Goal: Information Seeking & Learning: Learn about a topic

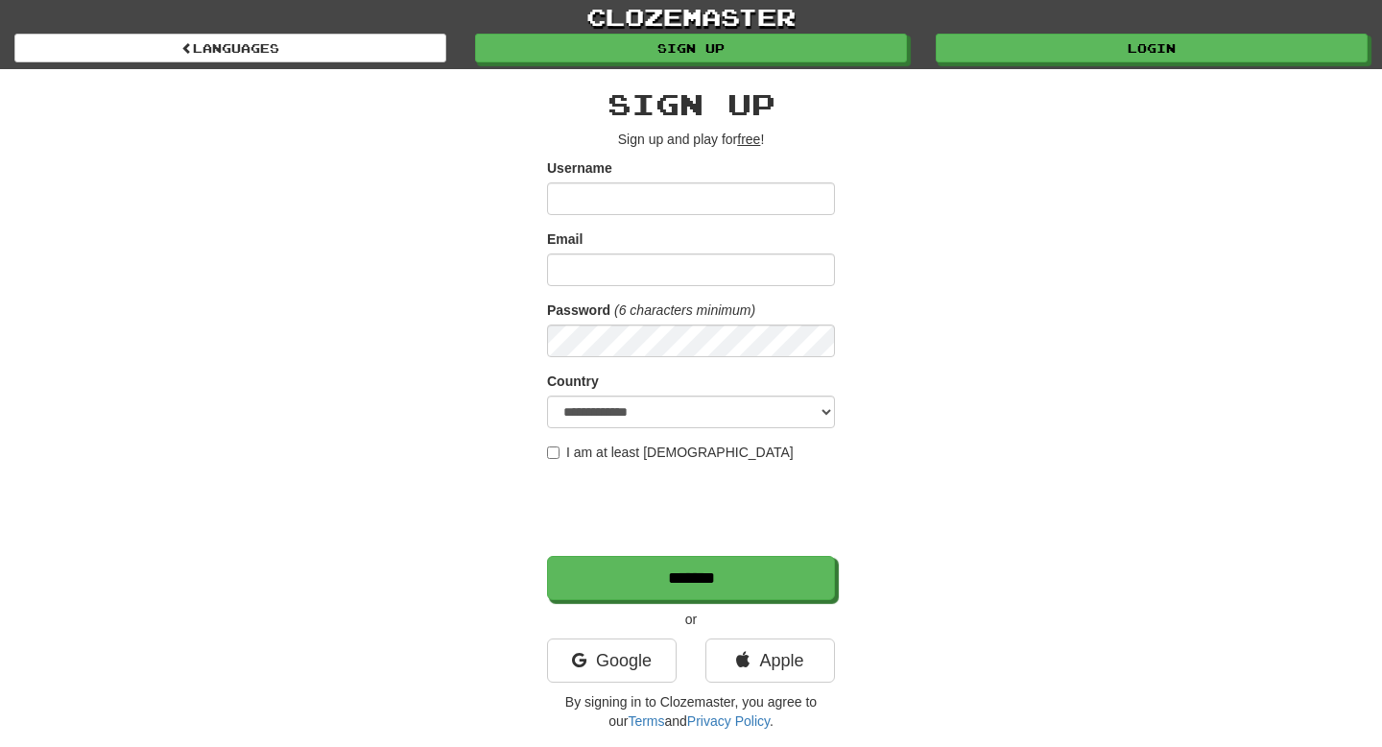
type input "**********"
click at [568, 272] on input "Email" at bounding box center [691, 269] width 288 height 33
type input "**********"
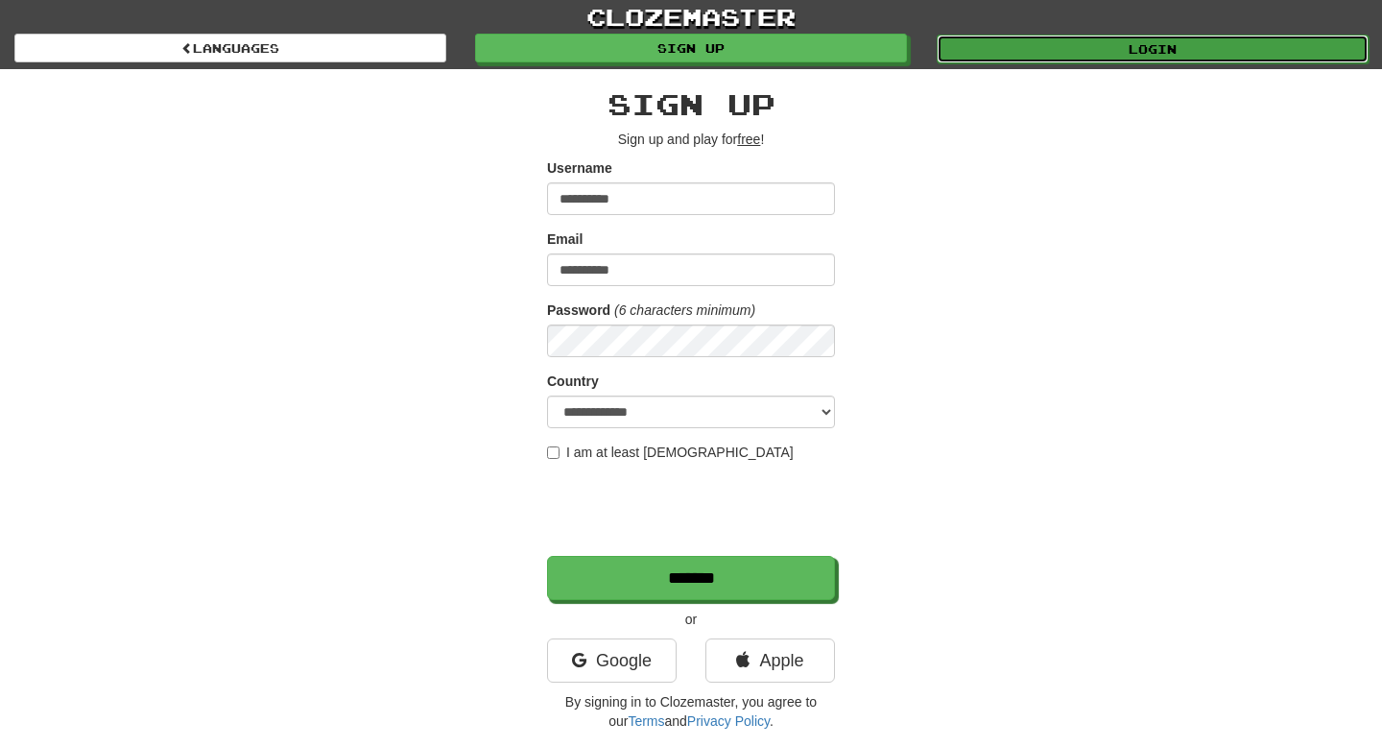
click at [1034, 51] on link "Login" at bounding box center [1153, 49] width 432 height 29
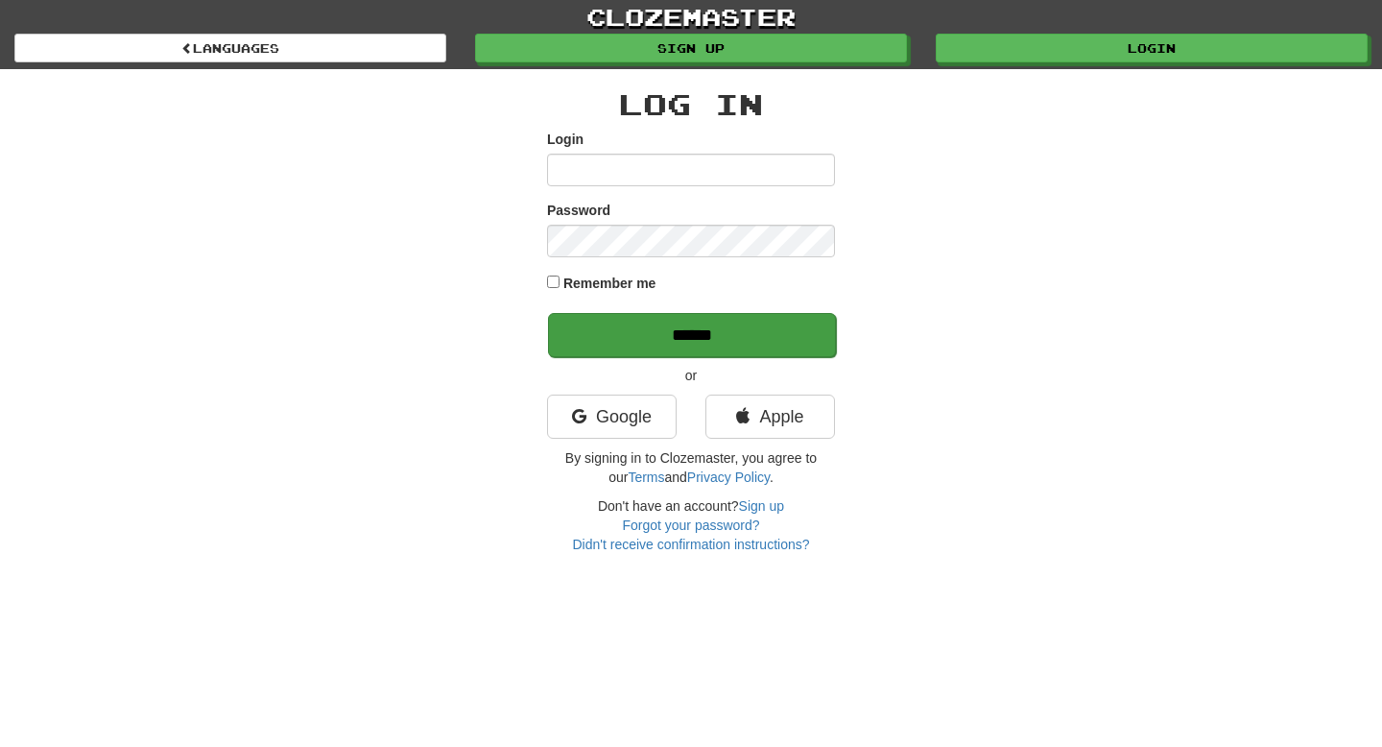
type input "**********"
click at [693, 329] on input "******" at bounding box center [692, 335] width 288 height 44
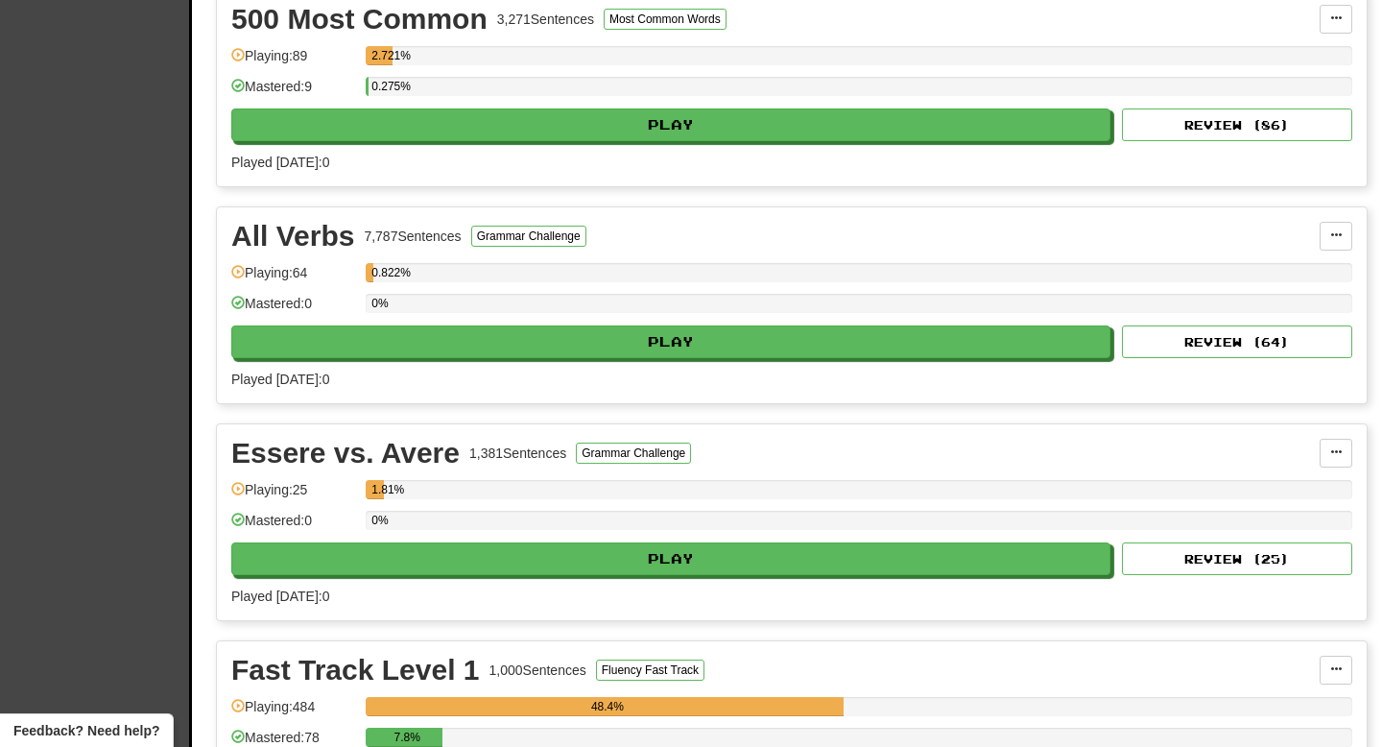
scroll to position [893, 0]
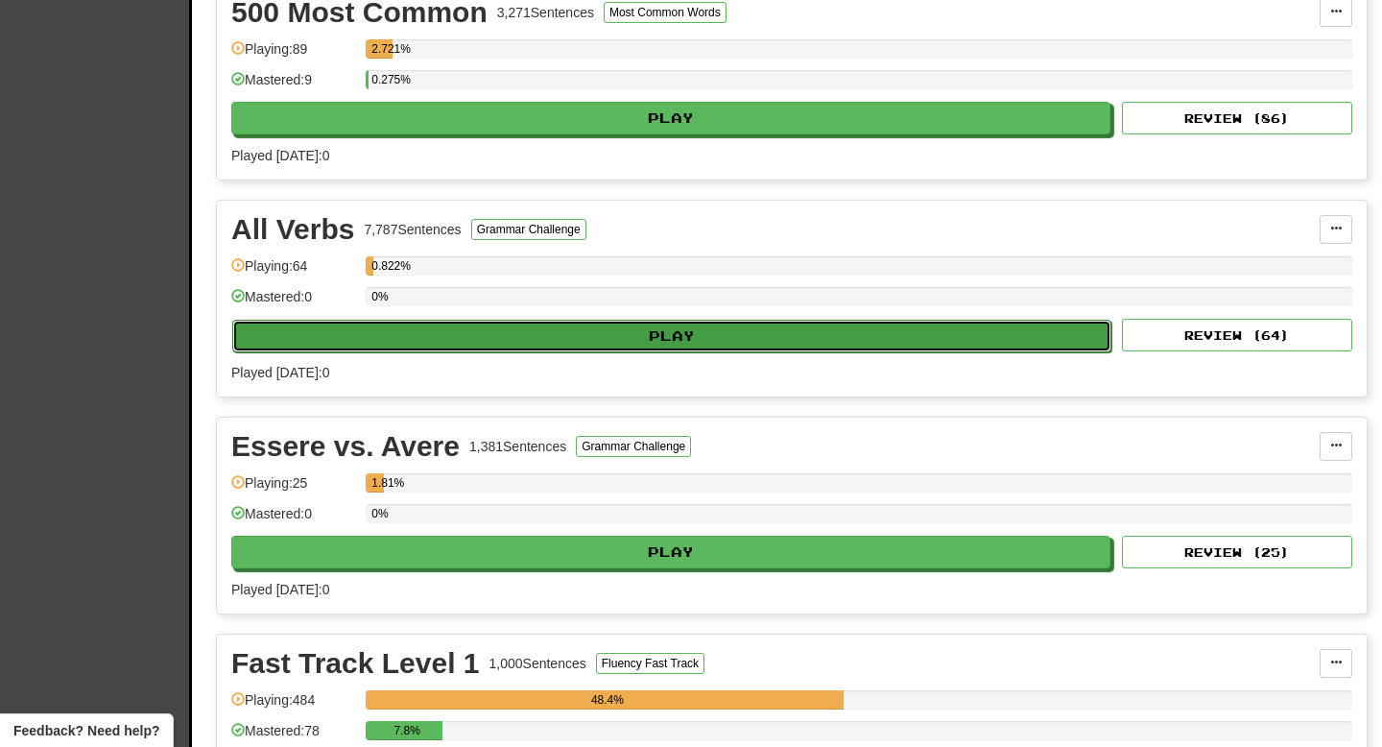
click at [658, 337] on button "Play" at bounding box center [671, 336] width 879 height 33
select select "**"
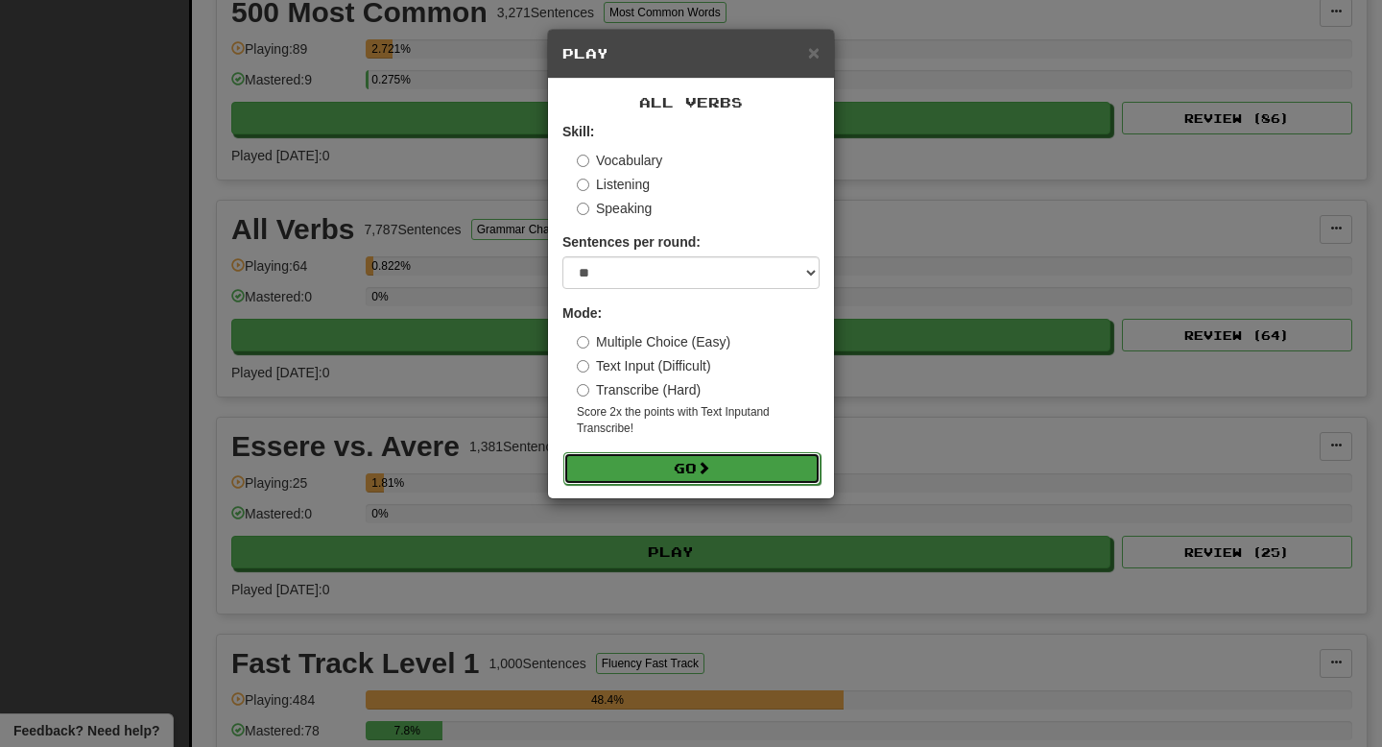
click at [663, 470] on button "Go" at bounding box center [691, 468] width 257 height 33
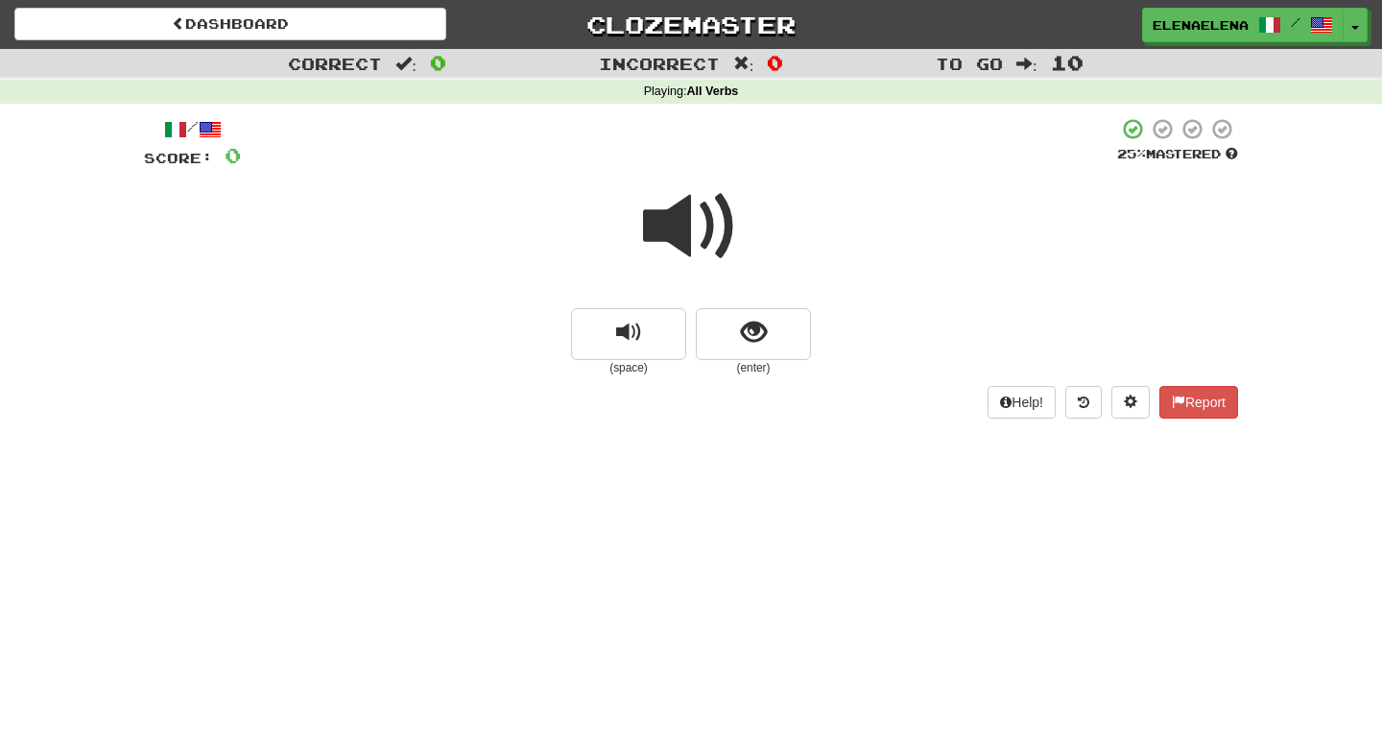
click at [687, 234] on span at bounding box center [691, 226] width 96 height 96
click at [755, 341] on span "show sentence" at bounding box center [754, 333] width 26 height 26
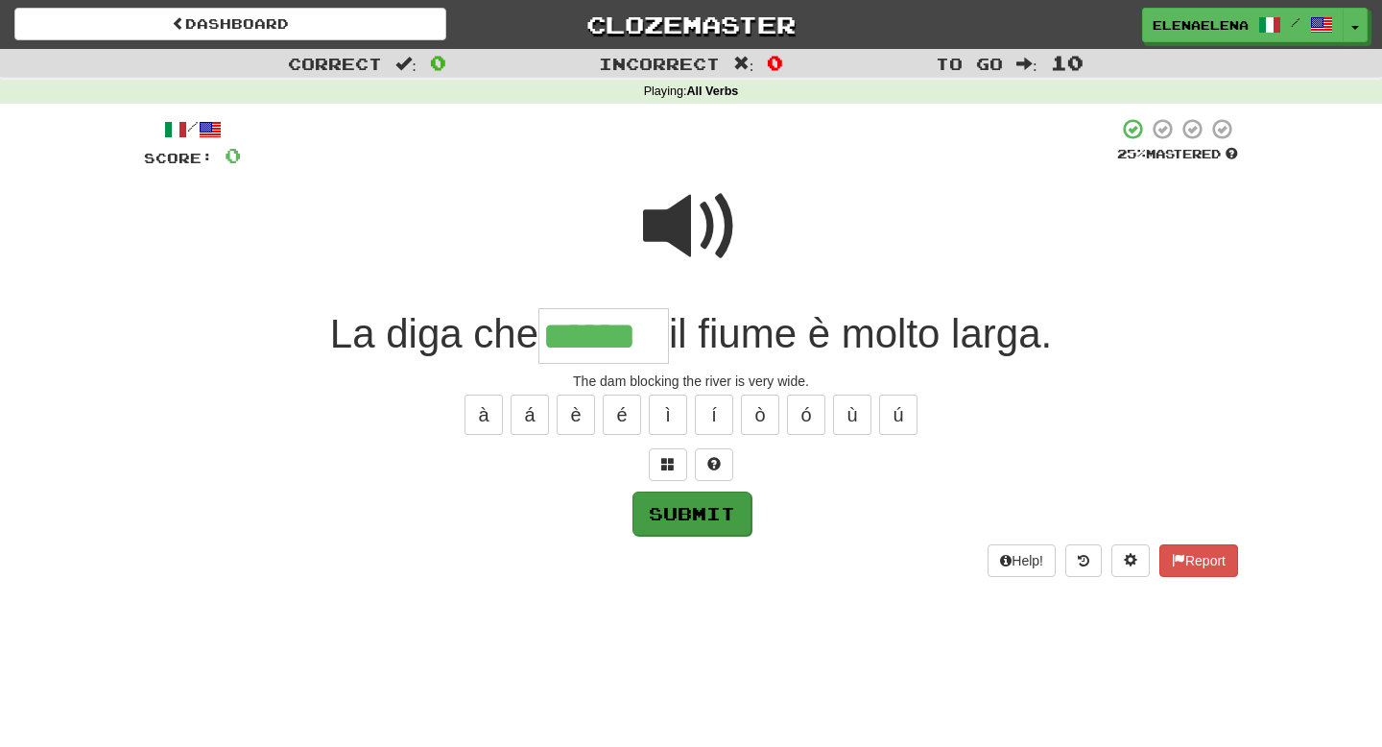
type input "******"
click at [688, 519] on button "Submit" at bounding box center [691, 513] width 119 height 44
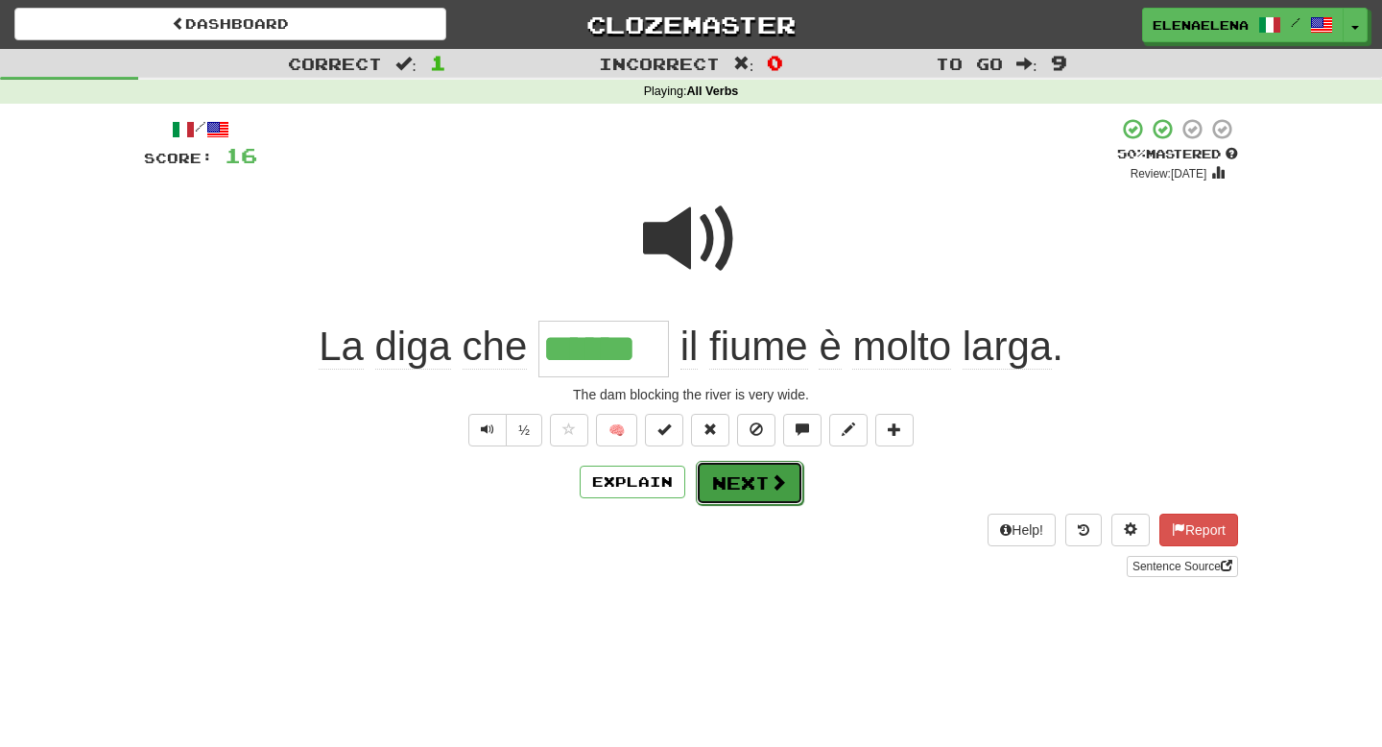
click at [752, 487] on button "Next" at bounding box center [749, 483] width 107 height 44
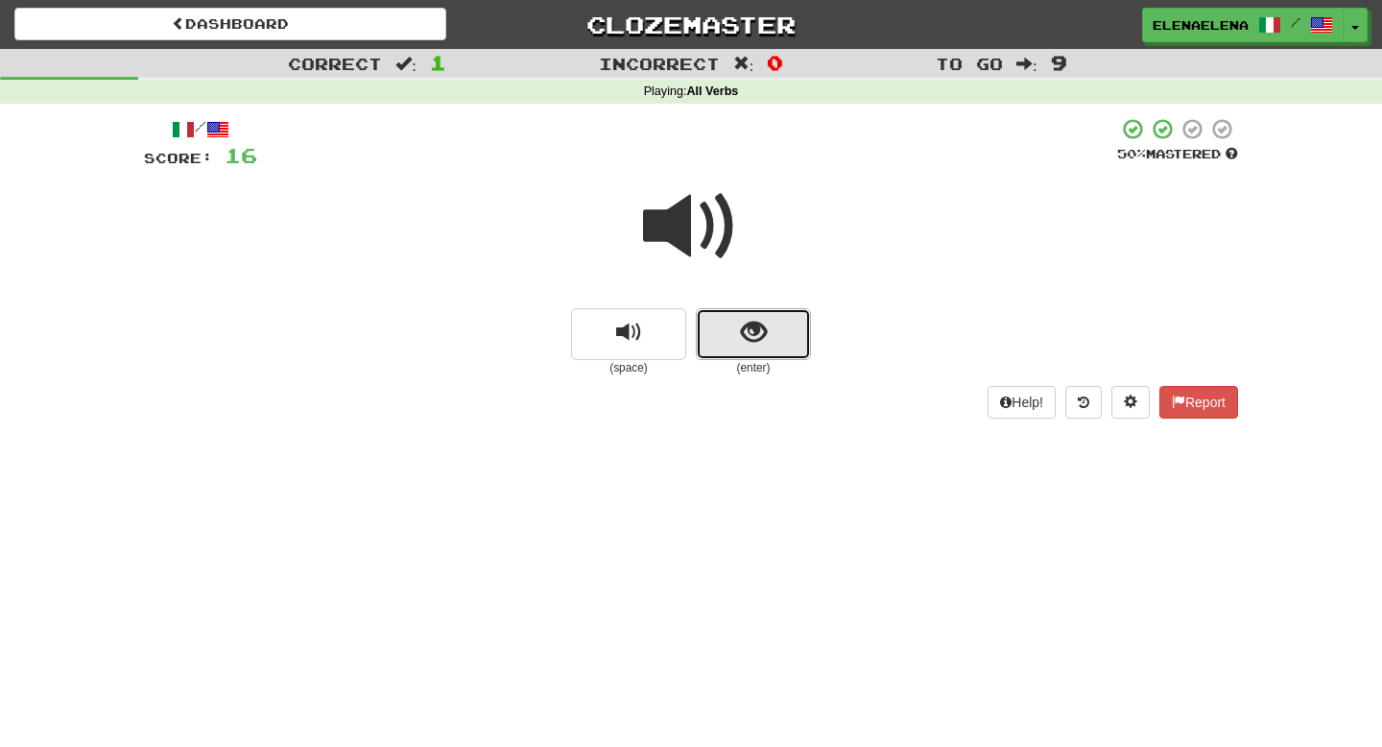
click at [752, 325] on span "show sentence" at bounding box center [754, 333] width 26 height 26
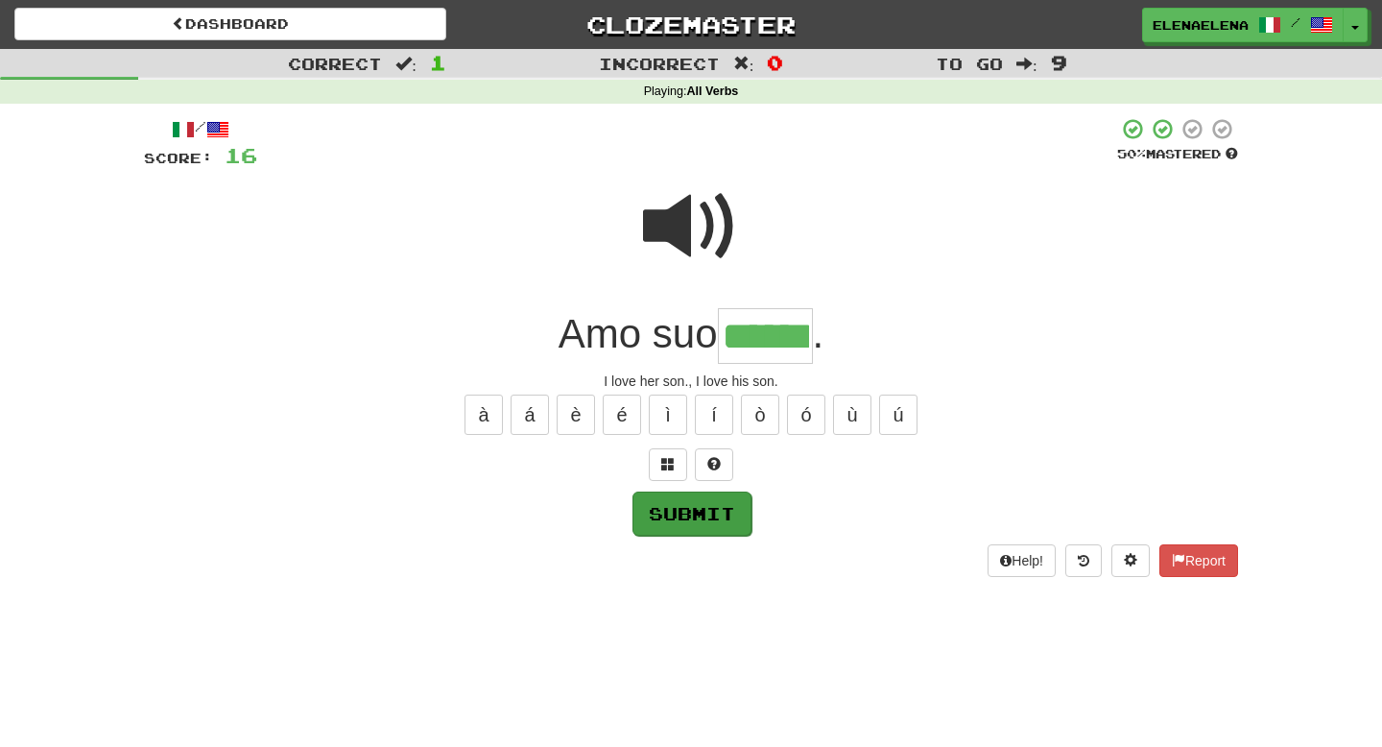
type input "******"
click at [710, 519] on button "Submit" at bounding box center [691, 513] width 119 height 44
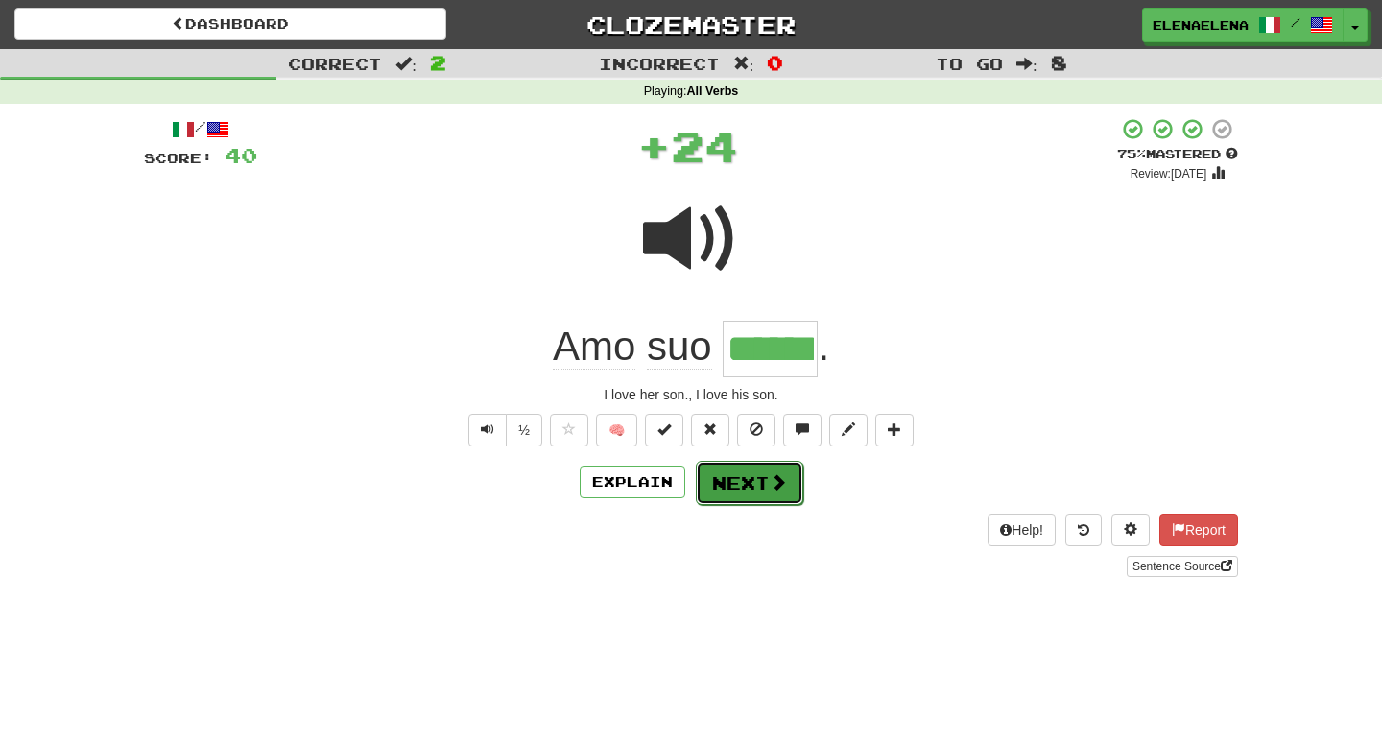
click at [767, 487] on button "Next" at bounding box center [749, 483] width 107 height 44
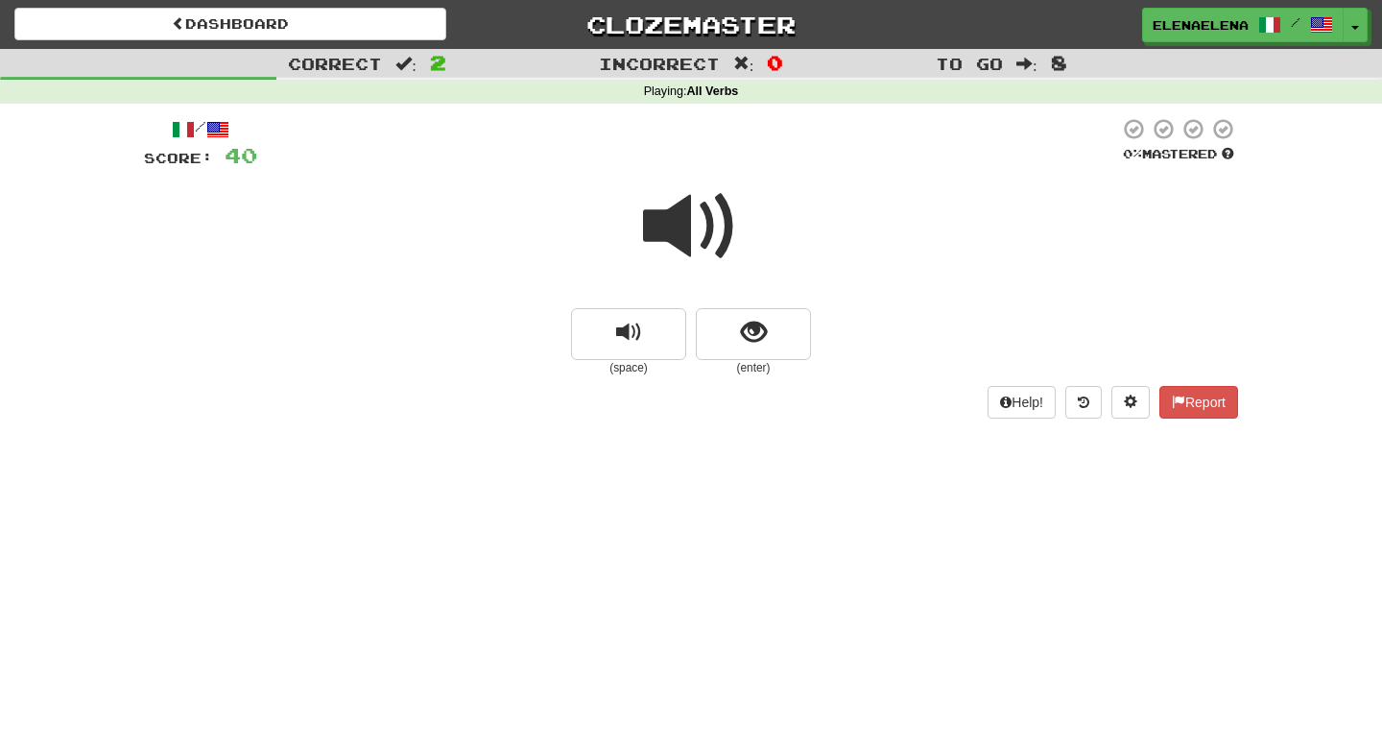
click at [703, 234] on span at bounding box center [691, 226] width 96 height 96
click at [748, 333] on span "show sentence" at bounding box center [754, 333] width 26 height 26
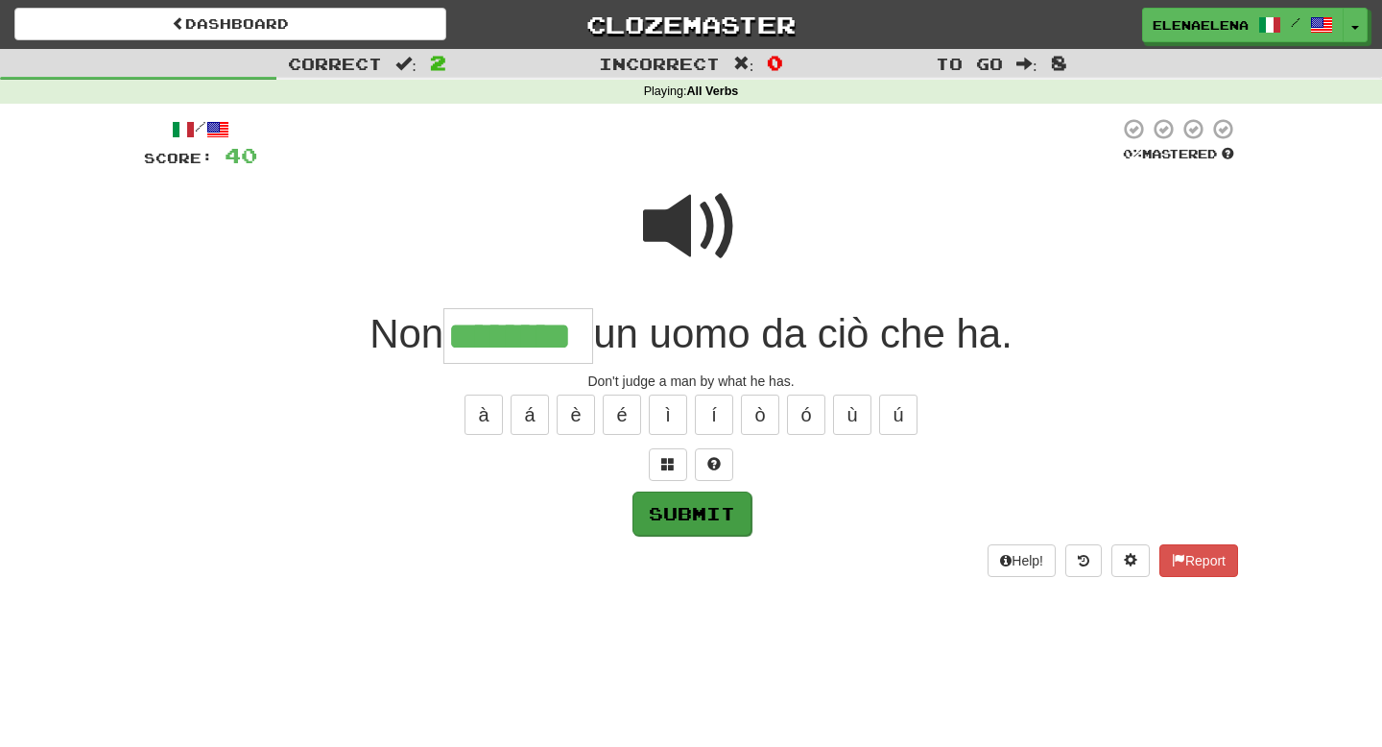
type input "********"
click at [695, 524] on button "Submit" at bounding box center [691, 513] width 119 height 44
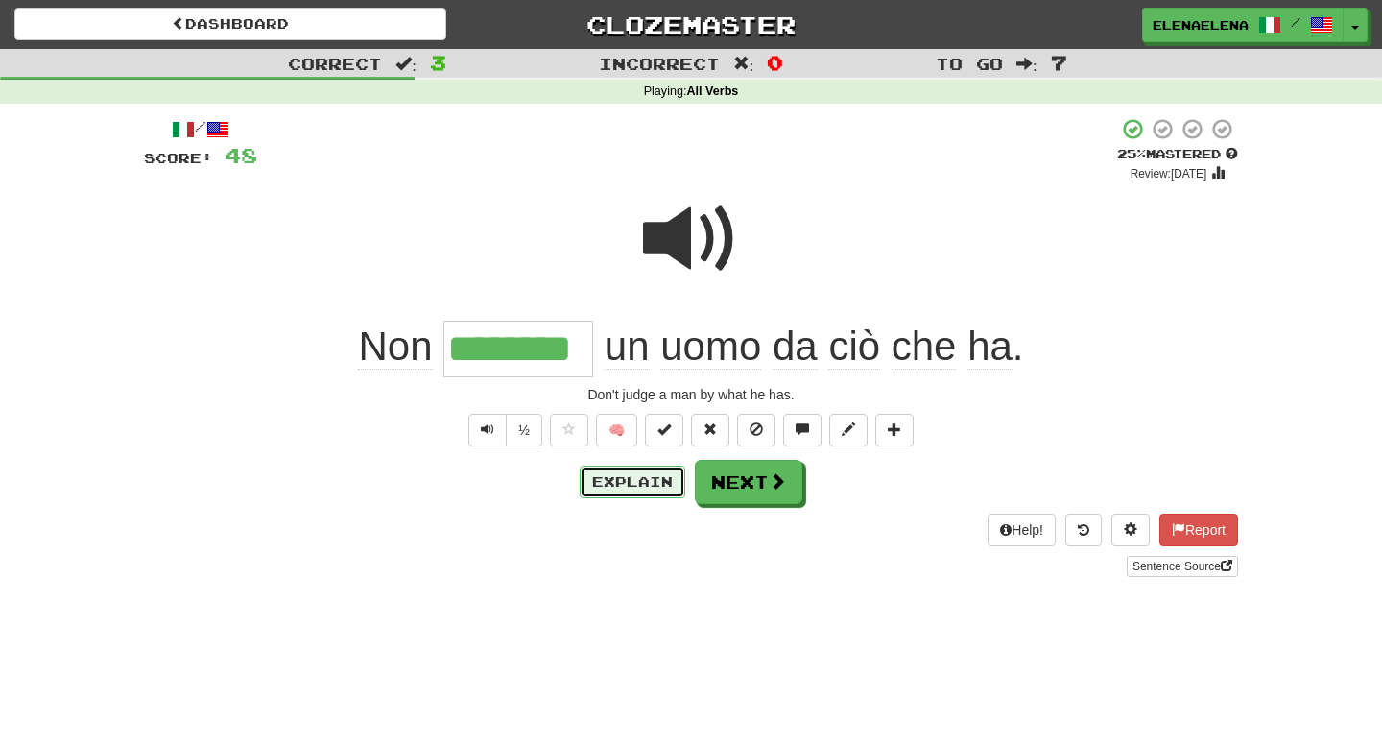
click at [650, 486] on button "Explain" at bounding box center [633, 481] width 106 height 33
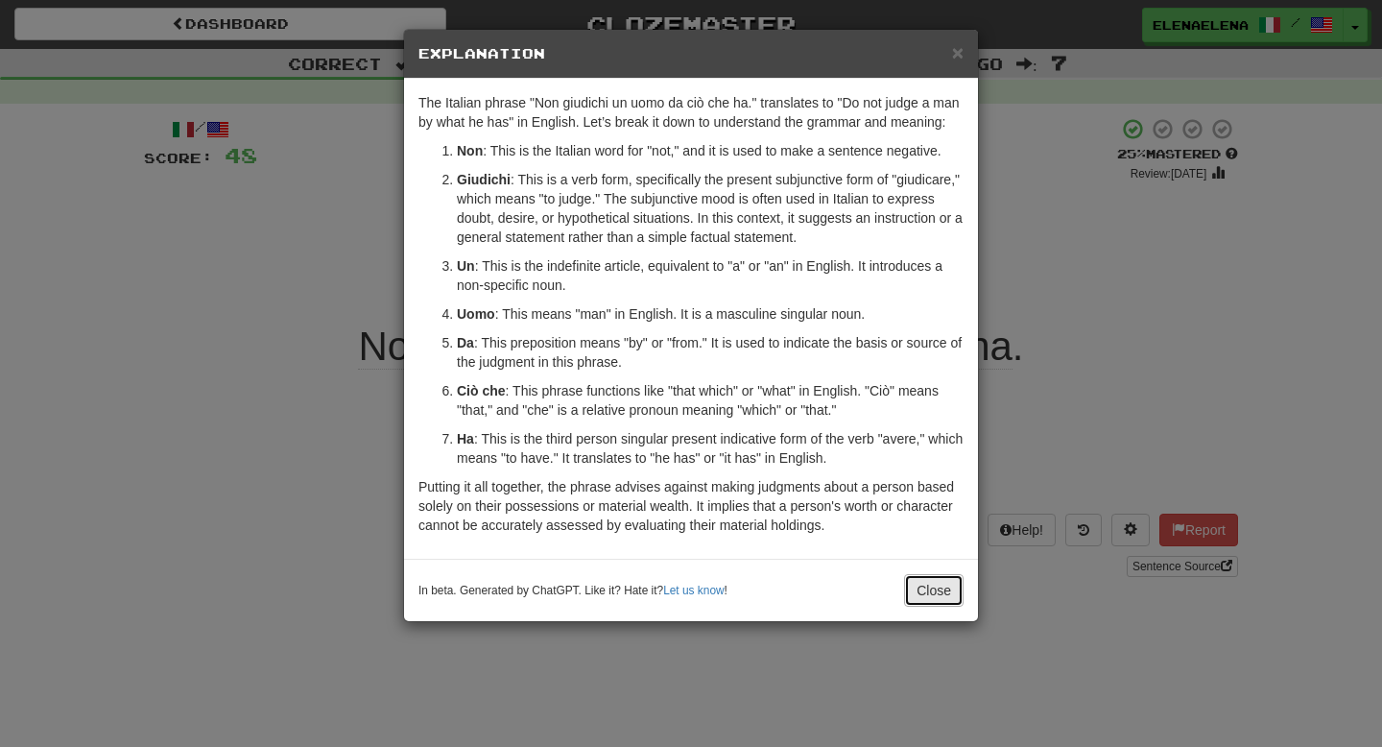
click at [938, 597] on button "Close" at bounding box center [933, 590] width 59 height 33
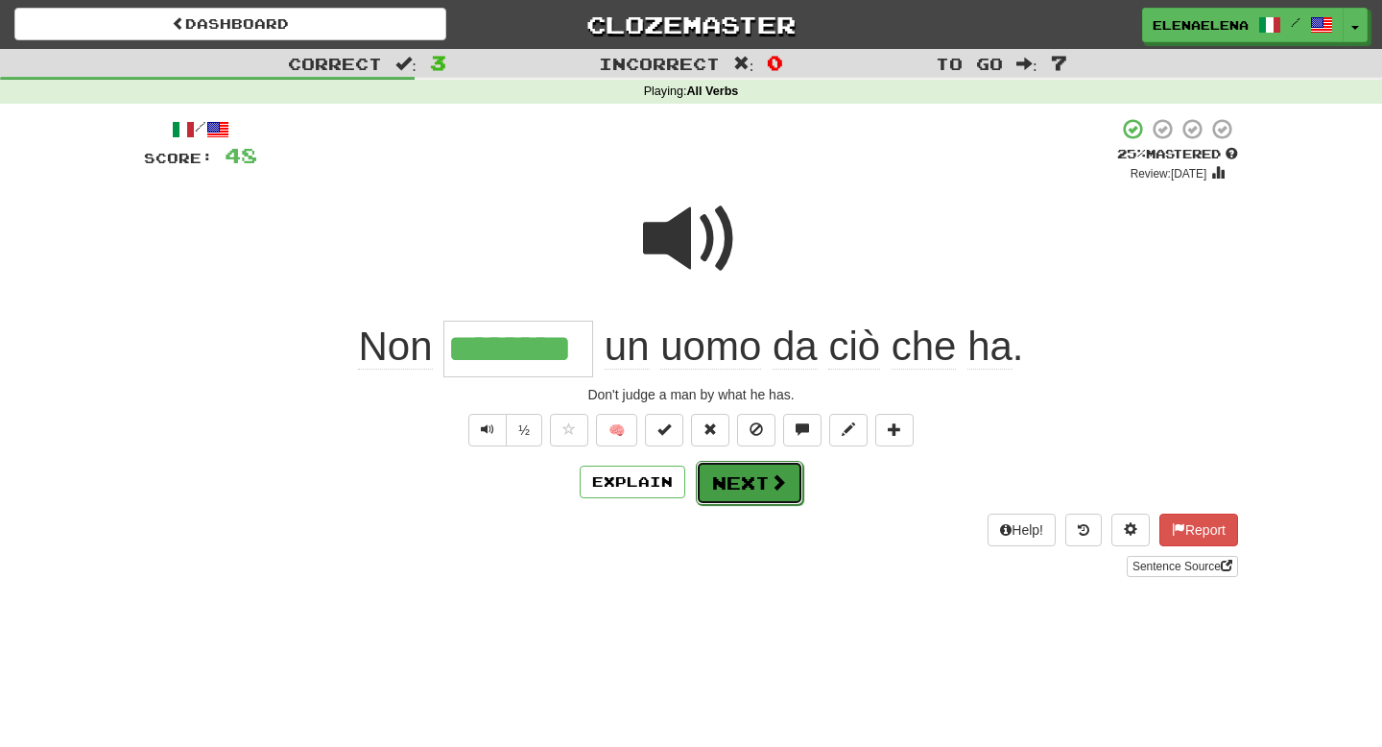
click at [754, 482] on button "Next" at bounding box center [749, 483] width 107 height 44
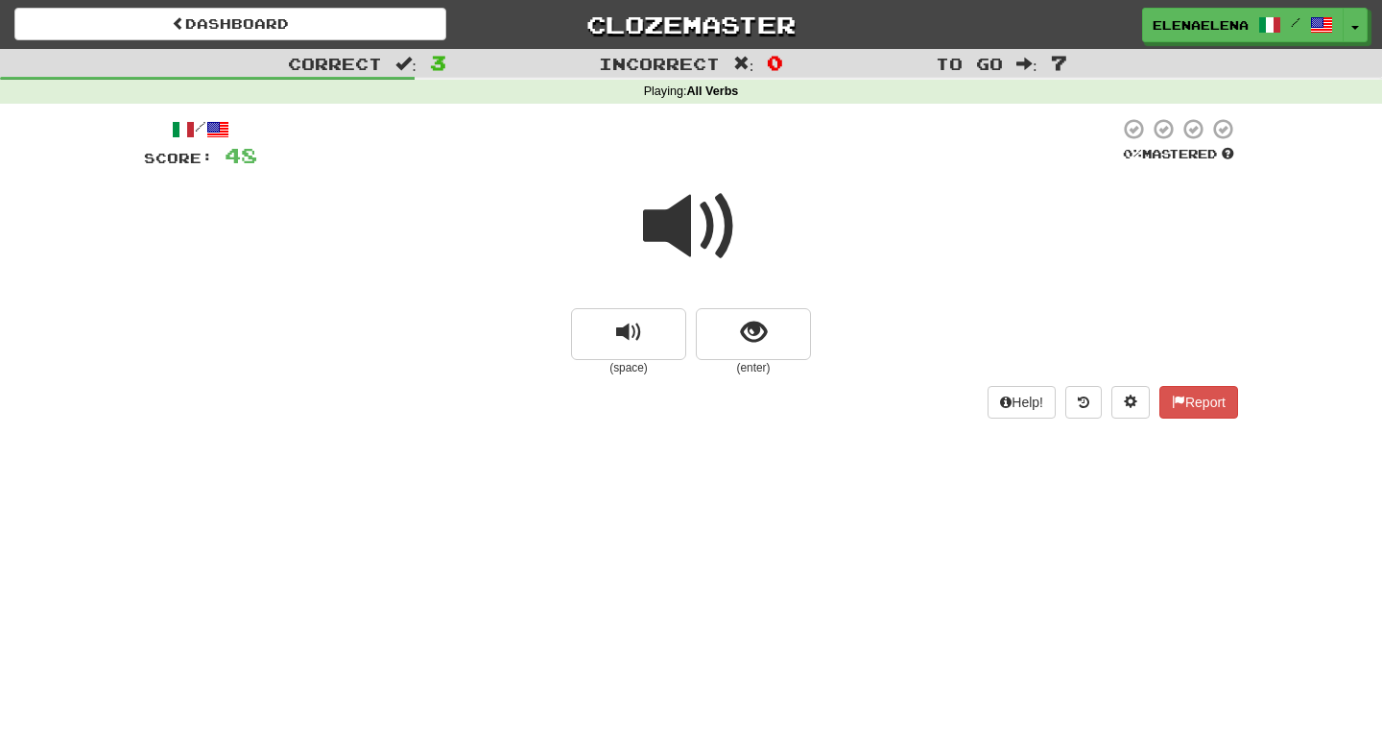
click at [701, 229] on span at bounding box center [691, 226] width 96 height 96
click at [714, 234] on span at bounding box center [691, 226] width 96 height 96
click at [755, 332] on span "show sentence" at bounding box center [754, 333] width 26 height 26
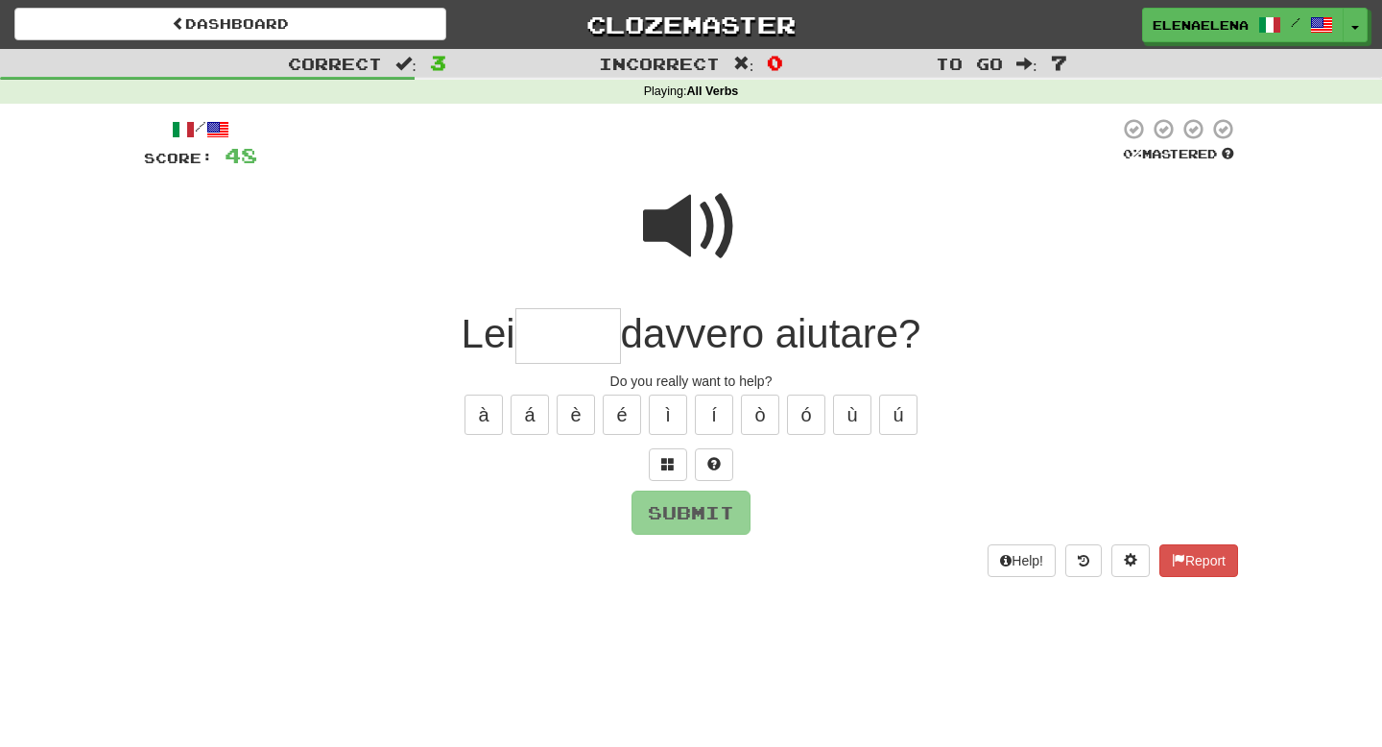
click at [544, 330] on input "text" at bounding box center [568, 336] width 106 height 57
click at [705, 228] on span at bounding box center [691, 226] width 96 height 96
click at [544, 331] on input "text" at bounding box center [568, 336] width 106 height 57
type input "*****"
click at [705, 514] on button "Submit" at bounding box center [691, 513] width 119 height 44
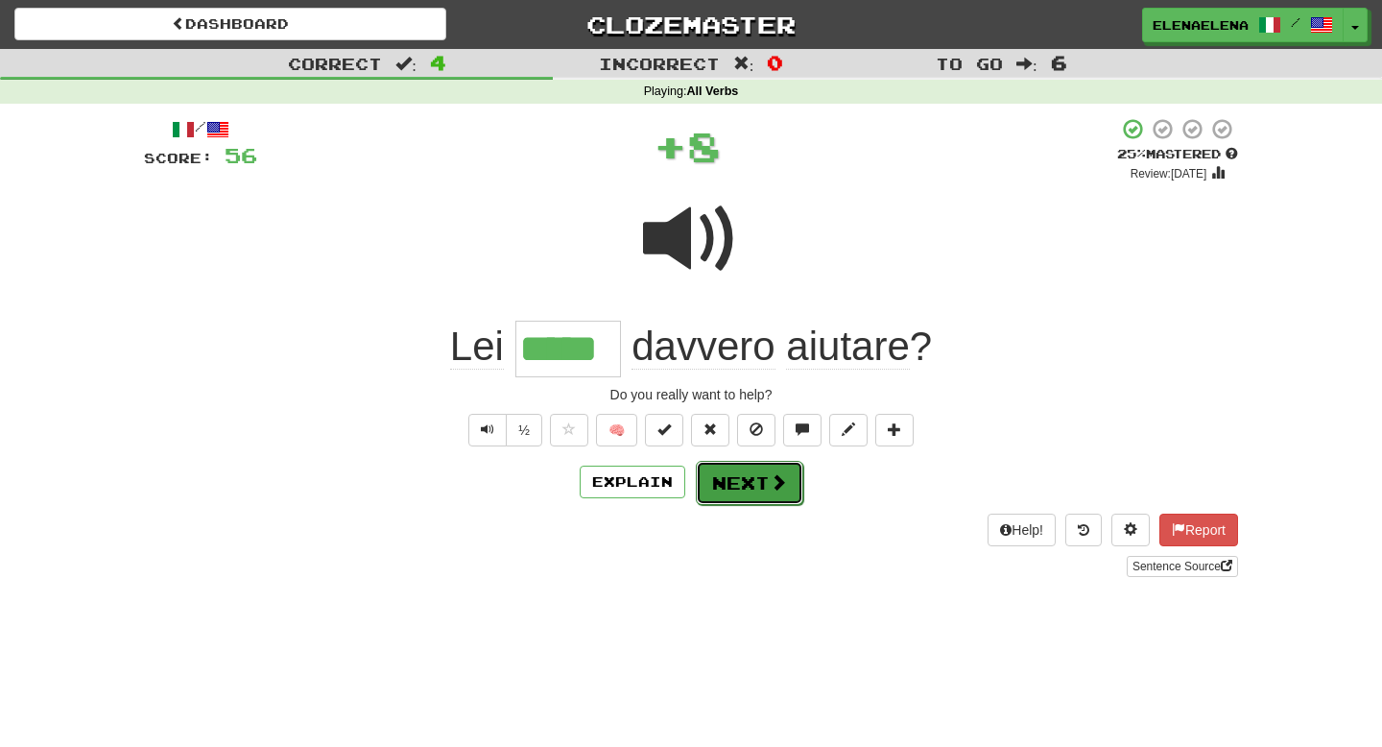
click at [766, 489] on button "Next" at bounding box center [749, 483] width 107 height 44
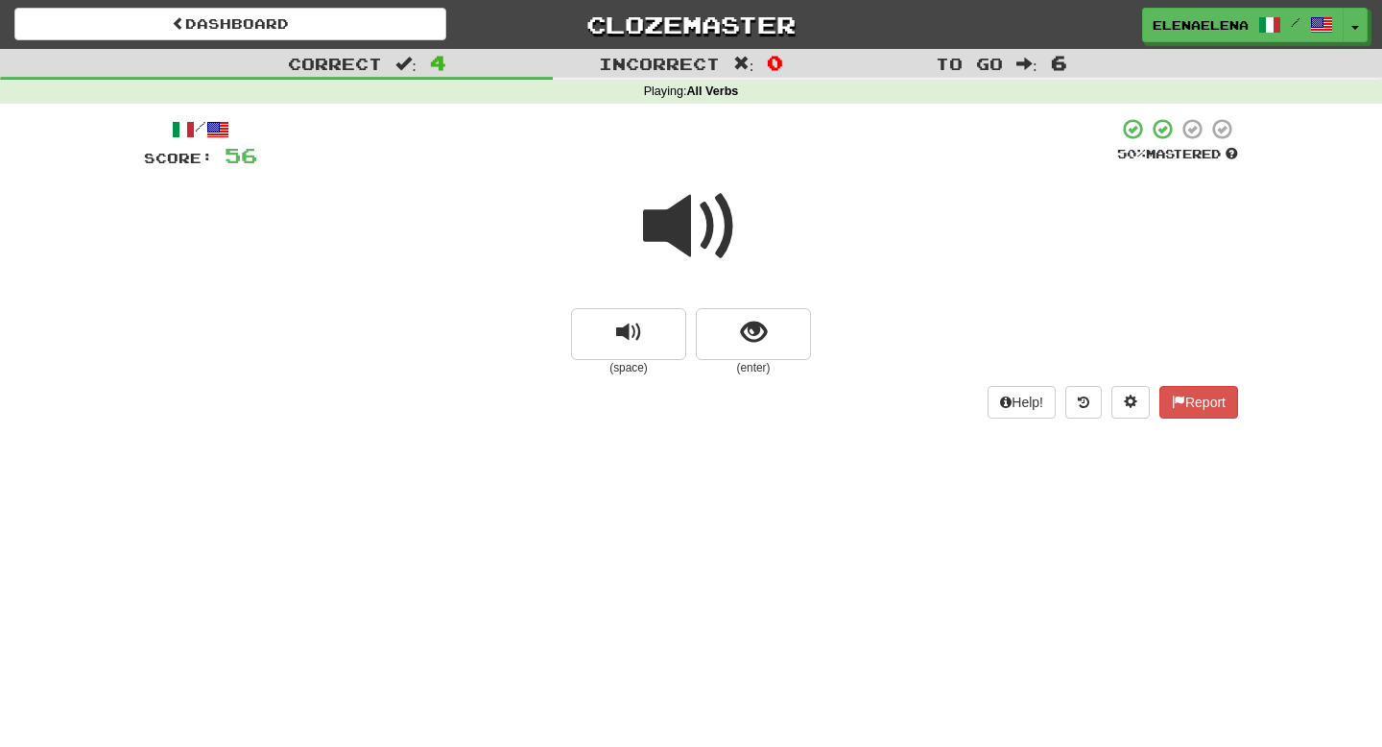
click at [717, 220] on span at bounding box center [691, 226] width 96 height 96
click at [765, 329] on span "show sentence" at bounding box center [754, 333] width 26 height 26
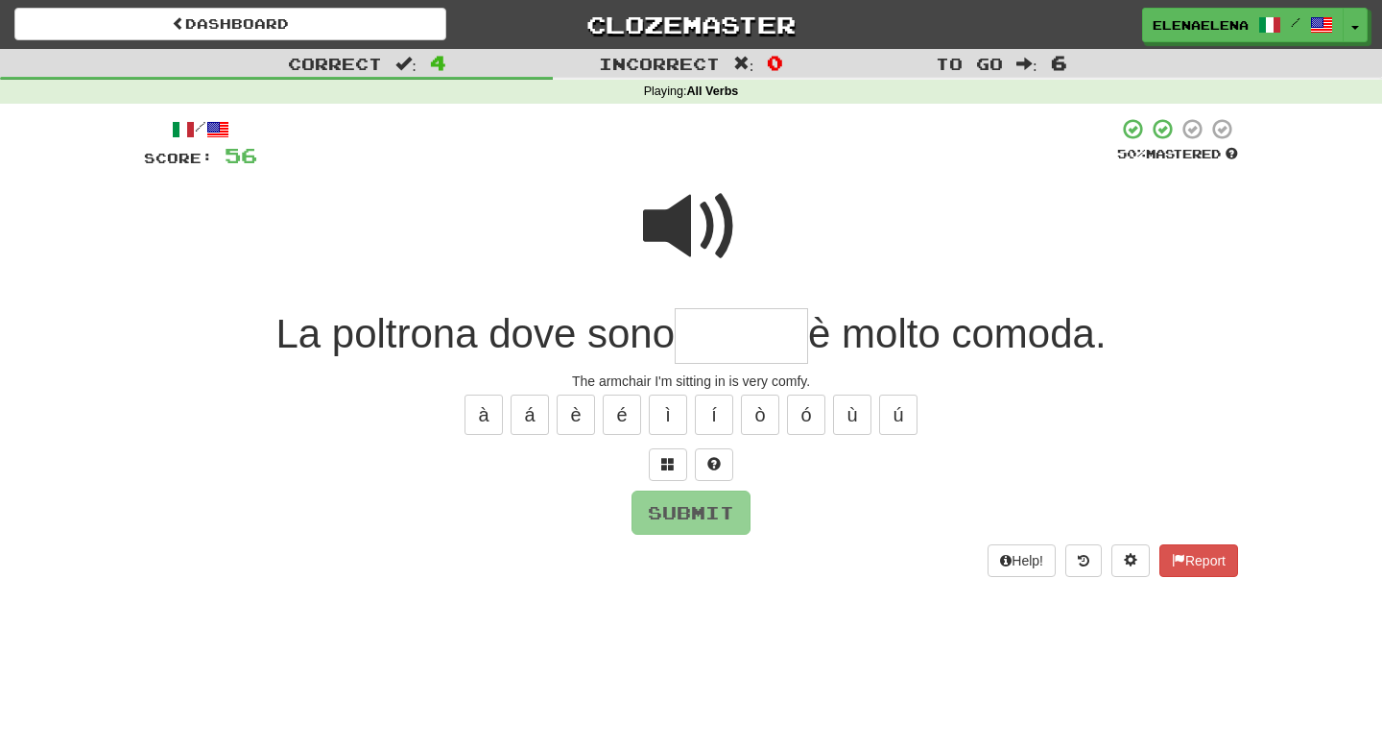
click at [699, 331] on input "text" at bounding box center [741, 336] width 133 height 57
click at [703, 245] on span at bounding box center [691, 226] width 96 height 96
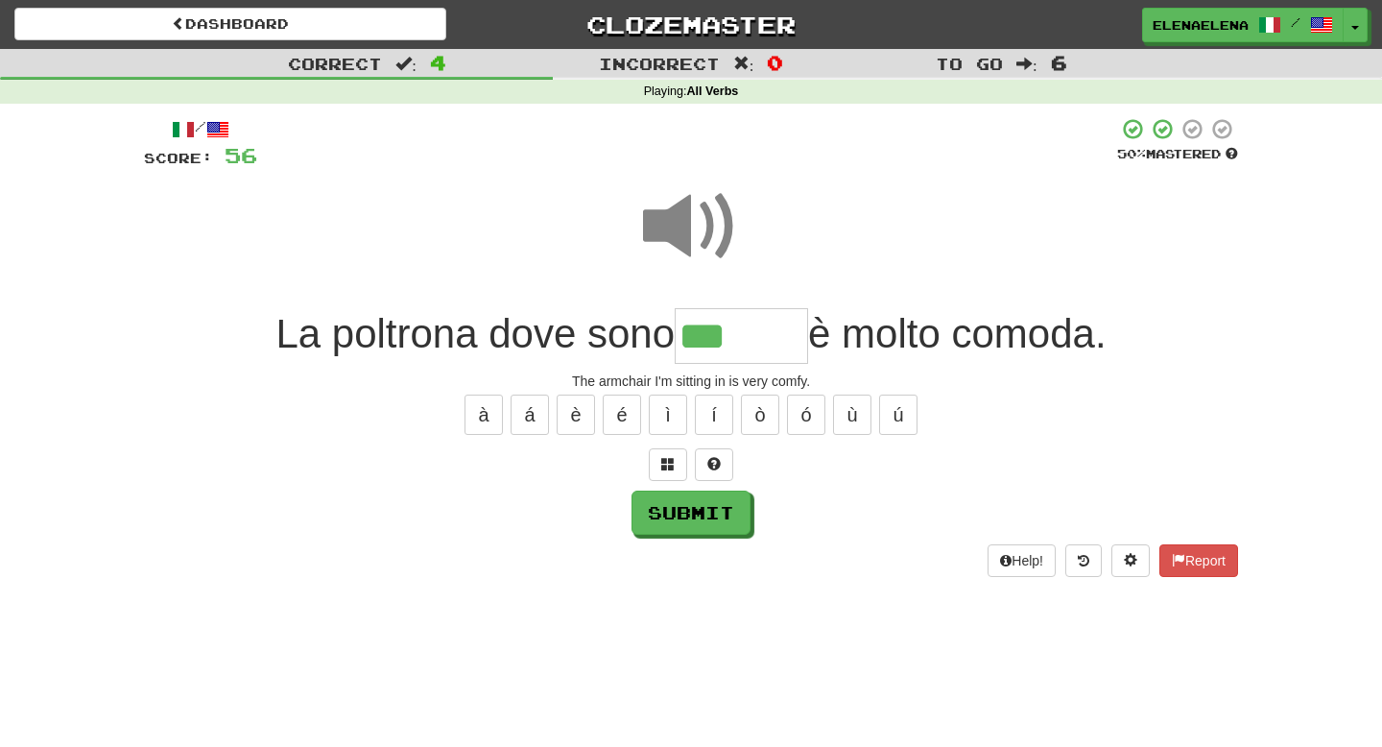
click at [754, 344] on input "***" at bounding box center [741, 336] width 133 height 57
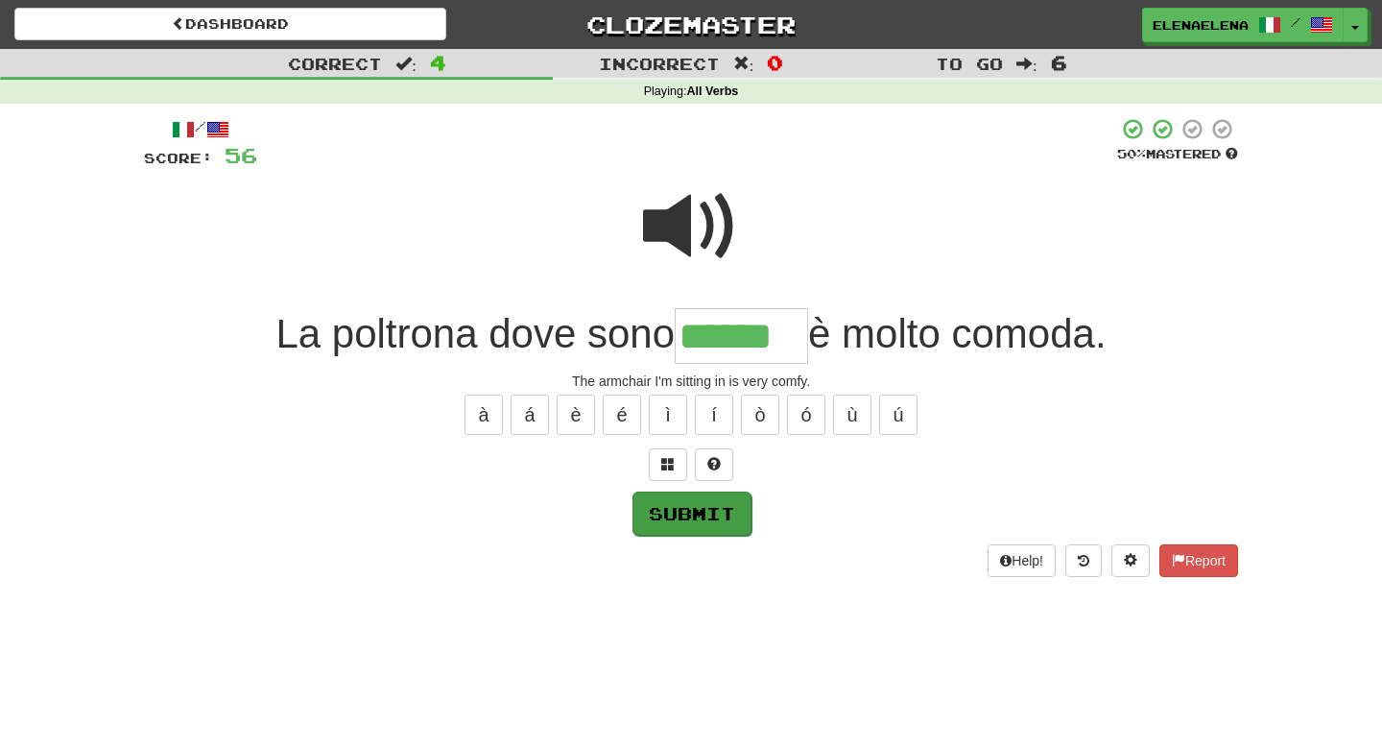
type input "******"
click at [718, 525] on button "Submit" at bounding box center [691, 513] width 119 height 44
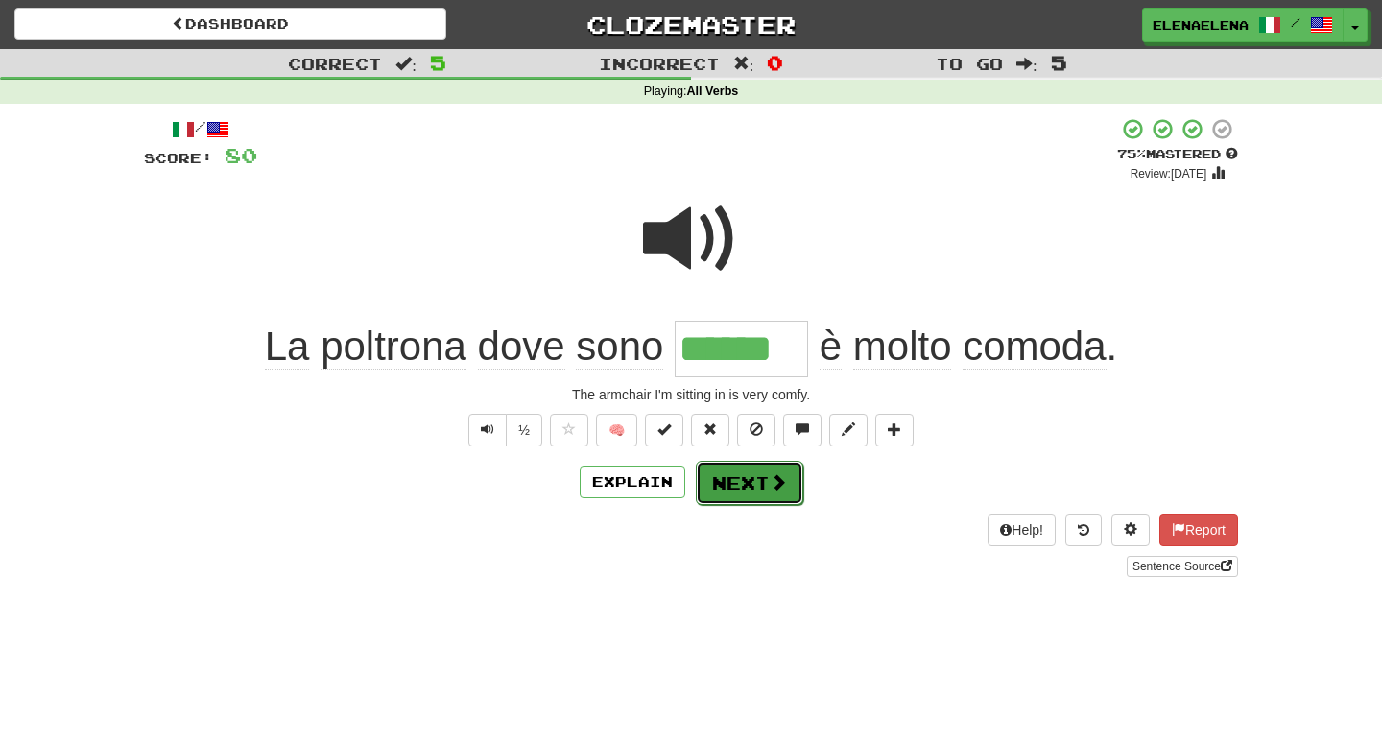
click at [752, 489] on button "Next" at bounding box center [749, 483] width 107 height 44
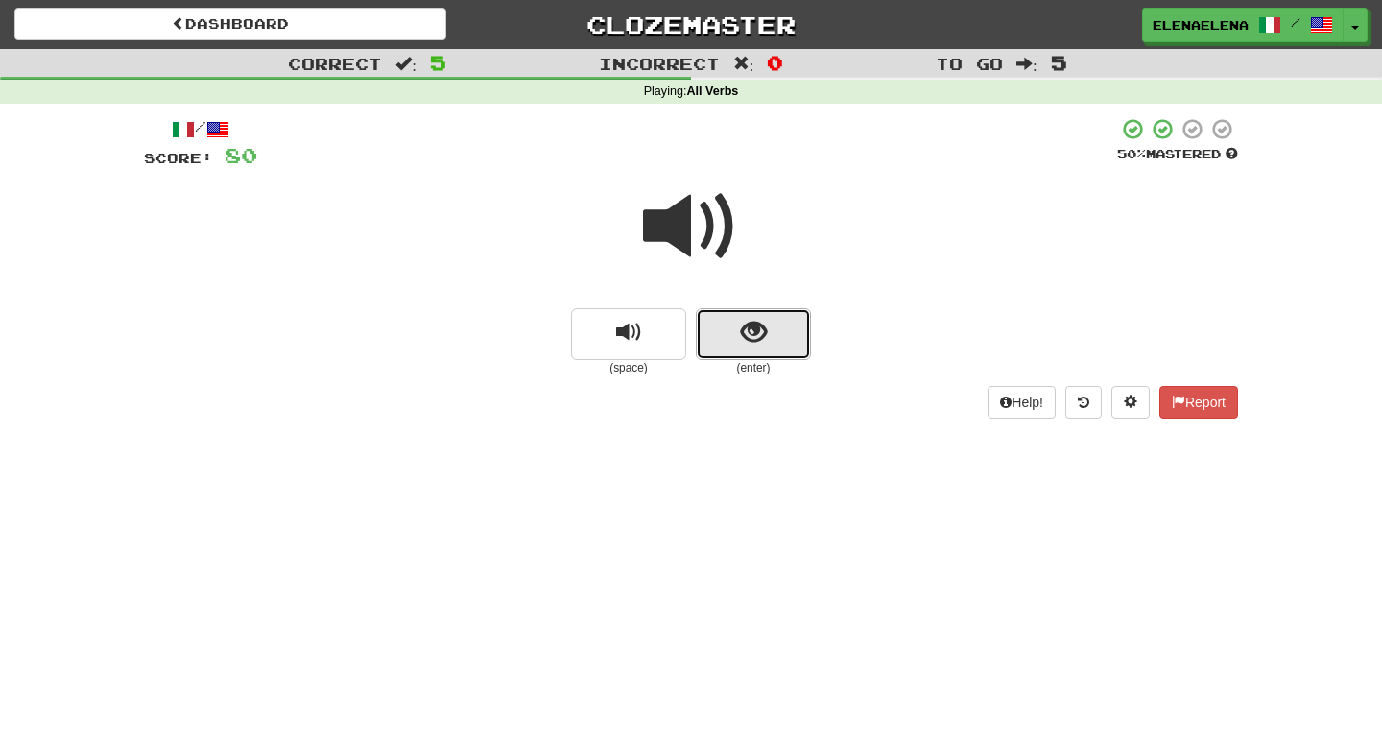
click at [752, 340] on span "show sentence" at bounding box center [754, 333] width 26 height 26
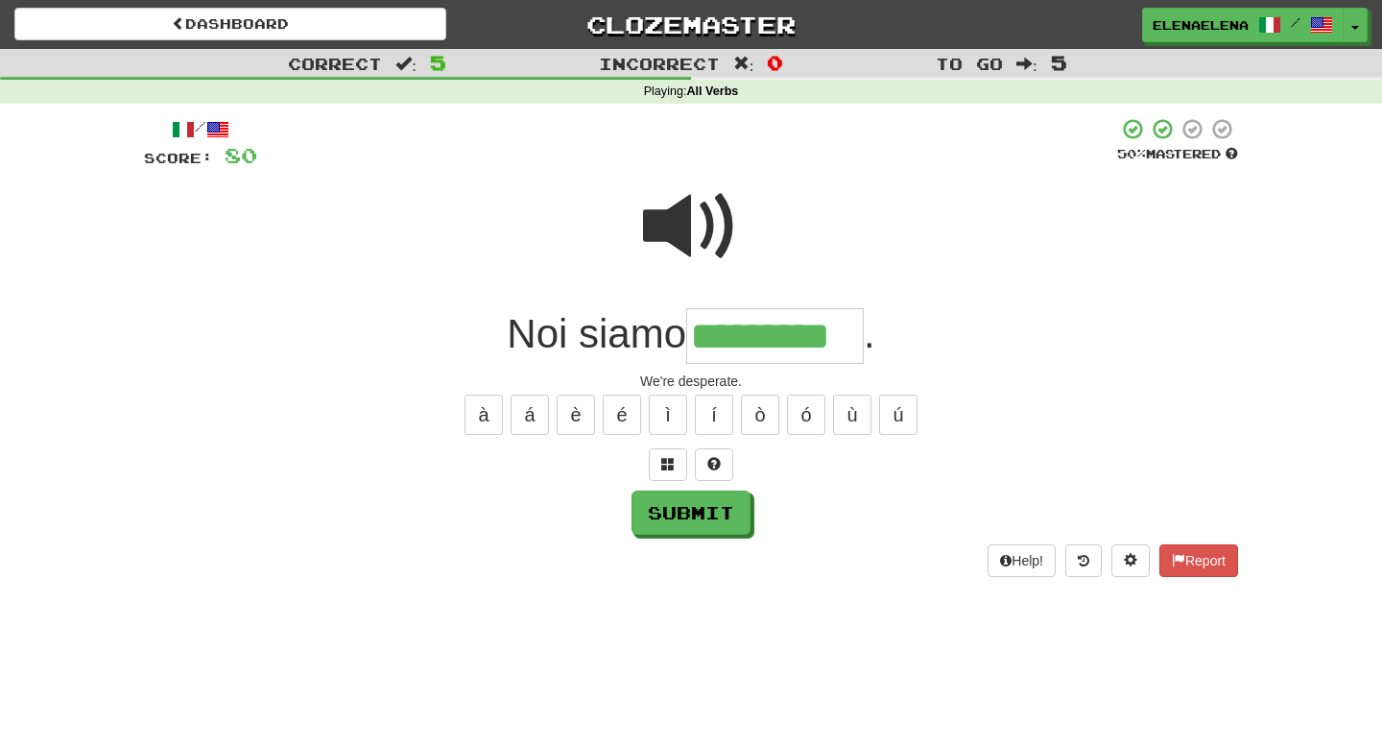
click at [743, 335] on input "*********" at bounding box center [775, 336] width 178 height 57
type input "*********"
click at [706, 518] on button "Submit" at bounding box center [691, 513] width 119 height 44
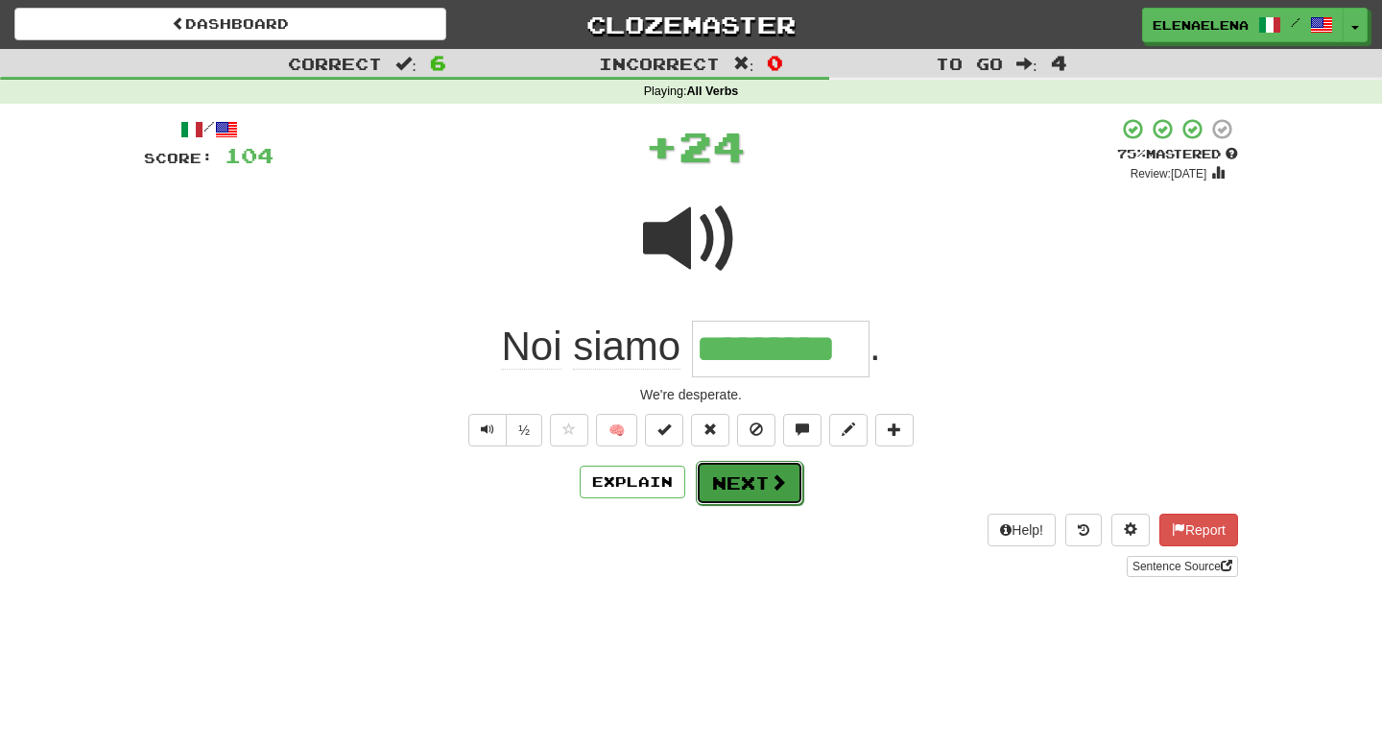
click at [764, 489] on button "Next" at bounding box center [749, 483] width 107 height 44
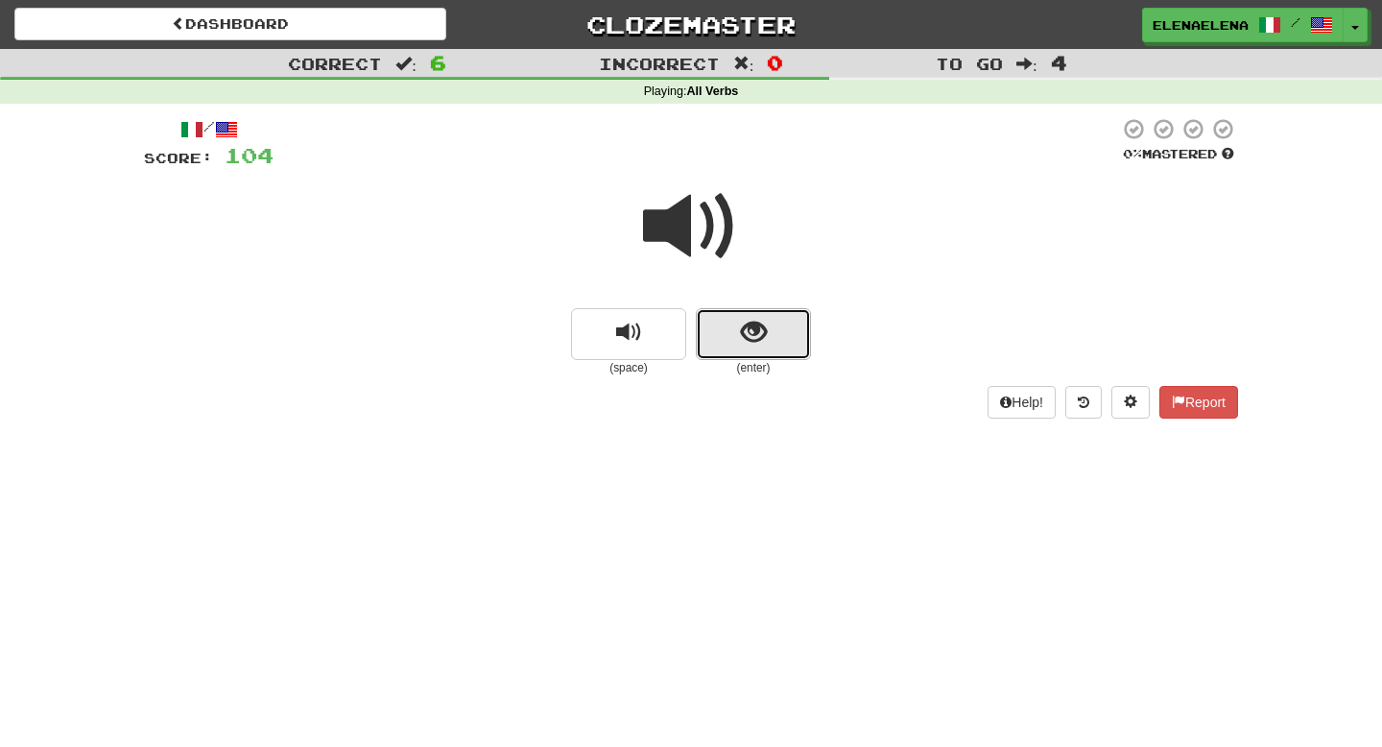
click at [752, 344] on span "show sentence" at bounding box center [754, 333] width 26 height 26
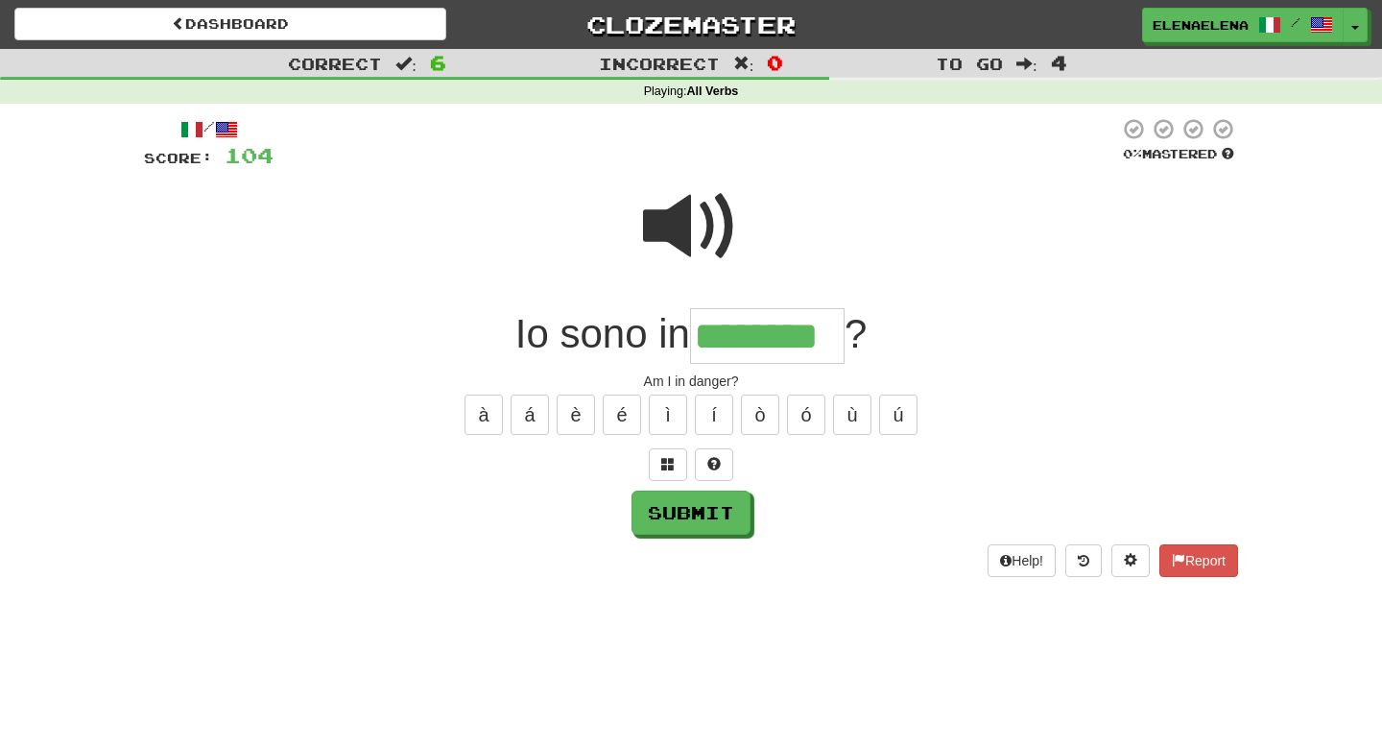
type input "********"
click at [684, 536] on div "/ Score: 104 0 % Mastered Io sono in ******** ? Am I in danger? à á è é ì í ò ó…" at bounding box center [691, 347] width 1094 height 460
click at [692, 511] on button "Submit" at bounding box center [691, 513] width 119 height 44
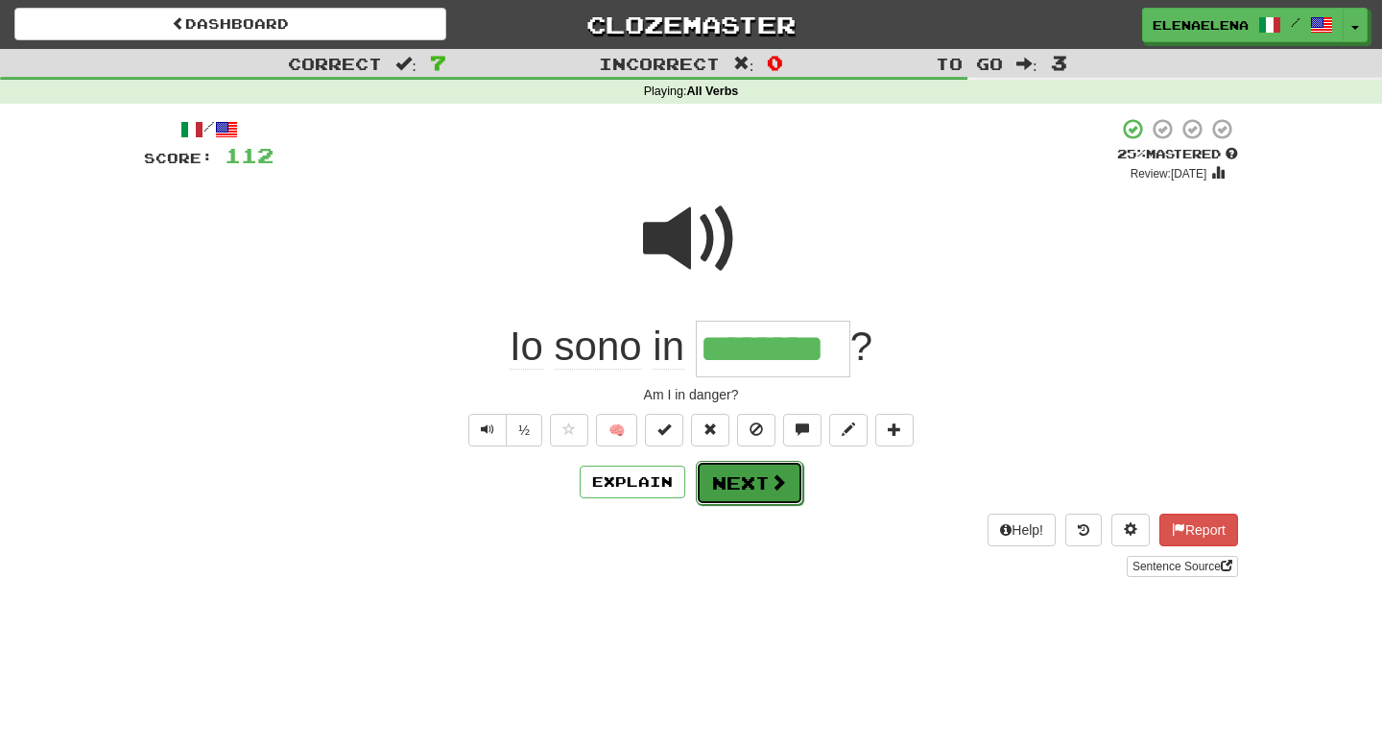
click at [738, 487] on button "Next" at bounding box center [749, 483] width 107 height 44
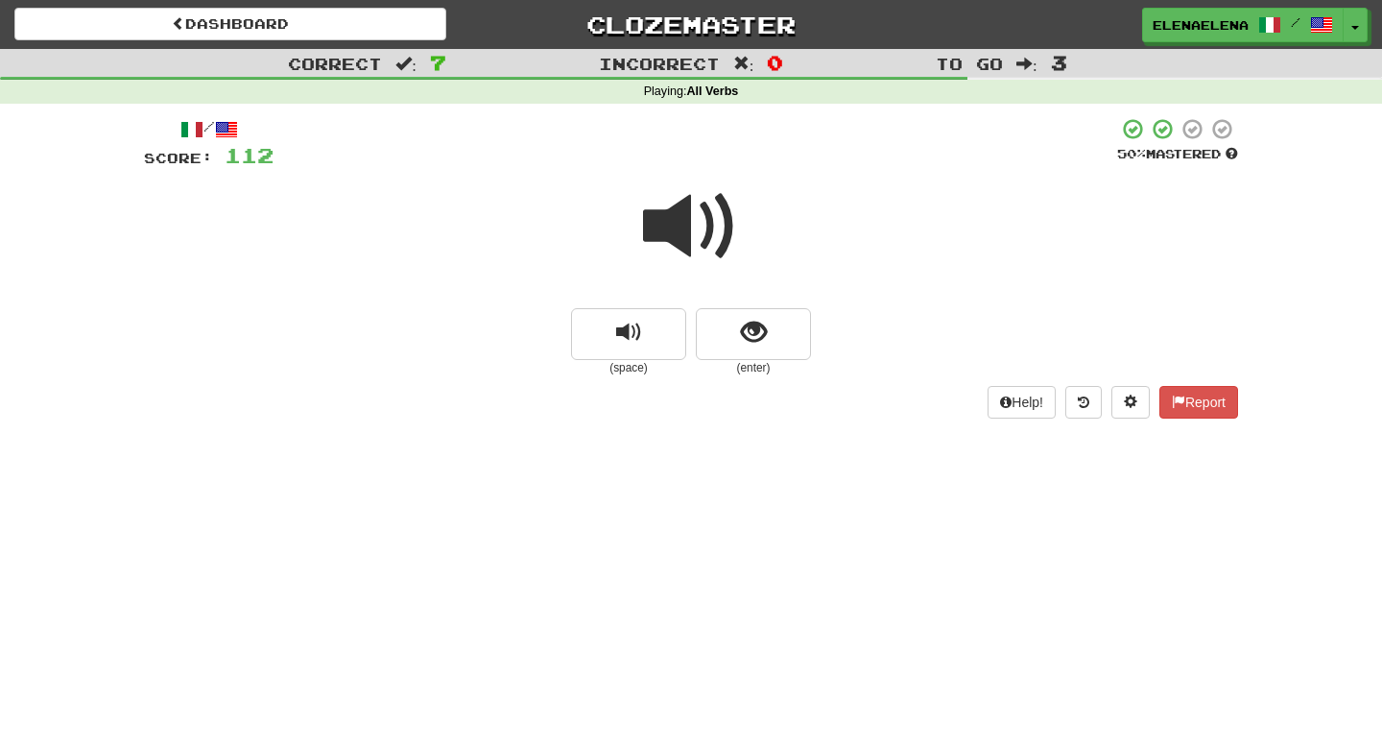
click at [693, 226] on span at bounding box center [691, 226] width 96 height 96
click at [703, 200] on span at bounding box center [691, 226] width 96 height 96
click at [748, 322] on span "show sentence" at bounding box center [754, 333] width 26 height 26
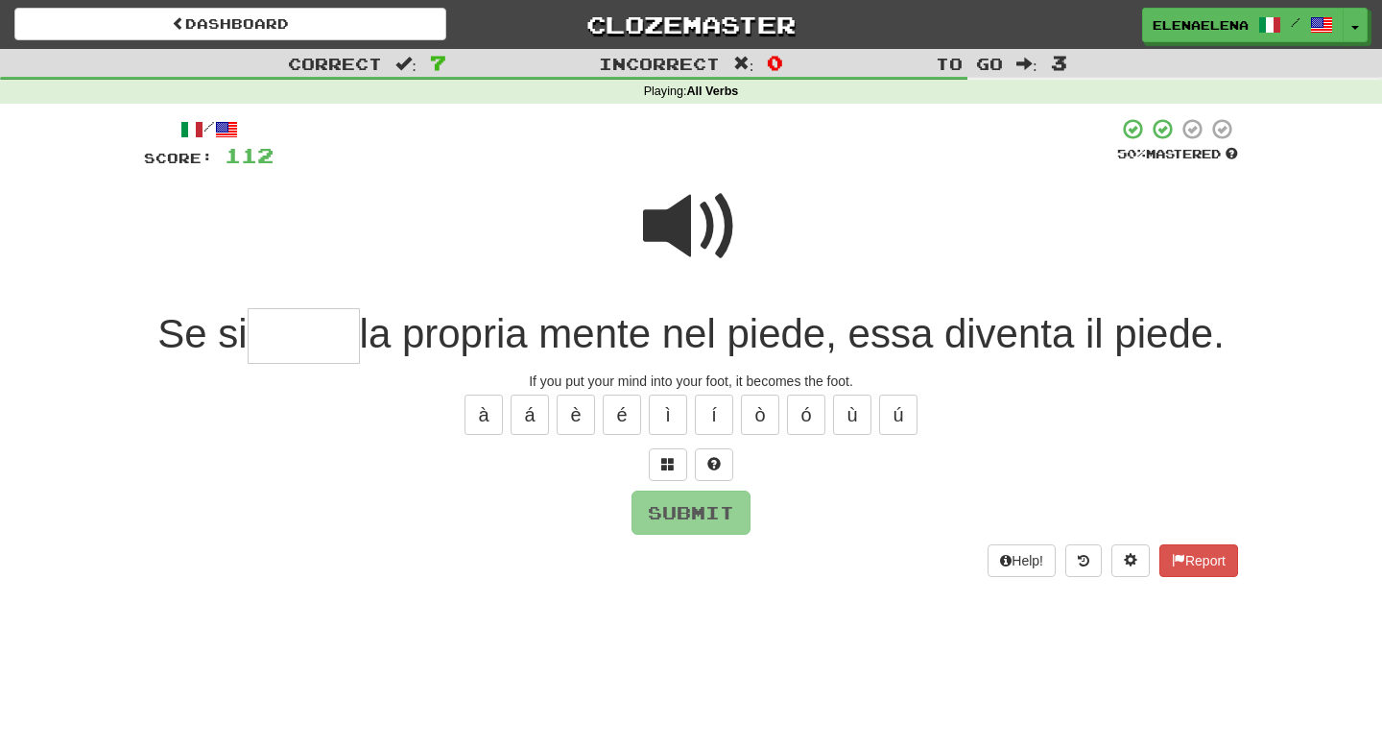
click at [257, 338] on input "text" at bounding box center [304, 336] width 112 height 57
type input "*****"
click at [668, 515] on button "Submit" at bounding box center [691, 513] width 119 height 44
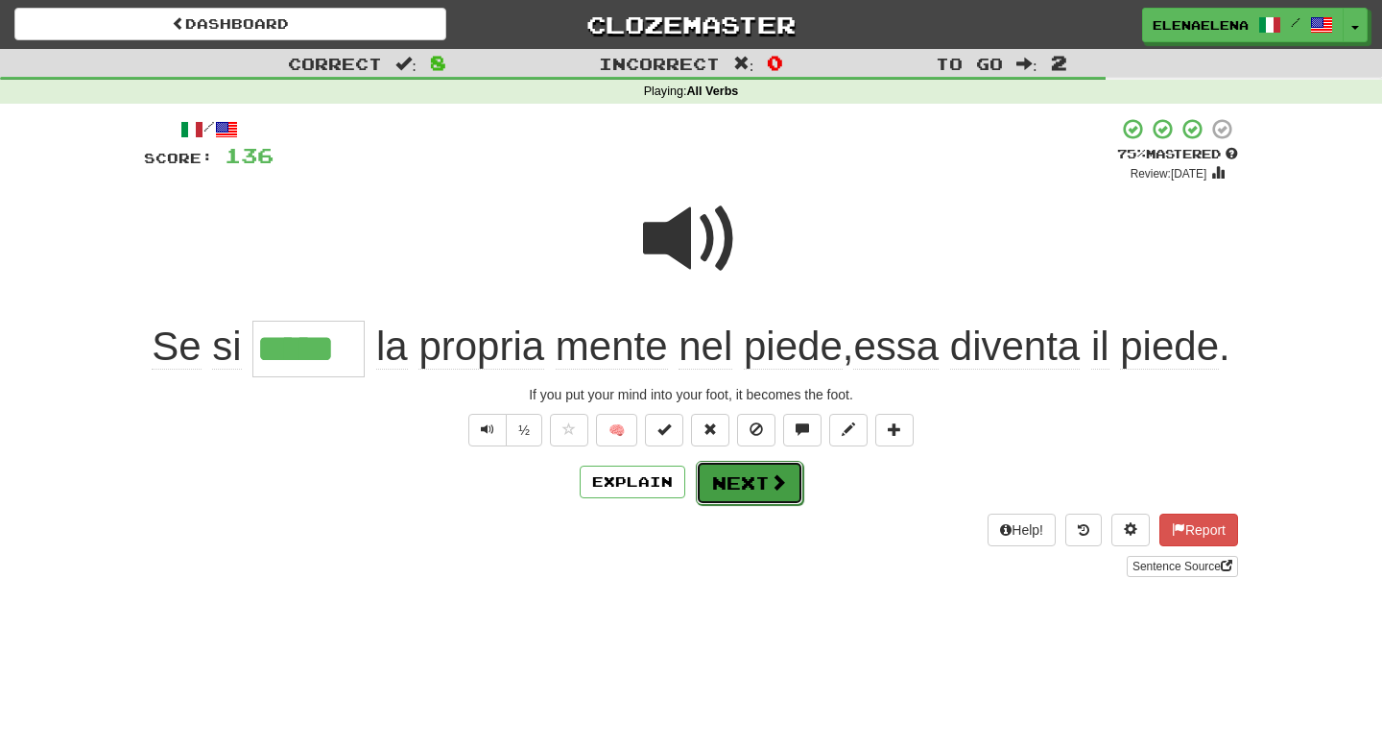
click at [752, 482] on button "Next" at bounding box center [749, 483] width 107 height 44
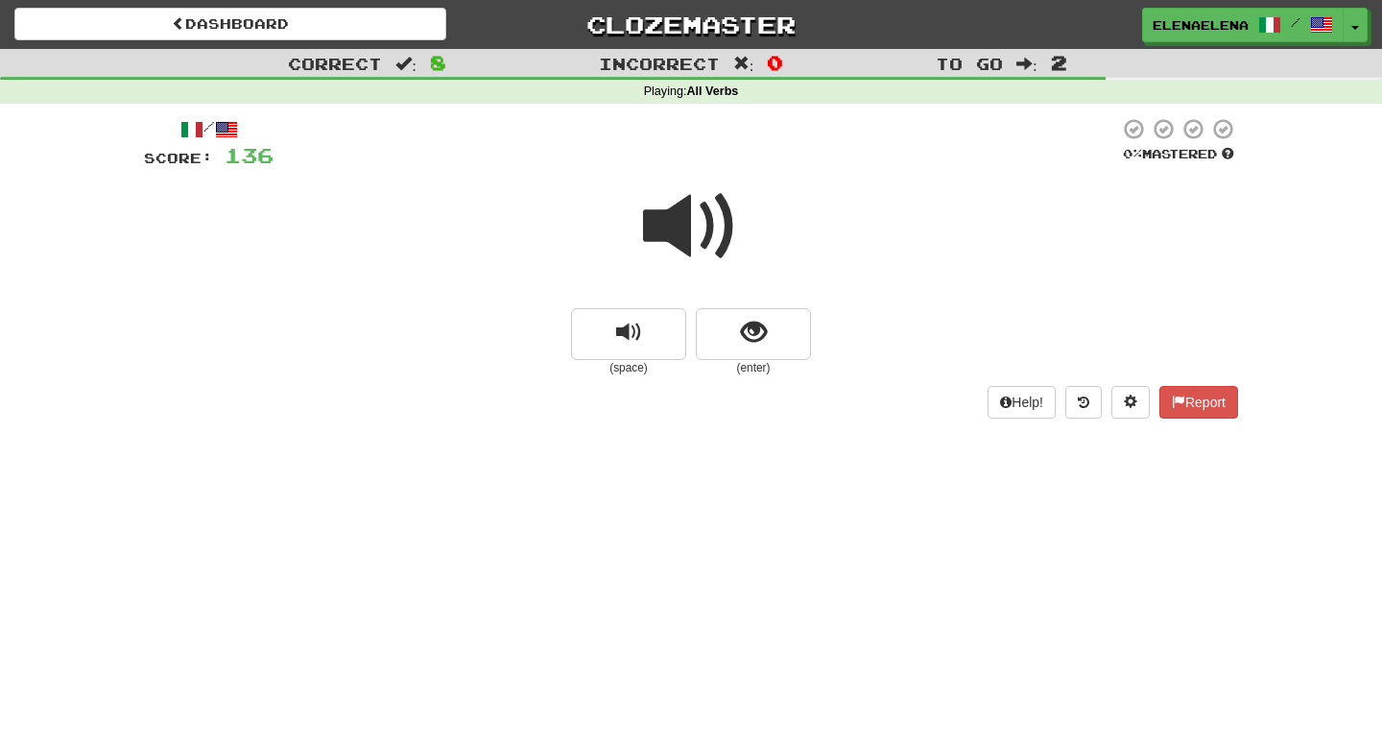
click at [711, 224] on span at bounding box center [691, 226] width 96 height 96
click at [748, 339] on span "show sentence" at bounding box center [754, 333] width 26 height 26
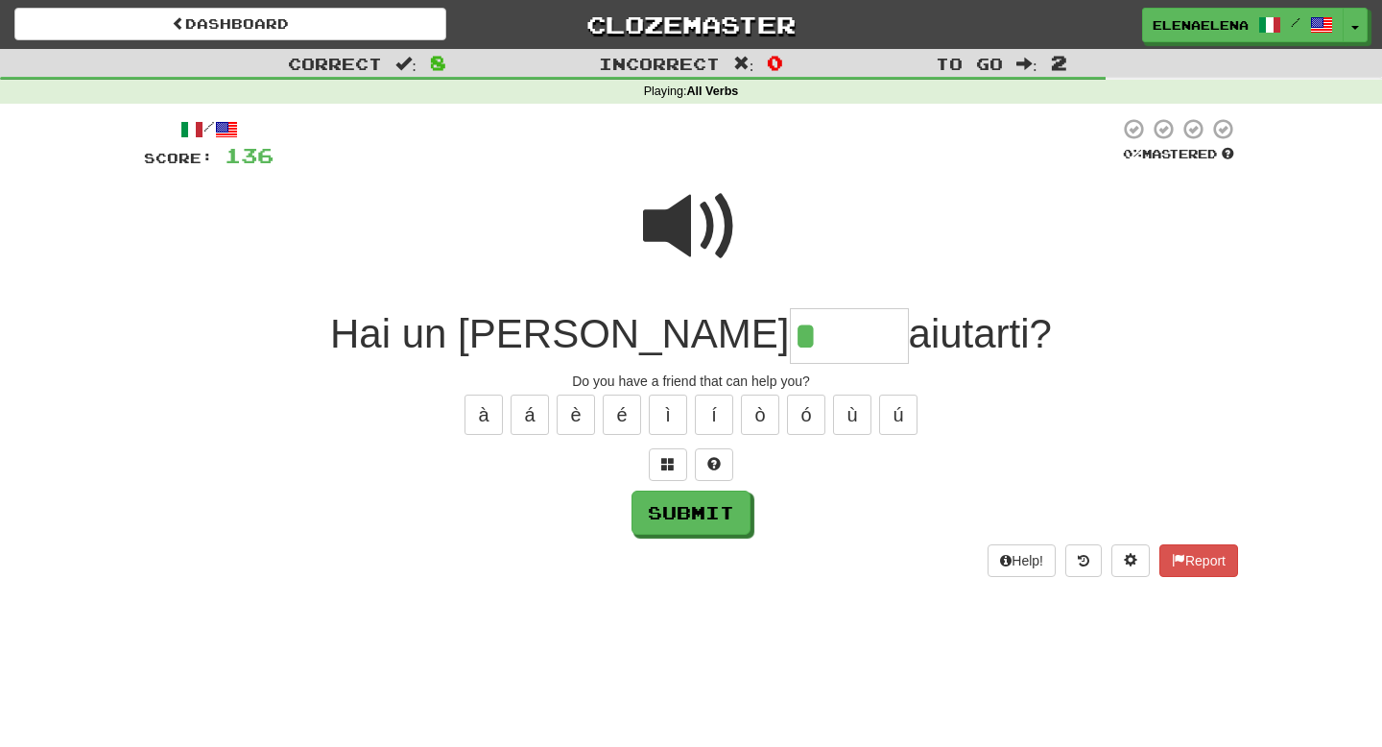
click at [709, 239] on span at bounding box center [691, 226] width 96 height 96
click at [790, 341] on input "*" at bounding box center [849, 336] width 119 height 57
type input "*****"
click at [687, 522] on button "Submit" at bounding box center [691, 513] width 119 height 44
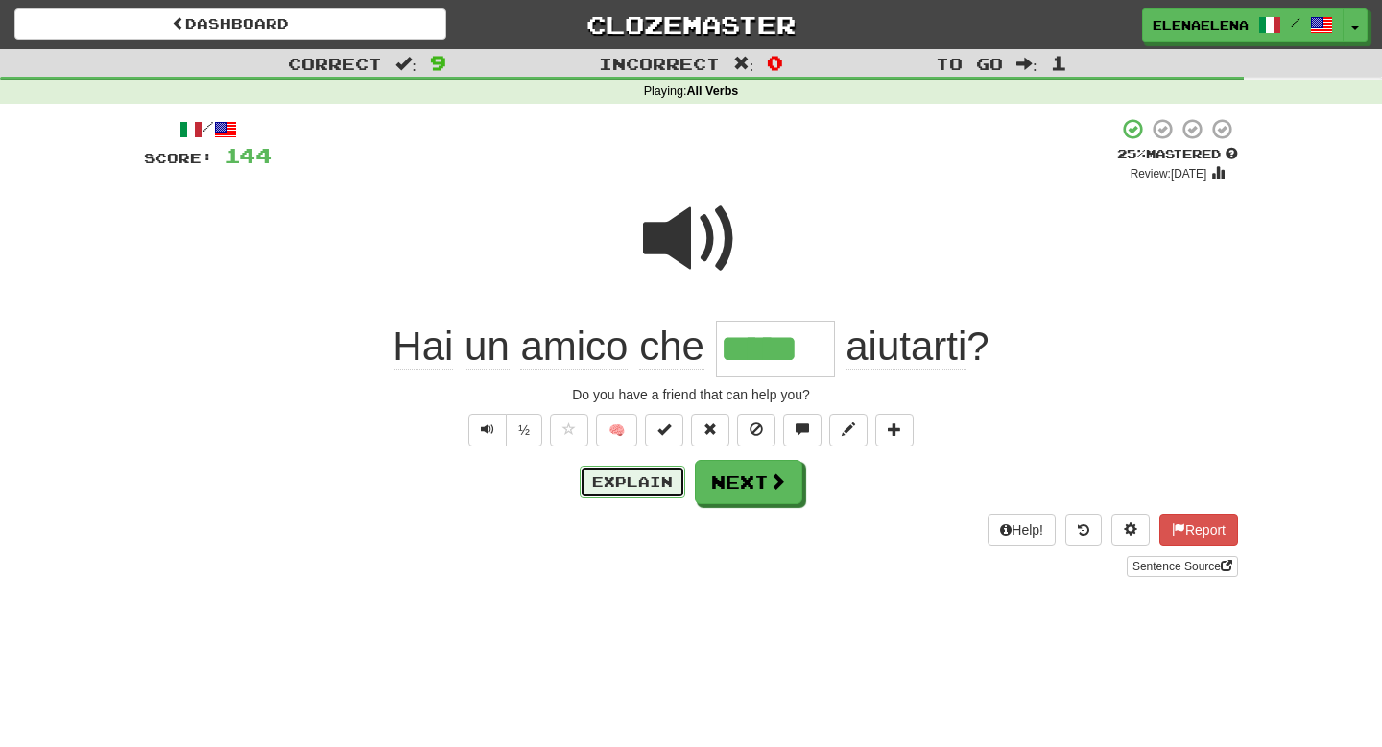
click at [649, 480] on button "Explain" at bounding box center [633, 481] width 106 height 33
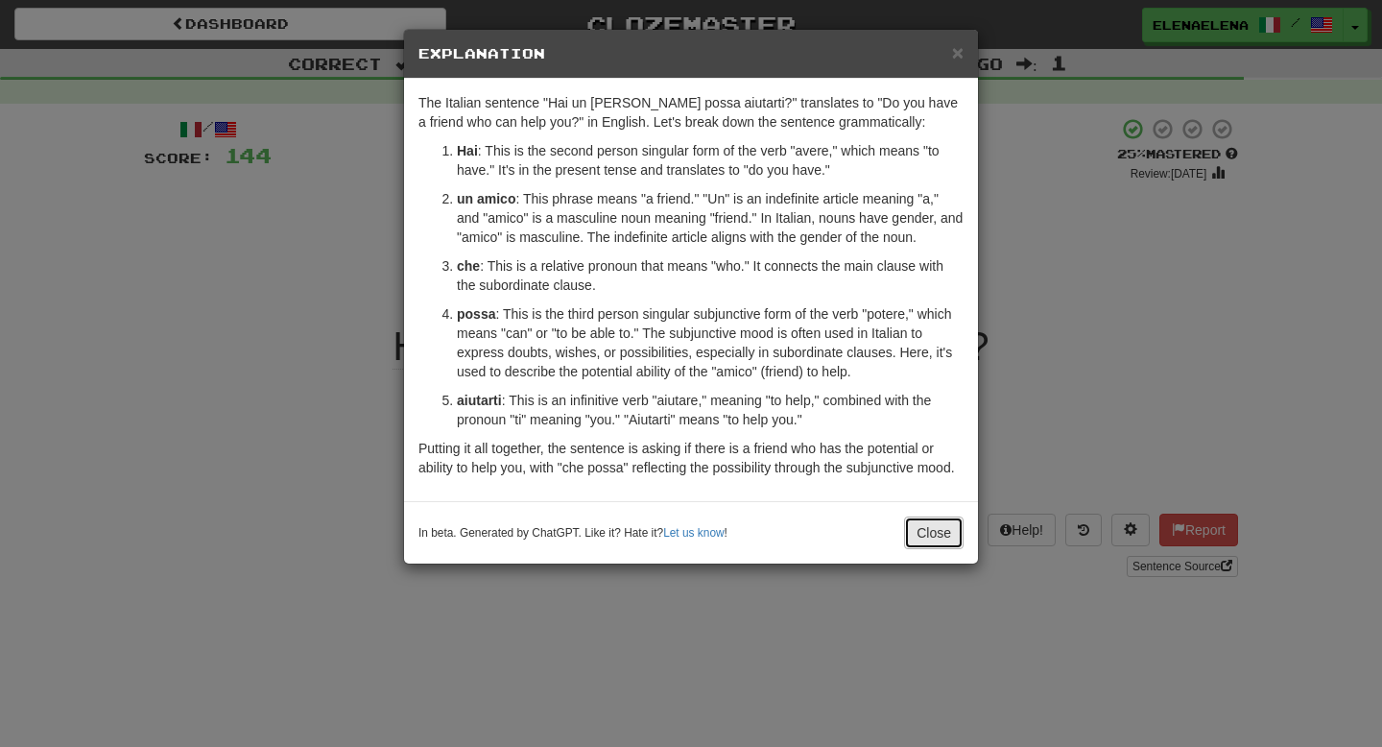
click at [932, 546] on button "Close" at bounding box center [933, 532] width 59 height 33
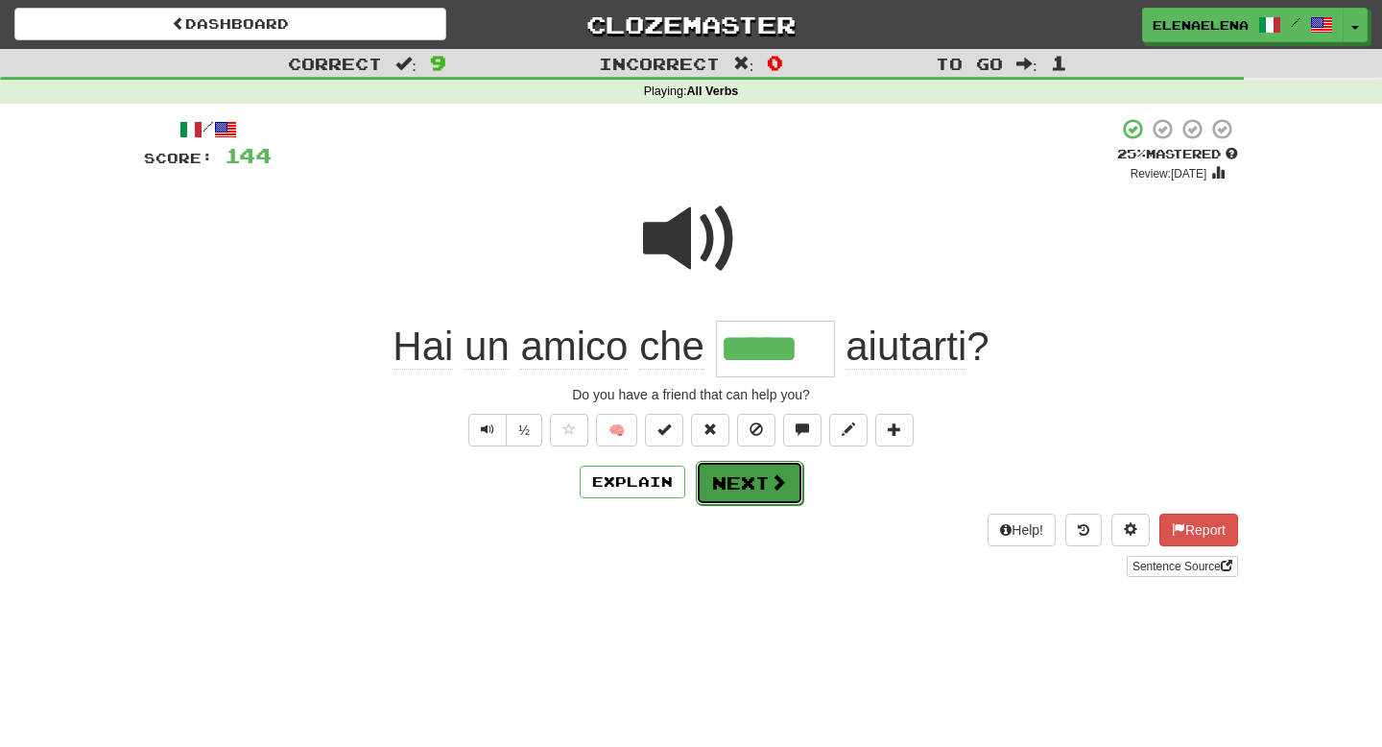
click at [765, 494] on button "Next" at bounding box center [749, 483] width 107 height 44
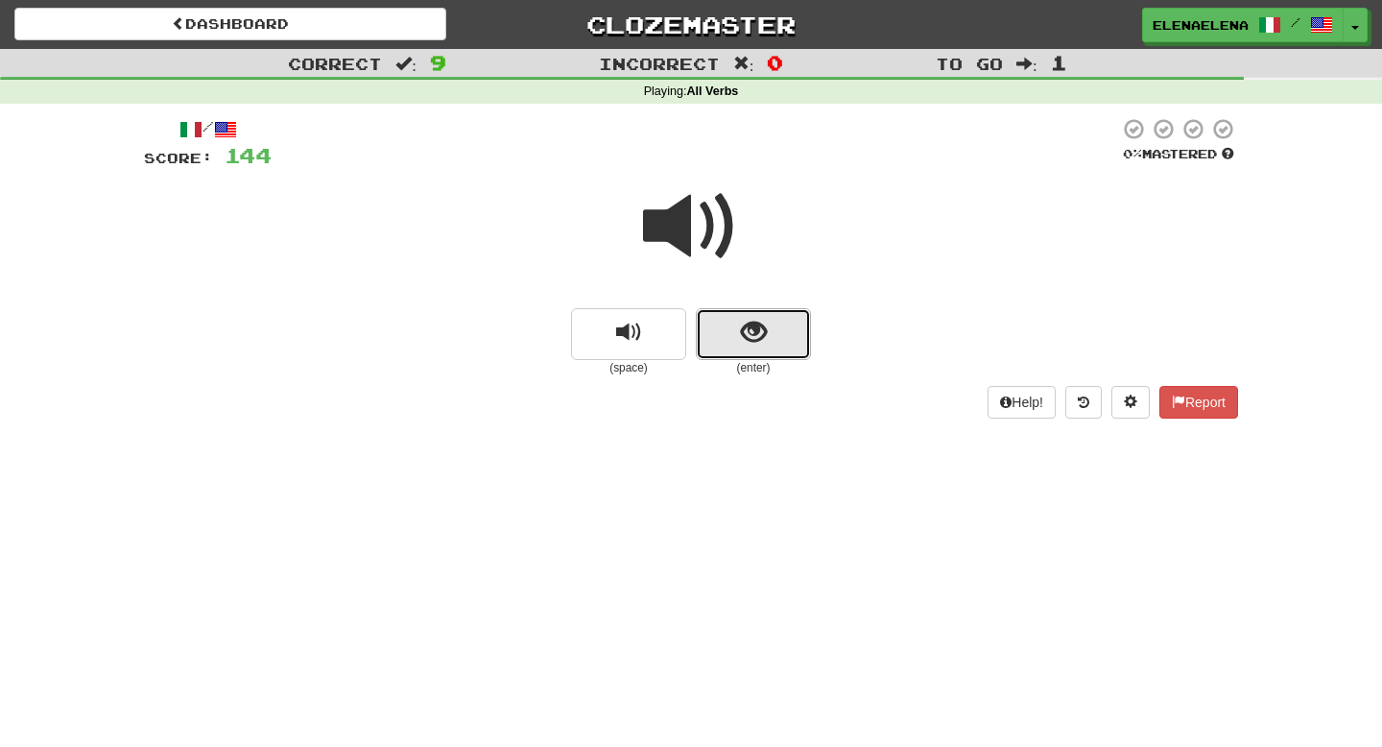
click at [756, 340] on span "show sentence" at bounding box center [754, 333] width 26 height 26
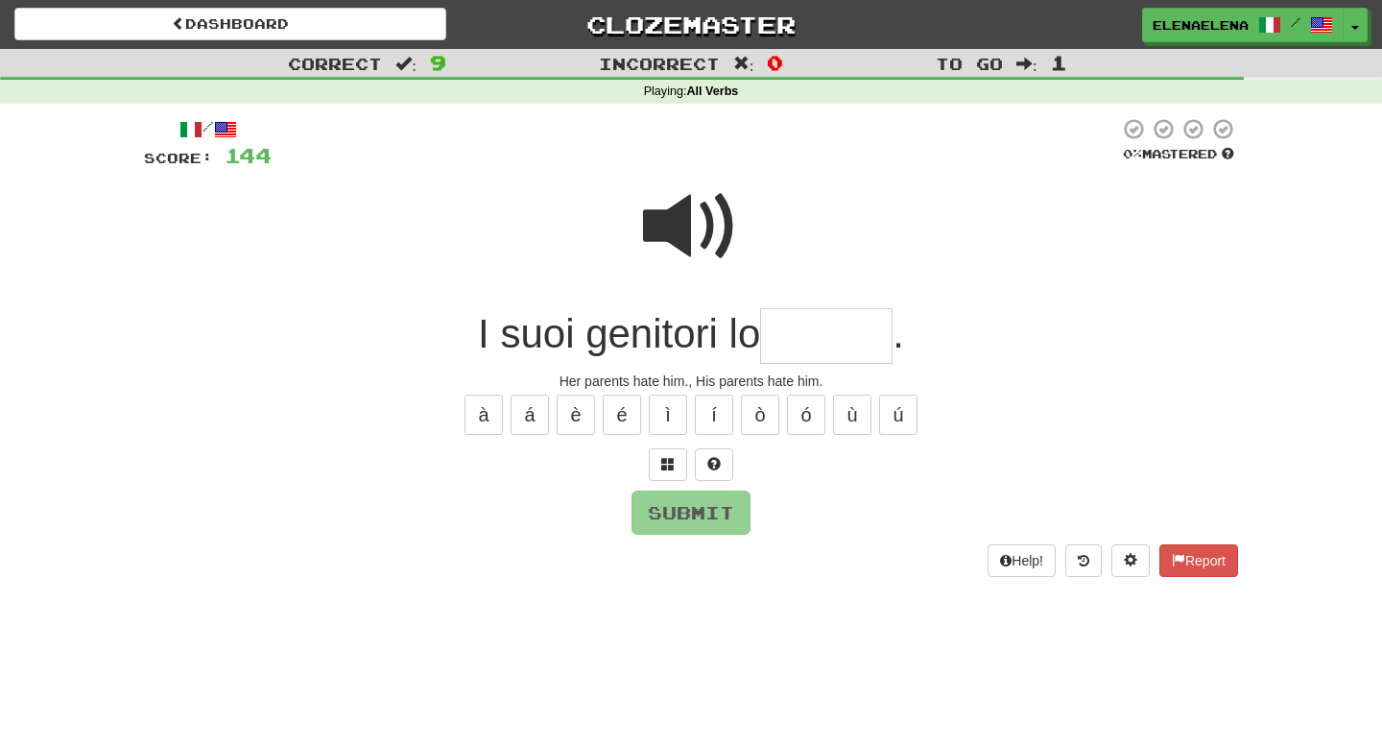
click at [701, 226] on span at bounding box center [691, 226] width 96 height 96
click at [786, 337] on input "text" at bounding box center [826, 336] width 132 height 57
type input "******"
click at [674, 517] on button "Submit" at bounding box center [691, 513] width 119 height 44
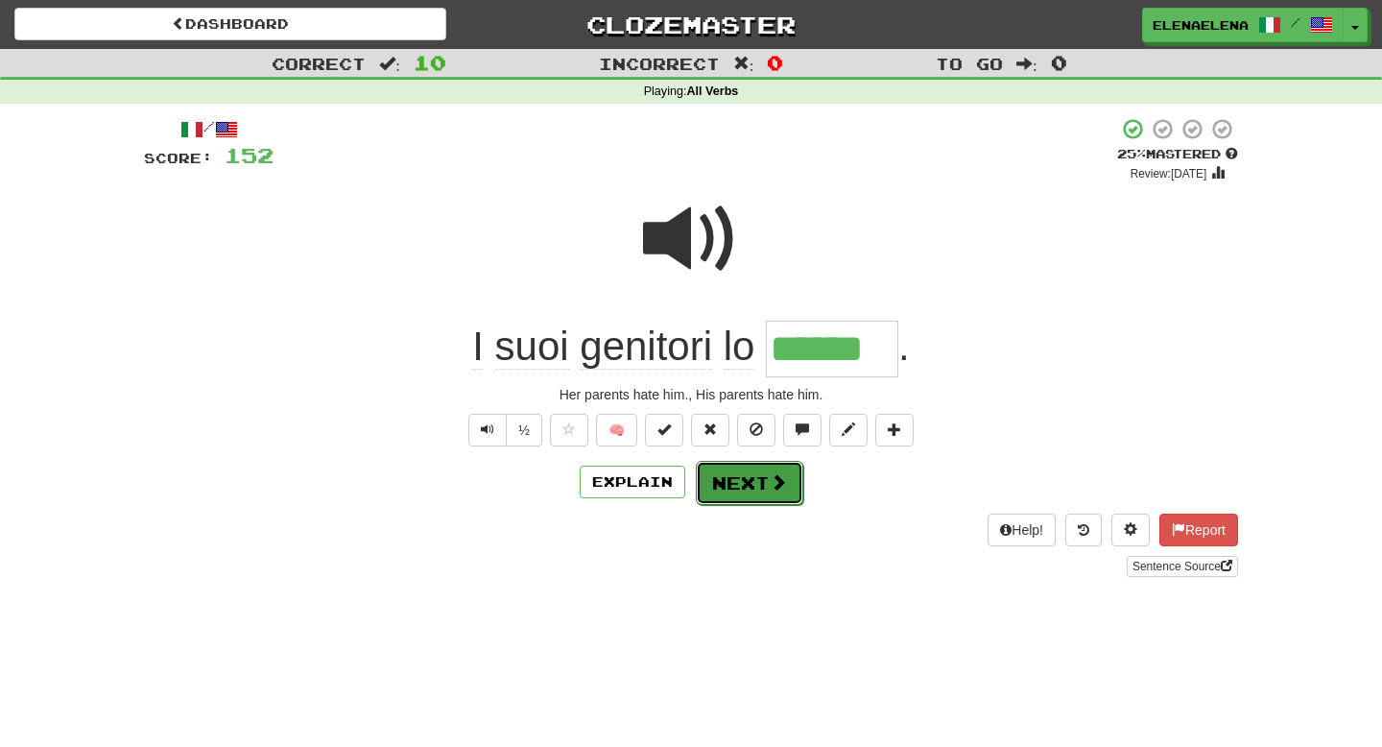
click at [736, 486] on button "Next" at bounding box center [749, 483] width 107 height 44
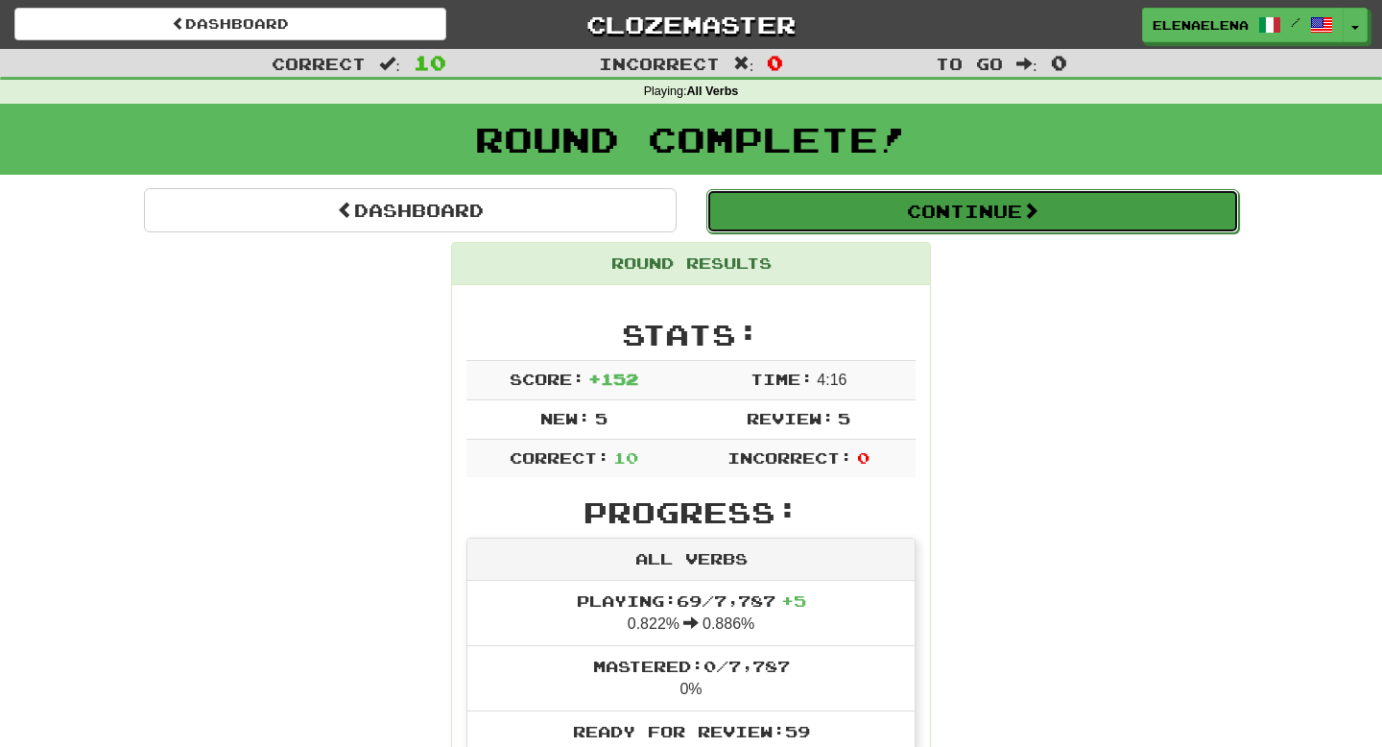
click at [942, 202] on button "Continue" at bounding box center [972, 211] width 533 height 44
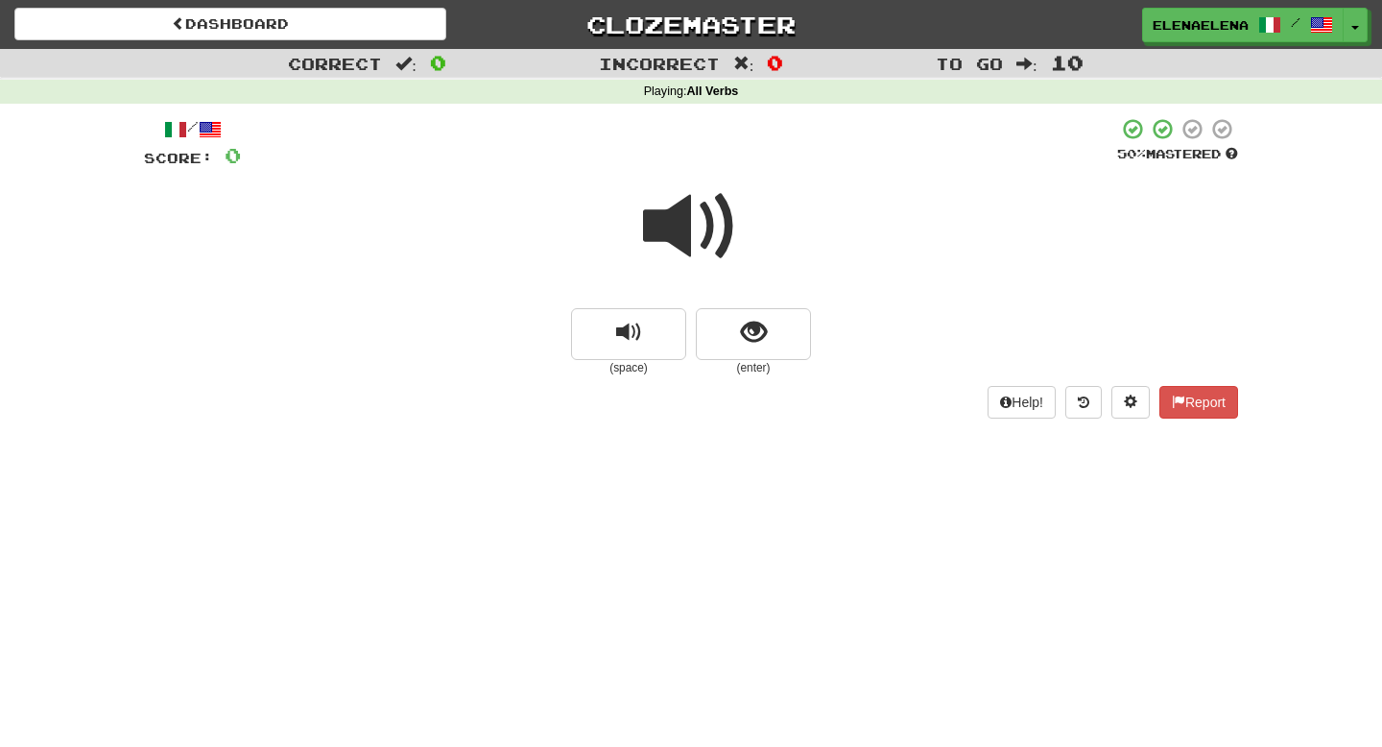
click at [710, 227] on span at bounding box center [691, 226] width 96 height 96
click at [748, 341] on span "show sentence" at bounding box center [754, 333] width 26 height 26
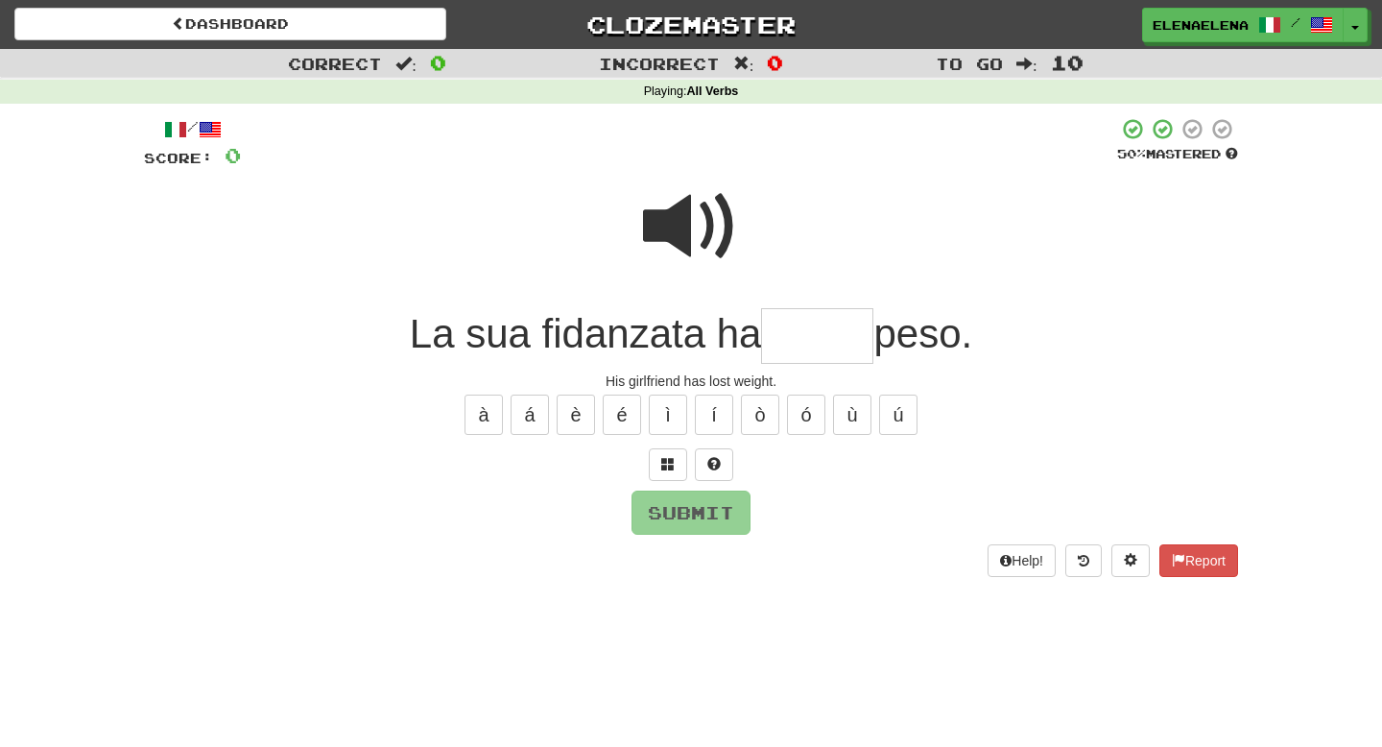
click at [710, 228] on span at bounding box center [691, 226] width 96 height 96
click at [783, 327] on input "text" at bounding box center [817, 336] width 112 height 57
click at [701, 217] on span at bounding box center [691, 226] width 96 height 96
click at [794, 340] on input "*" at bounding box center [817, 336] width 112 height 57
type input "*****"
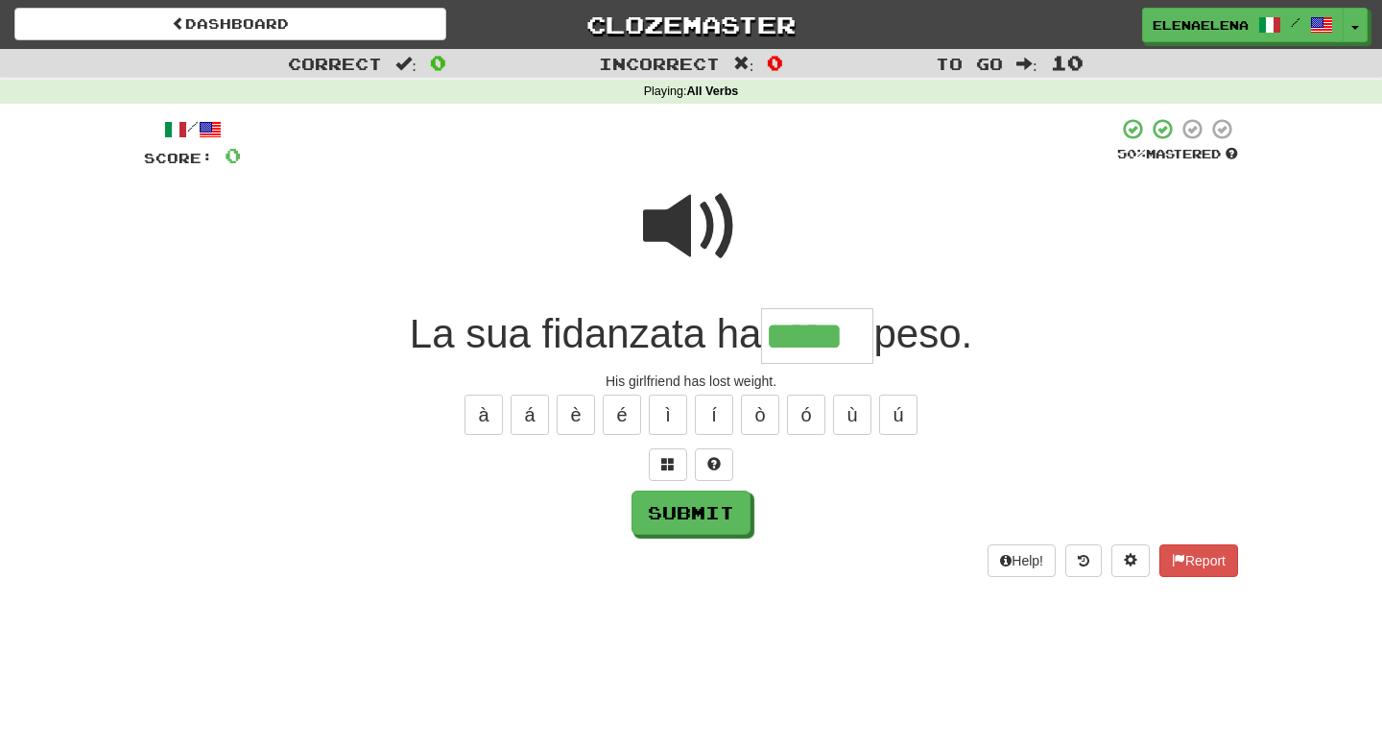
click at [710, 222] on span at bounding box center [691, 226] width 96 height 96
click at [705, 524] on button "Submit" at bounding box center [691, 513] width 119 height 44
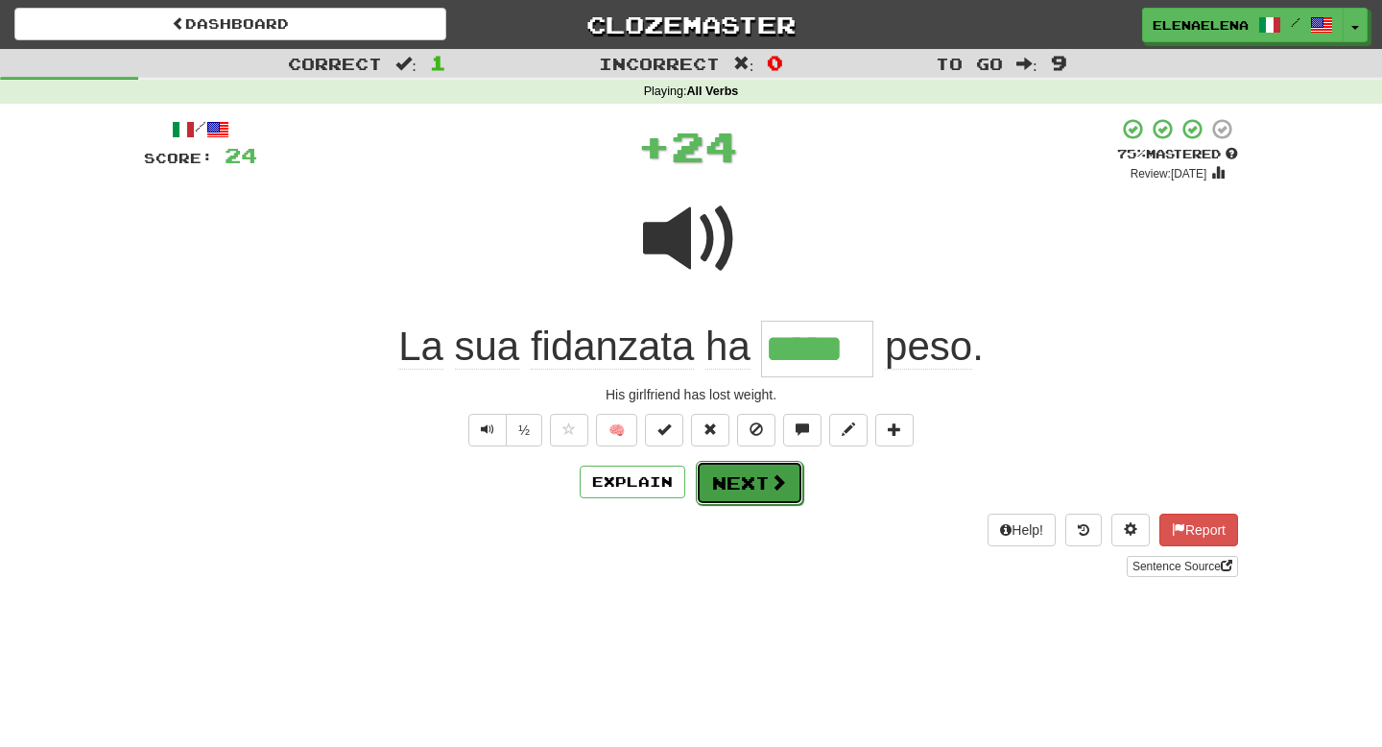
click at [736, 483] on button "Next" at bounding box center [749, 483] width 107 height 44
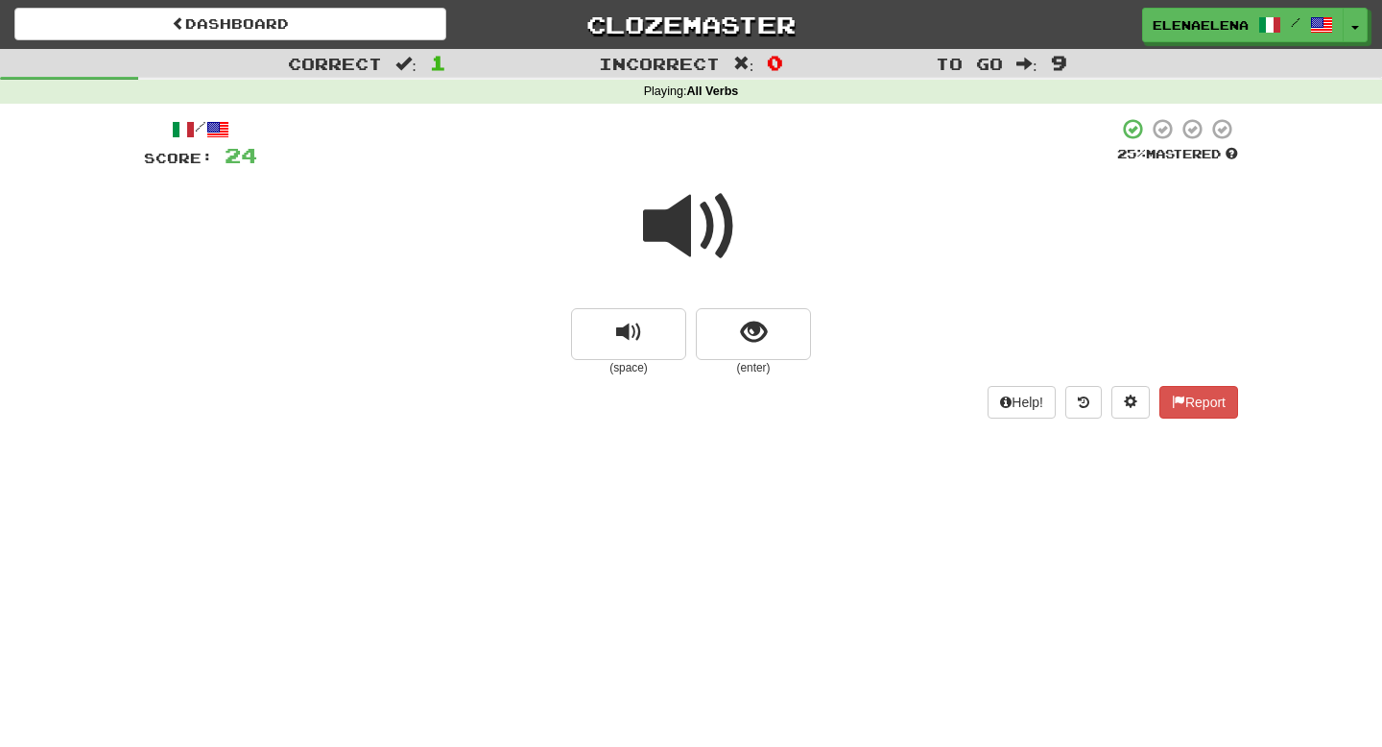
click at [702, 221] on span at bounding box center [691, 226] width 96 height 96
click at [756, 336] on span "show sentence" at bounding box center [754, 333] width 26 height 26
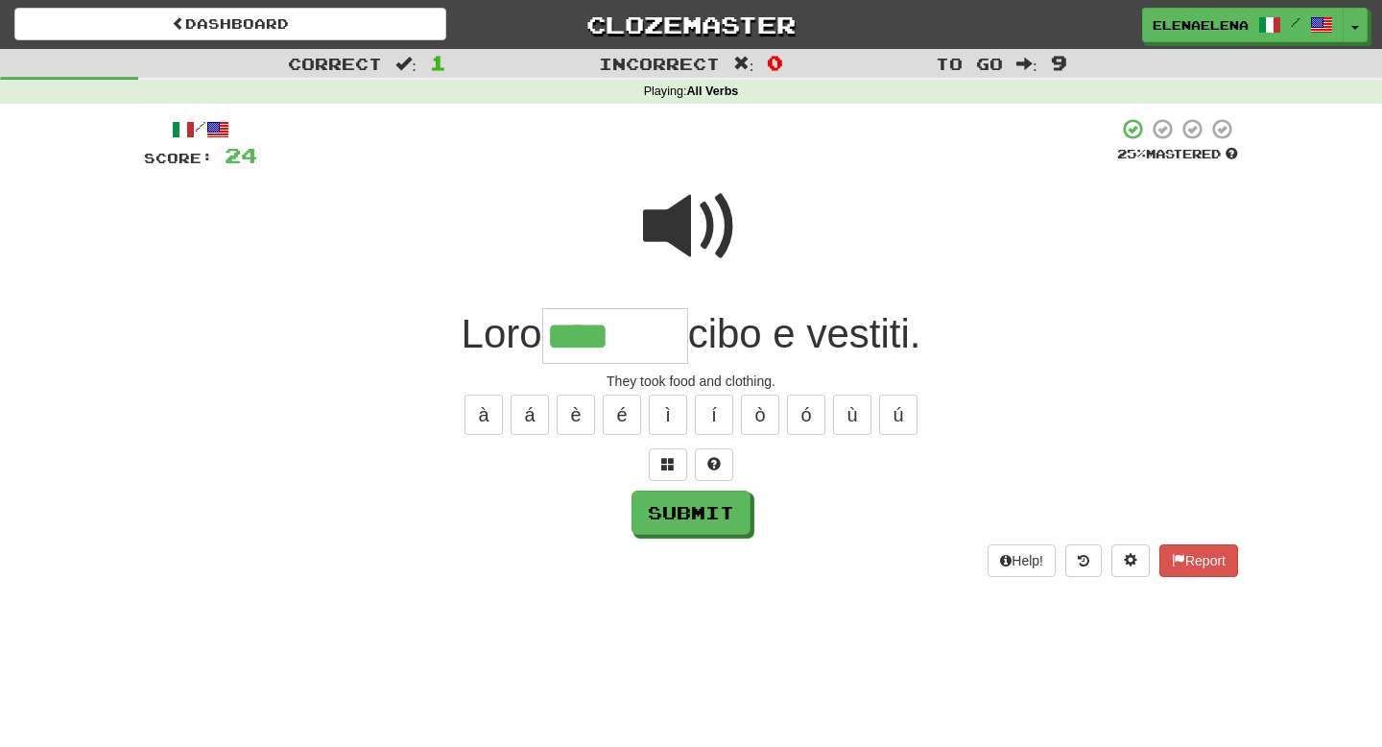
click at [701, 214] on span at bounding box center [691, 226] width 96 height 96
click at [635, 340] on input "****" at bounding box center [615, 336] width 146 height 57
click at [689, 243] on span at bounding box center [691, 226] width 96 height 96
click at [678, 222] on span at bounding box center [691, 226] width 96 height 96
click at [628, 340] on input "****" at bounding box center [615, 336] width 146 height 57
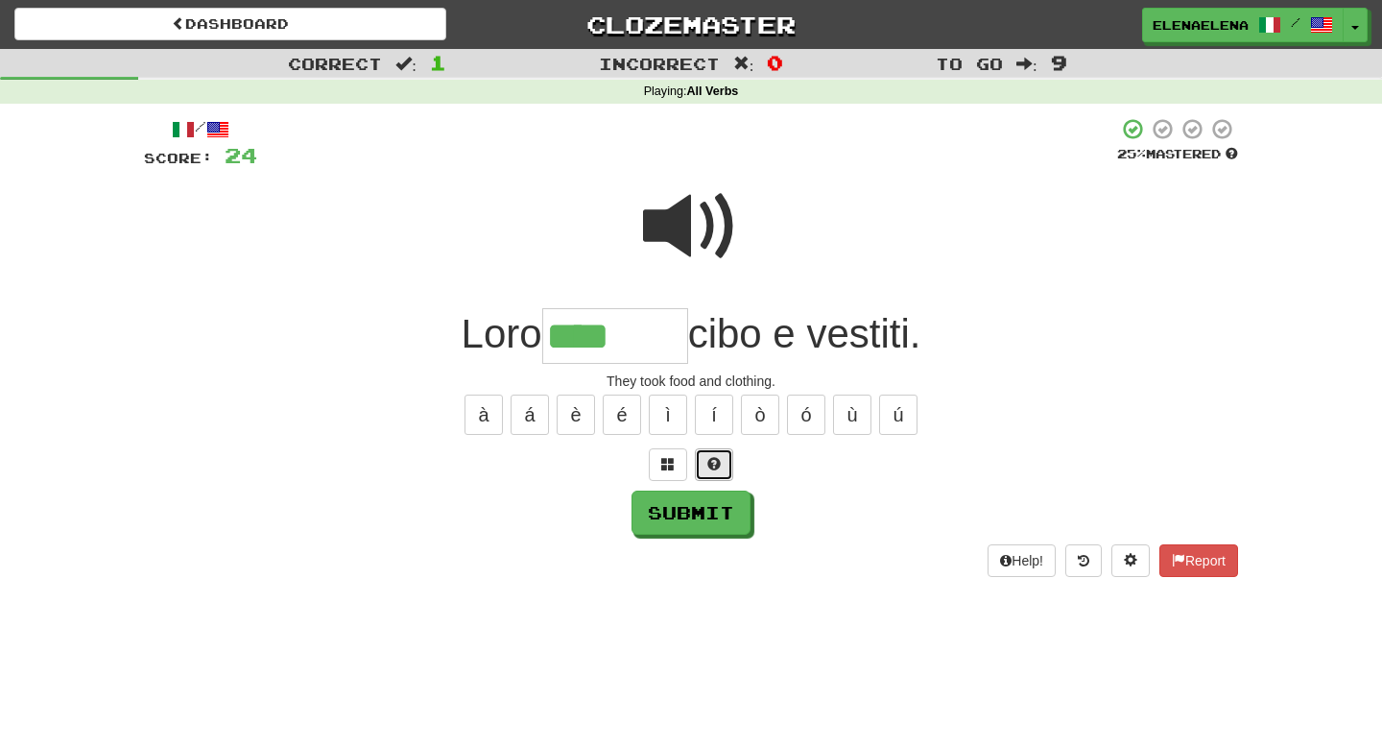
click at [718, 462] on span at bounding box center [713, 463] width 13 height 13
click at [700, 463] on button at bounding box center [691, 464] width 38 height 33
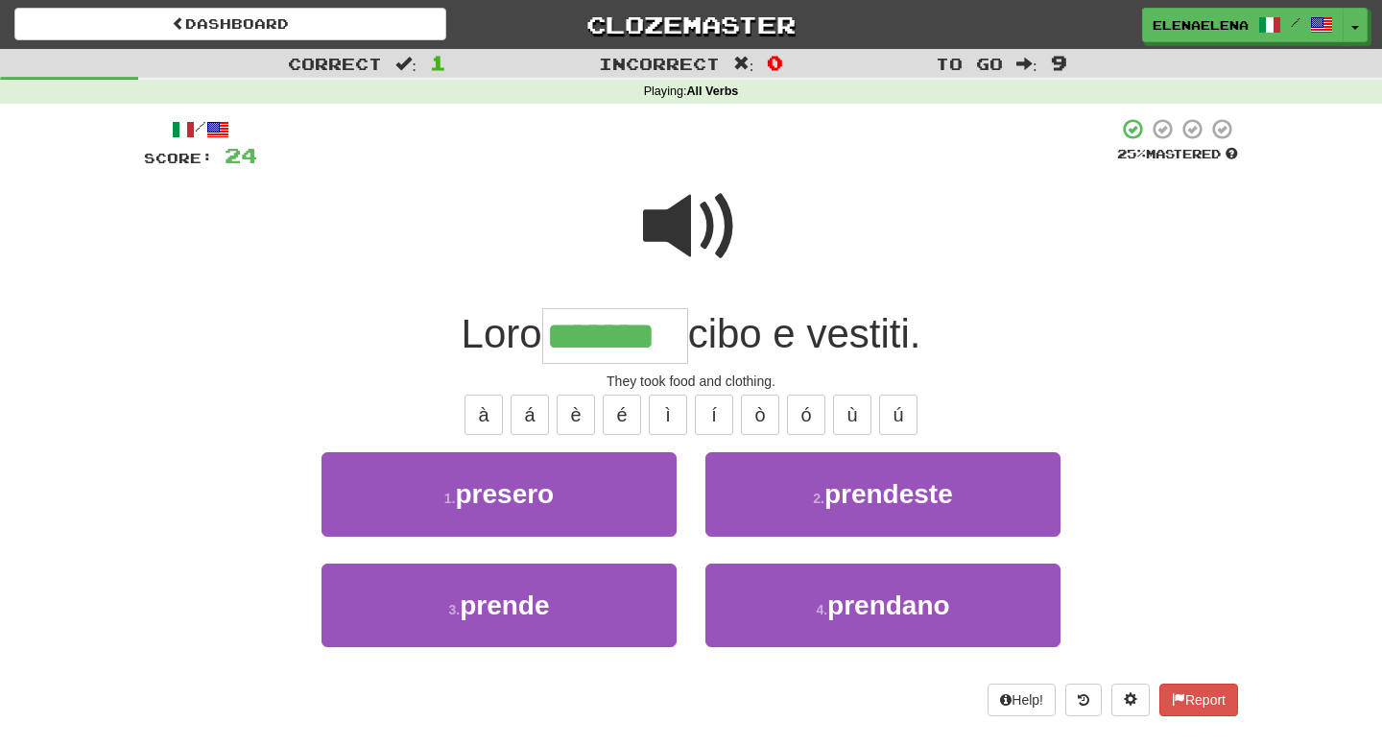
type input "*******"
click at [698, 231] on span at bounding box center [691, 226] width 96 height 96
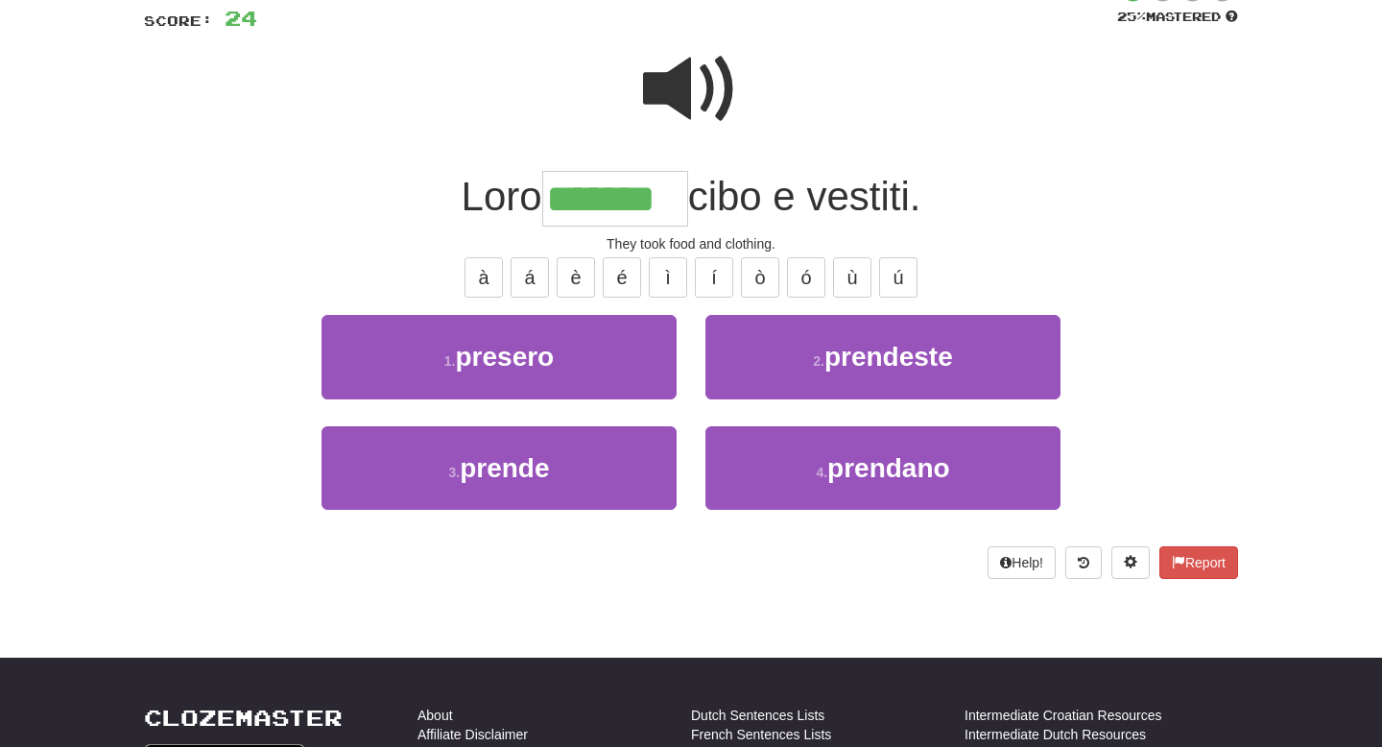
scroll to position [142, 0]
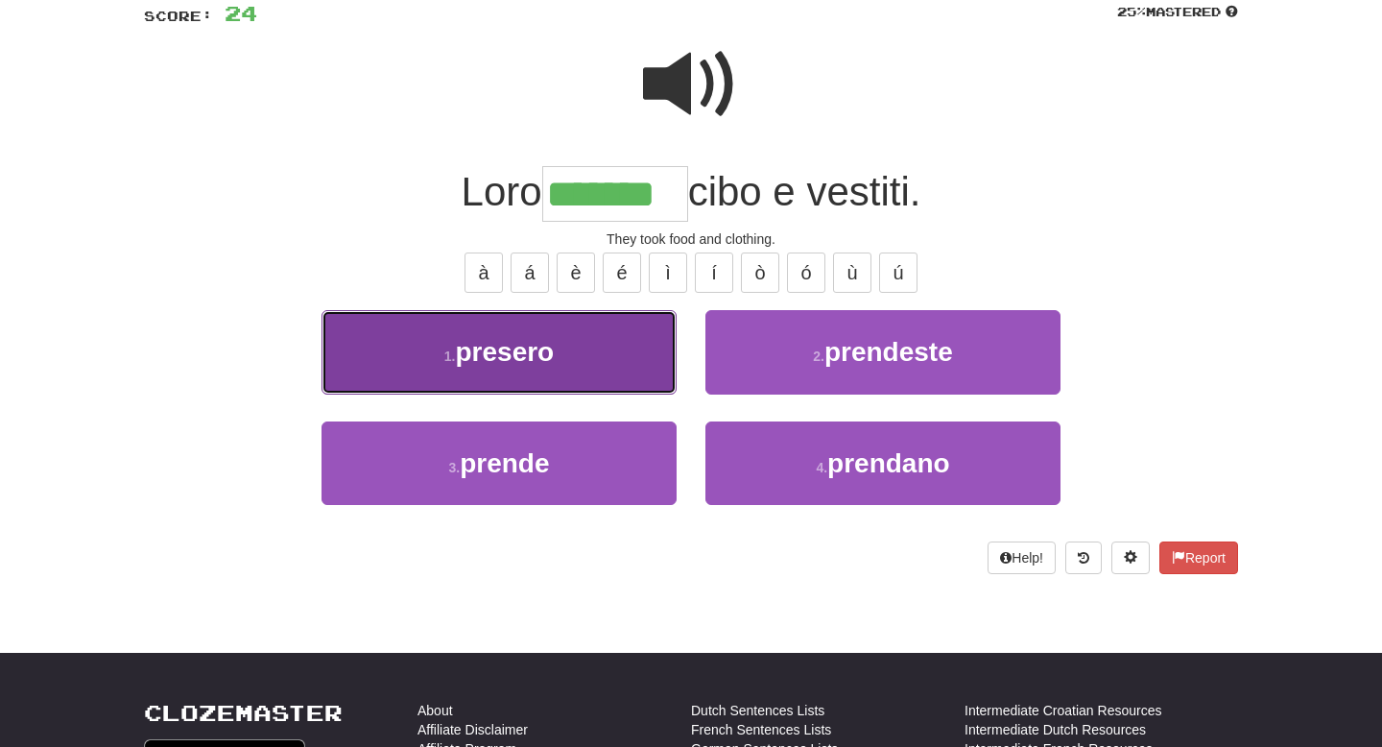
click at [570, 359] on button "1 . presero" at bounding box center [498, 351] width 355 height 83
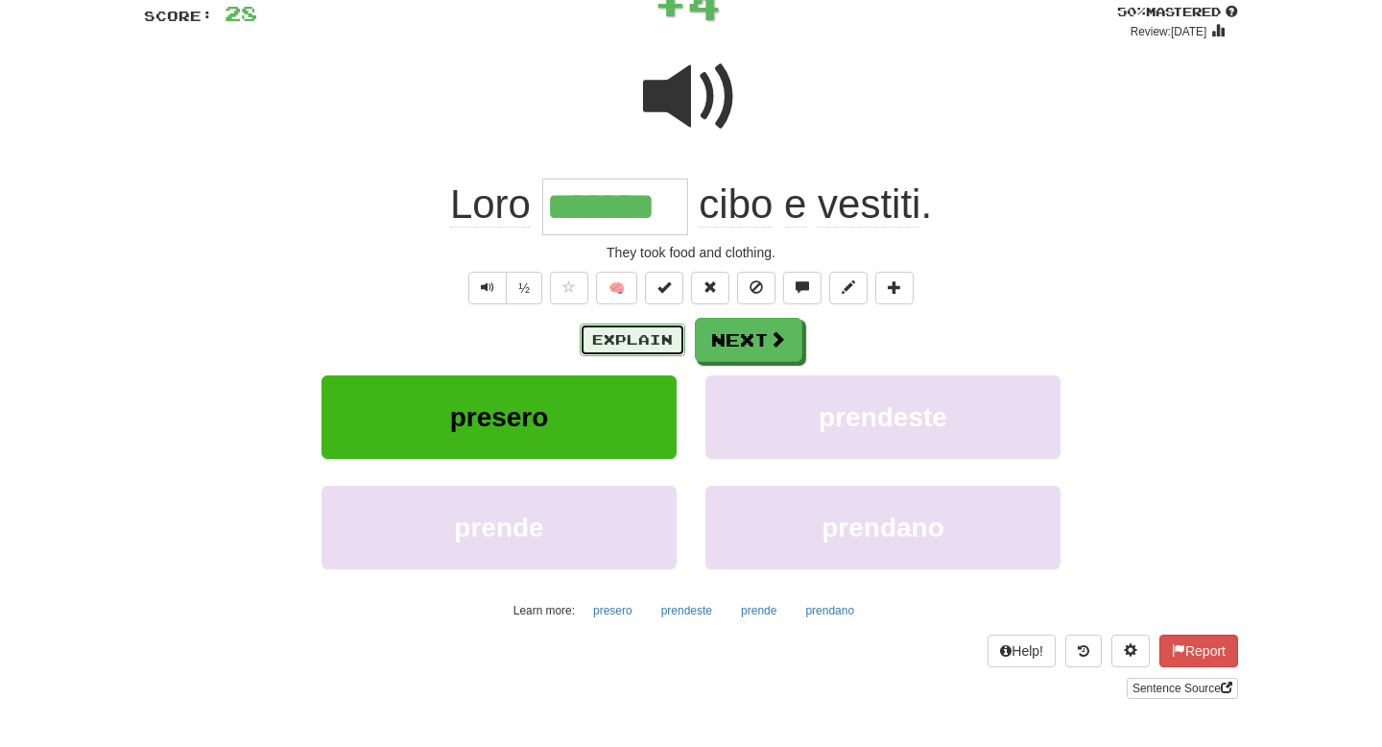
click at [640, 337] on button "Explain" at bounding box center [633, 339] width 106 height 33
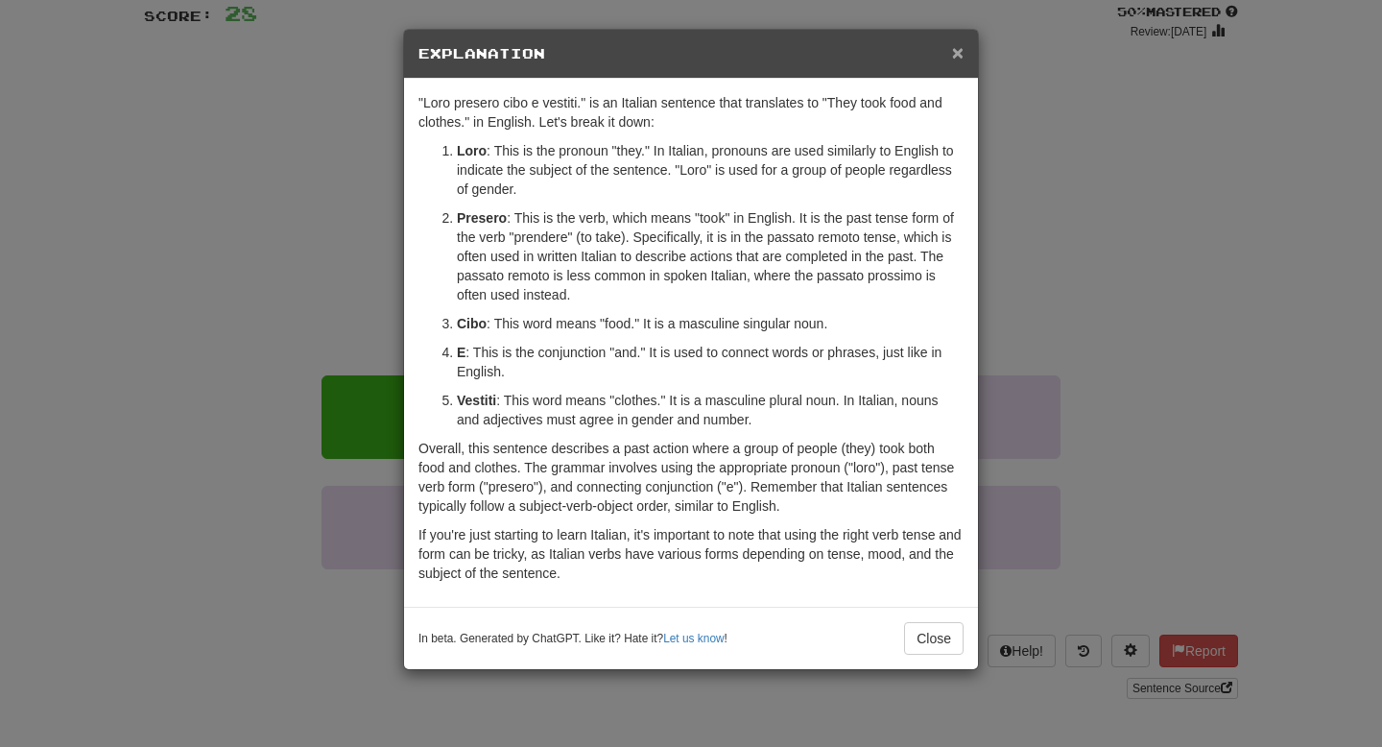
click at [957, 55] on span "×" at bounding box center [958, 52] width 12 height 22
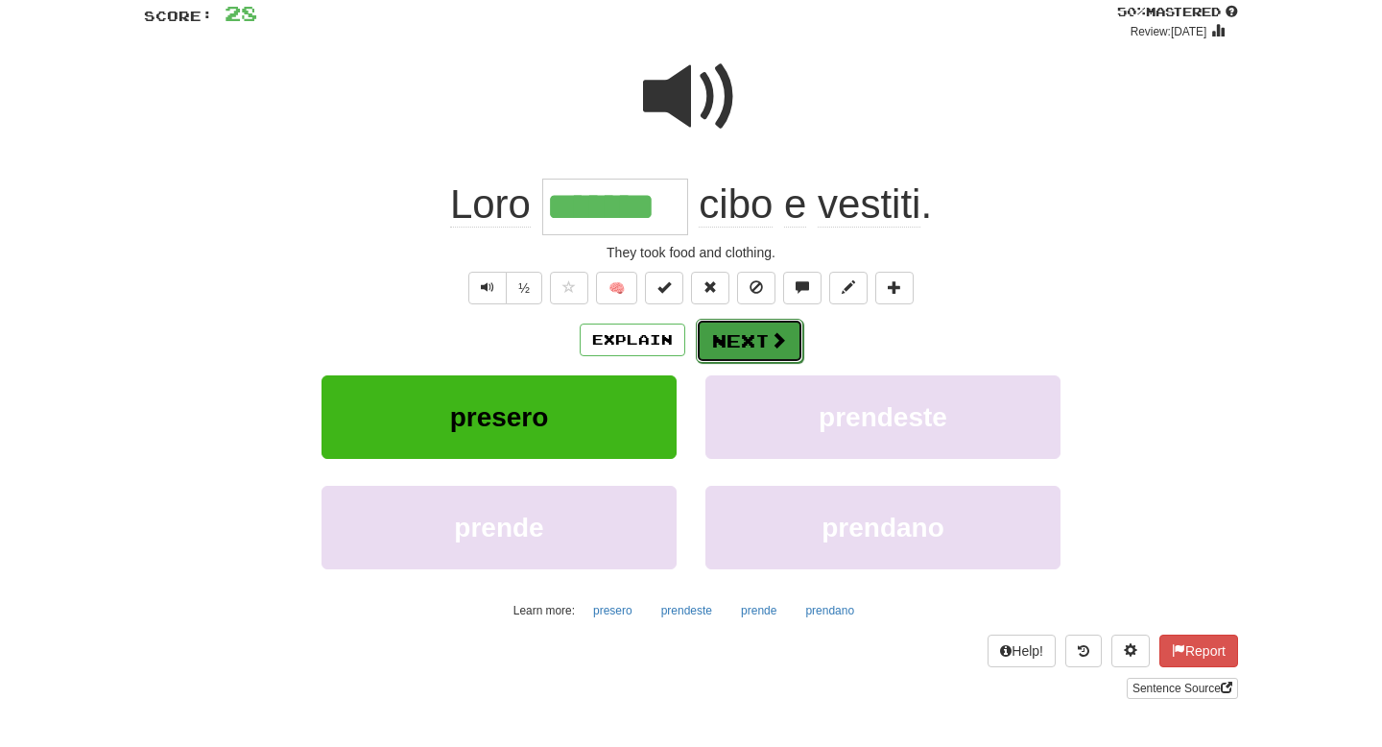
click at [745, 326] on button "Next" at bounding box center [749, 341] width 107 height 44
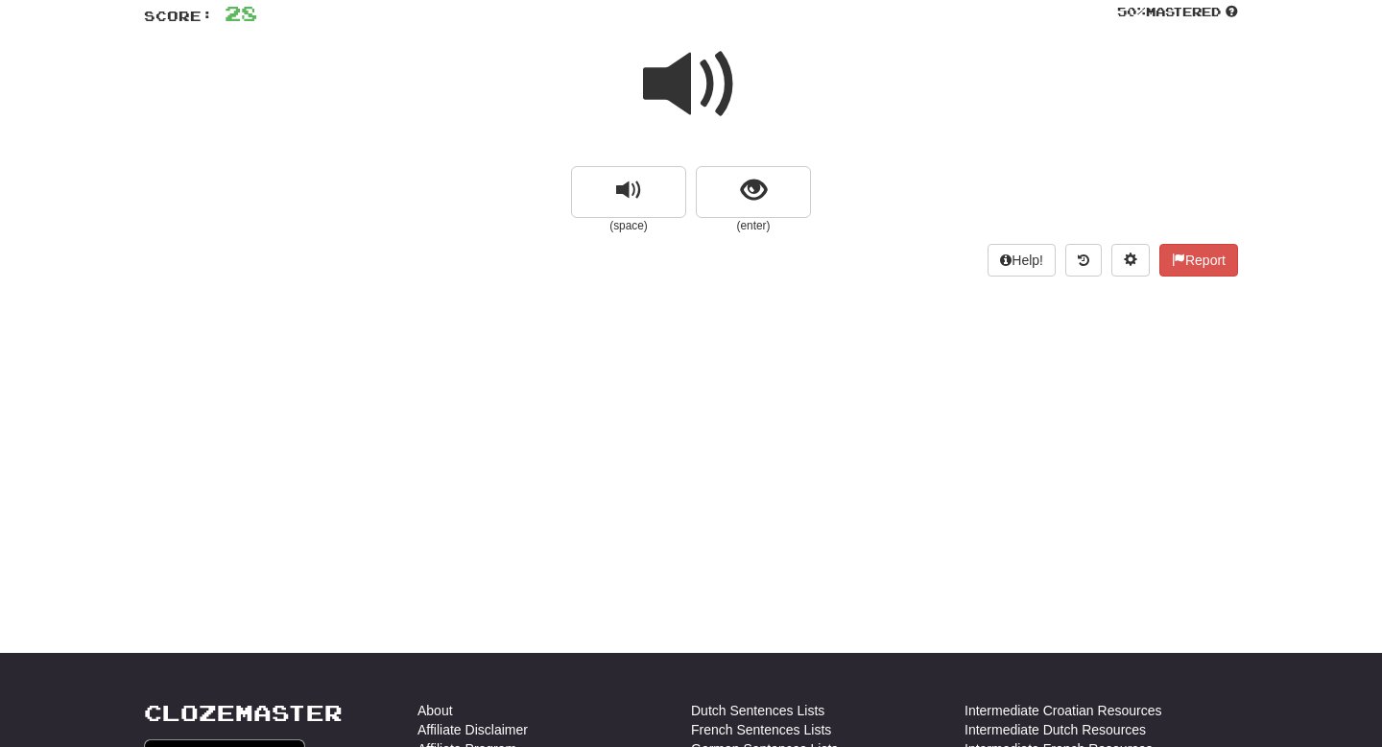
click at [705, 80] on span at bounding box center [691, 84] width 96 height 96
click at [705, 94] on span at bounding box center [691, 84] width 96 height 96
click at [752, 194] on span "show sentence" at bounding box center [754, 191] width 26 height 26
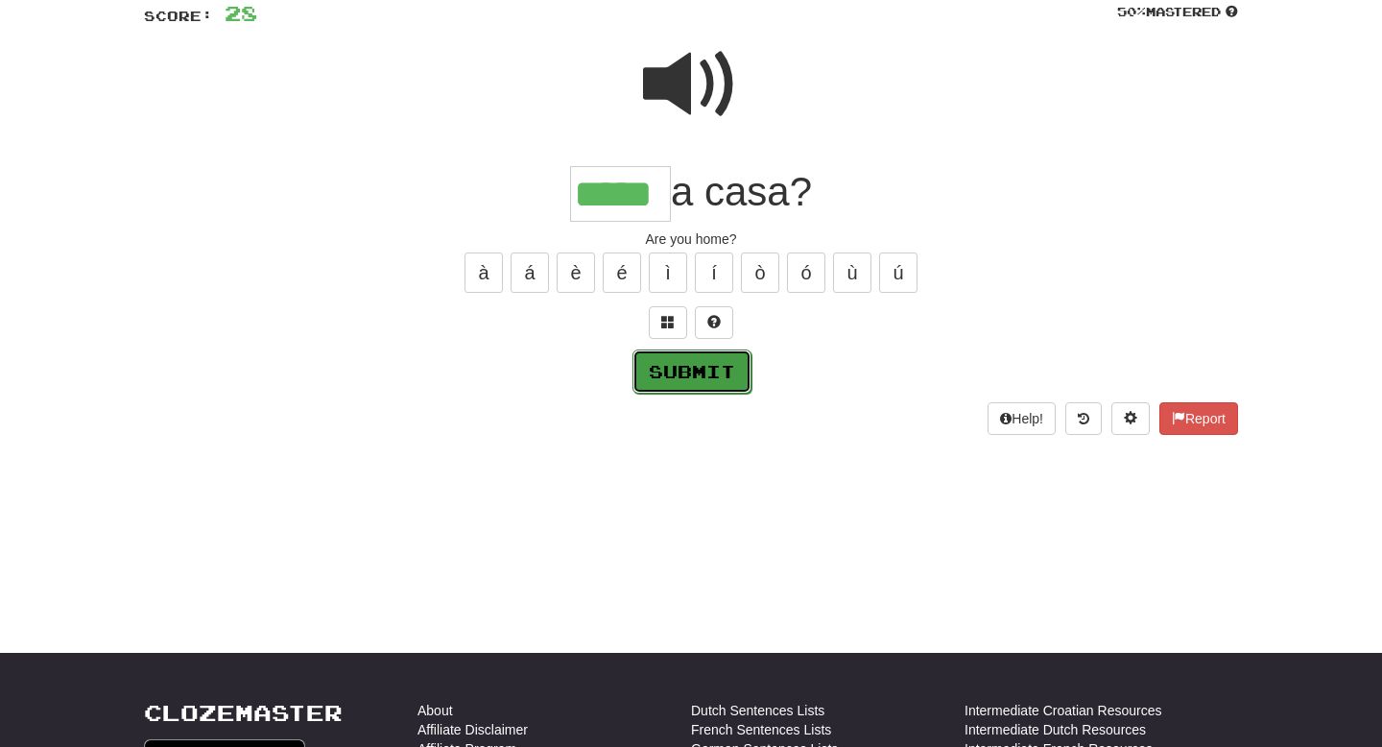
click at [729, 368] on button "Submit" at bounding box center [691, 371] width 119 height 44
type input "*****"
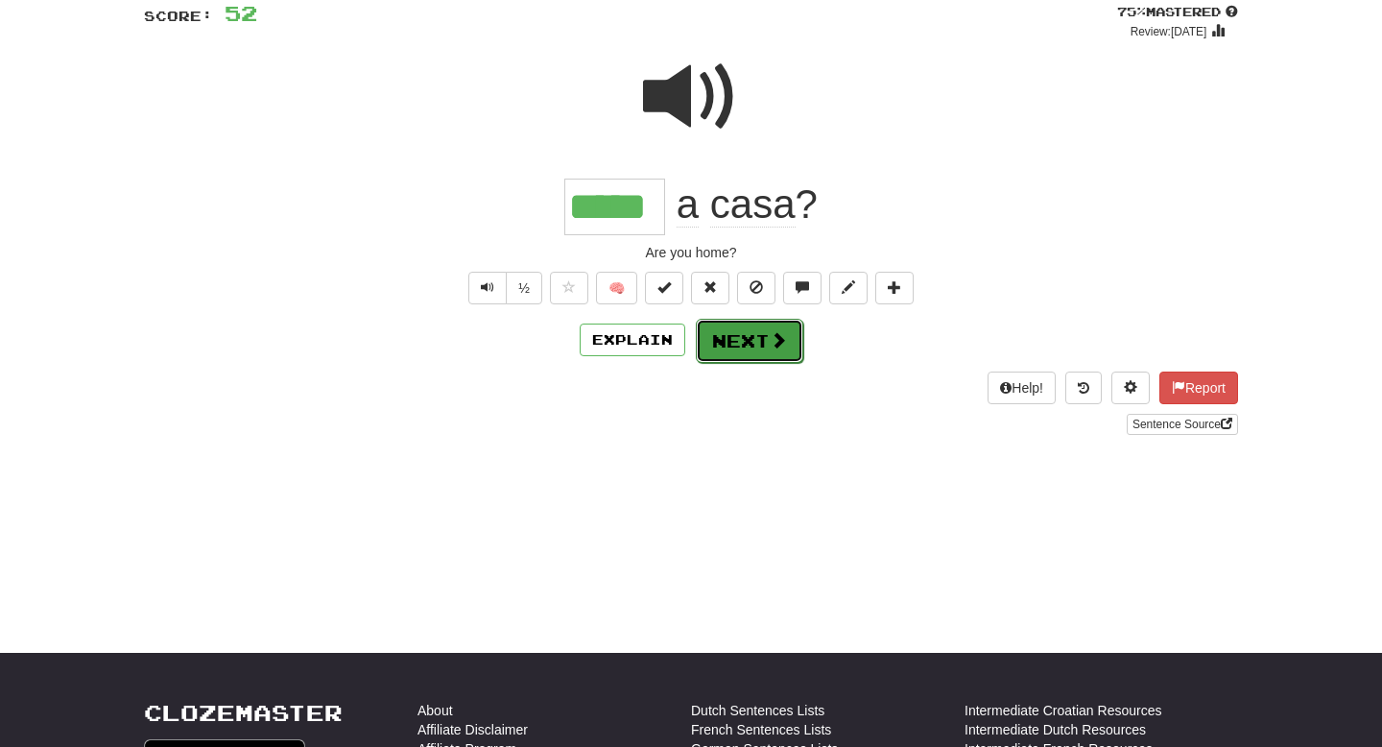
click at [753, 347] on button "Next" at bounding box center [749, 341] width 107 height 44
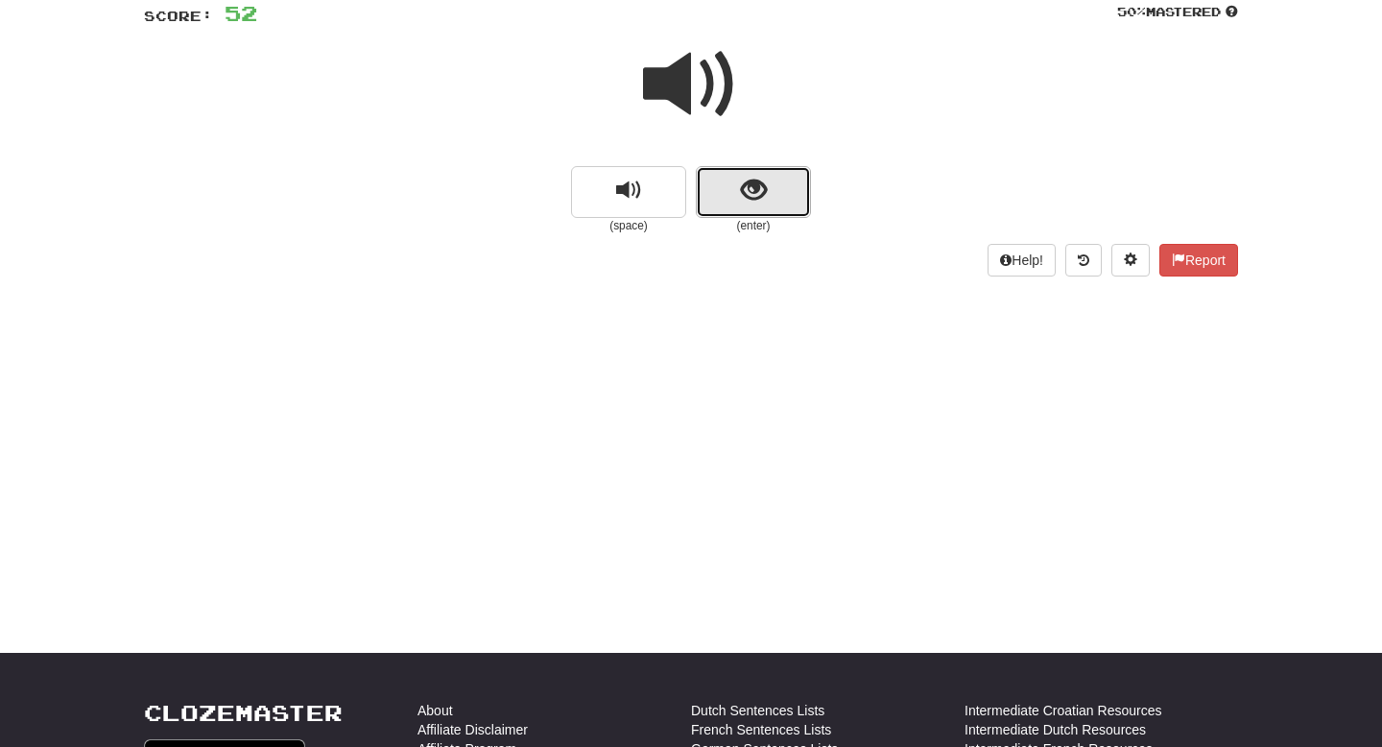
click at [752, 202] on span "show sentence" at bounding box center [754, 191] width 26 height 26
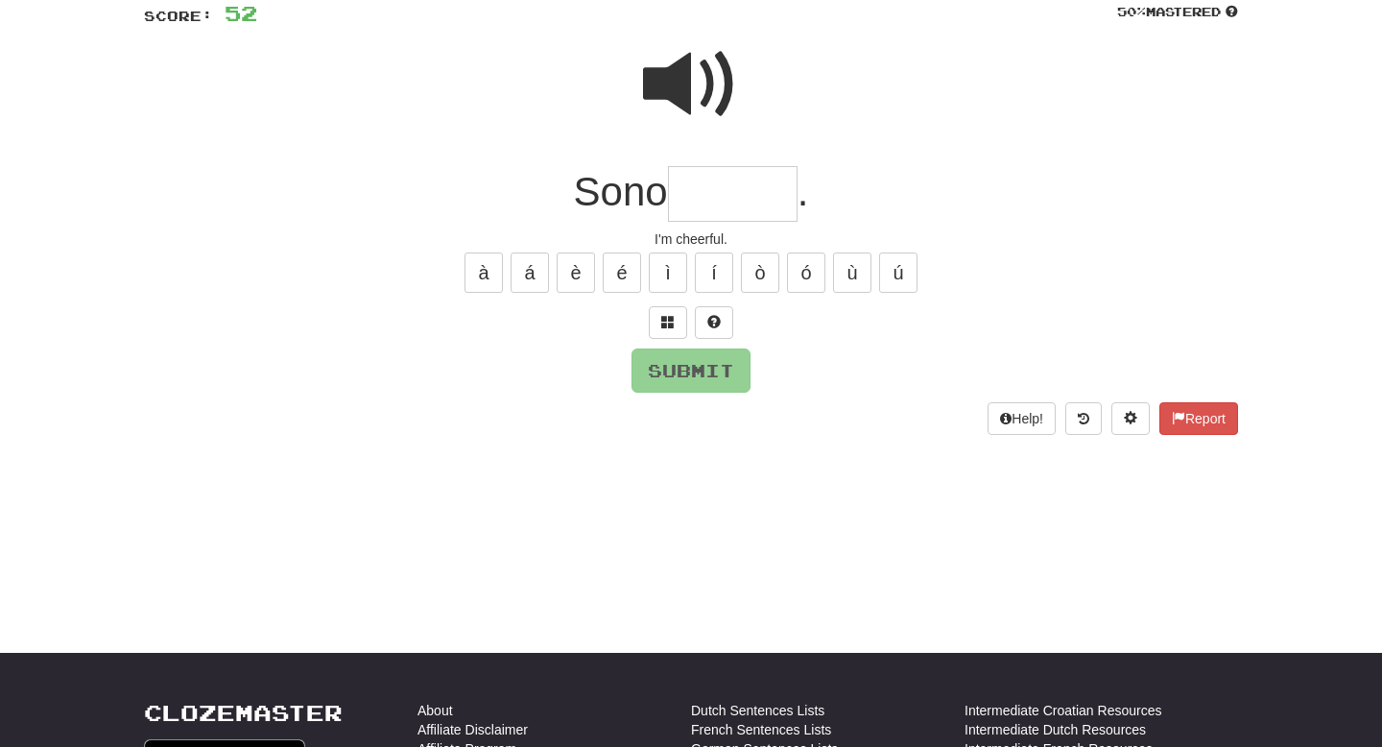
click at [687, 64] on span at bounding box center [691, 84] width 96 height 96
click at [689, 195] on input "text" at bounding box center [733, 194] width 130 height 57
type input "*******"
click at [693, 368] on button "Submit" at bounding box center [691, 371] width 119 height 44
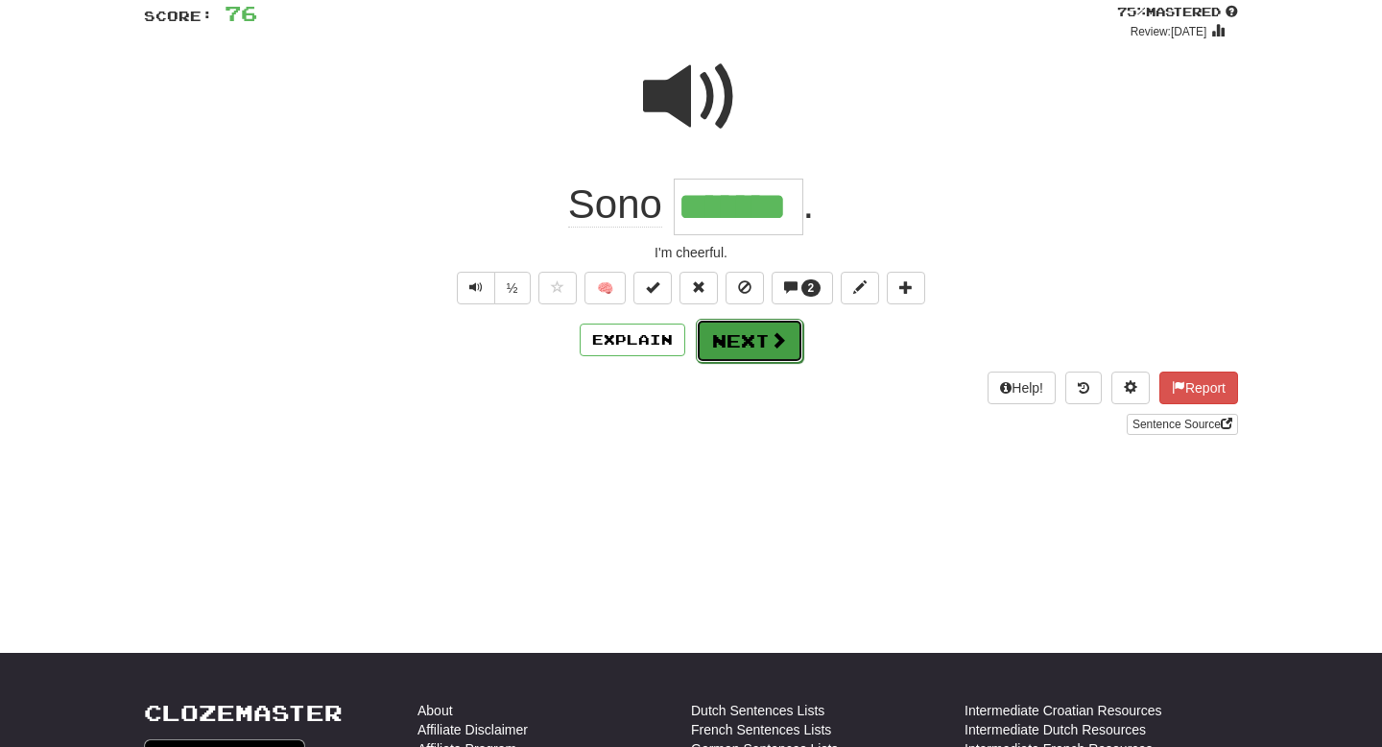
click at [754, 336] on button "Next" at bounding box center [749, 341] width 107 height 44
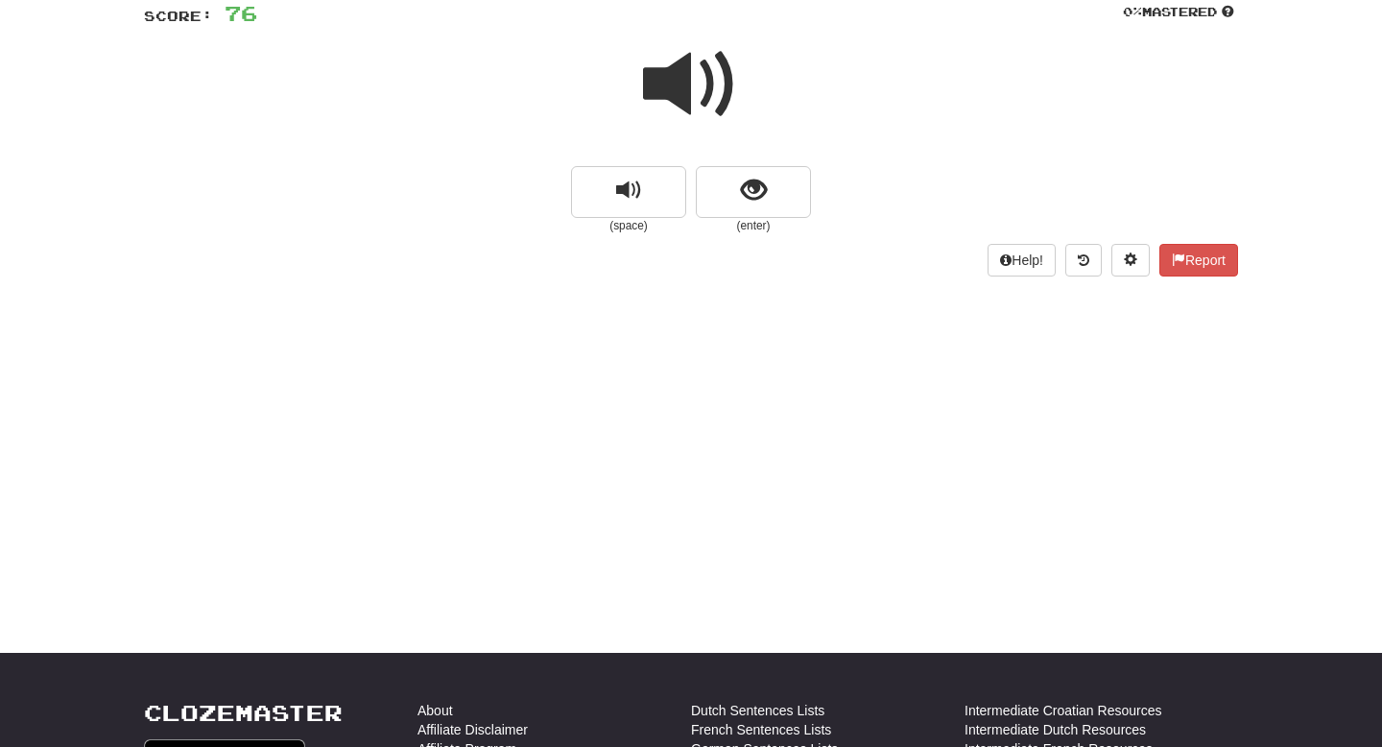
click at [694, 86] on span at bounding box center [691, 84] width 96 height 96
click at [694, 88] on span at bounding box center [691, 84] width 96 height 96
click at [756, 195] on span "show sentence" at bounding box center [754, 191] width 26 height 26
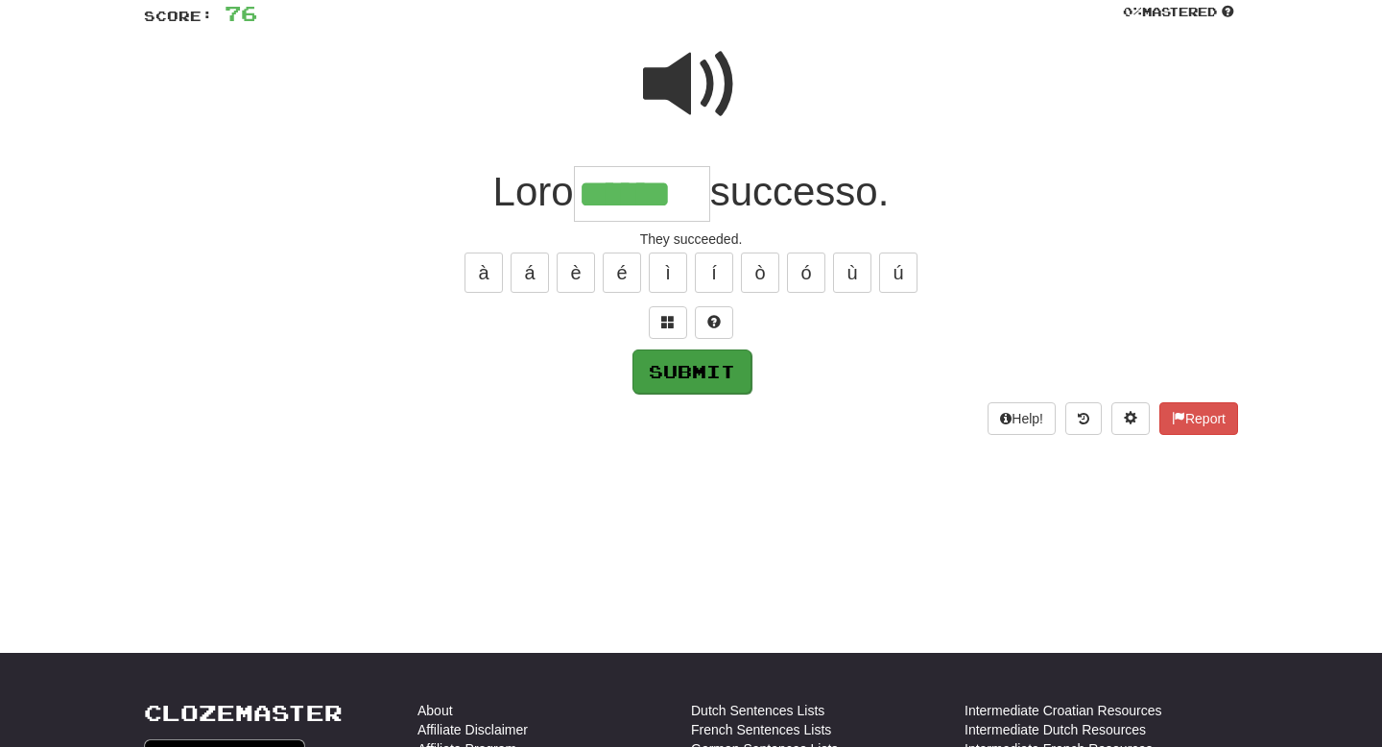
type input "******"
click at [666, 363] on button "Submit" at bounding box center [691, 371] width 119 height 44
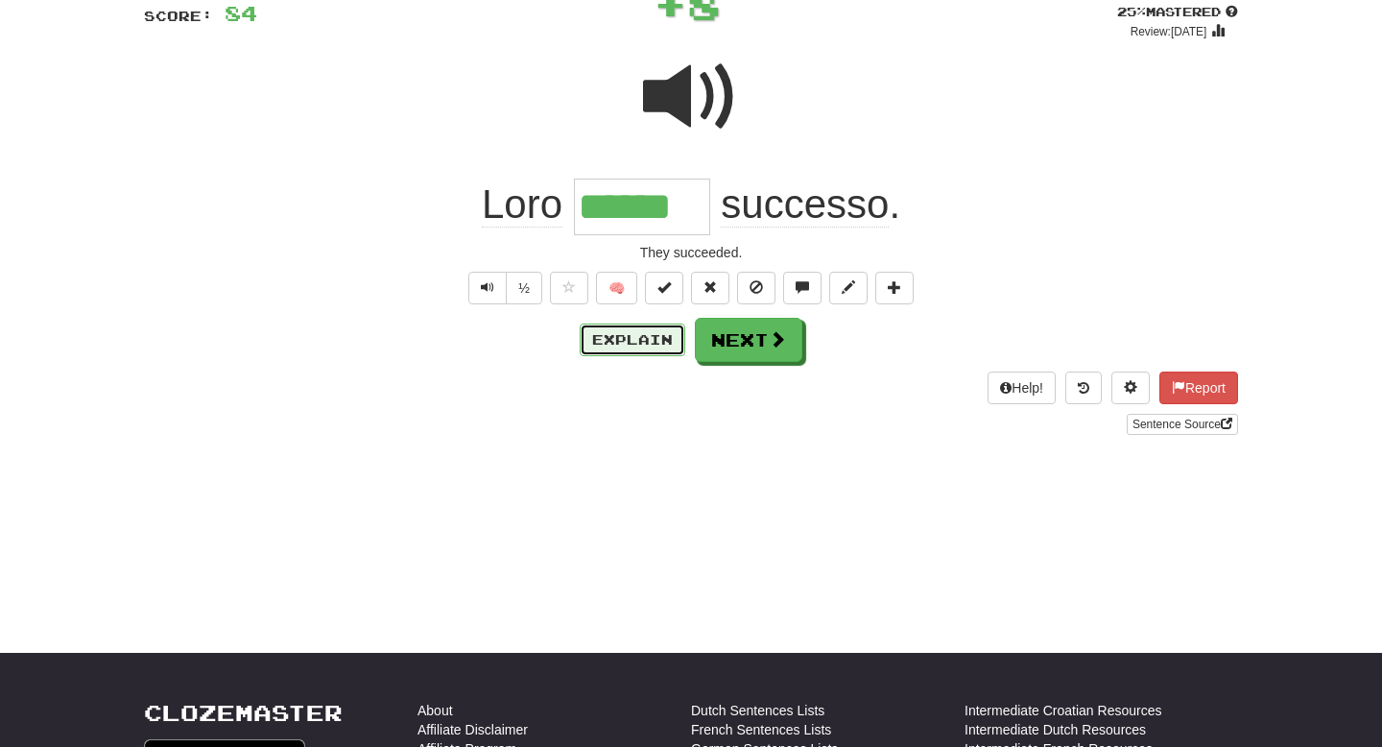
click at [639, 339] on button "Explain" at bounding box center [633, 339] width 106 height 33
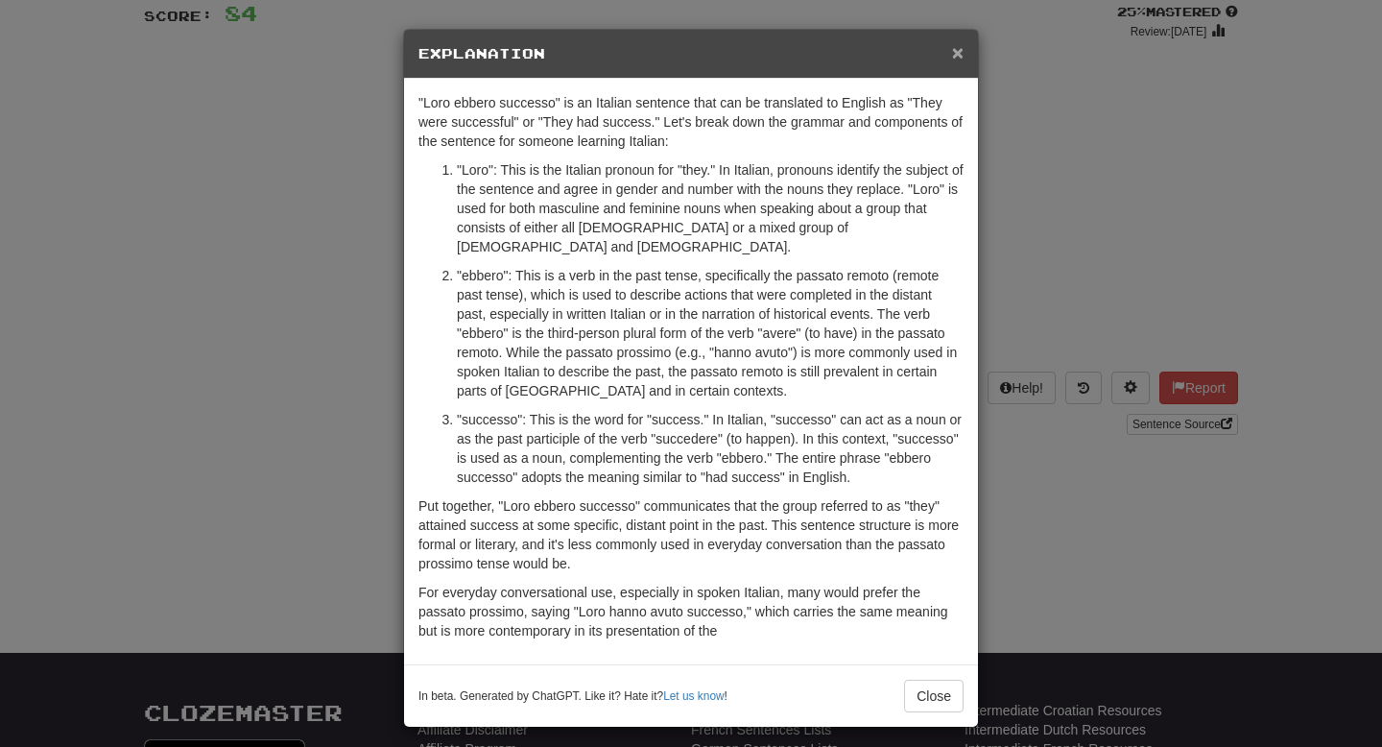
click at [962, 55] on span "×" at bounding box center [958, 52] width 12 height 22
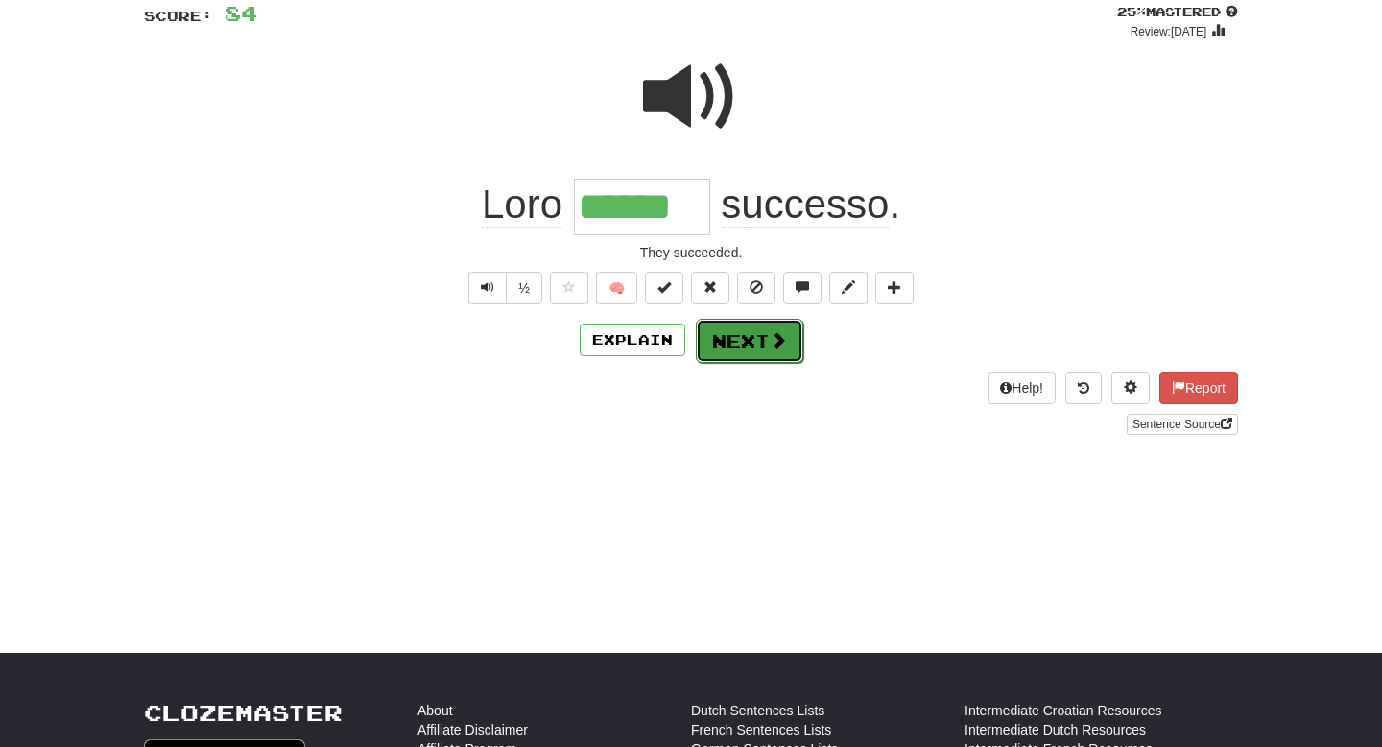
click at [779, 344] on span at bounding box center [778, 339] width 17 height 17
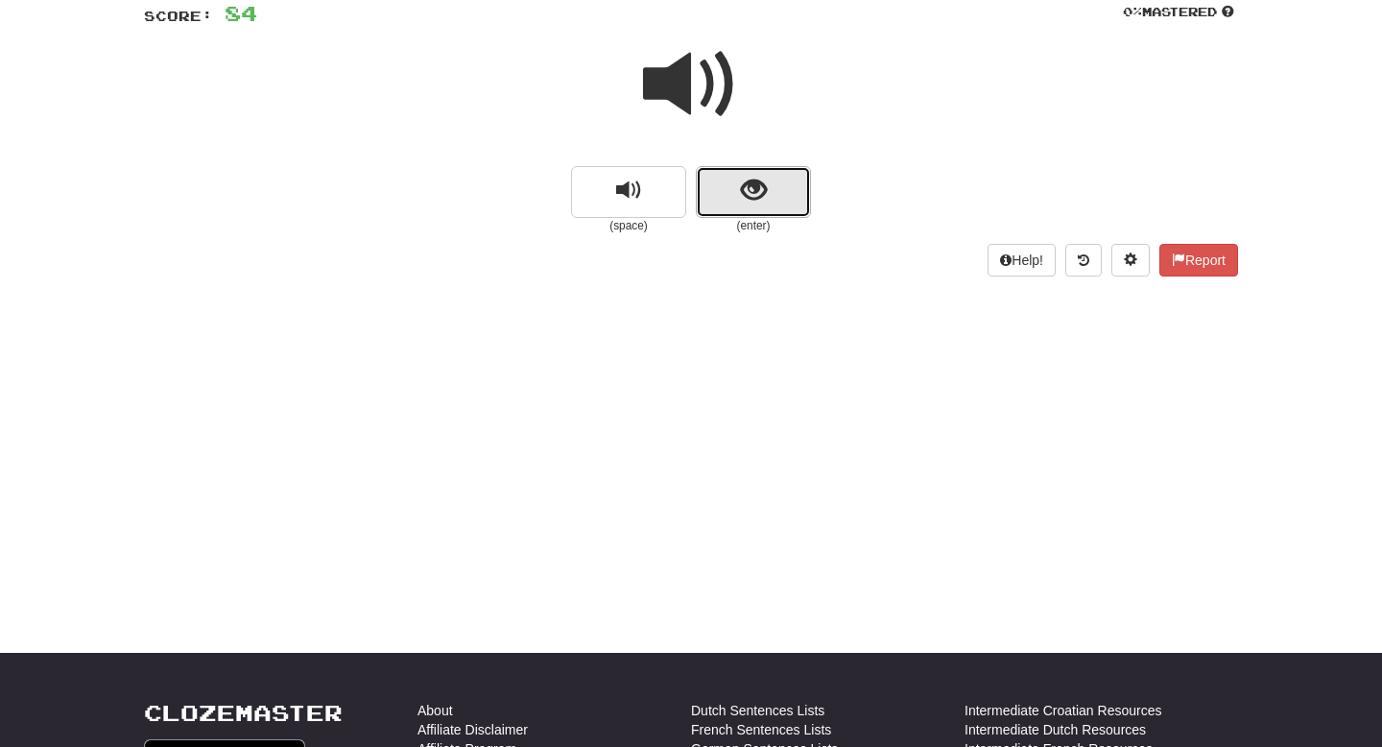
click at [757, 193] on span "show sentence" at bounding box center [754, 191] width 26 height 26
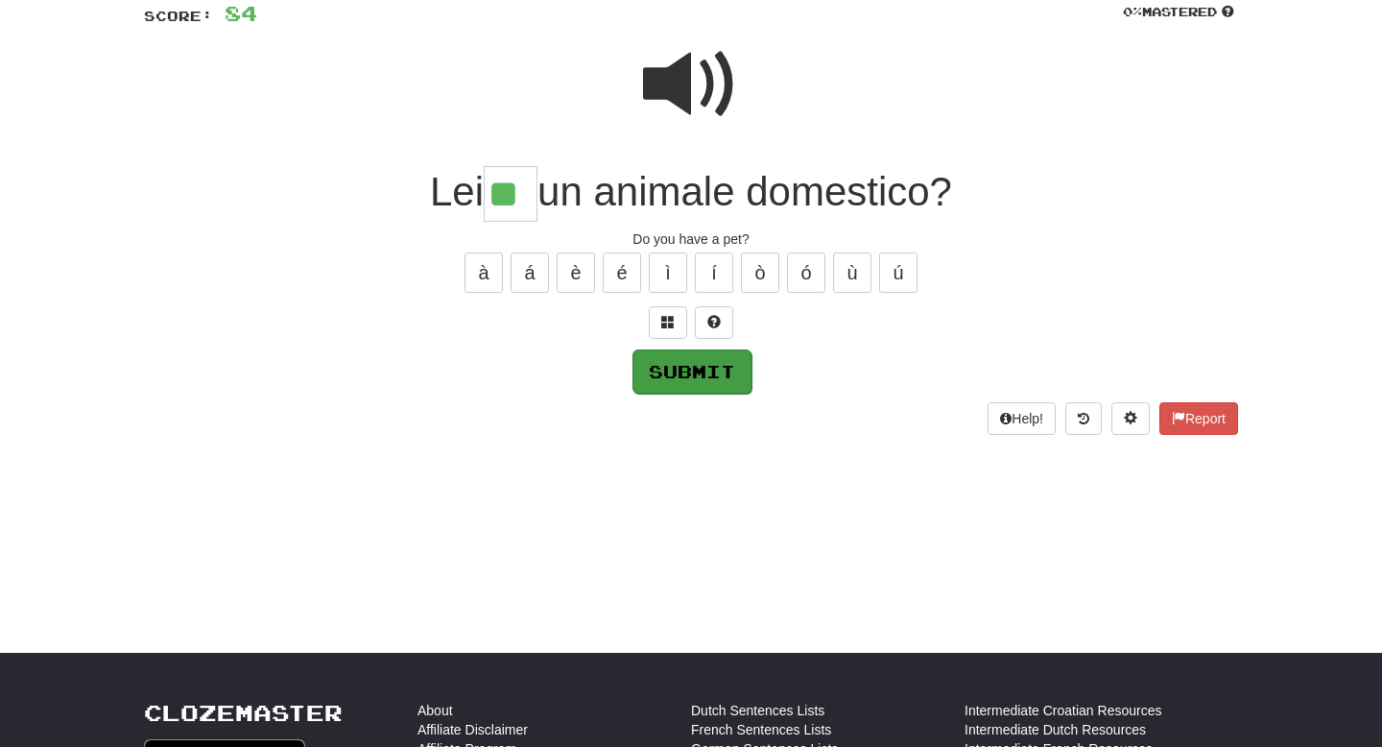
type input "**"
click at [685, 375] on button "Submit" at bounding box center [691, 371] width 119 height 44
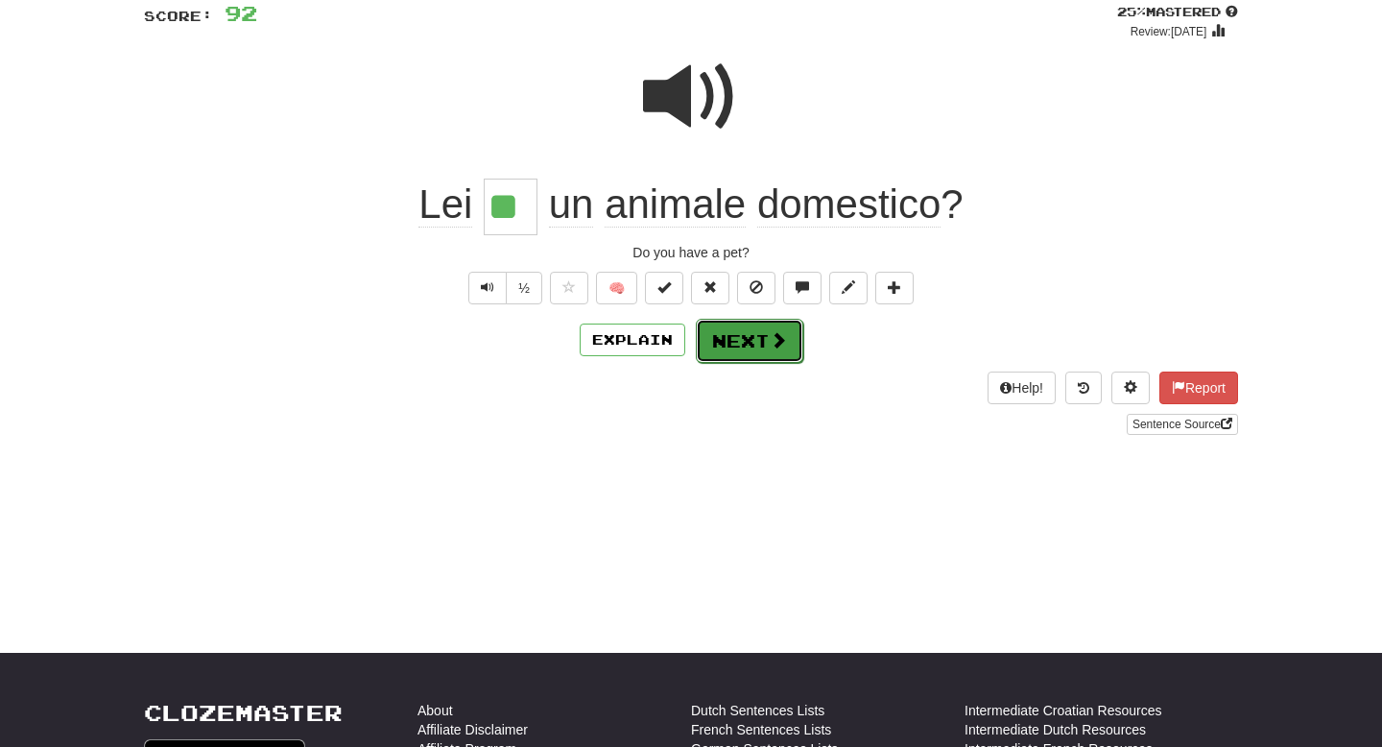
click at [749, 342] on button "Next" at bounding box center [749, 341] width 107 height 44
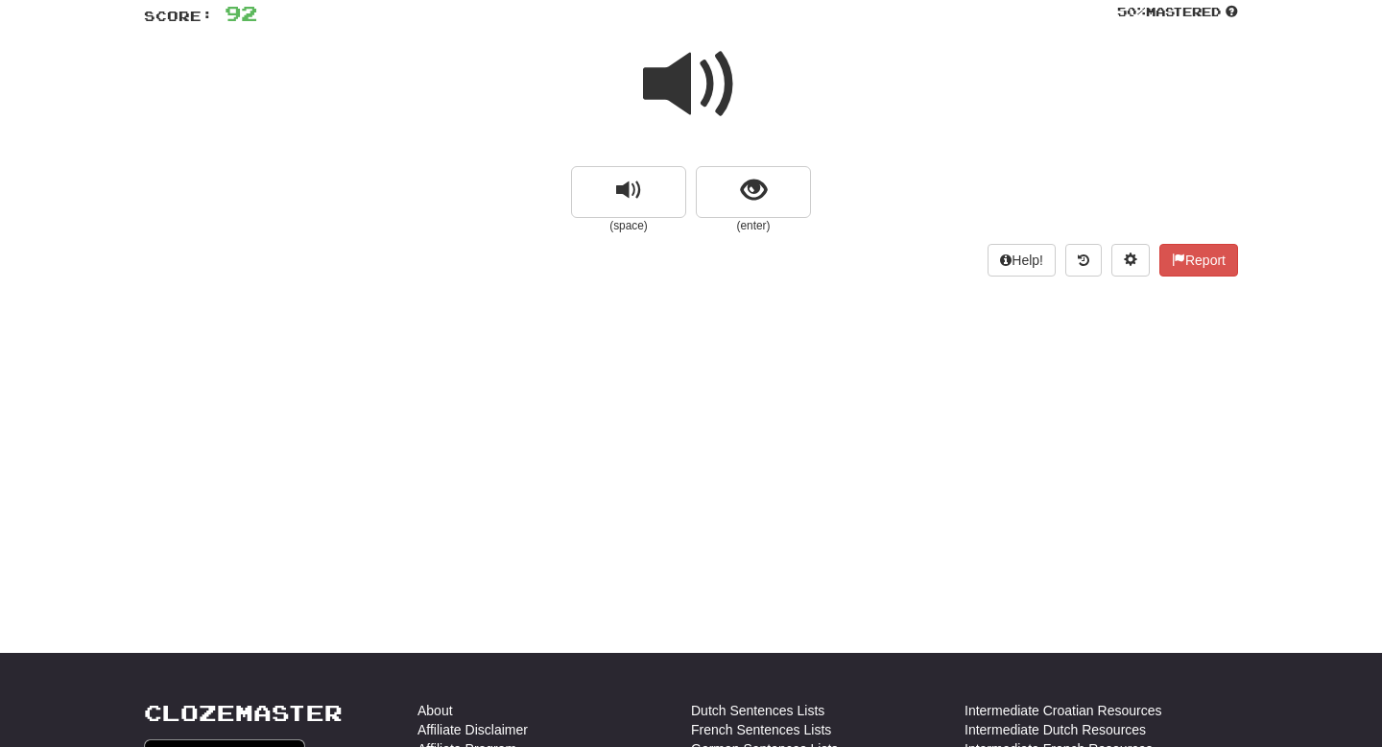
click at [717, 85] on span at bounding box center [691, 84] width 96 height 96
click at [701, 81] on span at bounding box center [691, 84] width 96 height 96
click at [751, 185] on span "show sentence" at bounding box center [754, 191] width 26 height 26
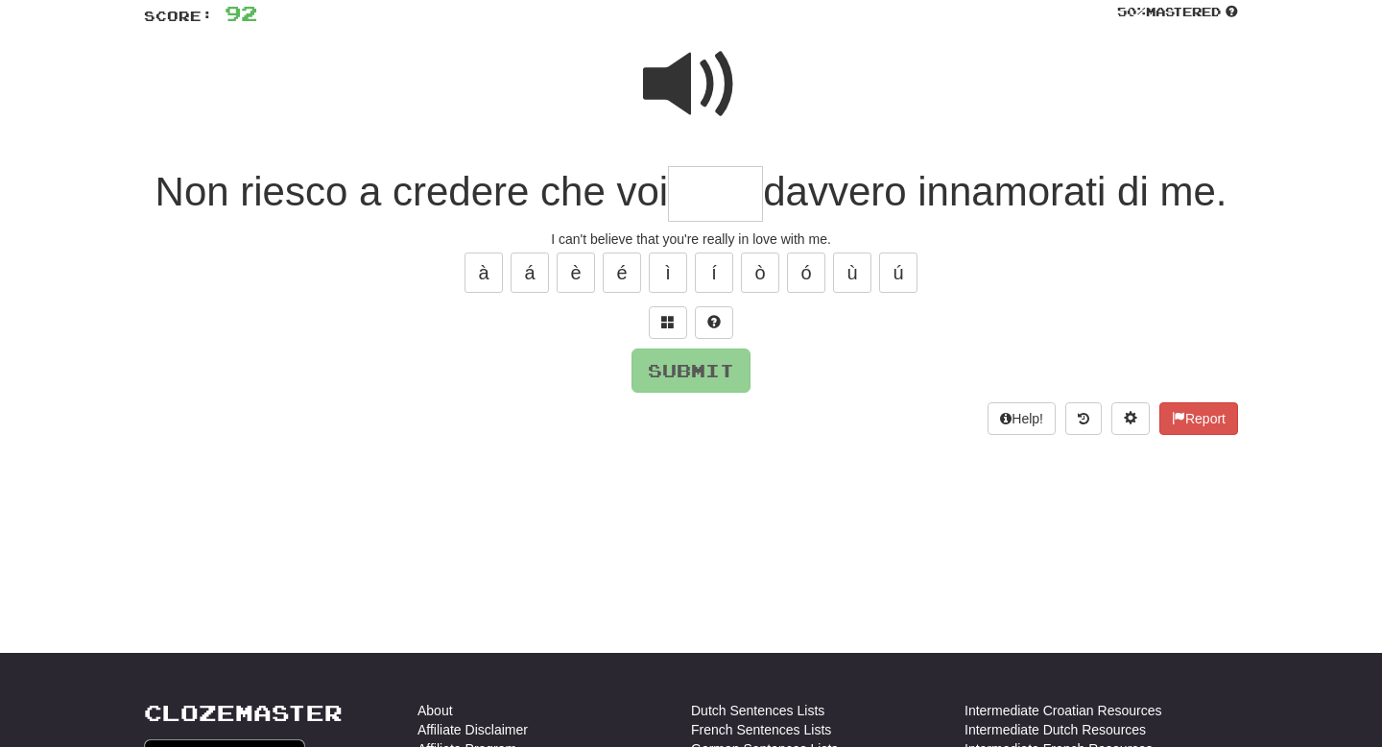
click at [720, 196] on input "text" at bounding box center [715, 194] width 95 height 57
type input "*"
click at [703, 84] on span at bounding box center [691, 84] width 96 height 96
click at [716, 192] on input "text" at bounding box center [715, 194] width 95 height 57
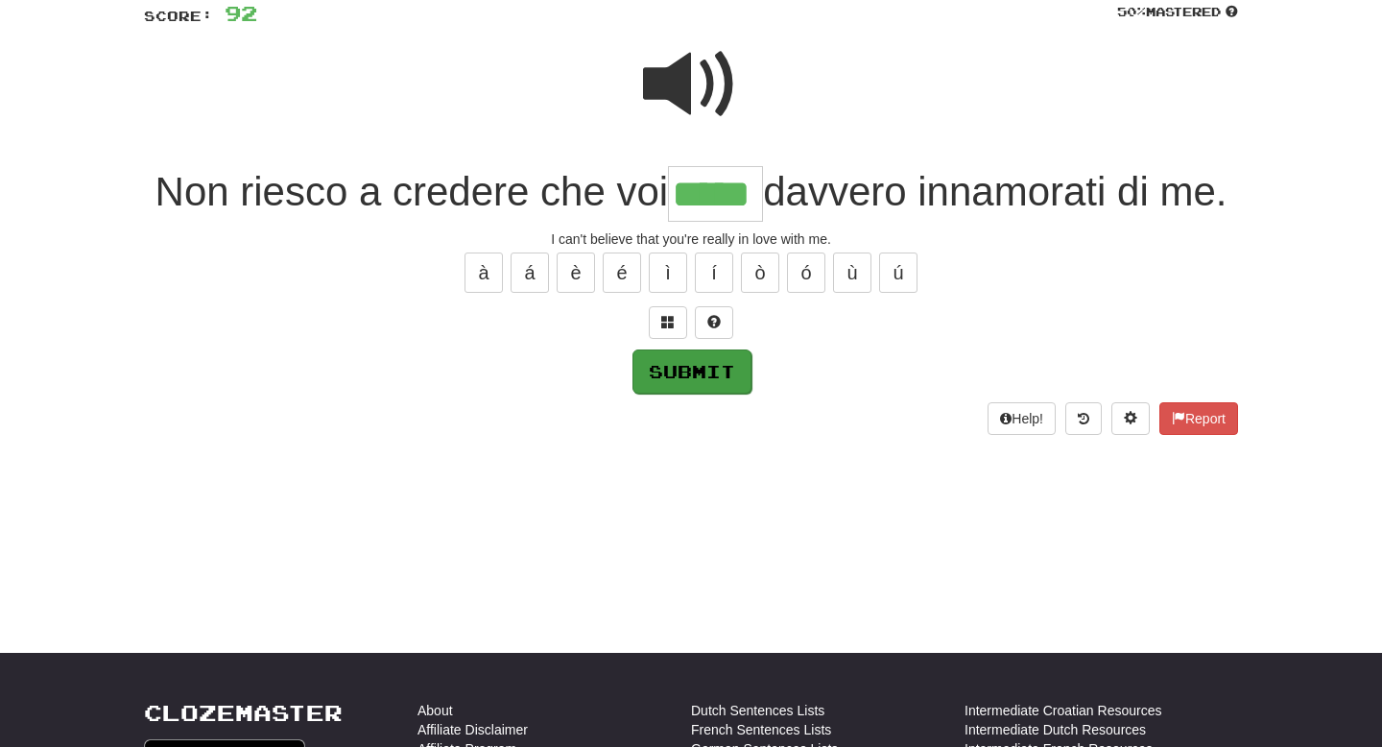
type input "*****"
click at [709, 393] on button "Submit" at bounding box center [691, 371] width 119 height 44
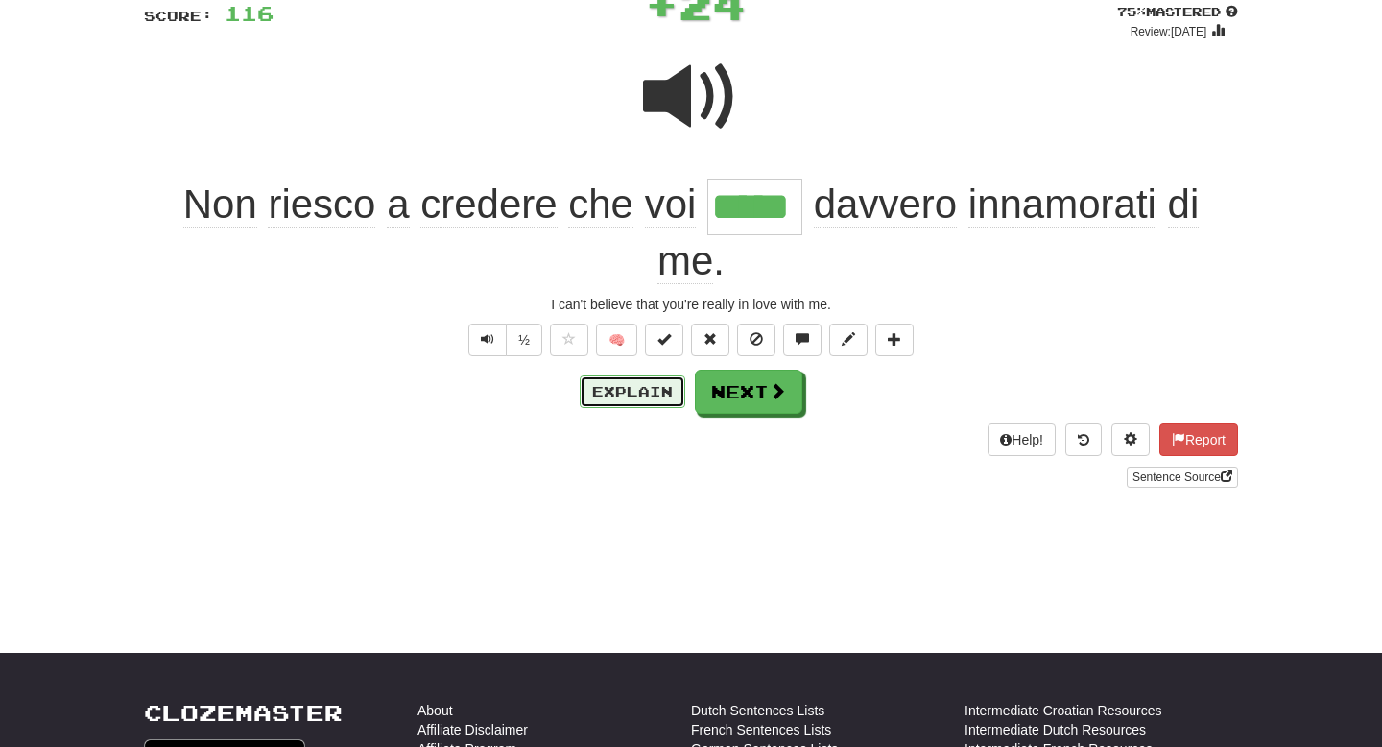
click at [622, 390] on button "Explain" at bounding box center [633, 391] width 106 height 33
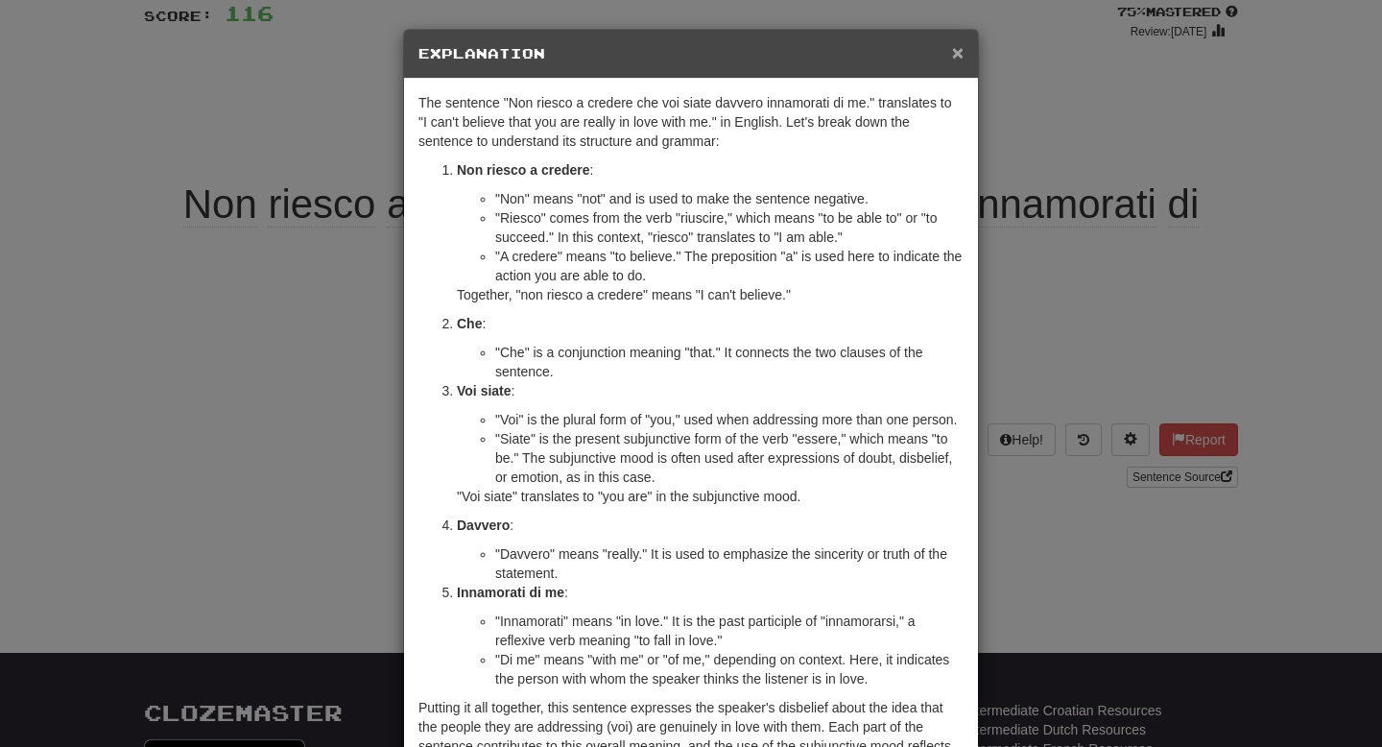
click at [962, 58] on span "×" at bounding box center [958, 52] width 12 height 22
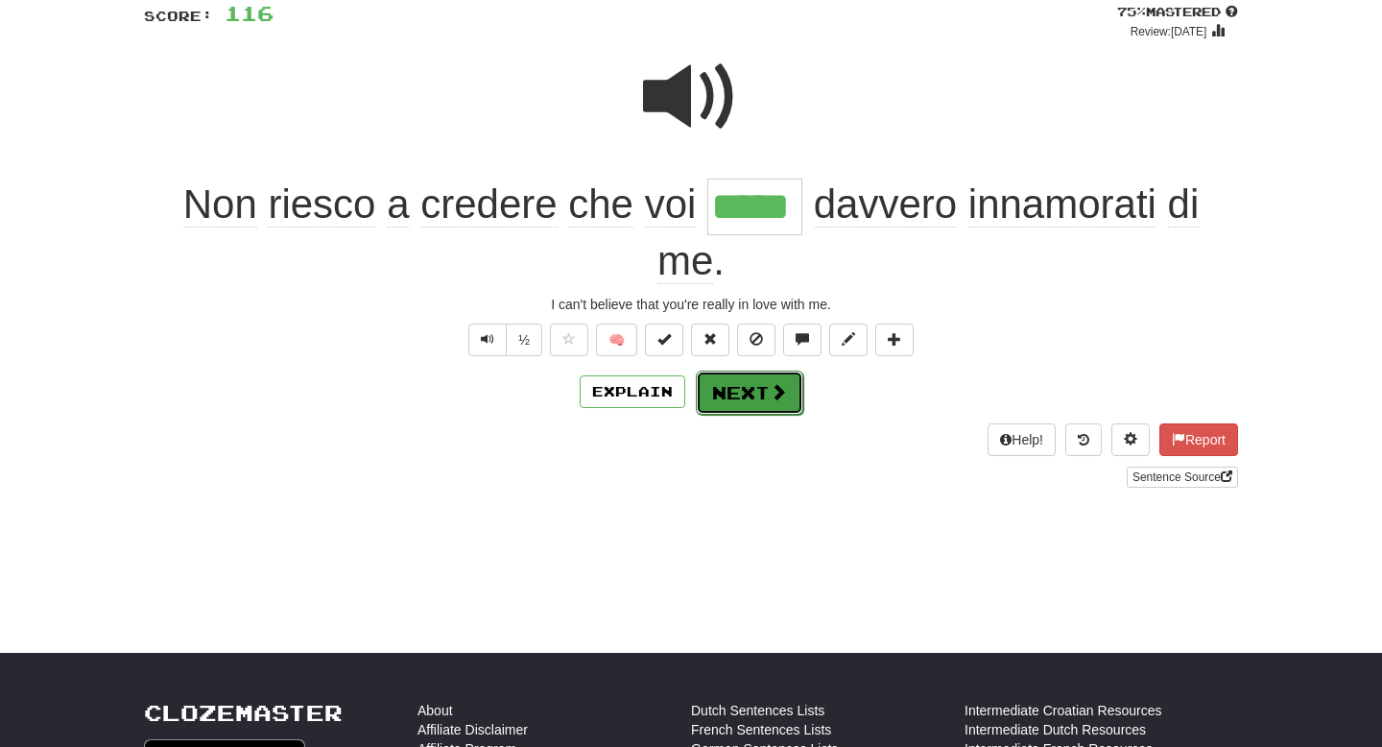
click at [770, 398] on span at bounding box center [778, 391] width 17 height 17
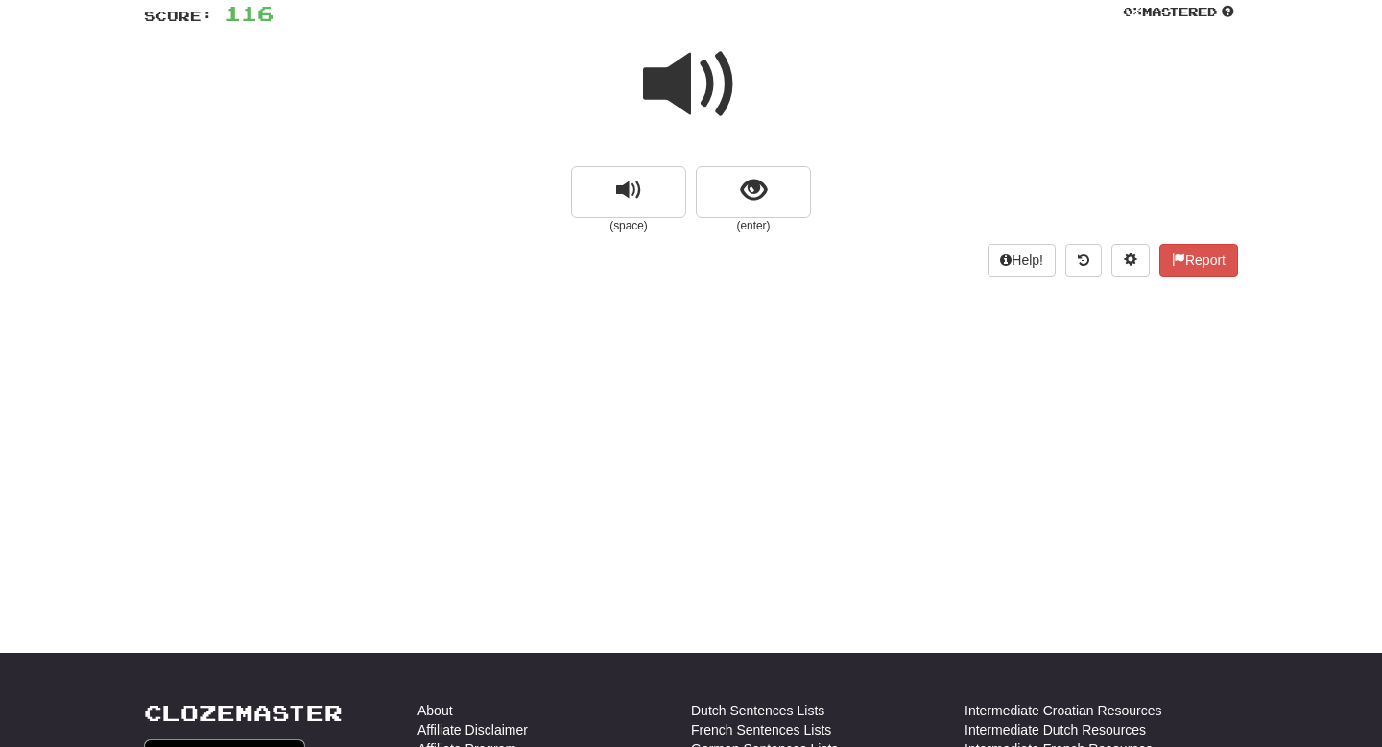
click at [708, 83] on span at bounding box center [691, 84] width 96 height 96
click at [757, 188] on span "show sentence" at bounding box center [754, 191] width 26 height 26
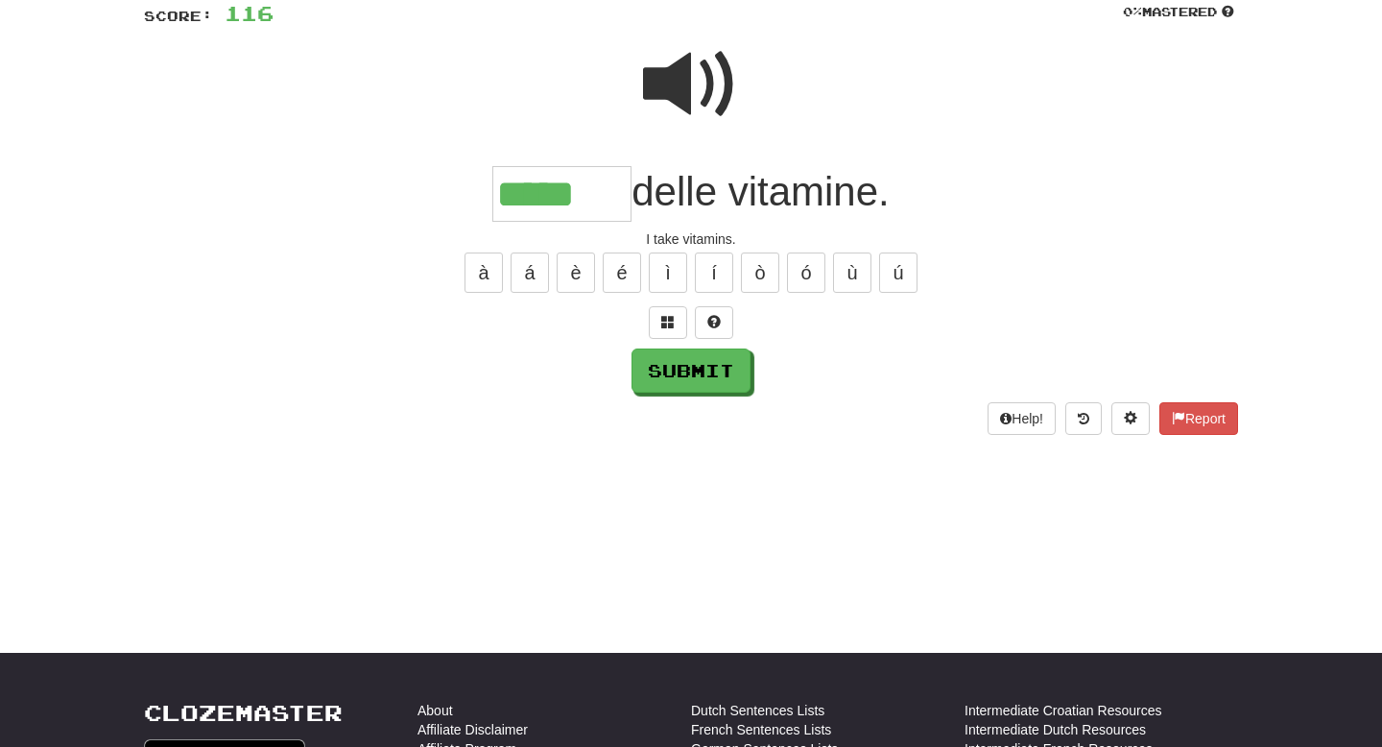
click at [675, 90] on span at bounding box center [691, 84] width 96 height 96
click at [603, 206] on input "*****" at bounding box center [561, 194] width 139 height 57
click at [694, 372] on button "Submit" at bounding box center [691, 371] width 119 height 44
type input "******"
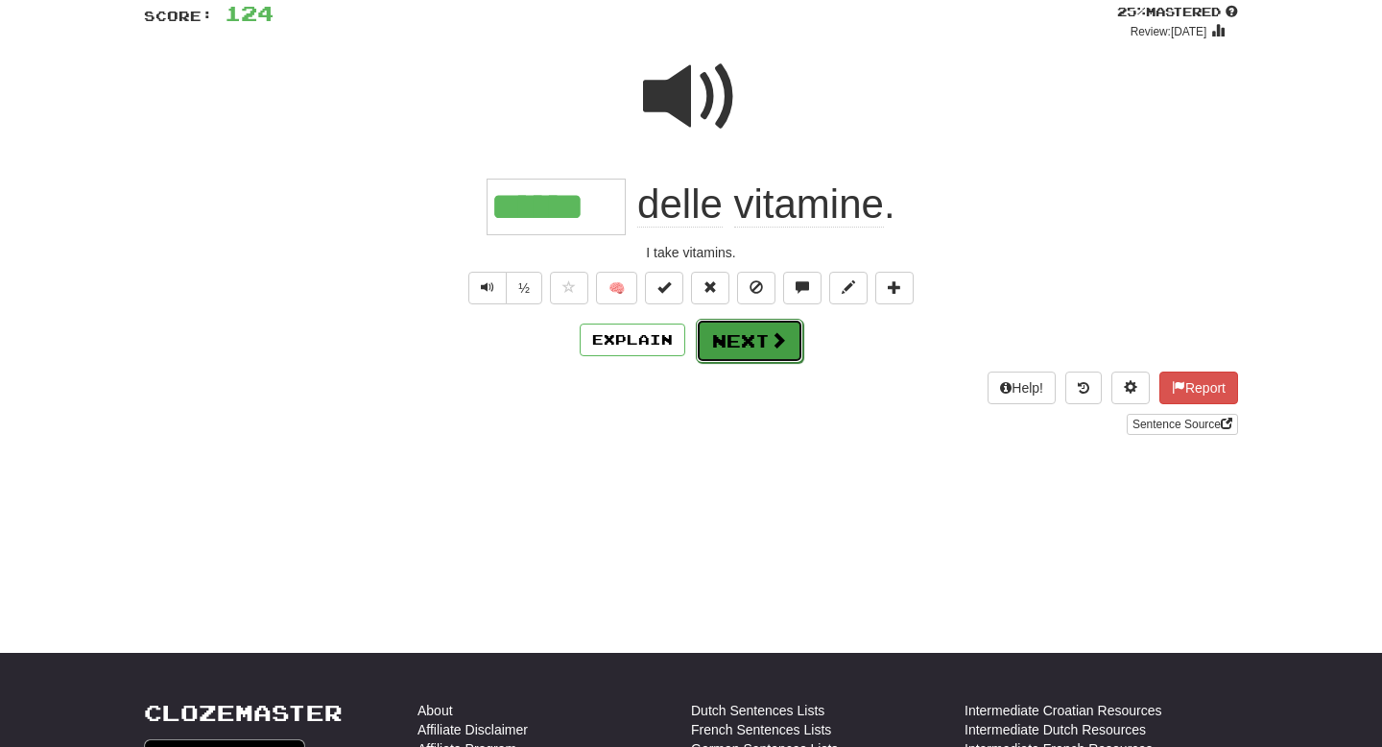
click at [774, 350] on button "Next" at bounding box center [749, 341] width 107 height 44
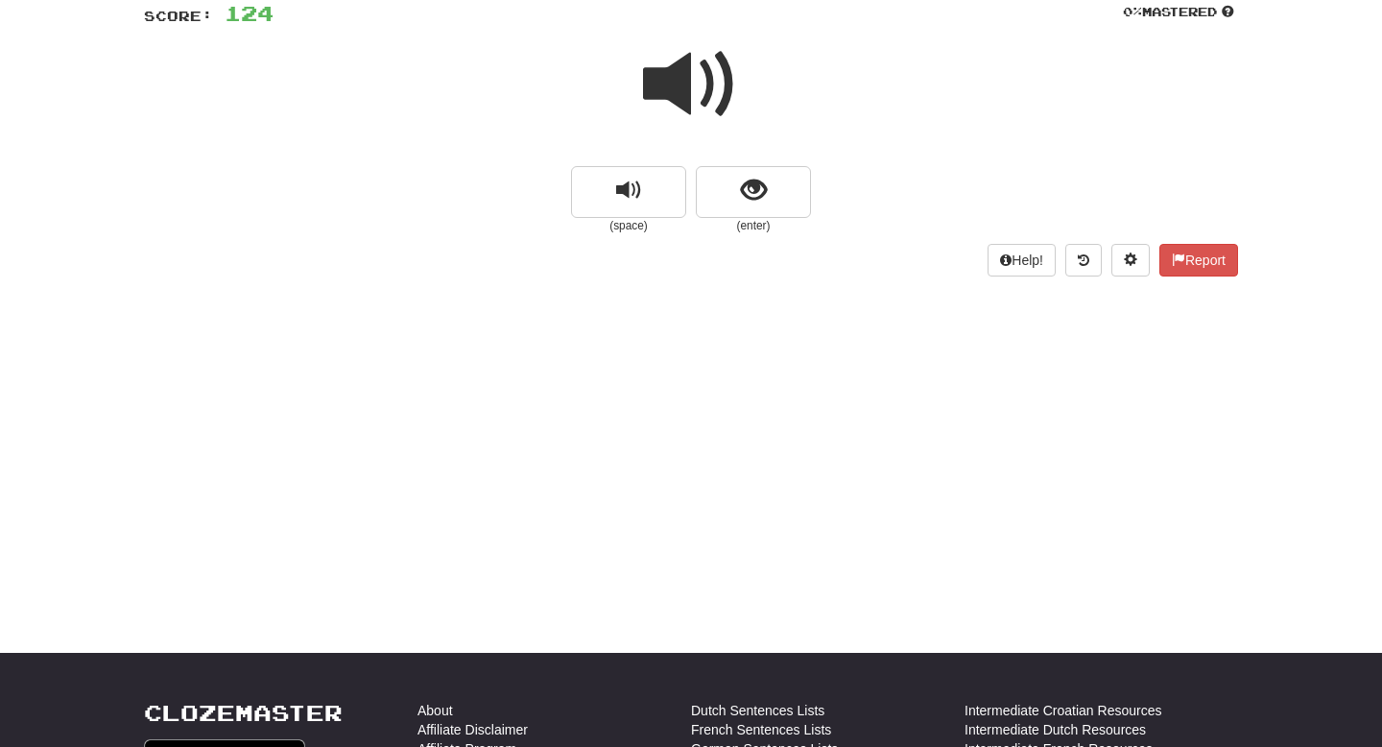
click at [716, 100] on span at bounding box center [691, 84] width 96 height 96
click at [750, 186] on span "show sentence" at bounding box center [754, 191] width 26 height 26
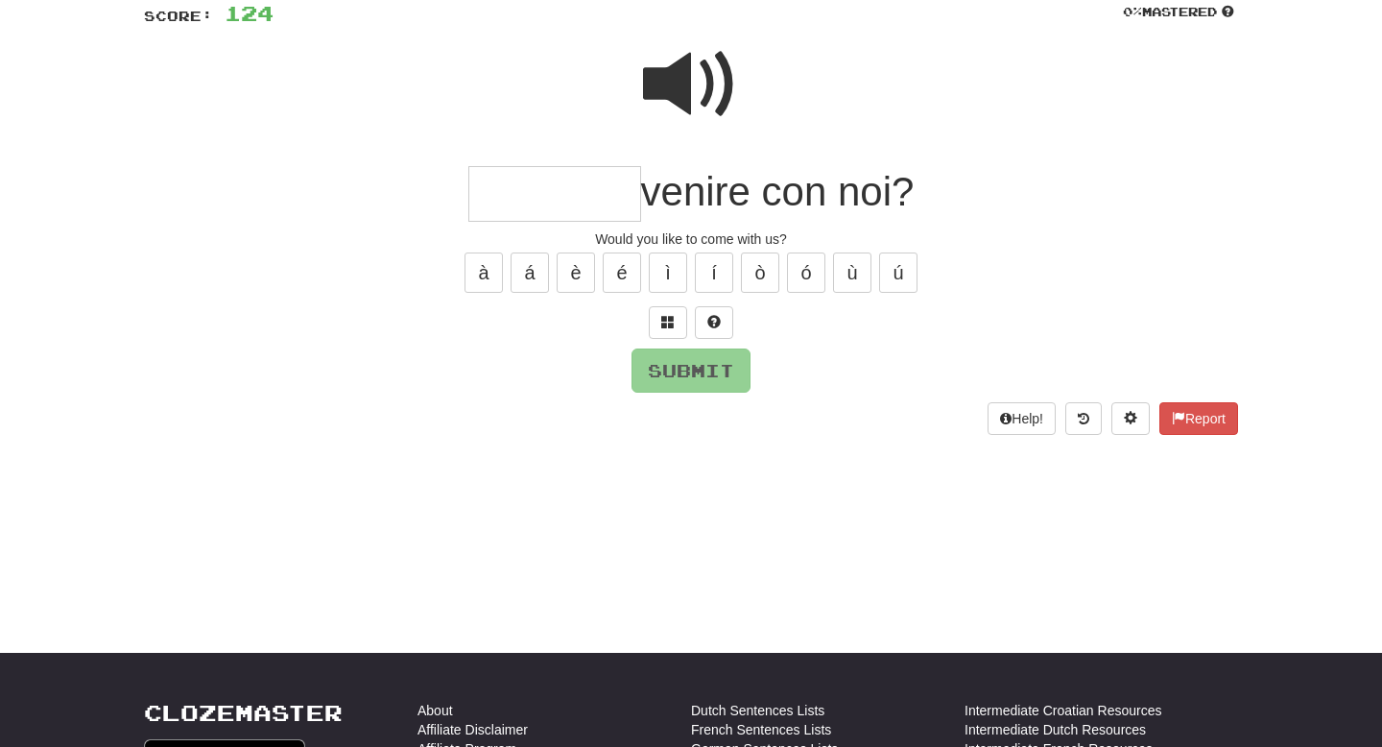
click at [702, 82] on span at bounding box center [691, 84] width 96 height 96
click at [504, 200] on input "text" at bounding box center [554, 194] width 173 height 57
click at [690, 78] on span at bounding box center [691, 84] width 96 height 96
click at [569, 200] on input "******" at bounding box center [554, 194] width 173 height 57
click at [680, 376] on button "Submit" at bounding box center [691, 371] width 119 height 44
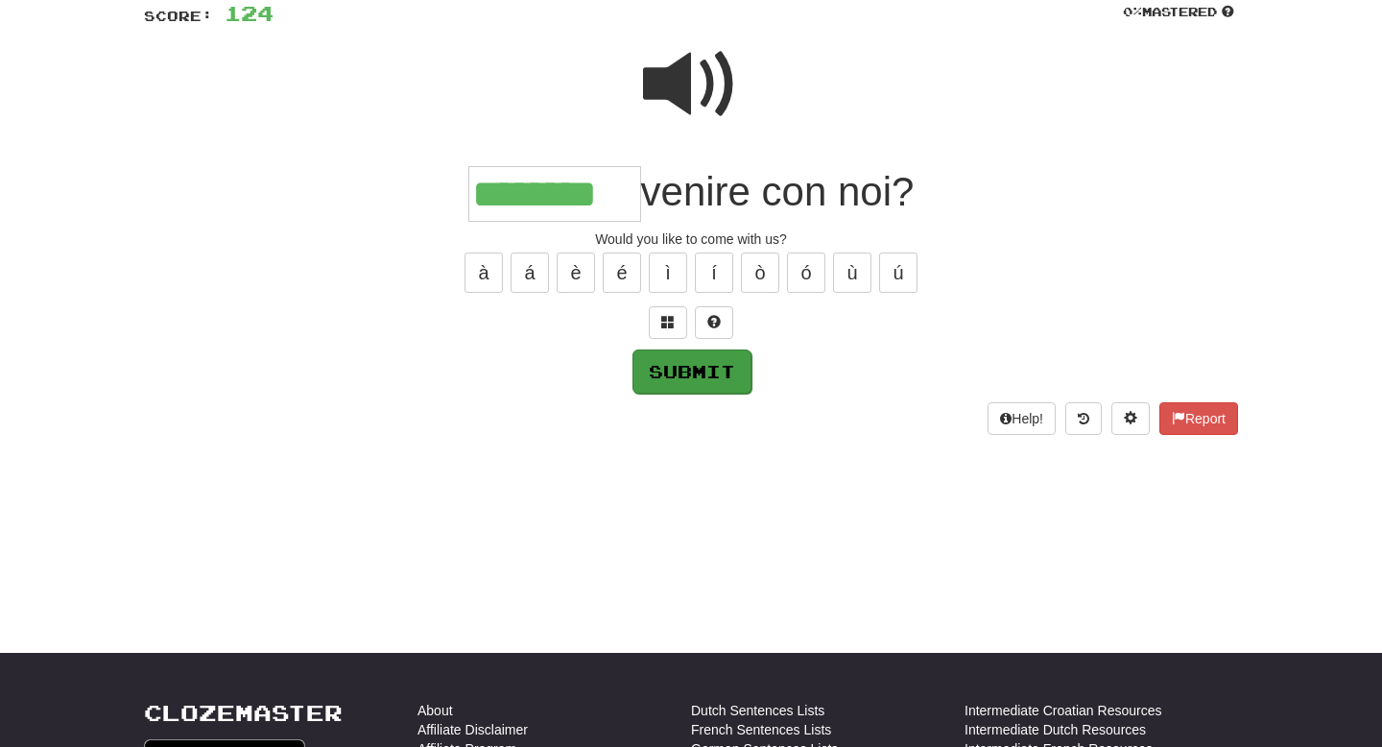
type input "********"
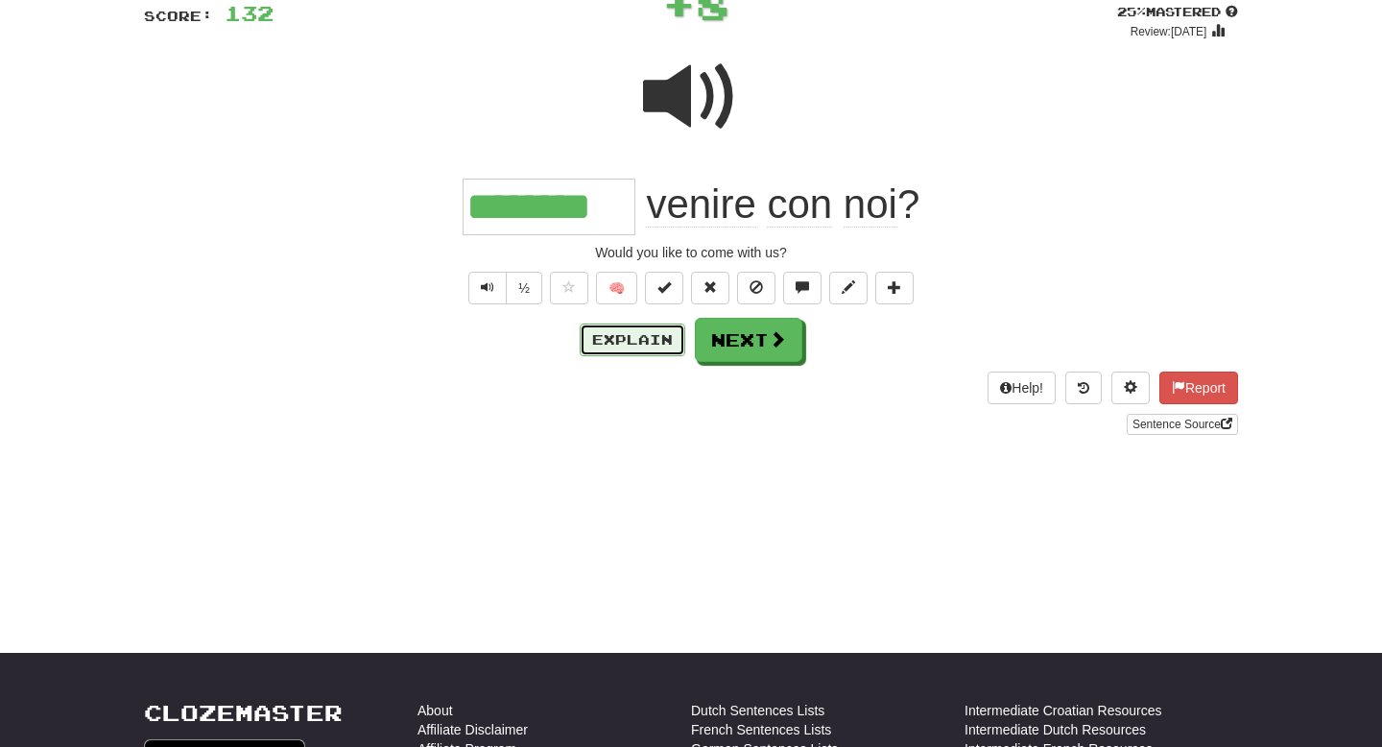
click at [649, 343] on button "Explain" at bounding box center [633, 339] width 106 height 33
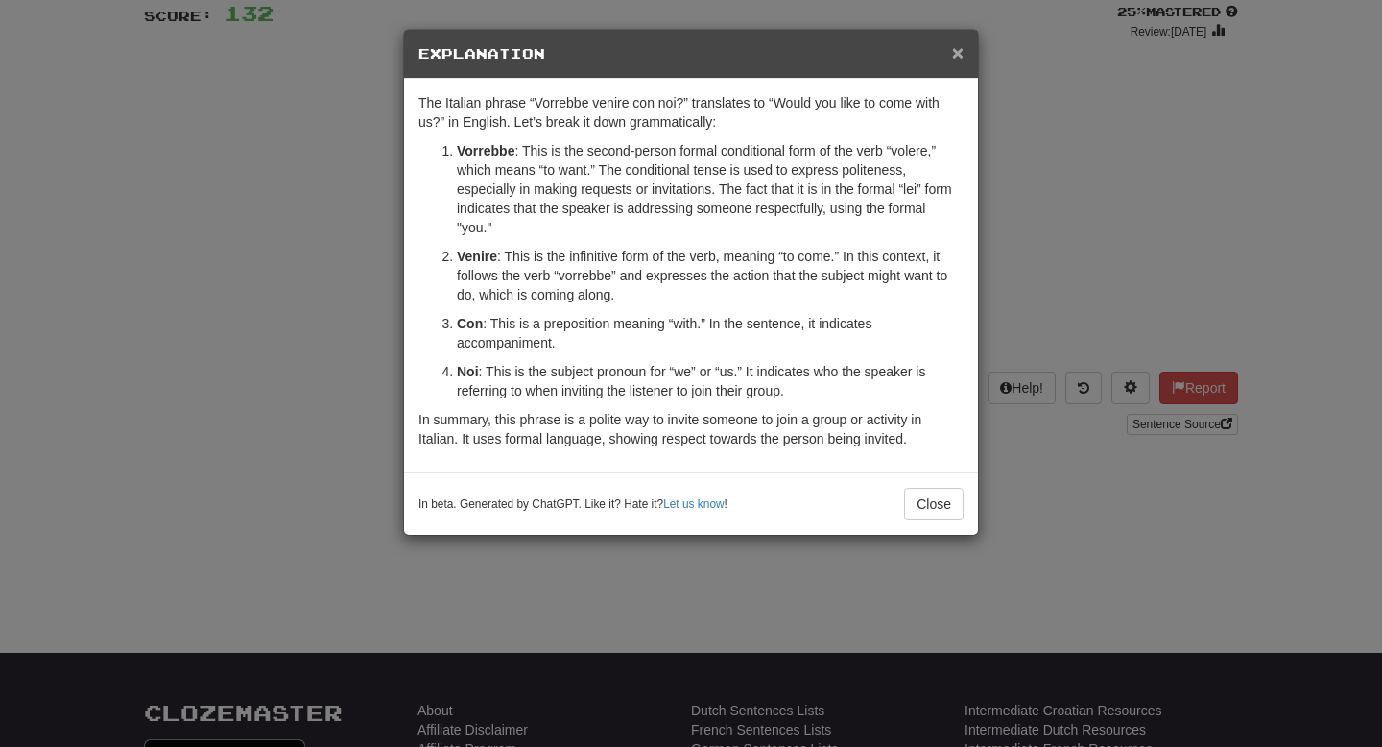
click at [957, 58] on span "×" at bounding box center [958, 52] width 12 height 22
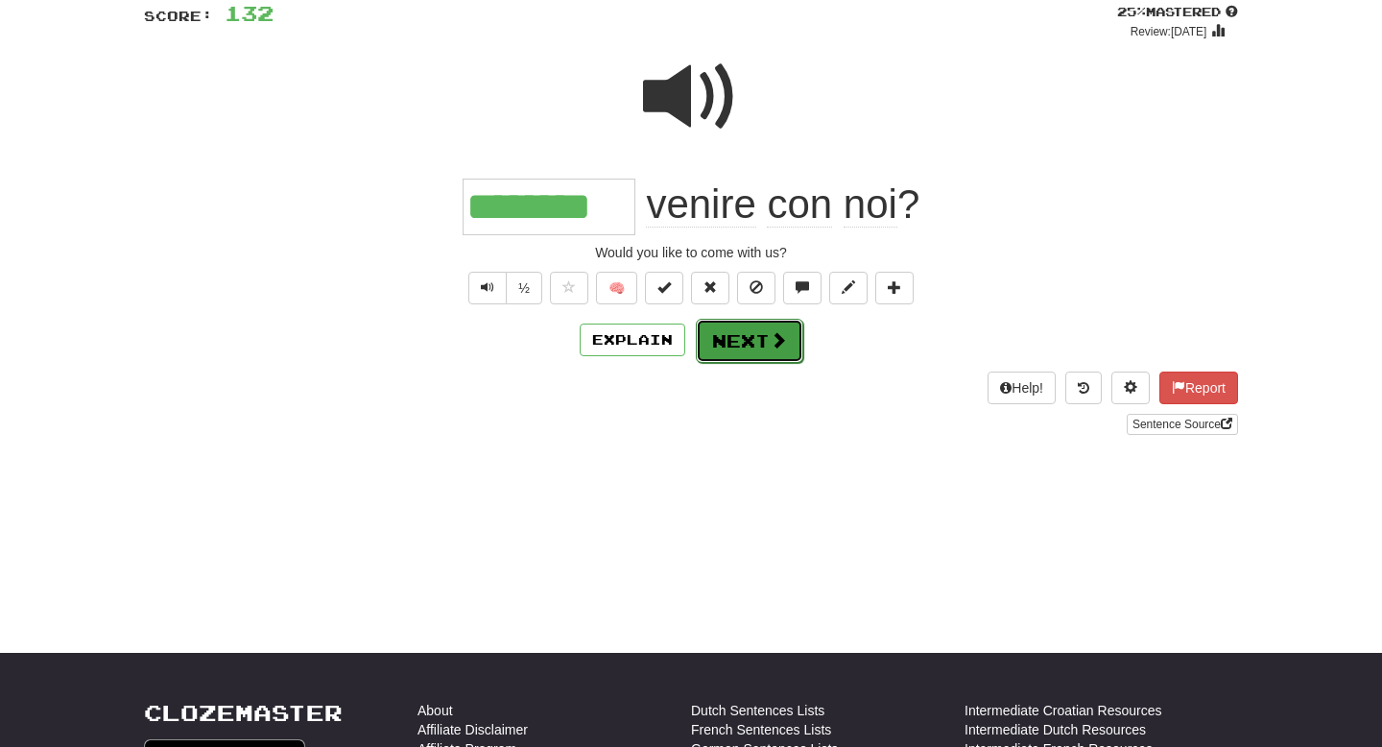
click at [768, 350] on button "Next" at bounding box center [749, 341] width 107 height 44
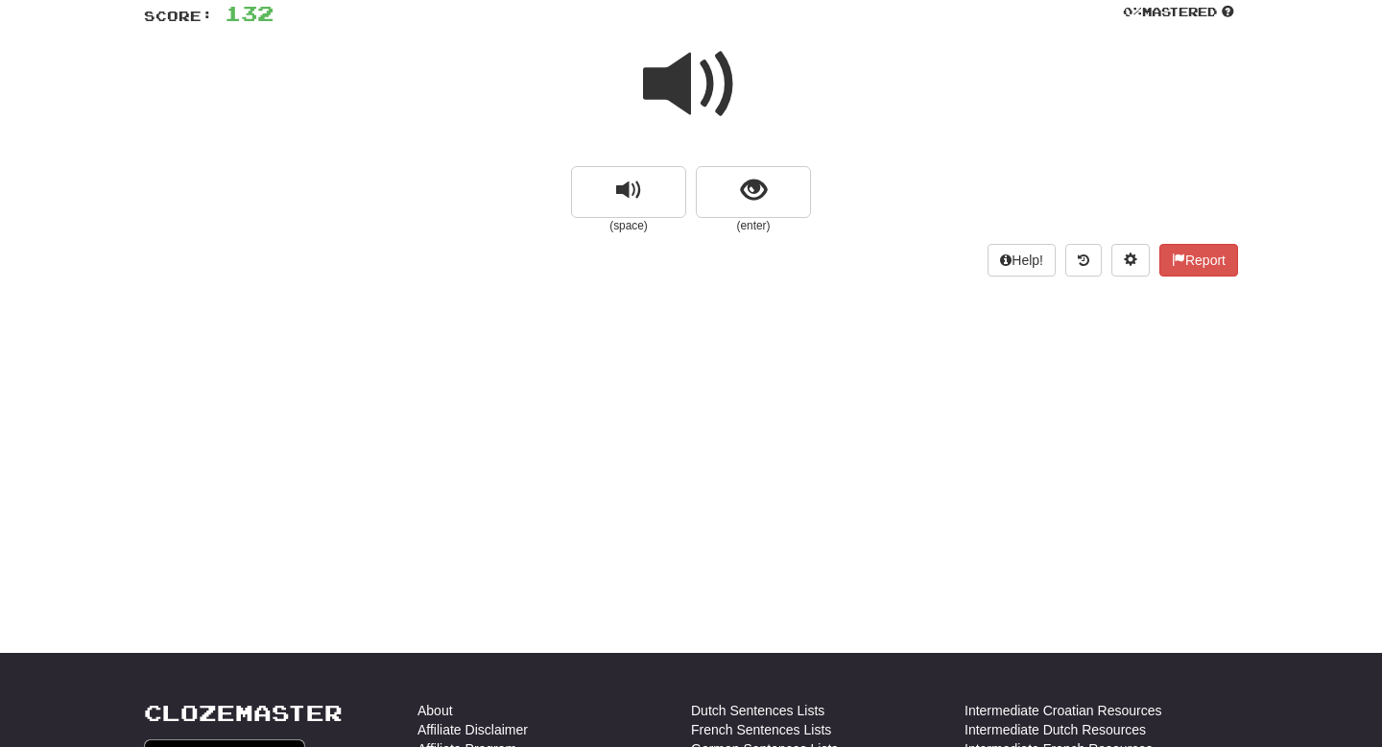
click at [717, 98] on span at bounding box center [691, 84] width 96 height 96
click at [711, 78] on span at bounding box center [691, 84] width 96 height 96
click at [752, 183] on span "show sentence" at bounding box center [754, 191] width 26 height 26
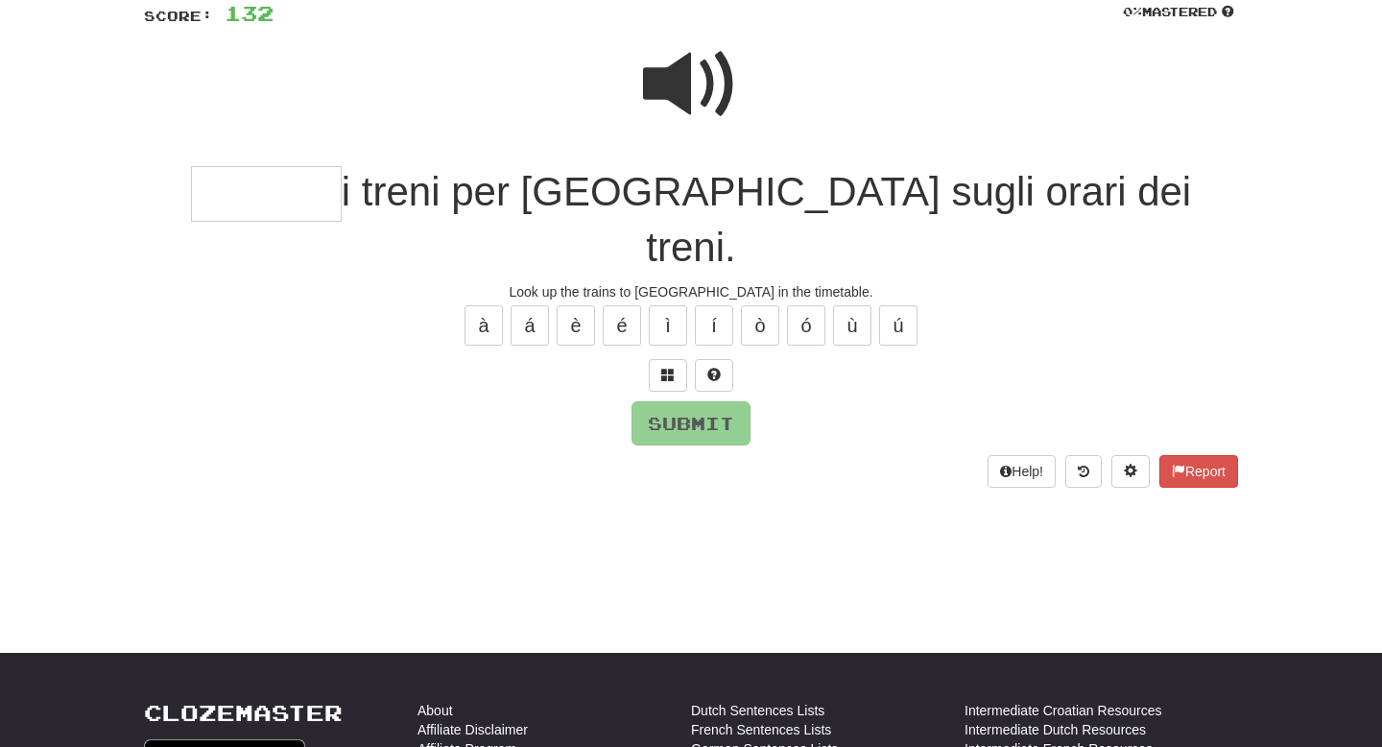
click at [700, 75] on span at bounding box center [691, 84] width 96 height 96
click at [297, 190] on input "text" at bounding box center [266, 194] width 151 height 57
click at [687, 96] on span at bounding box center [691, 84] width 96 height 96
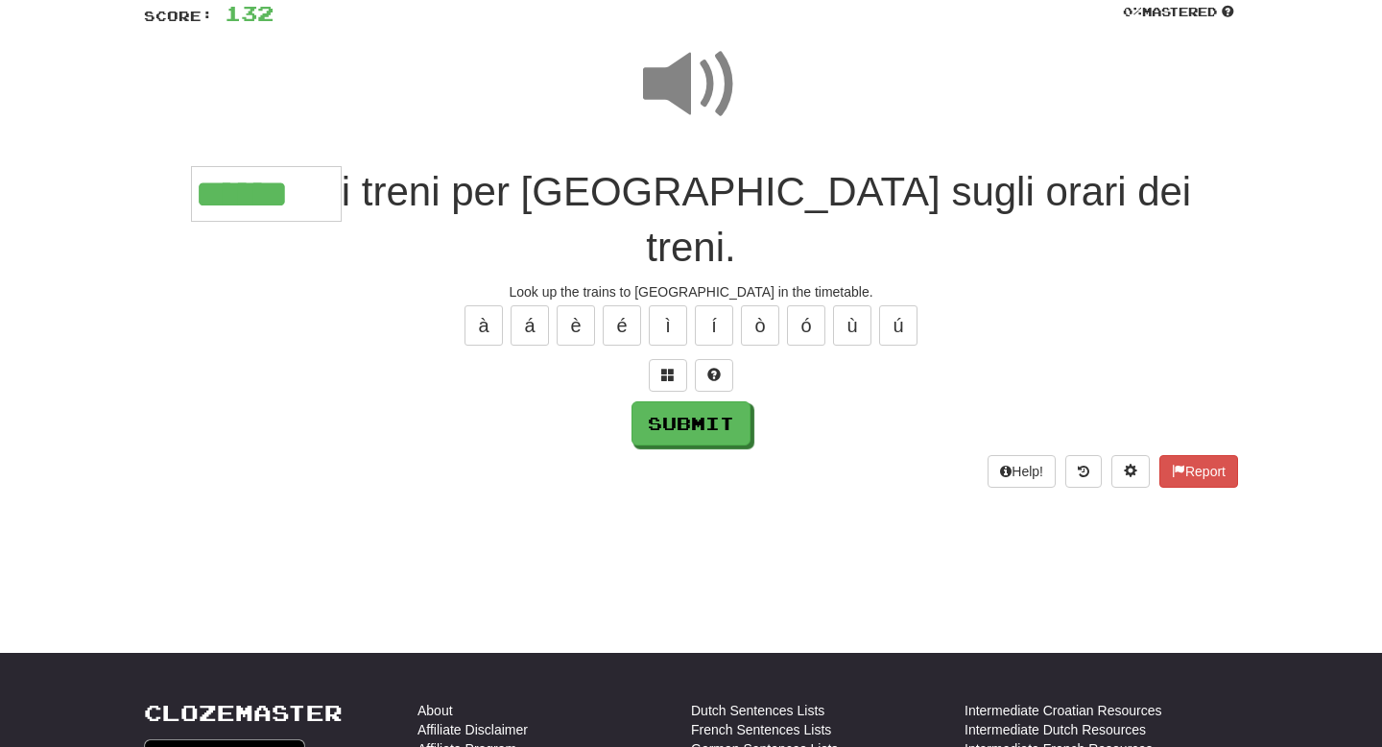
click at [342, 205] on input "******" at bounding box center [266, 194] width 151 height 57
click at [685, 402] on button "Submit" at bounding box center [691, 424] width 119 height 44
type input "*******"
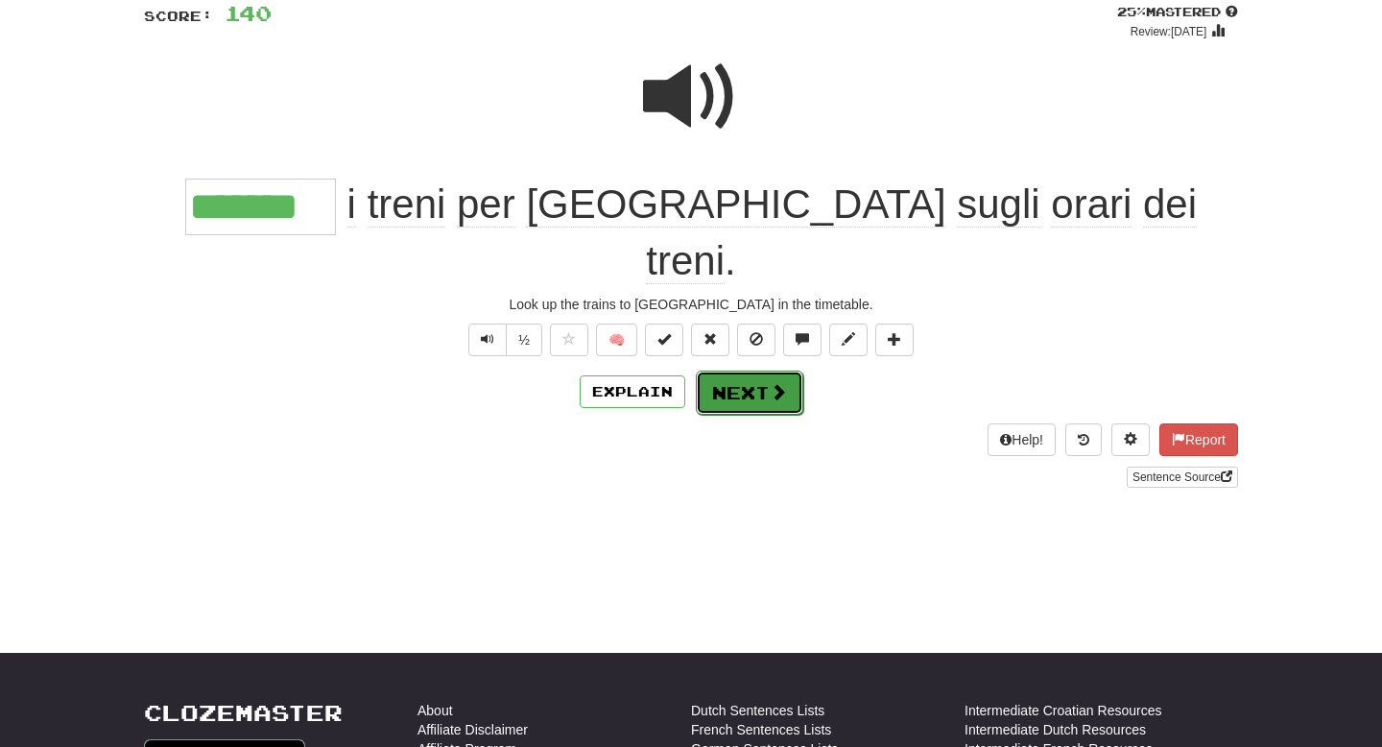
click at [748, 370] on button "Next" at bounding box center [749, 392] width 107 height 44
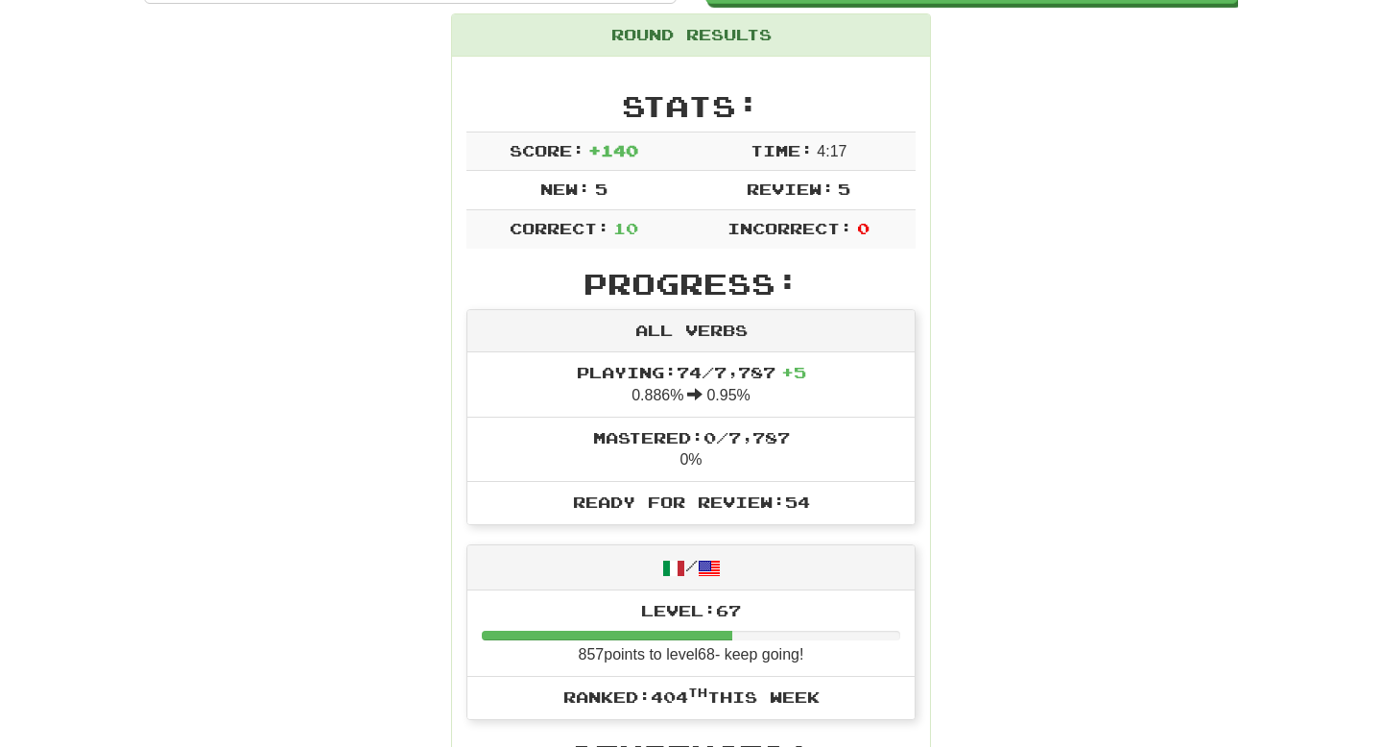
scroll to position [226, 0]
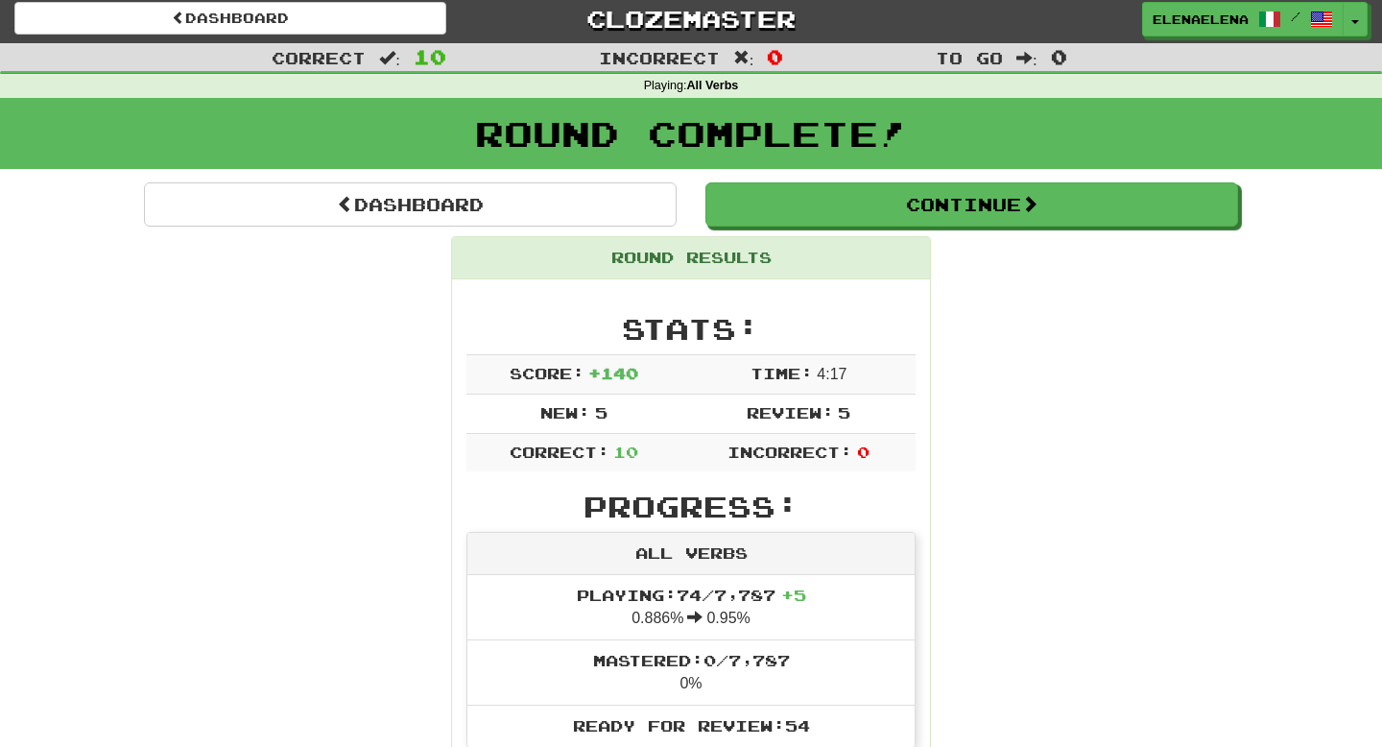
scroll to position [4, 0]
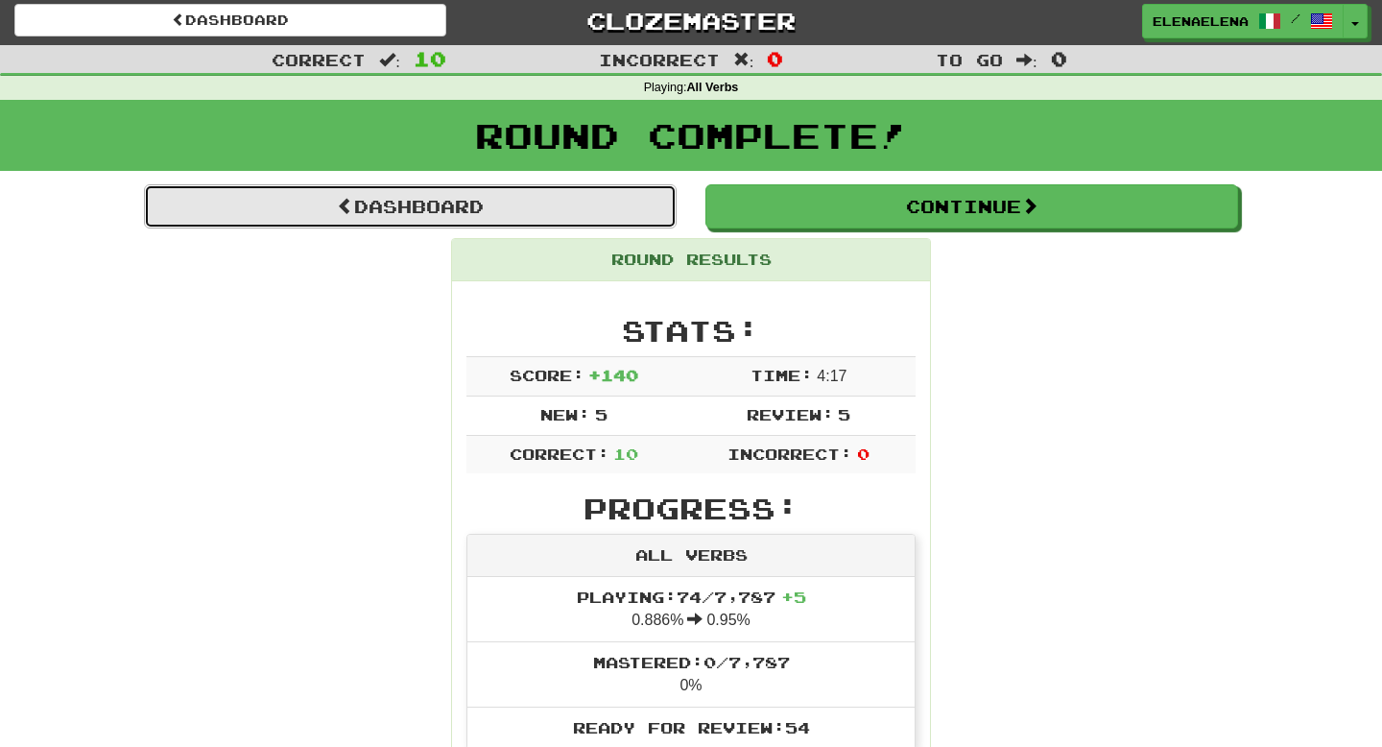
click at [527, 207] on link "Dashboard" at bounding box center [410, 206] width 533 height 44
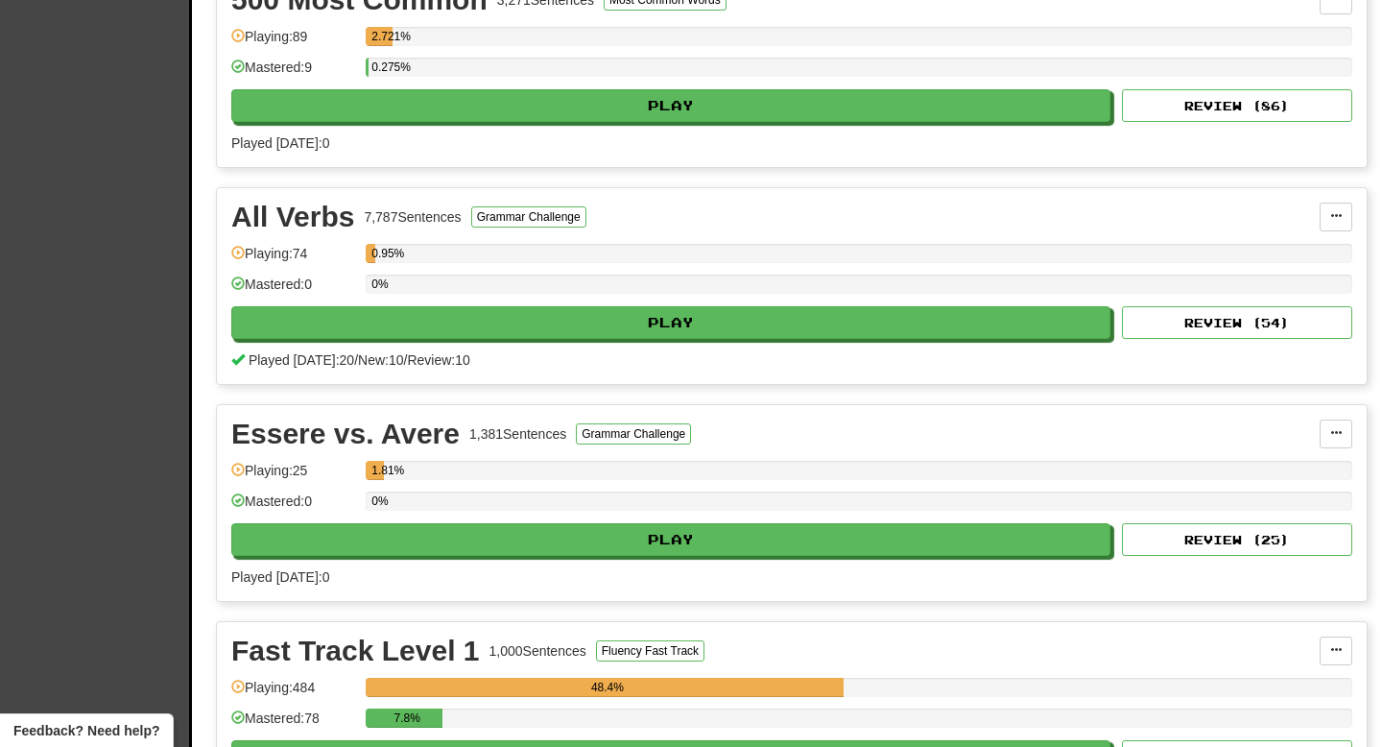
scroll to position [915, 0]
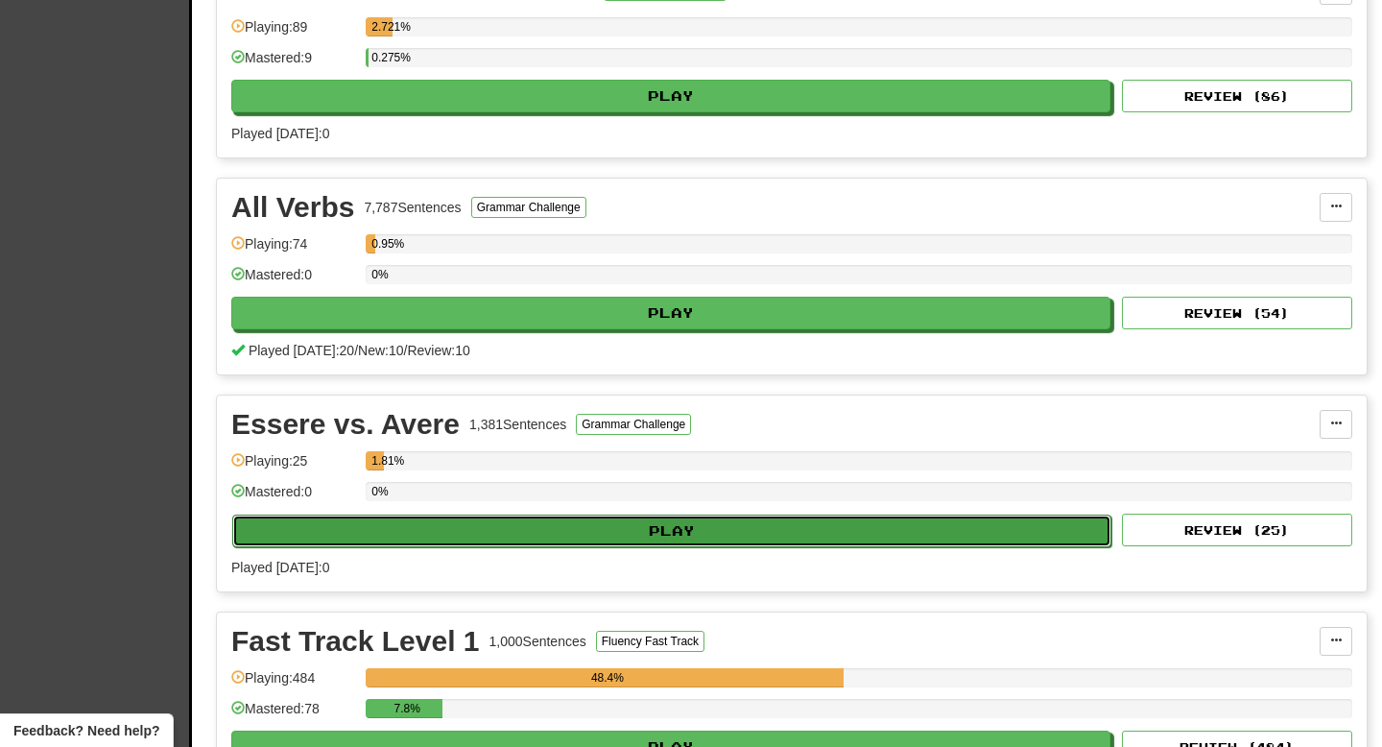
click at [559, 535] on button "Play" at bounding box center [671, 530] width 879 height 33
select select "**"
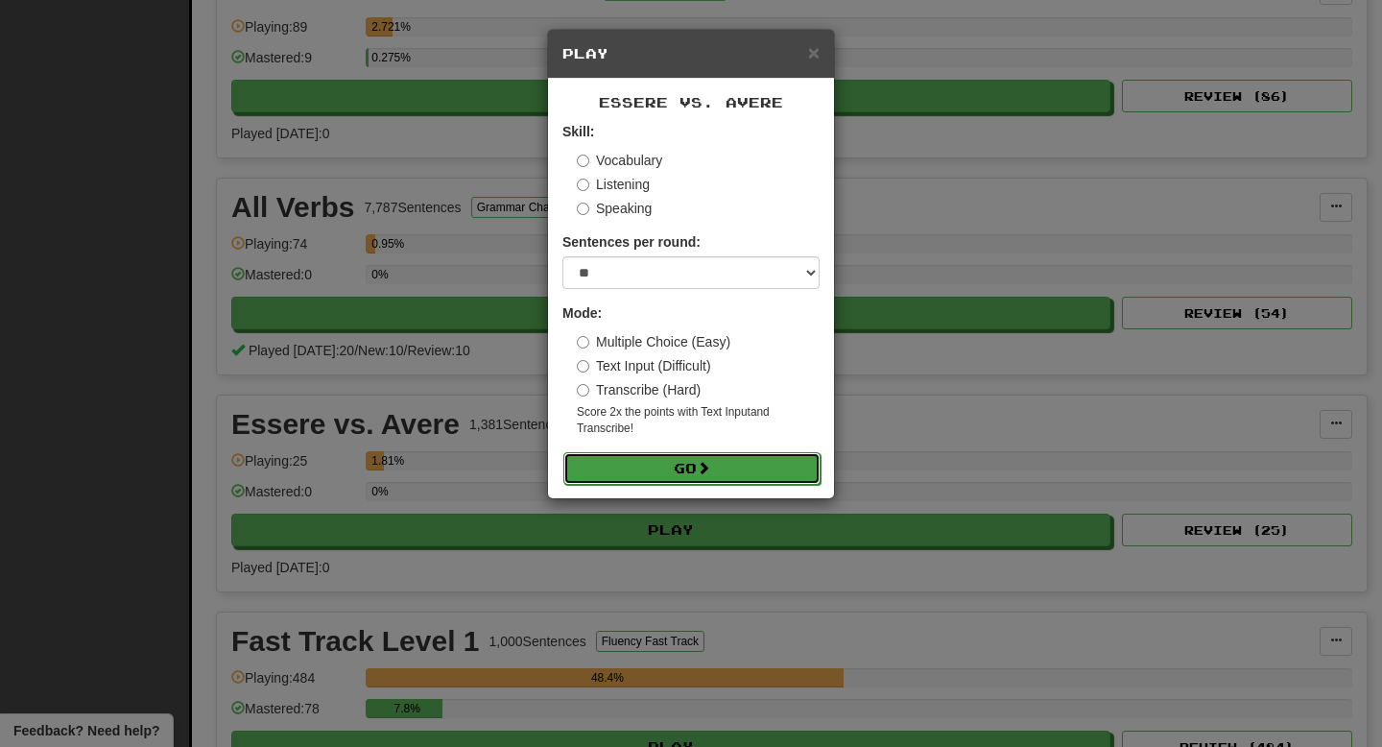
click at [701, 463] on button "Go" at bounding box center [691, 468] width 257 height 33
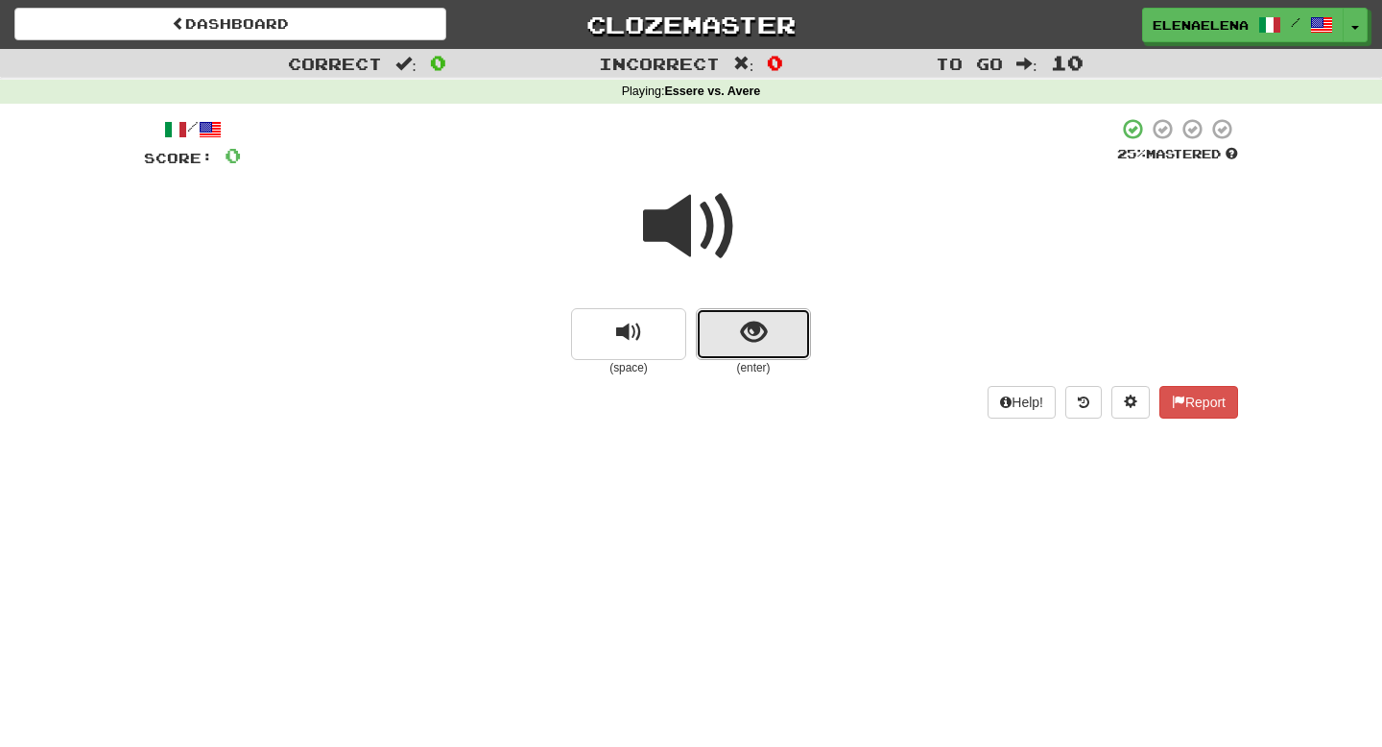
click at [750, 330] on span "show sentence" at bounding box center [754, 333] width 26 height 26
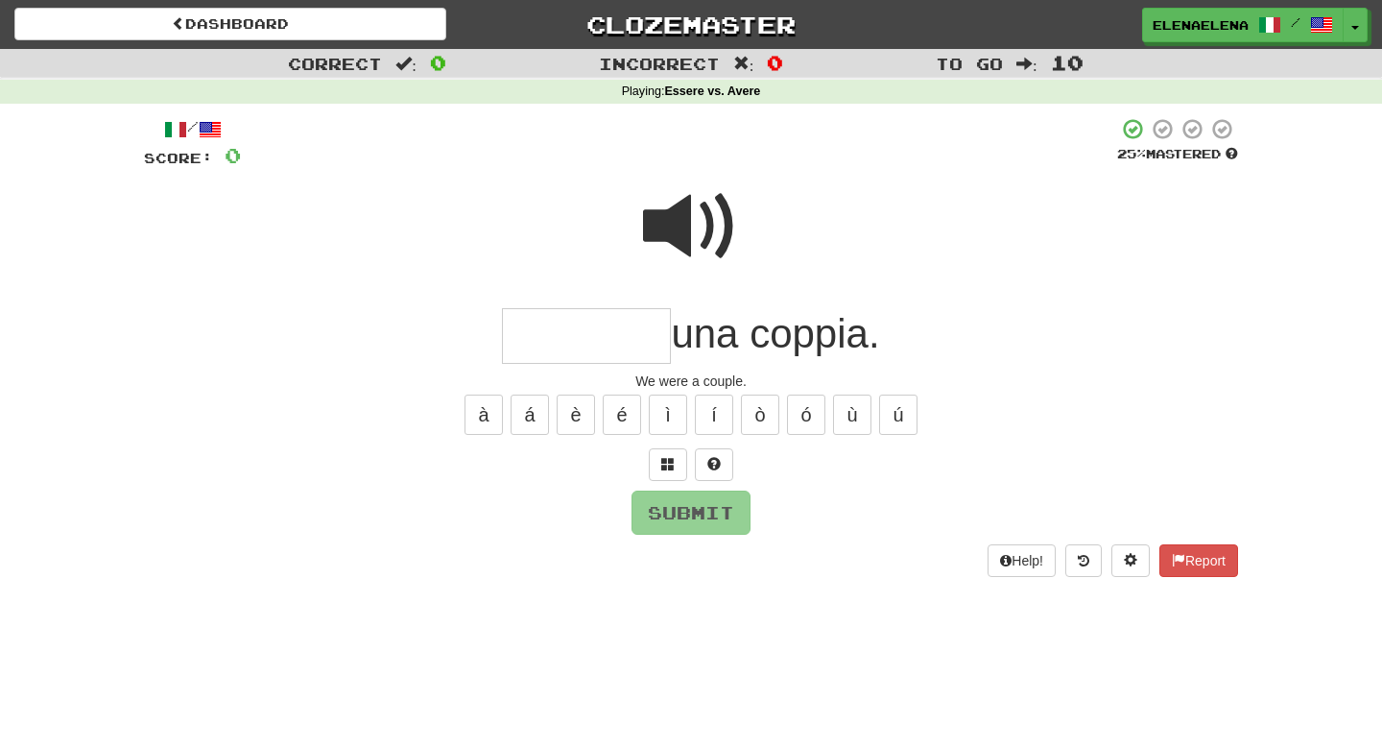
click at [690, 231] on span at bounding box center [691, 226] width 96 height 96
click at [537, 345] on input "text" at bounding box center [586, 336] width 169 height 57
click at [694, 513] on button "Submit" at bounding box center [691, 513] width 119 height 44
type input "*******"
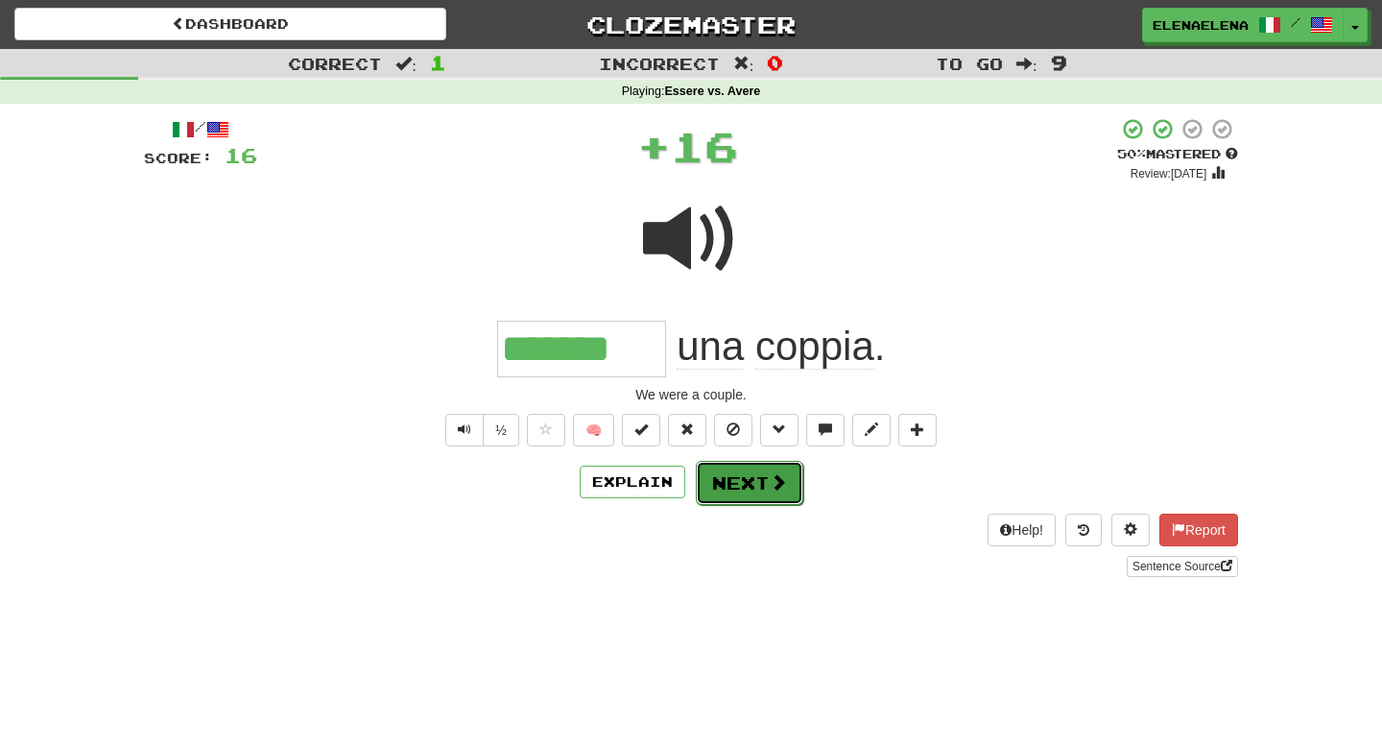
click at [757, 490] on button "Next" at bounding box center [749, 483] width 107 height 44
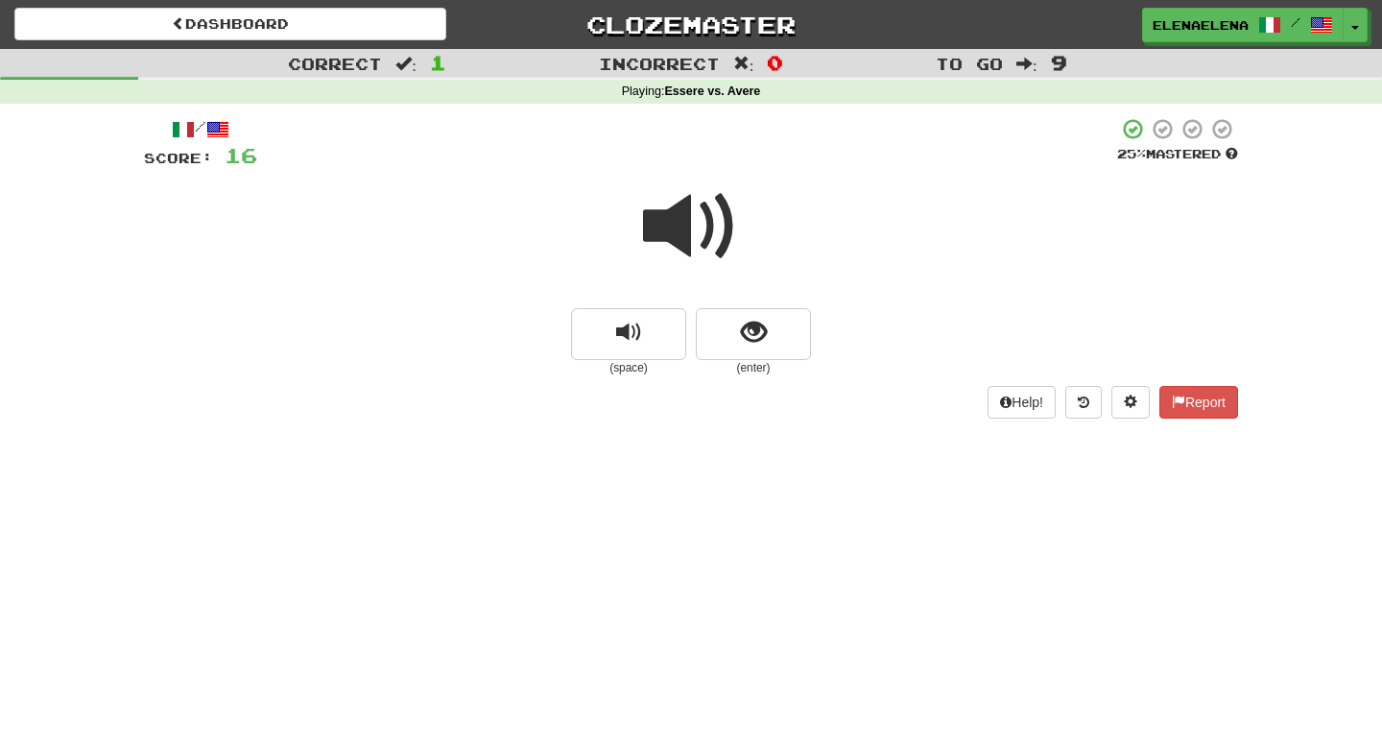
click at [711, 232] on span at bounding box center [691, 226] width 96 height 96
click at [744, 332] on span "show sentence" at bounding box center [754, 333] width 26 height 26
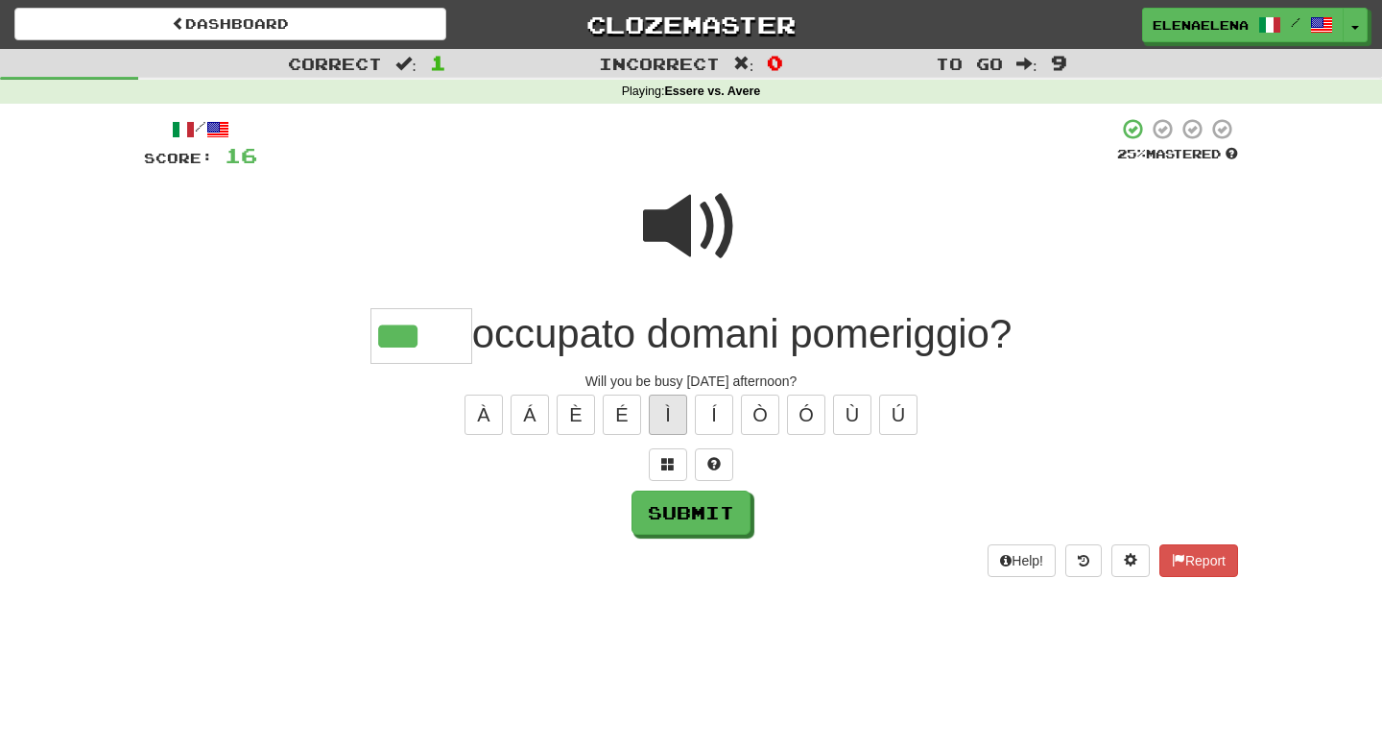
type input "***"
click at [675, 415] on button "Ì" at bounding box center [668, 414] width 38 height 40
type input "*****"
click at [700, 510] on button "Submit" at bounding box center [691, 513] width 119 height 44
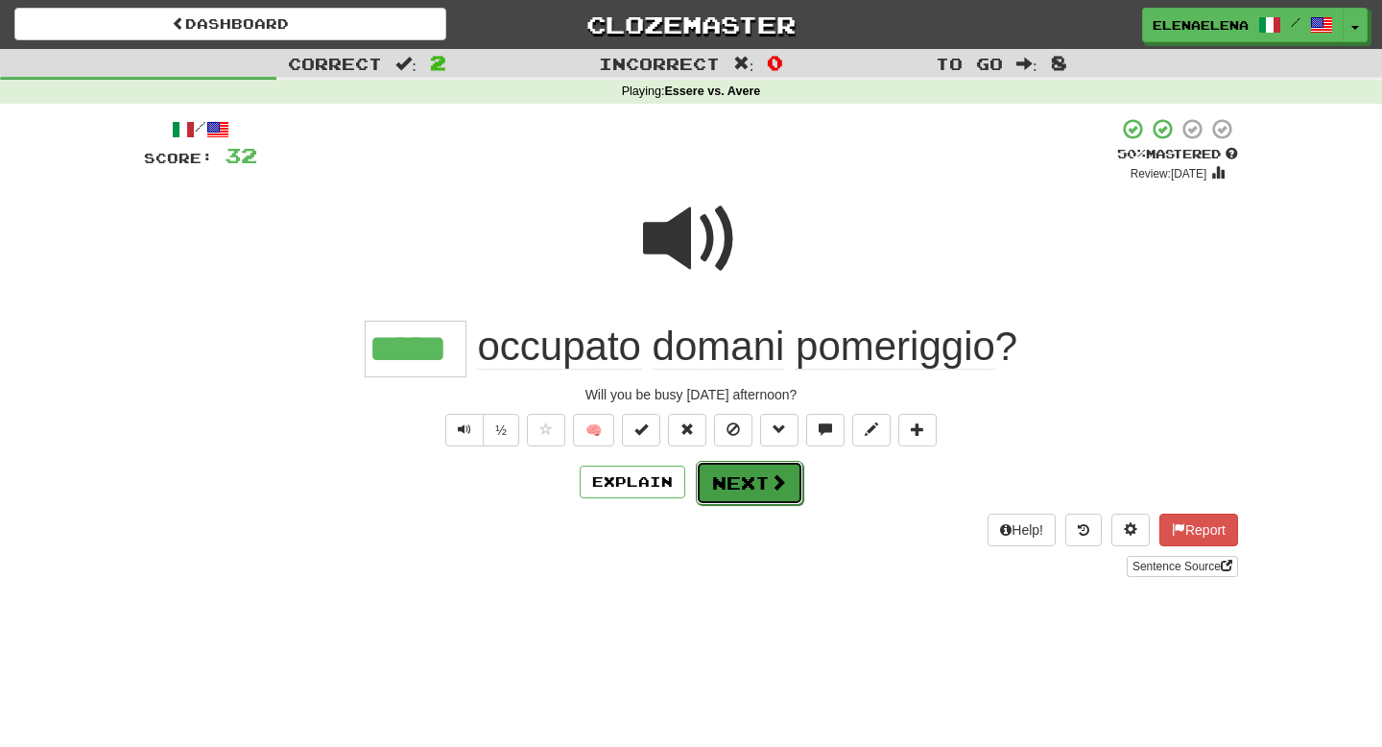
click at [748, 495] on button "Next" at bounding box center [749, 483] width 107 height 44
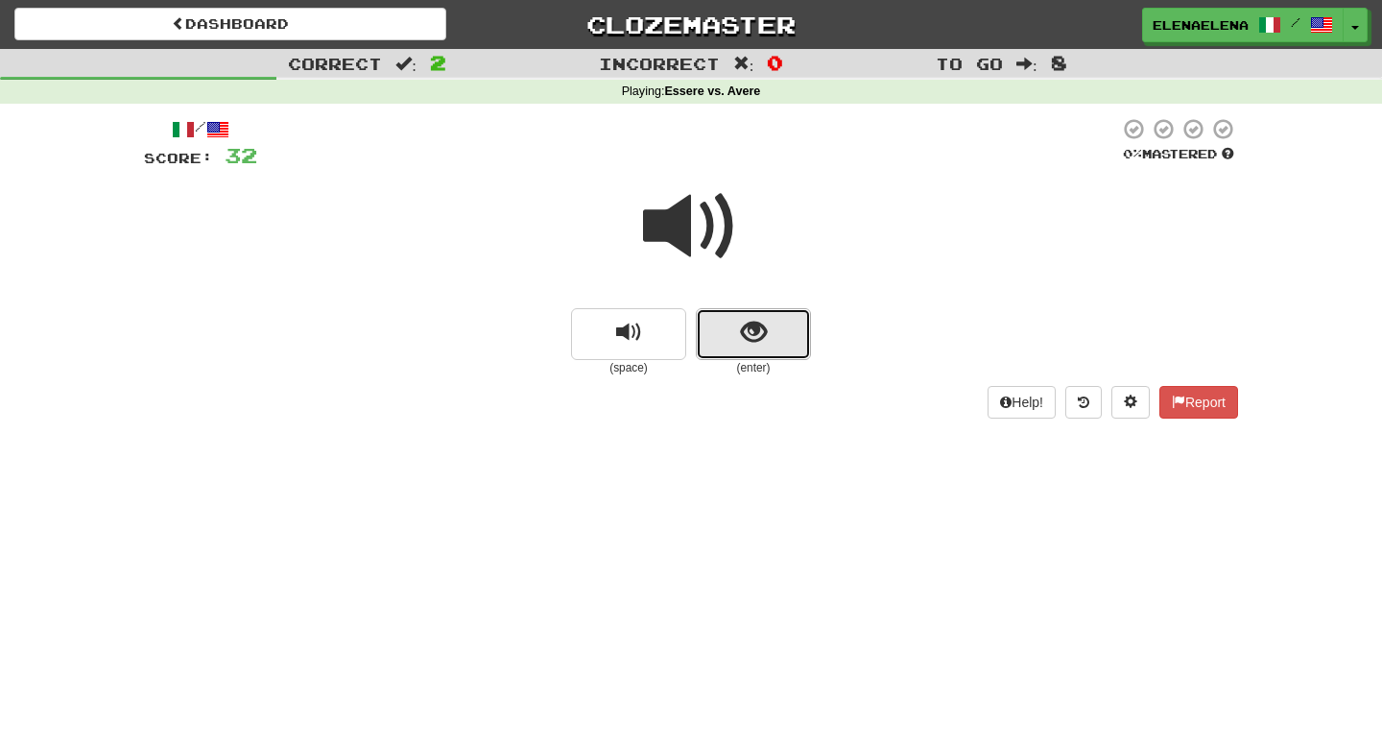
click at [760, 337] on span "show sentence" at bounding box center [754, 333] width 26 height 26
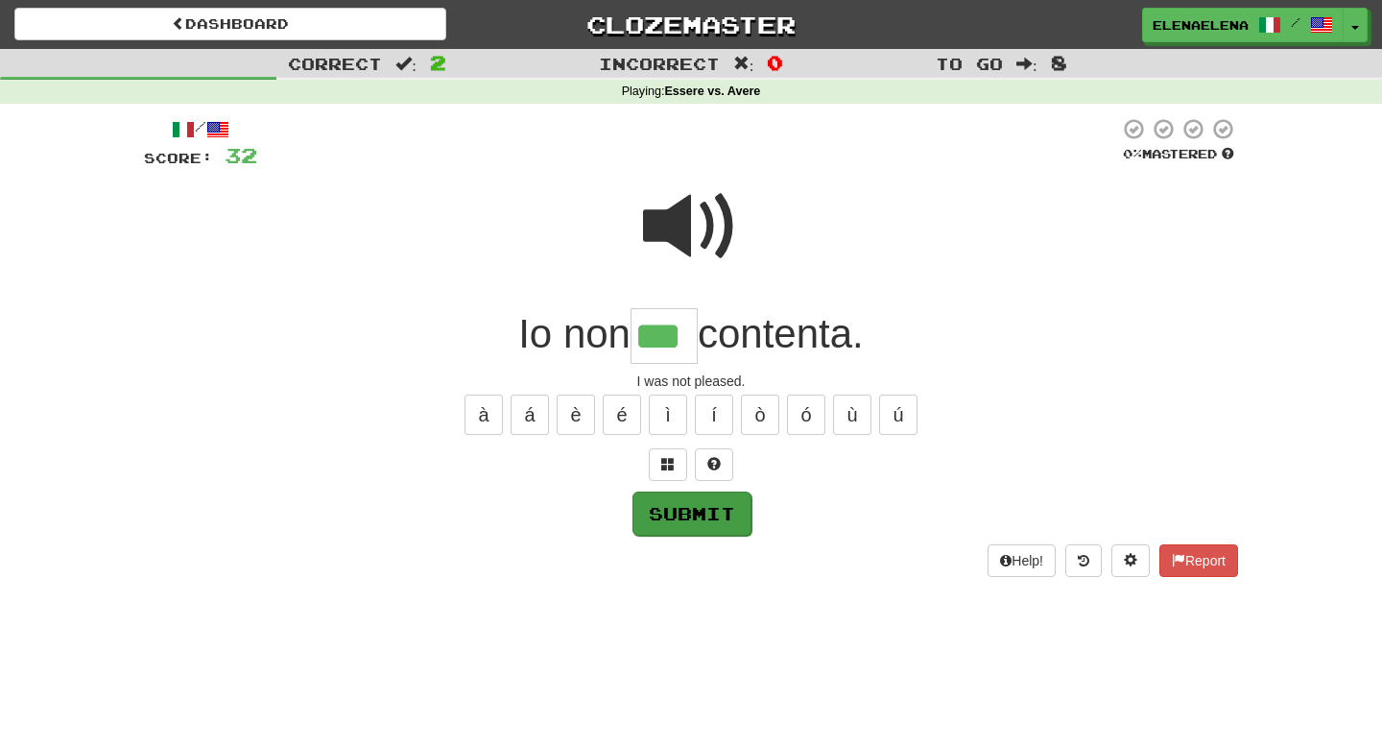
type input "***"
click at [692, 511] on button "Submit" at bounding box center [691, 513] width 119 height 44
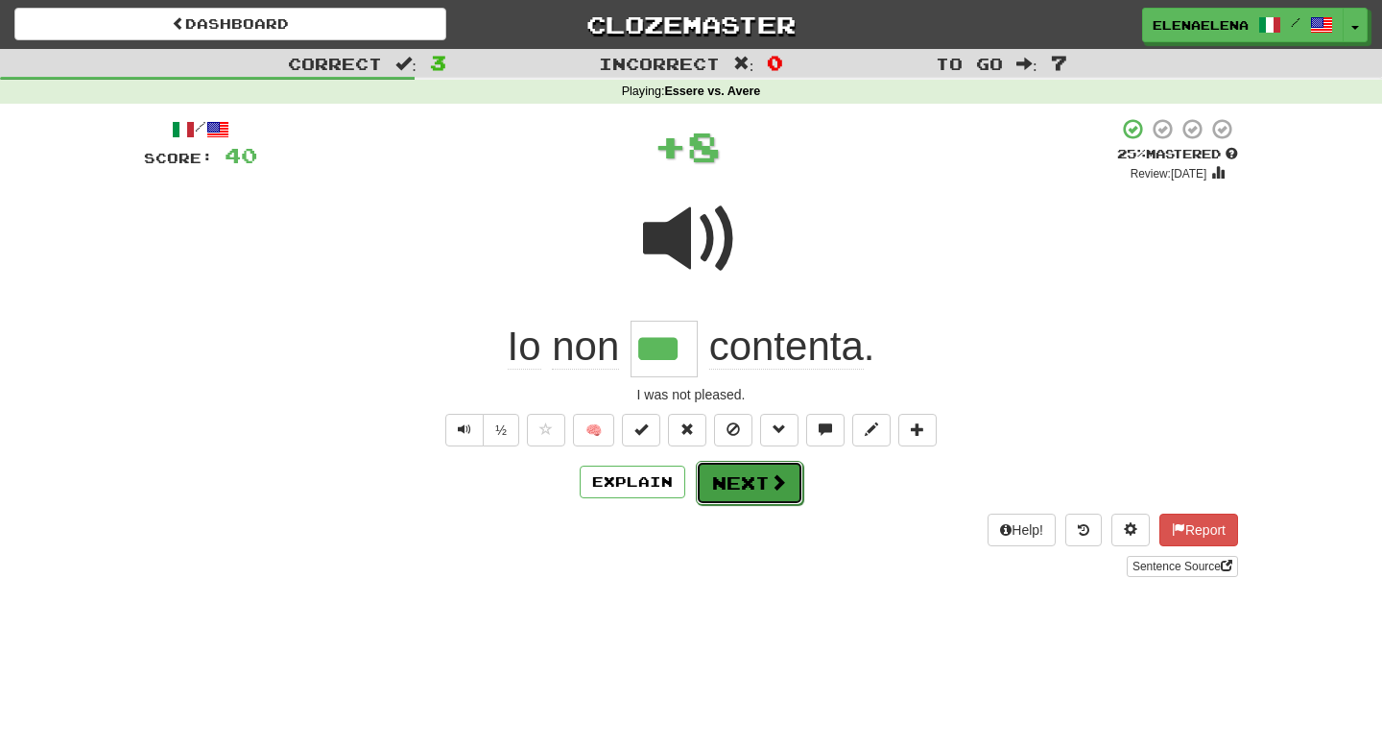
click at [738, 488] on button "Next" at bounding box center [749, 483] width 107 height 44
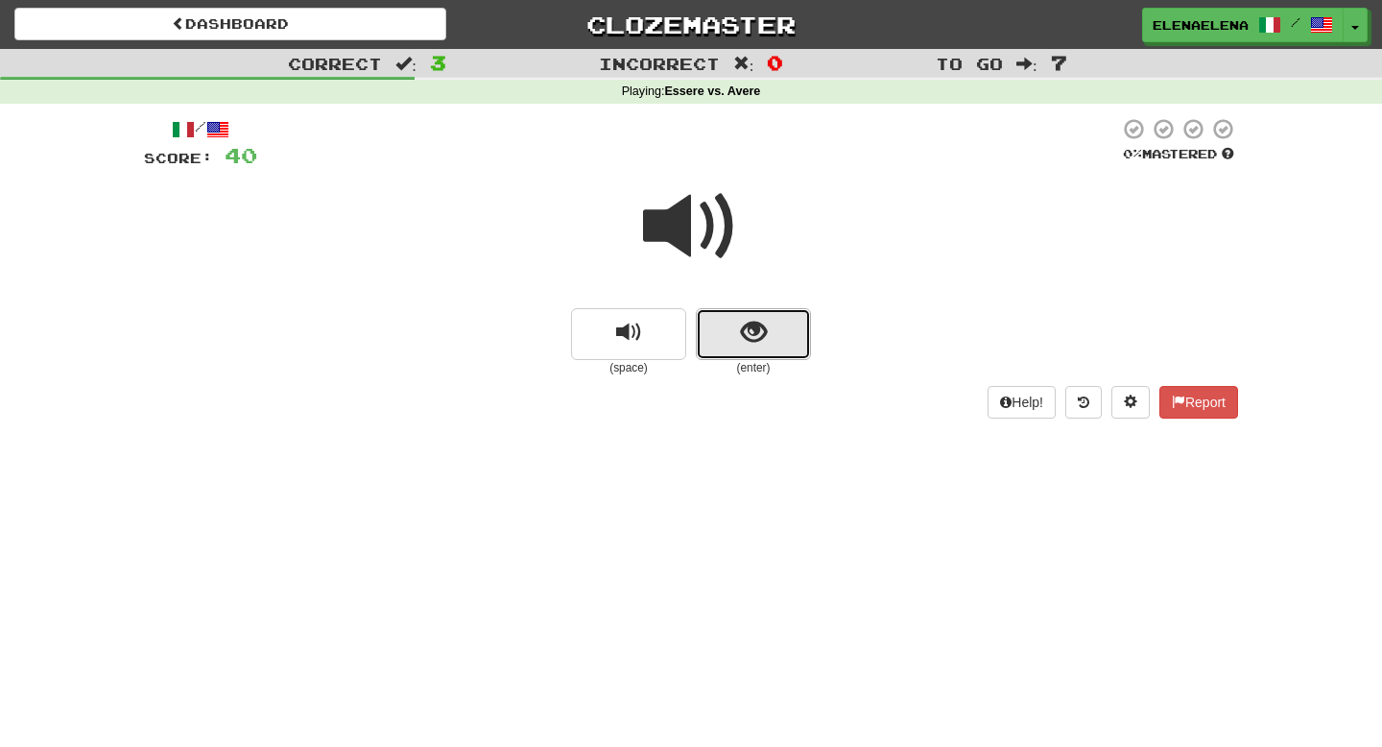
click at [753, 345] on span "show sentence" at bounding box center [754, 333] width 26 height 26
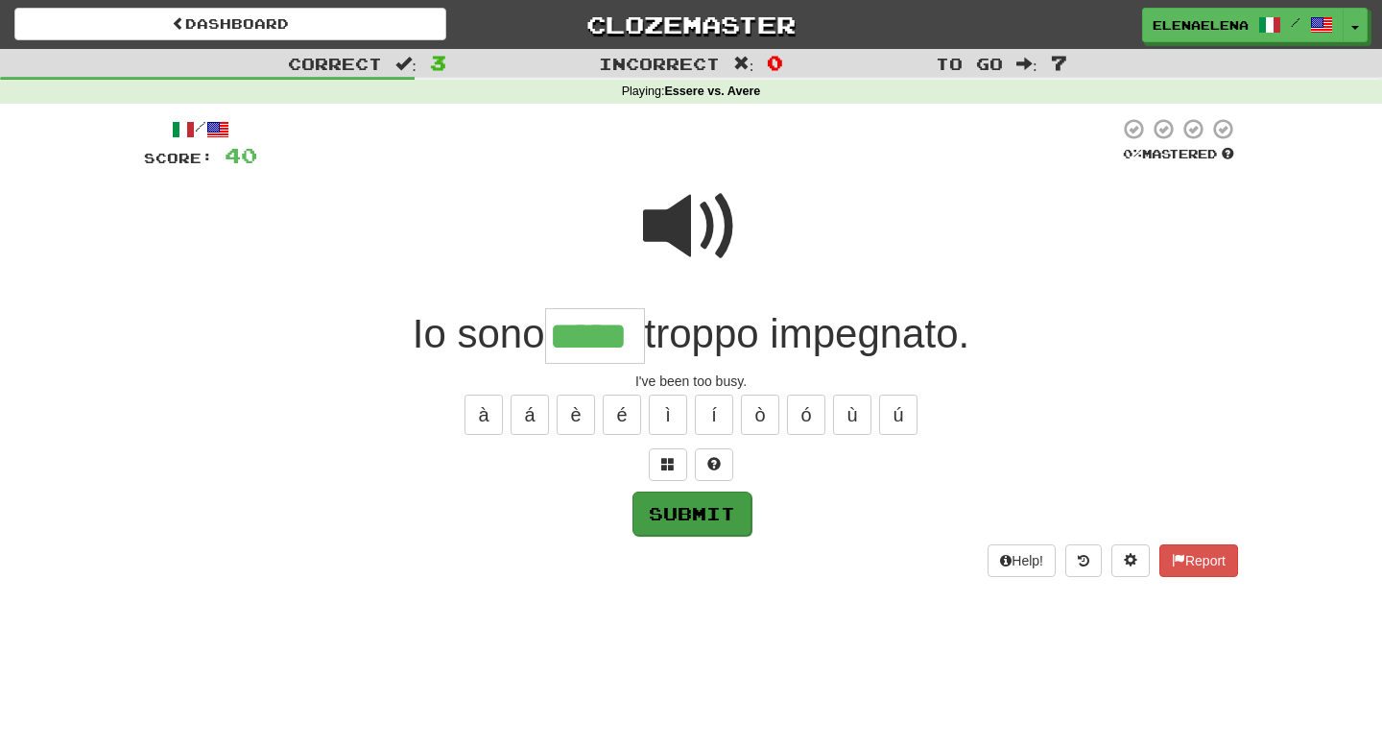
type input "*****"
click at [710, 520] on button "Submit" at bounding box center [691, 513] width 119 height 44
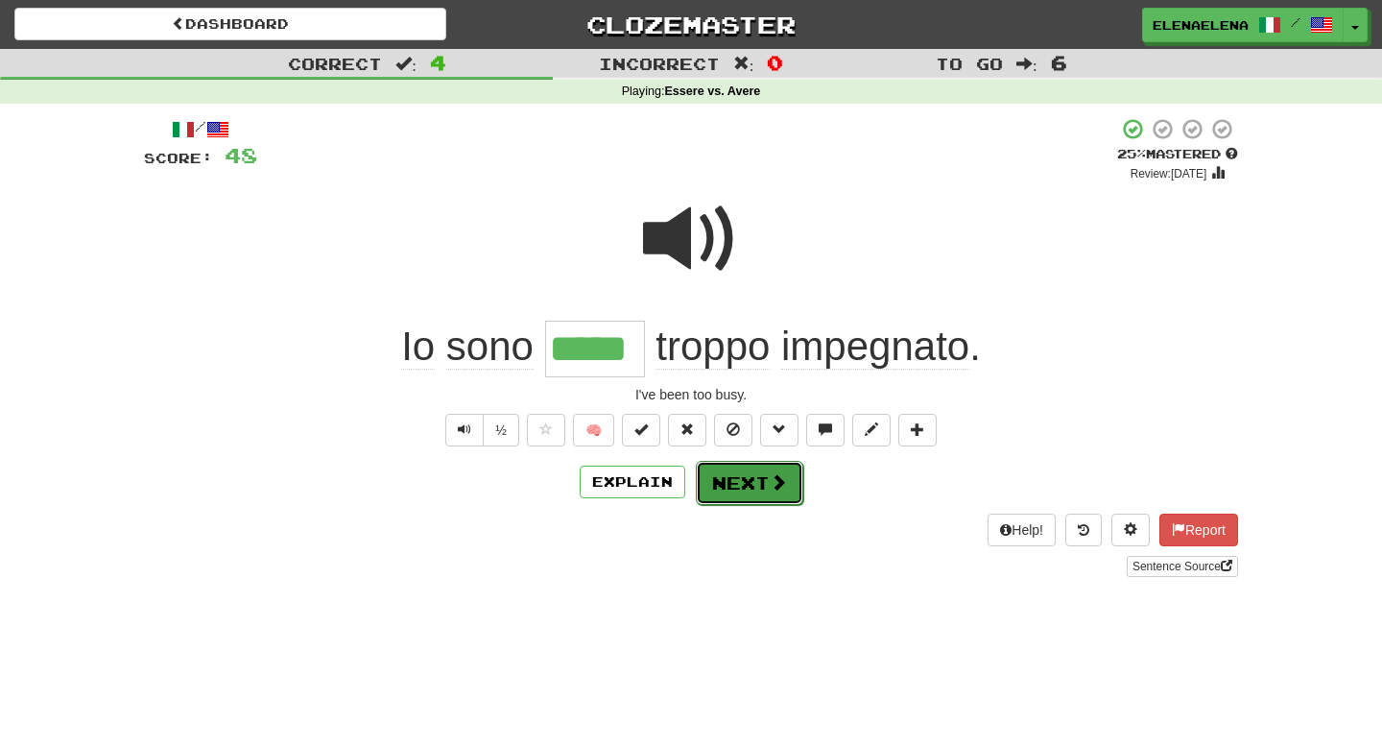
click at [742, 485] on button "Next" at bounding box center [749, 483] width 107 height 44
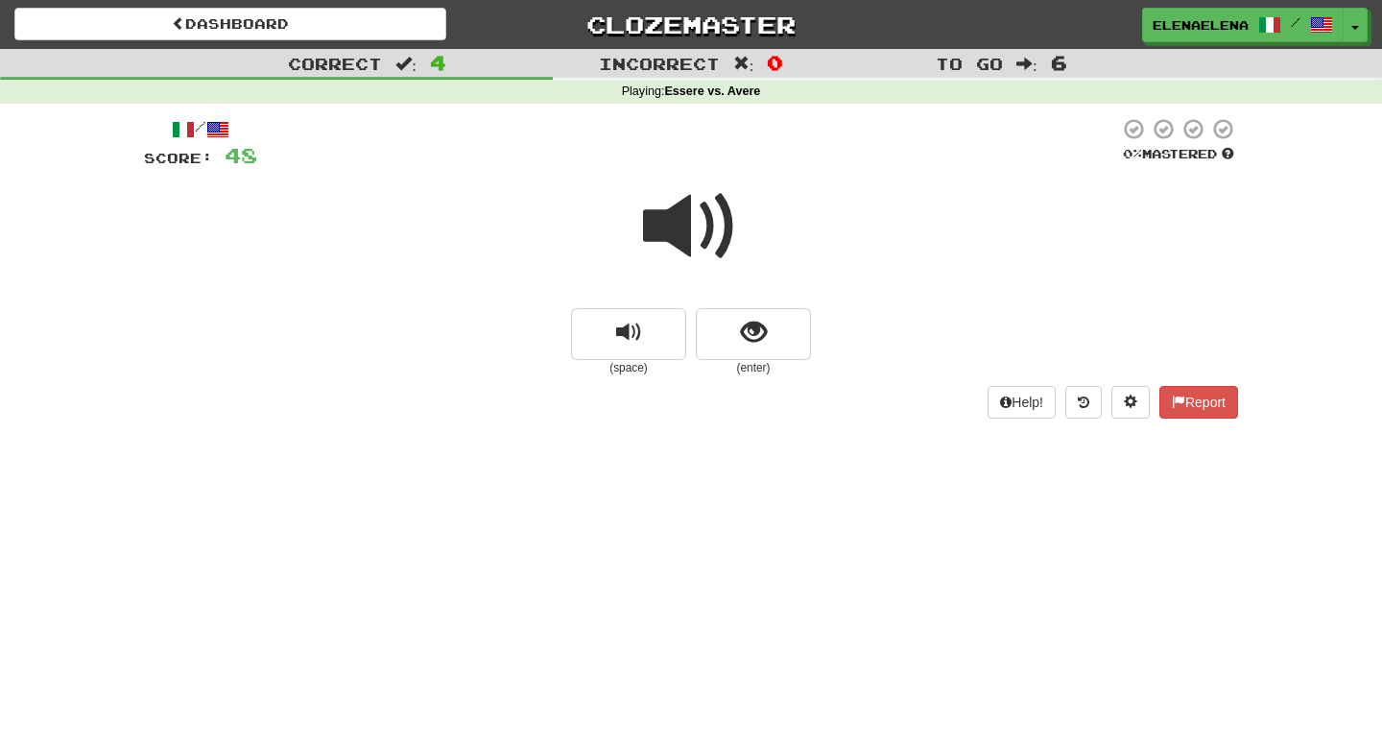
click at [702, 240] on span at bounding box center [691, 226] width 96 height 96
click at [751, 344] on span "show sentence" at bounding box center [754, 333] width 26 height 26
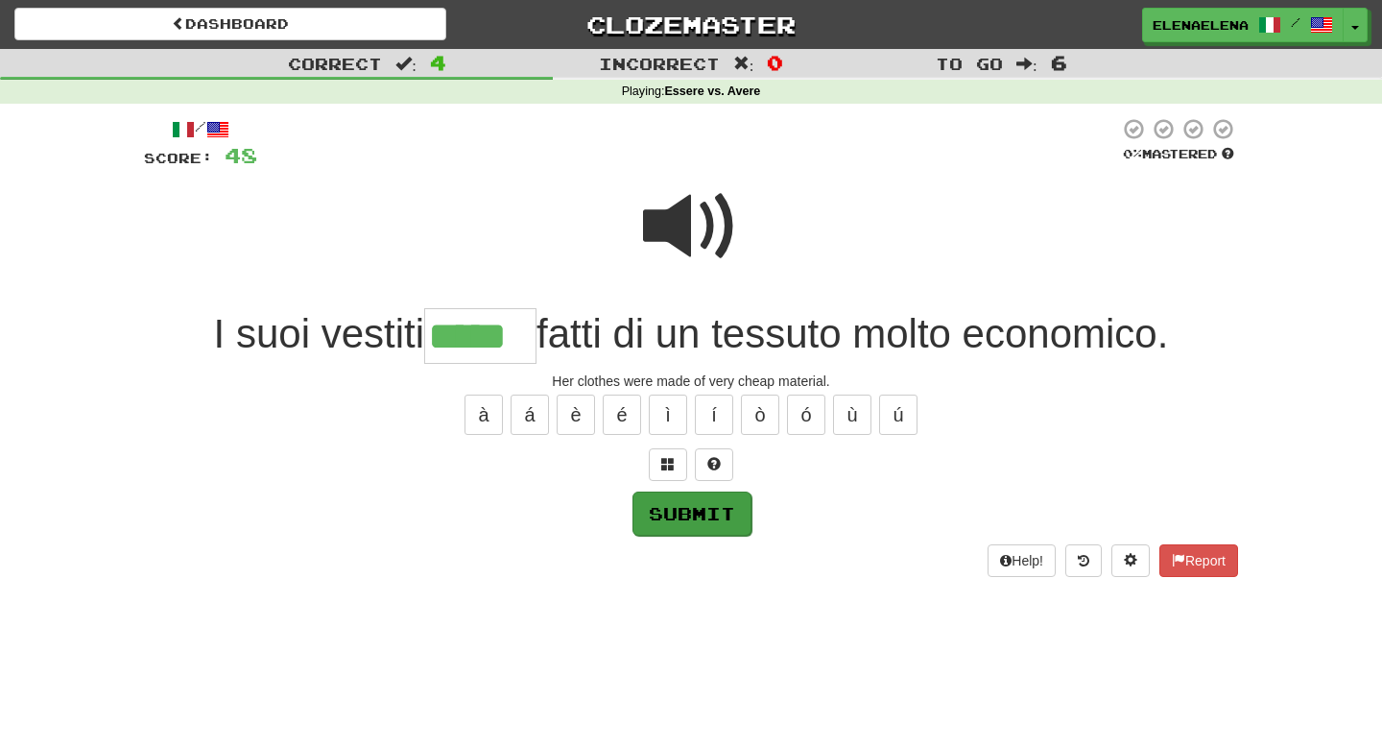
type input "*****"
click at [679, 512] on button "Submit" at bounding box center [691, 513] width 119 height 44
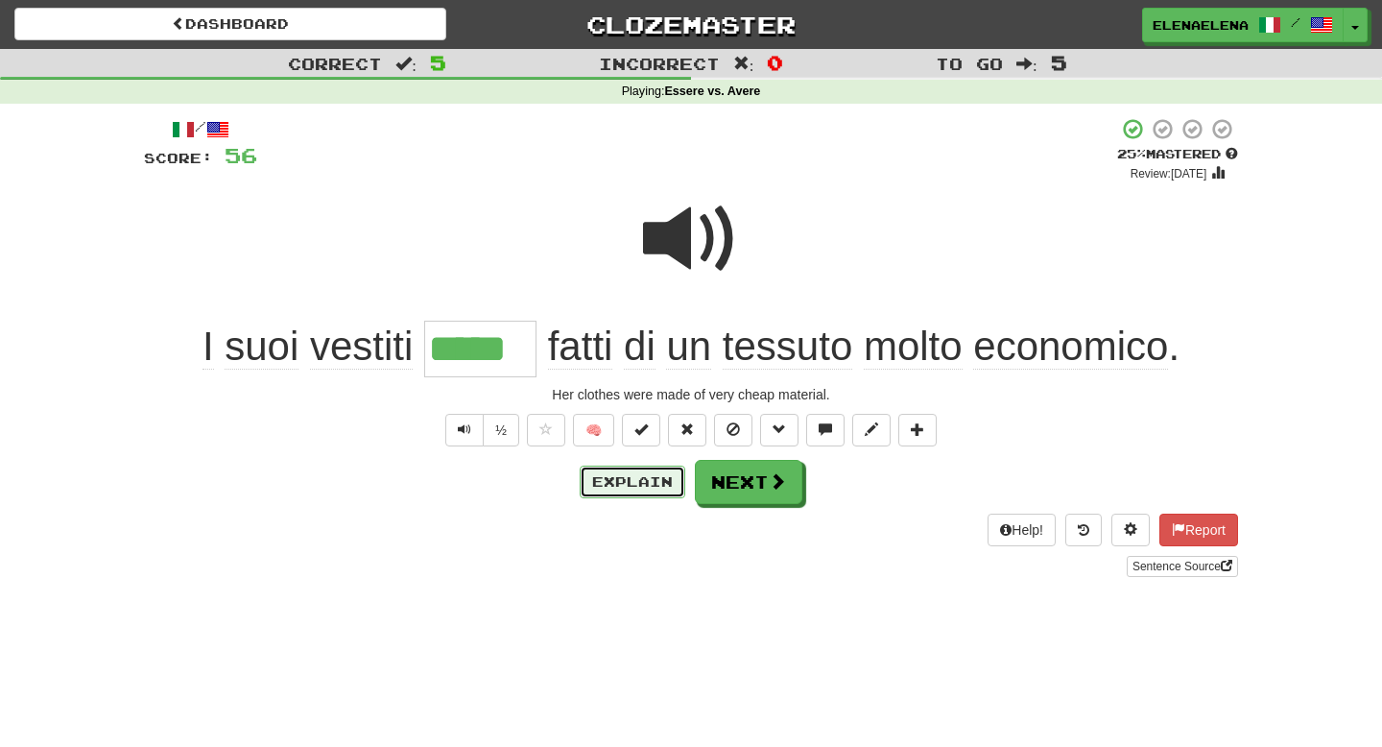
click at [640, 488] on button "Explain" at bounding box center [633, 481] width 106 height 33
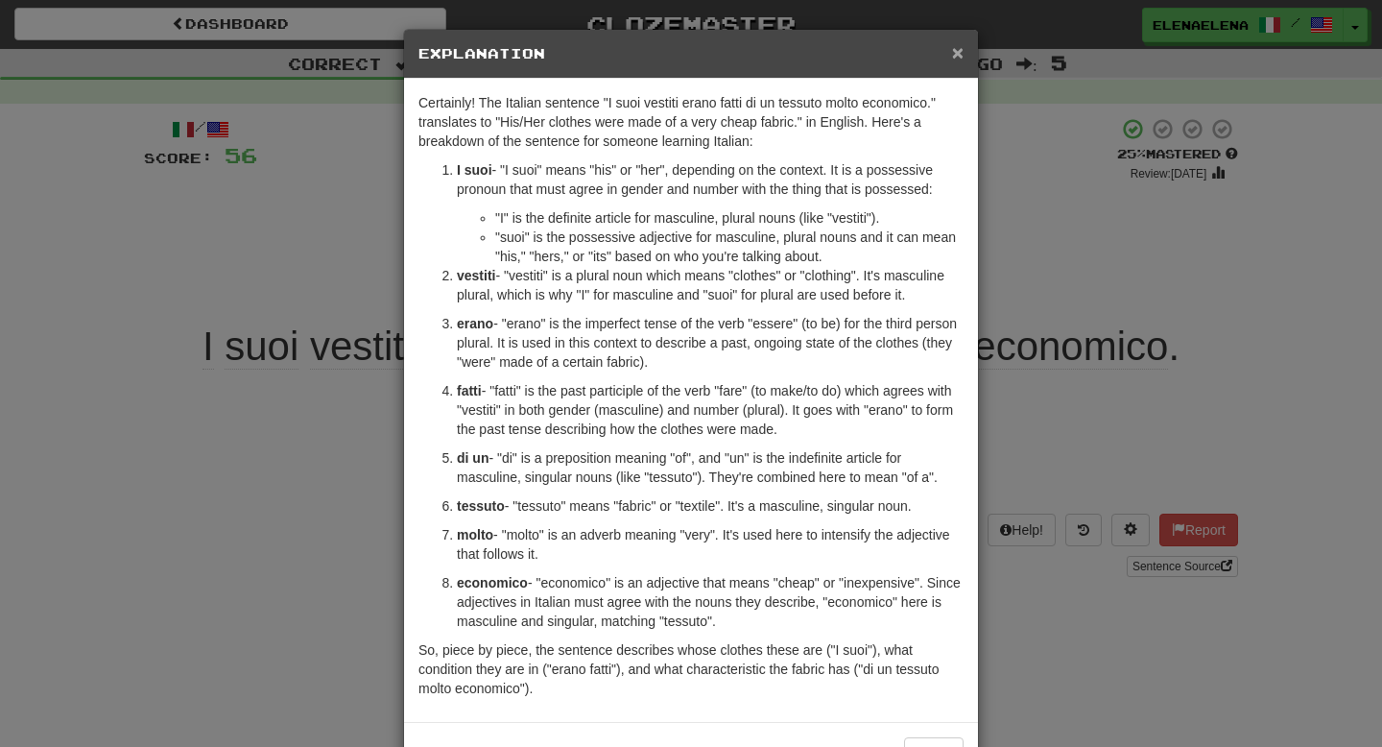
click at [961, 56] on span "×" at bounding box center [958, 52] width 12 height 22
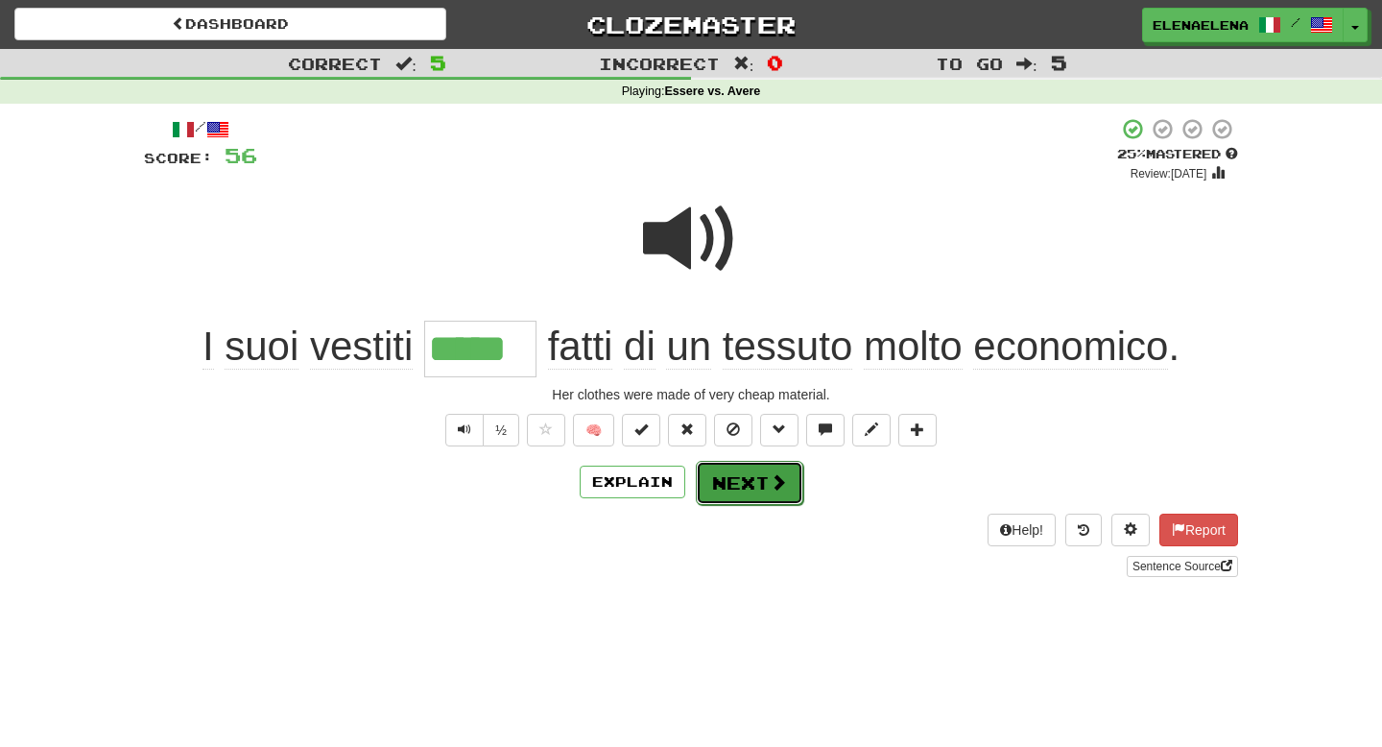
click at [757, 481] on button "Next" at bounding box center [749, 483] width 107 height 44
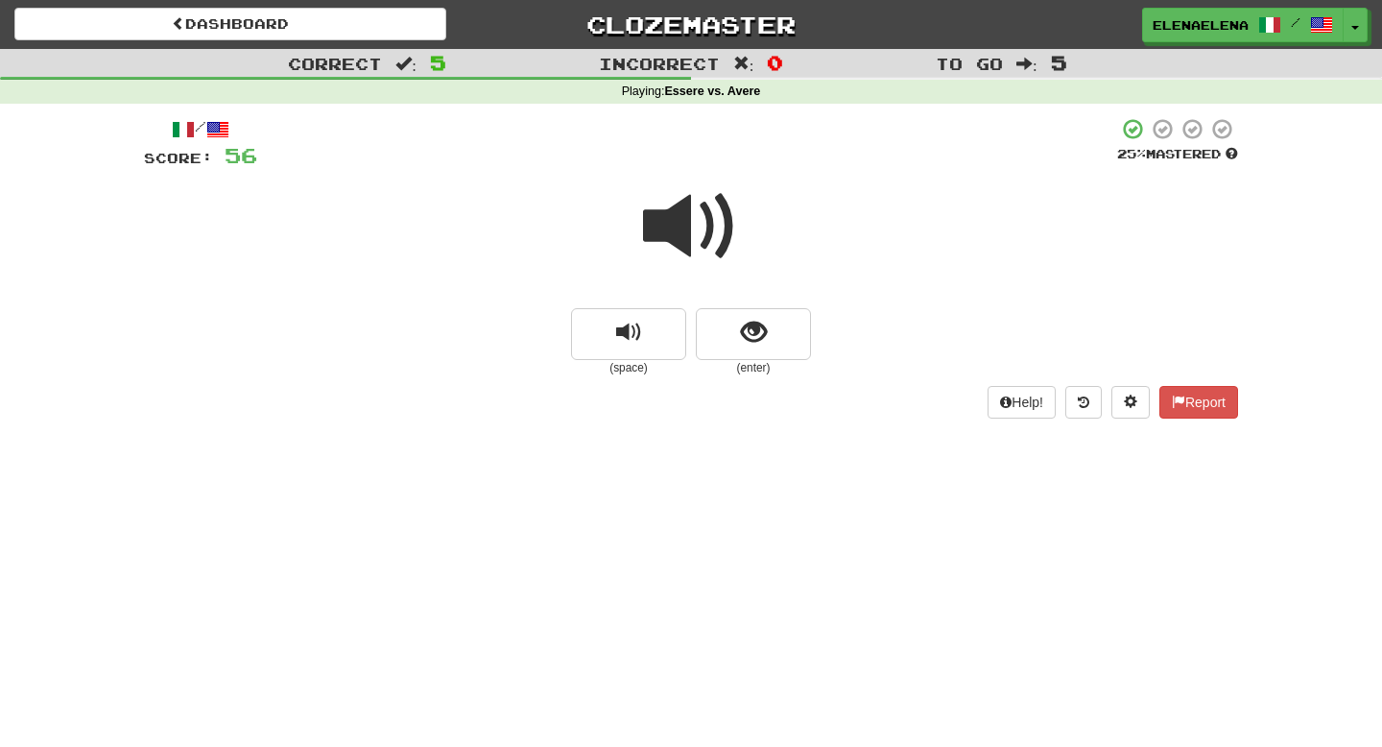
click at [705, 226] on span at bounding box center [691, 226] width 96 height 96
click at [754, 336] on span "show sentence" at bounding box center [754, 333] width 26 height 26
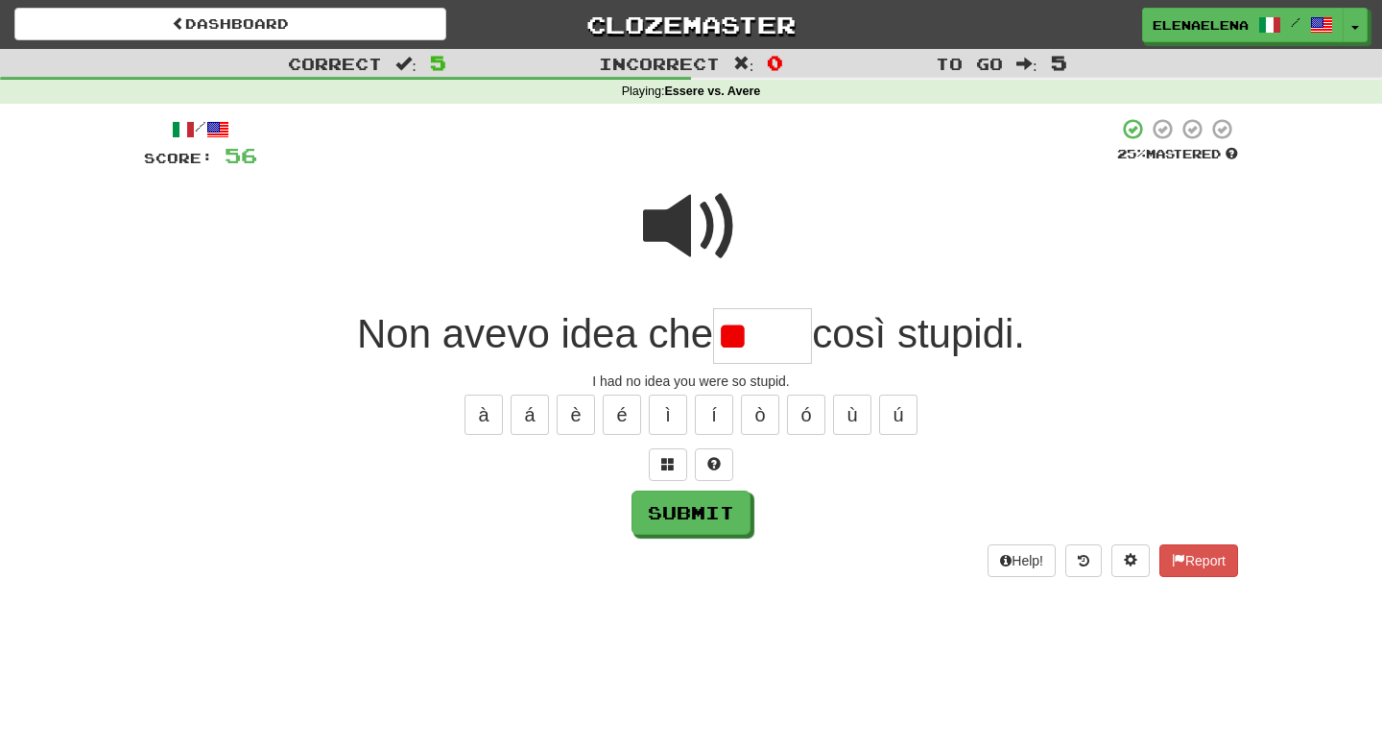
type input "*"
click at [675, 234] on span at bounding box center [691, 226] width 96 height 96
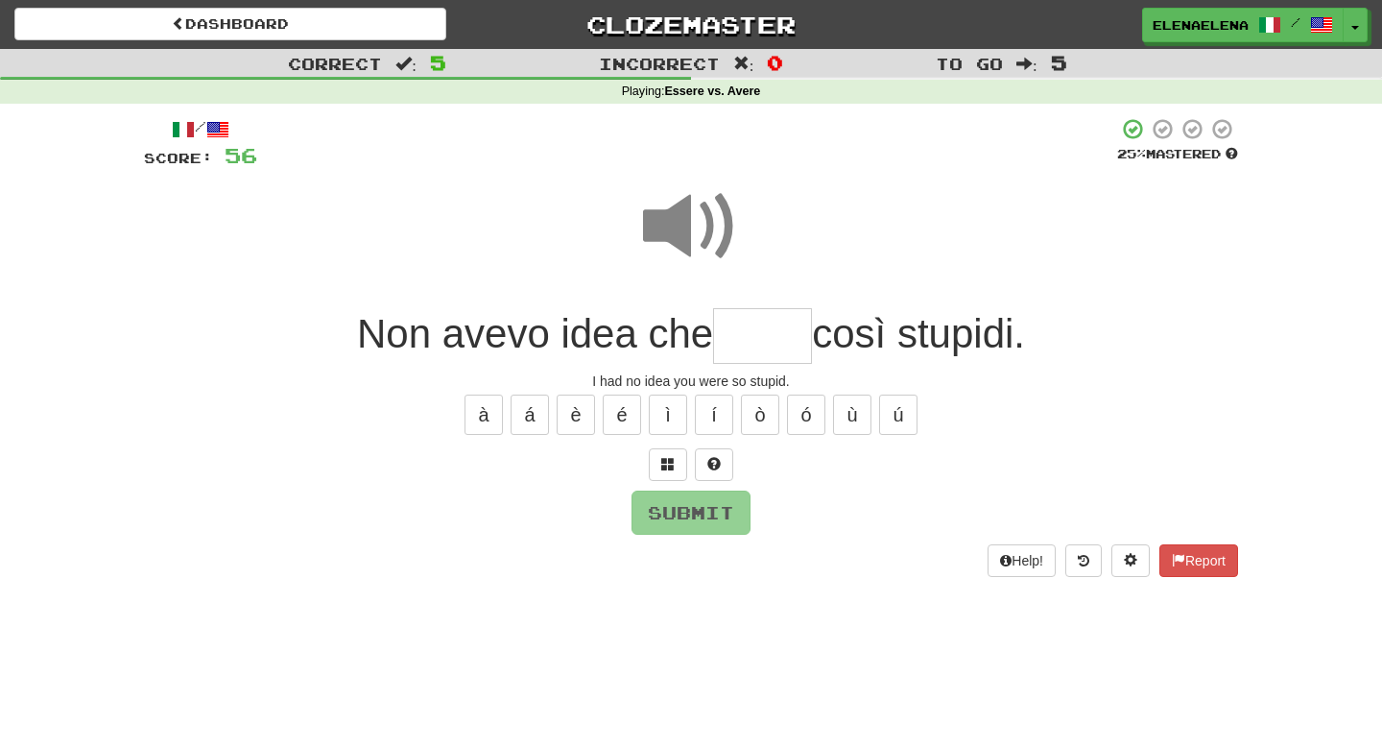
click at [723, 340] on input "text" at bounding box center [762, 336] width 99 height 57
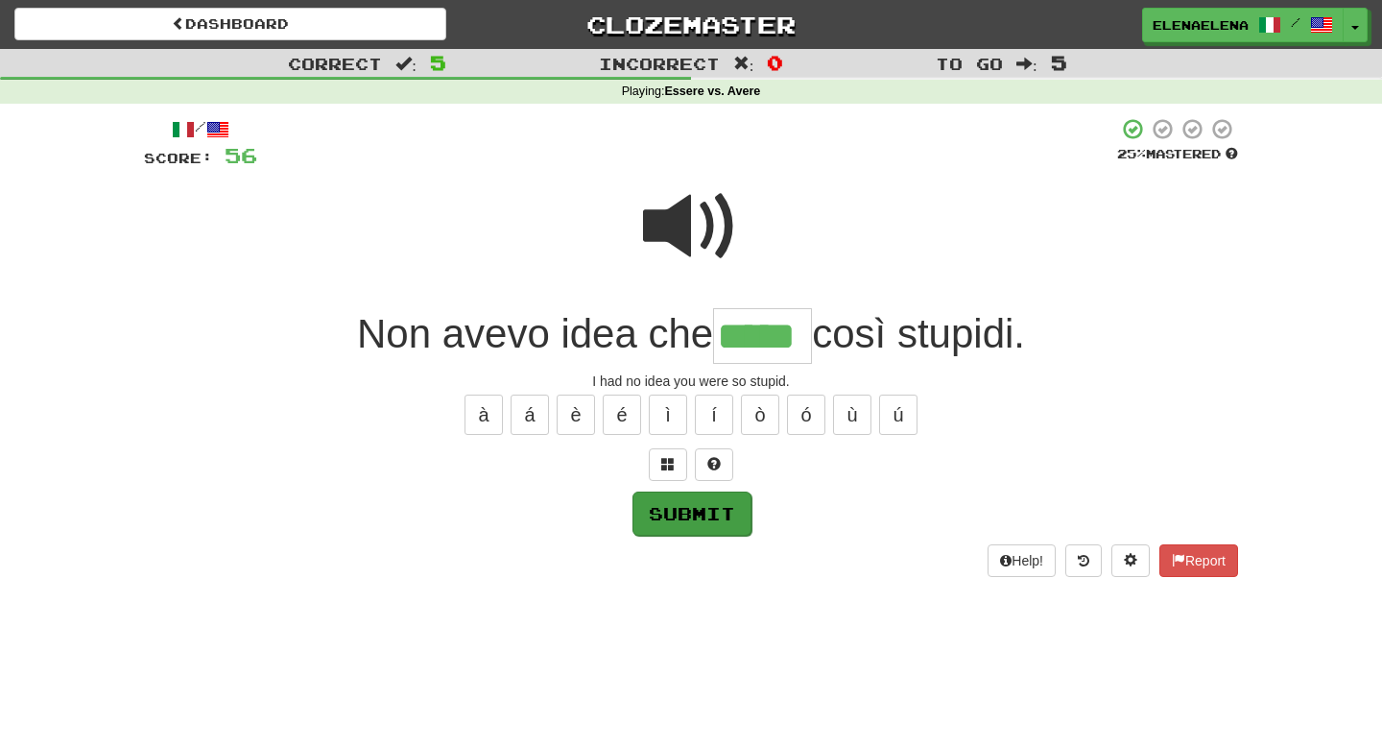
type input "*****"
click at [700, 525] on button "Submit" at bounding box center [691, 513] width 119 height 44
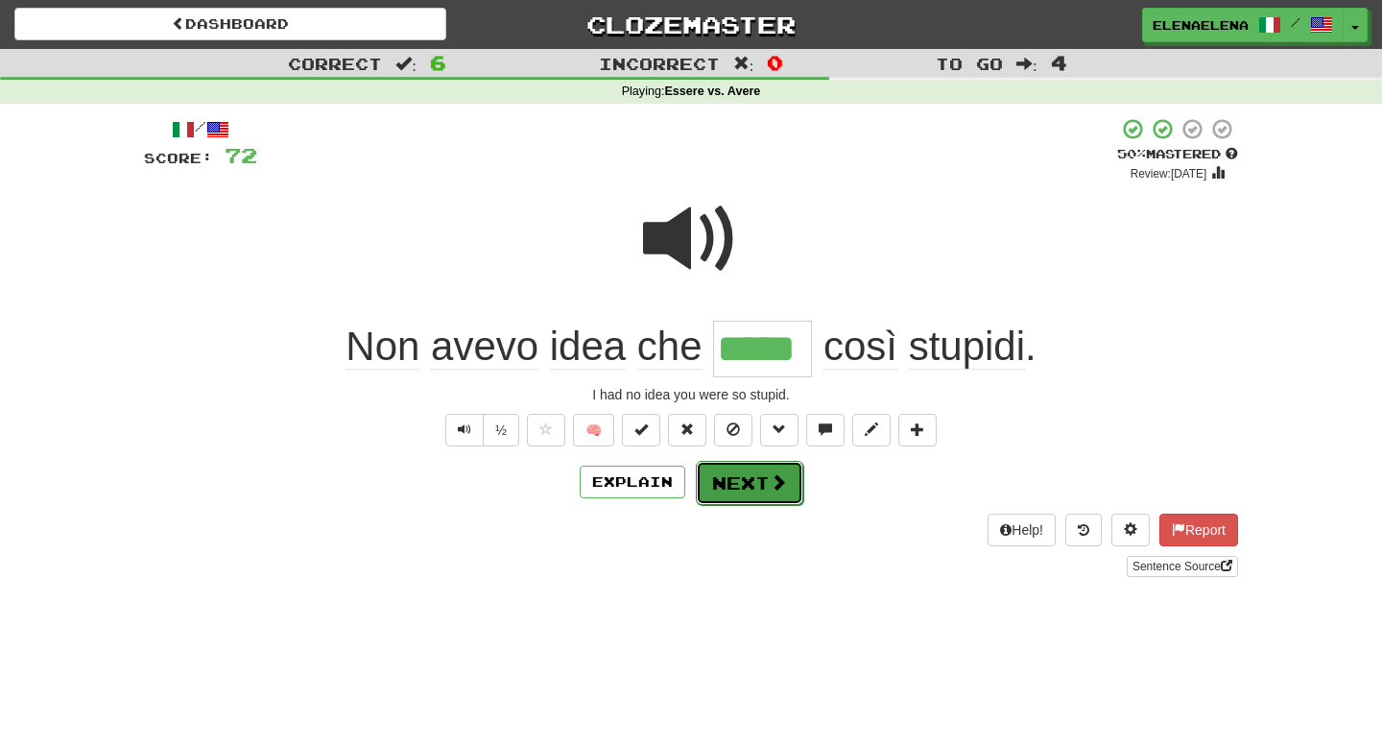
click at [761, 490] on button "Next" at bounding box center [749, 483] width 107 height 44
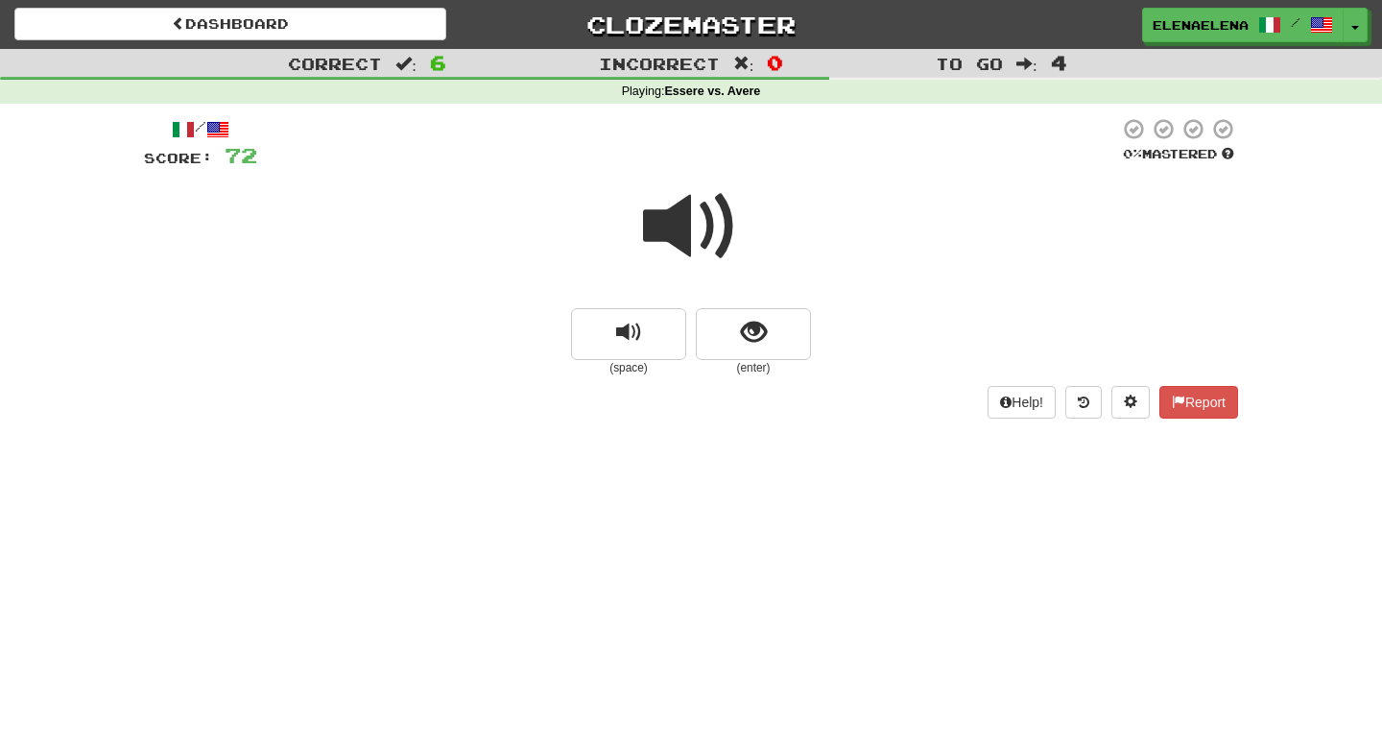
click at [707, 242] on span at bounding box center [691, 226] width 96 height 96
click at [755, 330] on span "show sentence" at bounding box center [754, 333] width 26 height 26
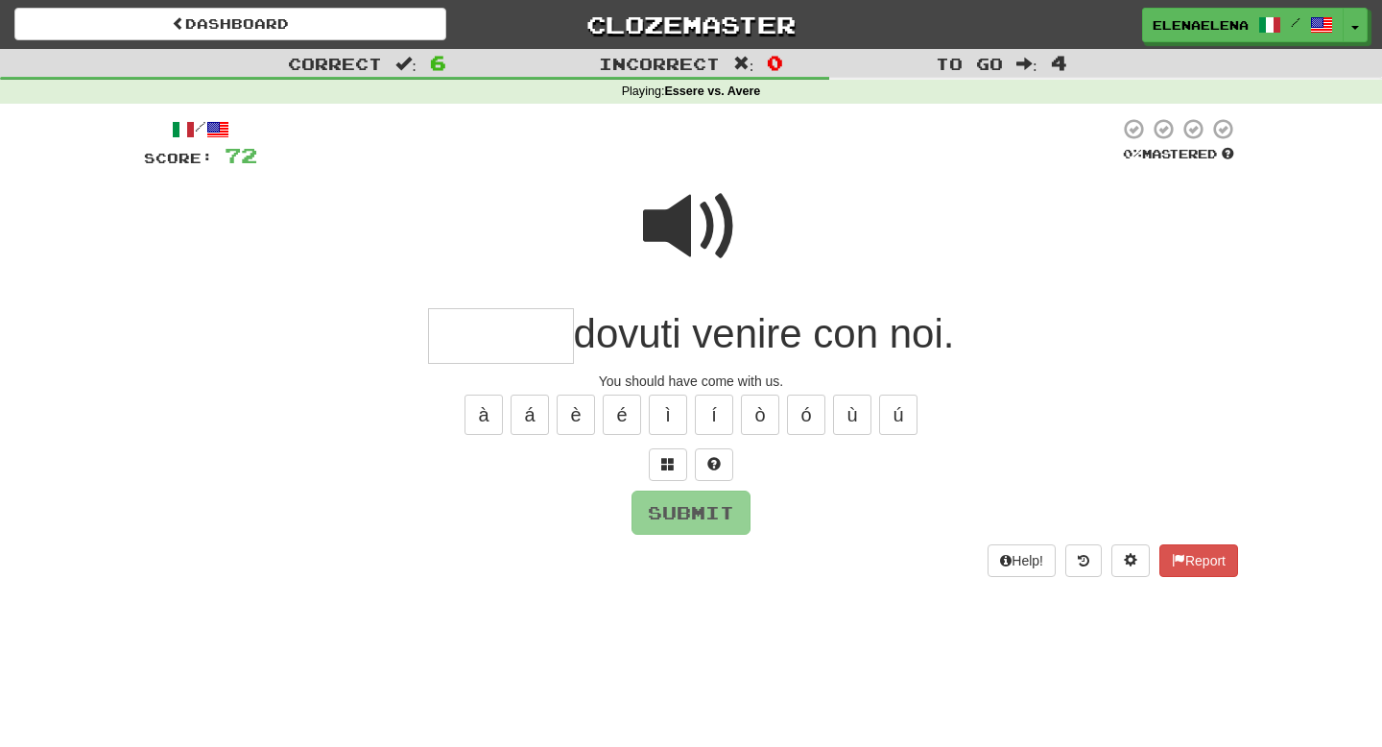
click at [689, 211] on span at bounding box center [691, 226] width 96 height 96
click at [472, 327] on input "text" at bounding box center [501, 336] width 146 height 57
click at [668, 231] on span at bounding box center [691, 226] width 96 height 96
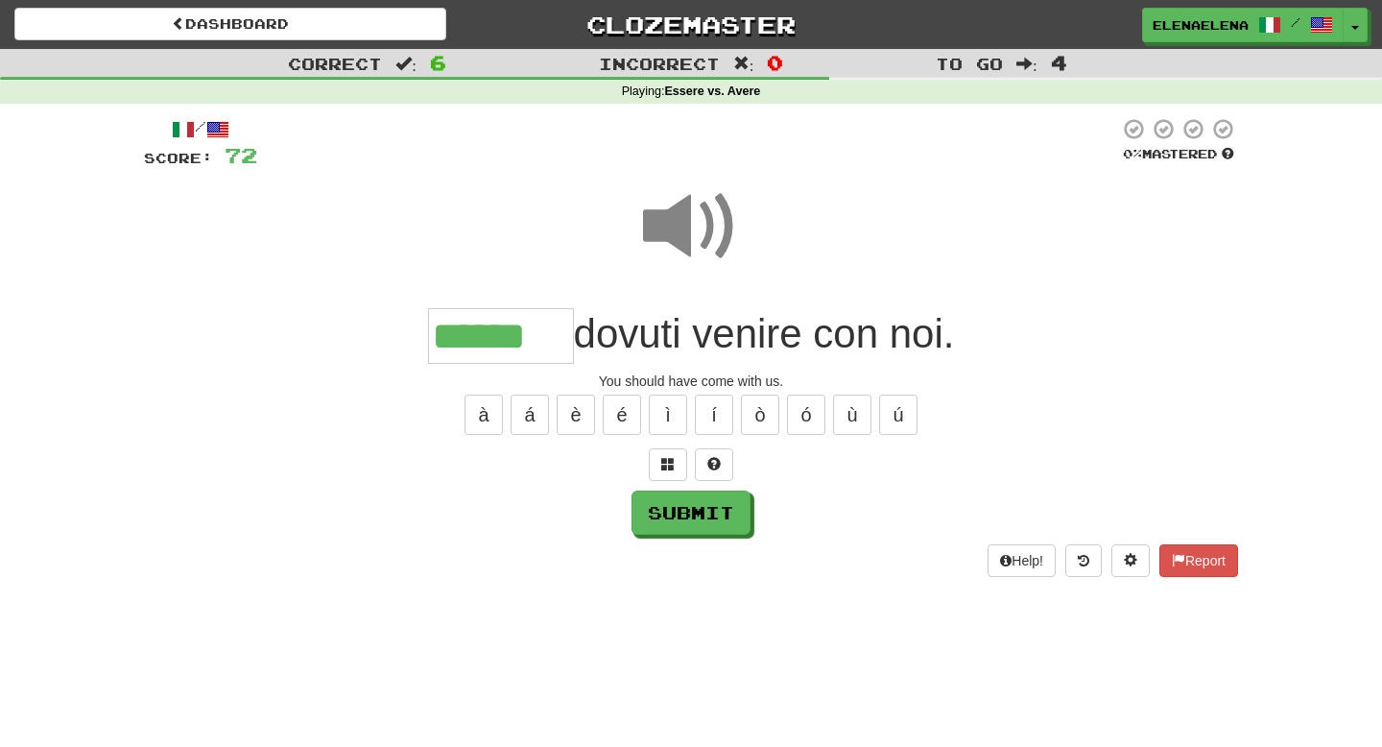
click at [545, 329] on input "******" at bounding box center [501, 336] width 146 height 57
click at [684, 511] on button "Submit" at bounding box center [691, 513] width 119 height 44
type input "*******"
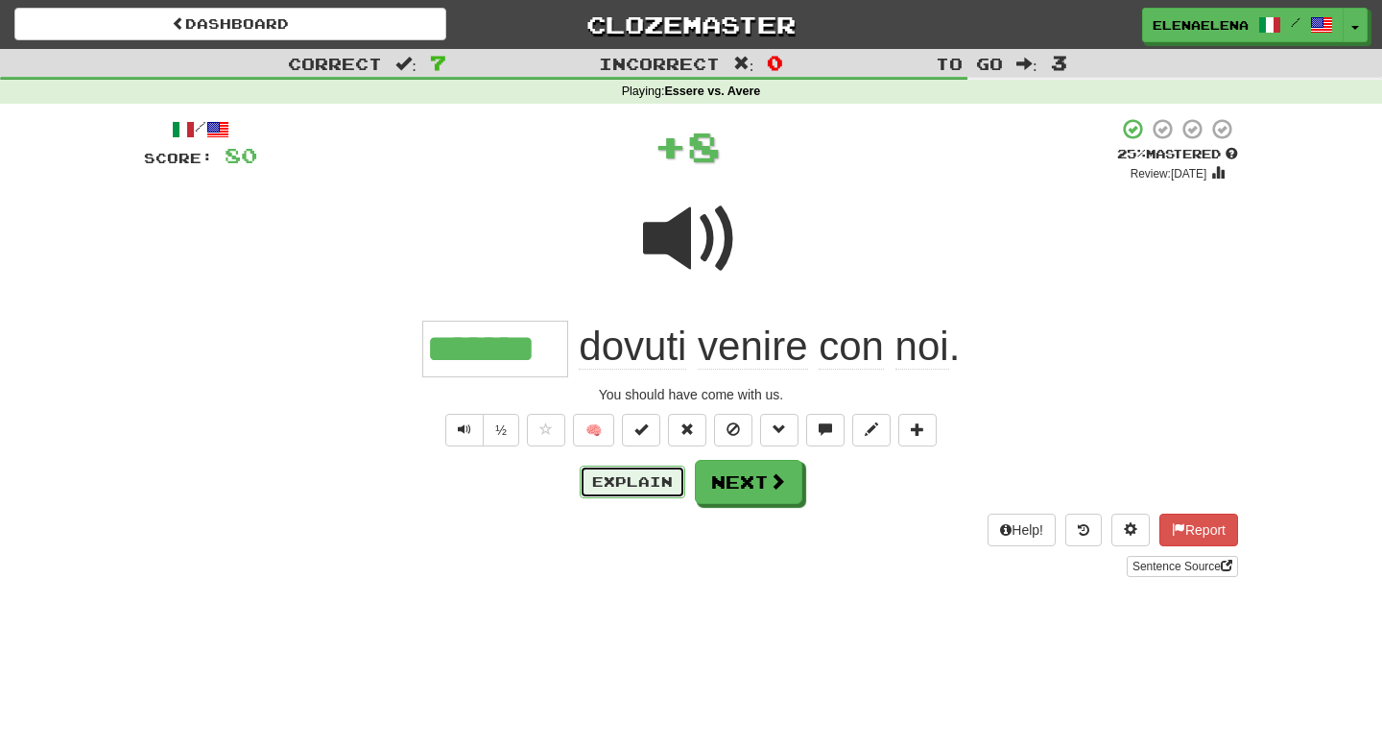
click at [653, 487] on button "Explain" at bounding box center [633, 481] width 106 height 33
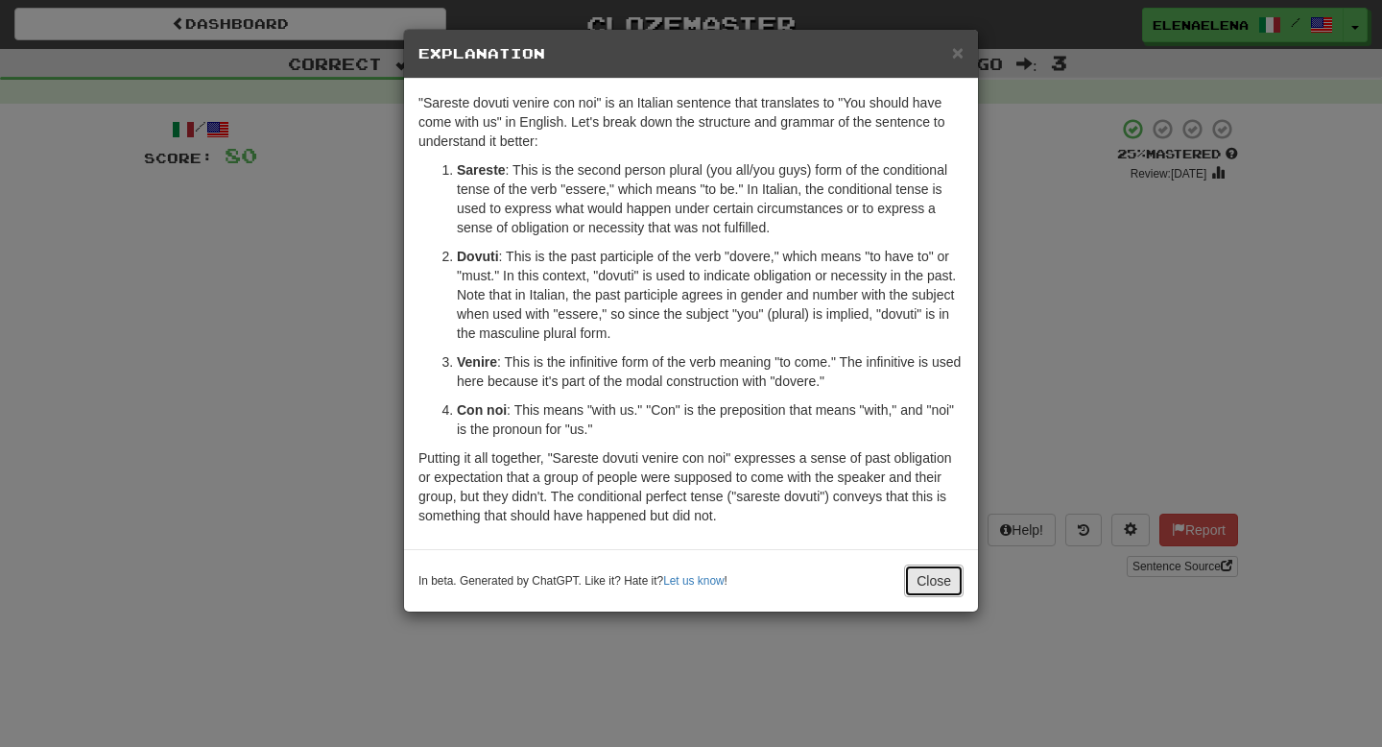
click at [916, 580] on button "Close" at bounding box center [933, 580] width 59 height 33
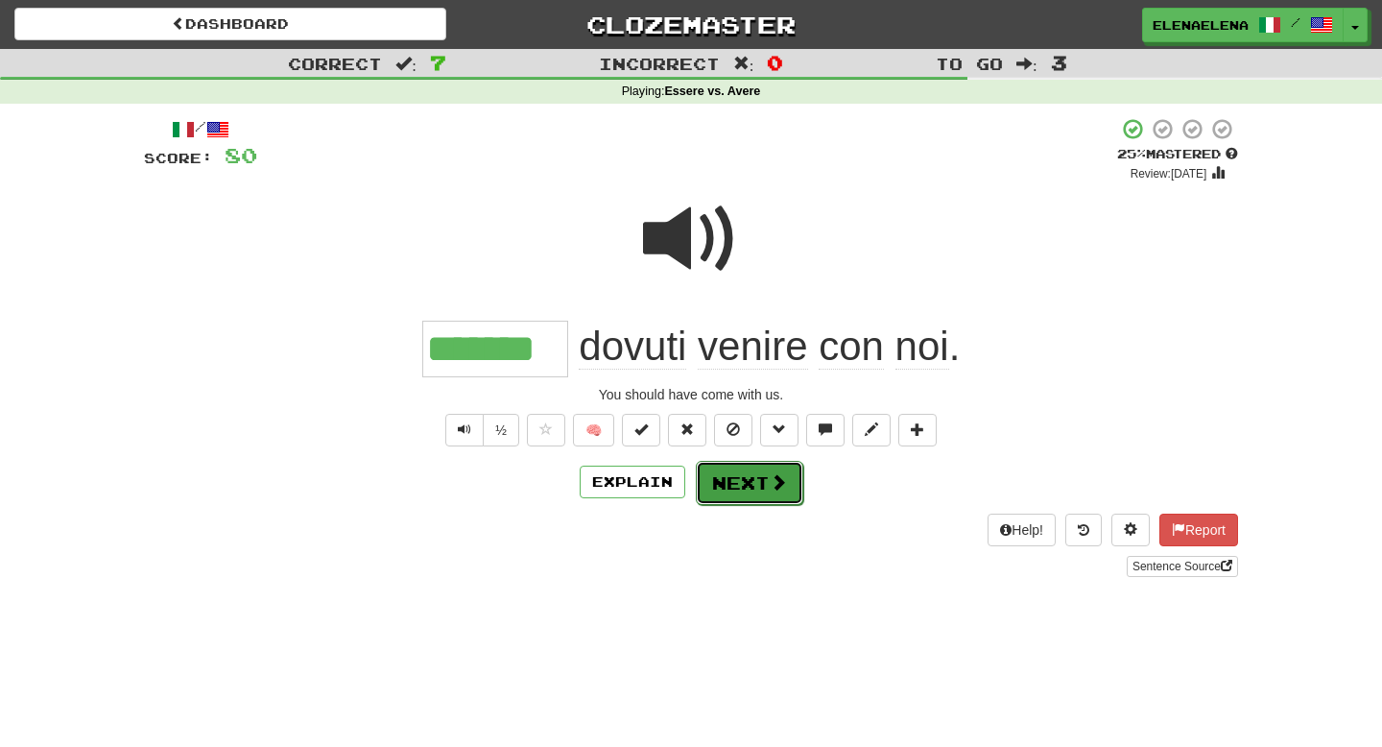
click at [744, 490] on button "Next" at bounding box center [749, 483] width 107 height 44
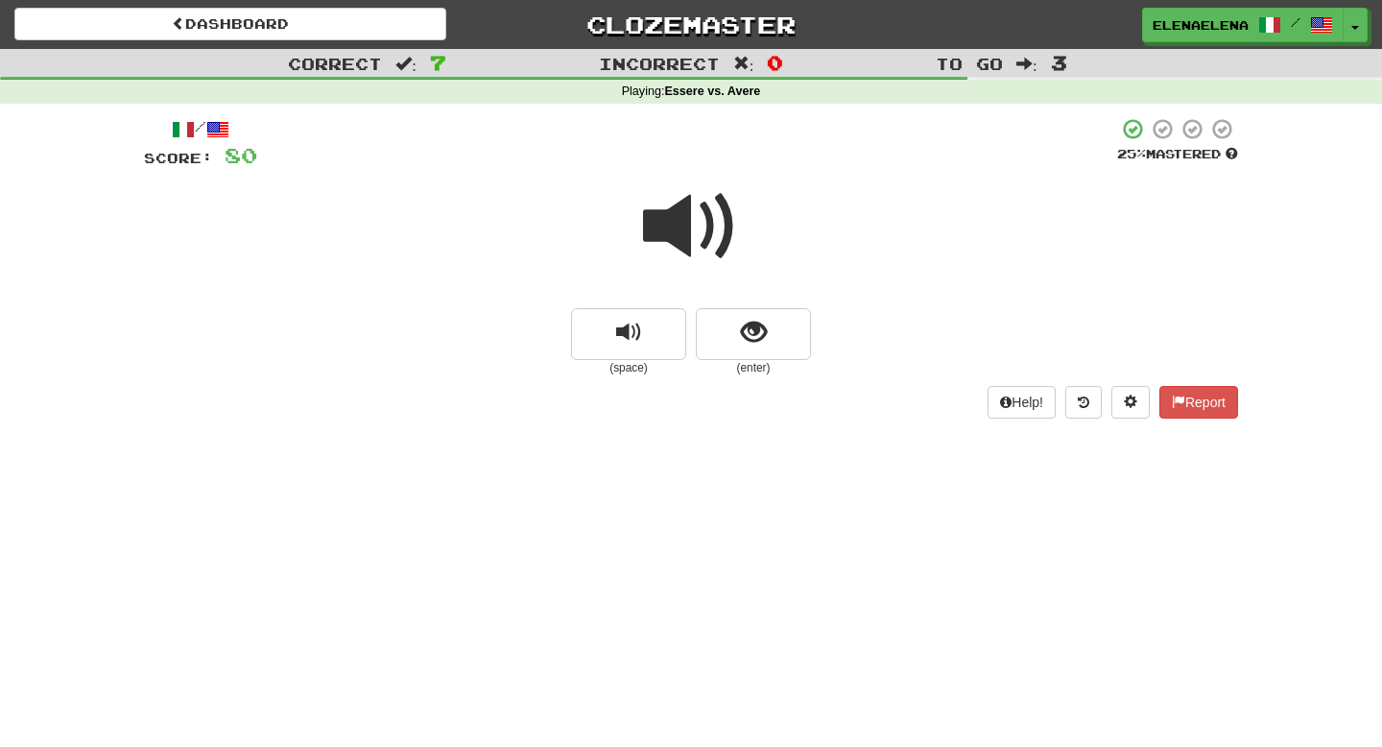
click at [703, 234] on span at bounding box center [691, 226] width 96 height 96
click at [746, 339] on span "show sentence" at bounding box center [754, 333] width 26 height 26
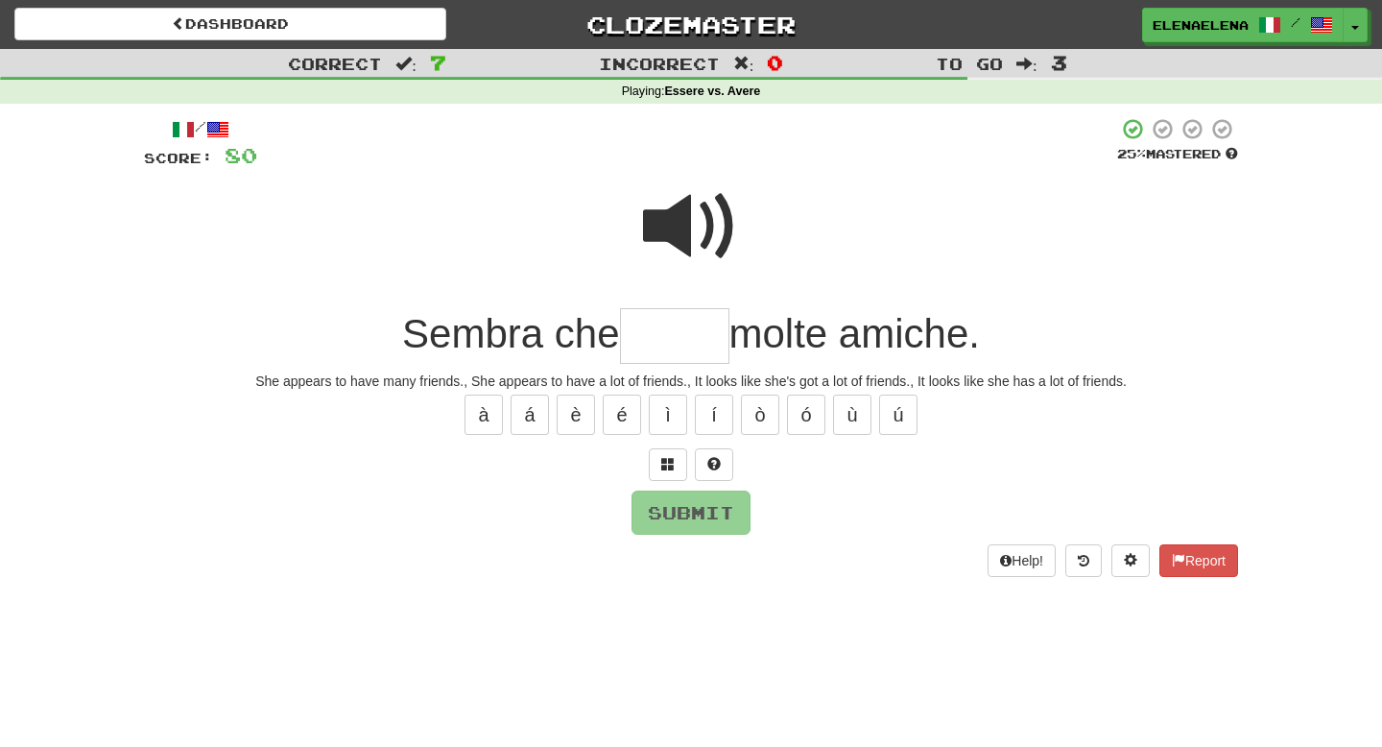
click at [694, 226] on span at bounding box center [691, 226] width 96 height 96
click at [631, 338] on input "text" at bounding box center [674, 336] width 109 height 57
type input "*****"
click at [709, 511] on button "Submit" at bounding box center [691, 513] width 119 height 44
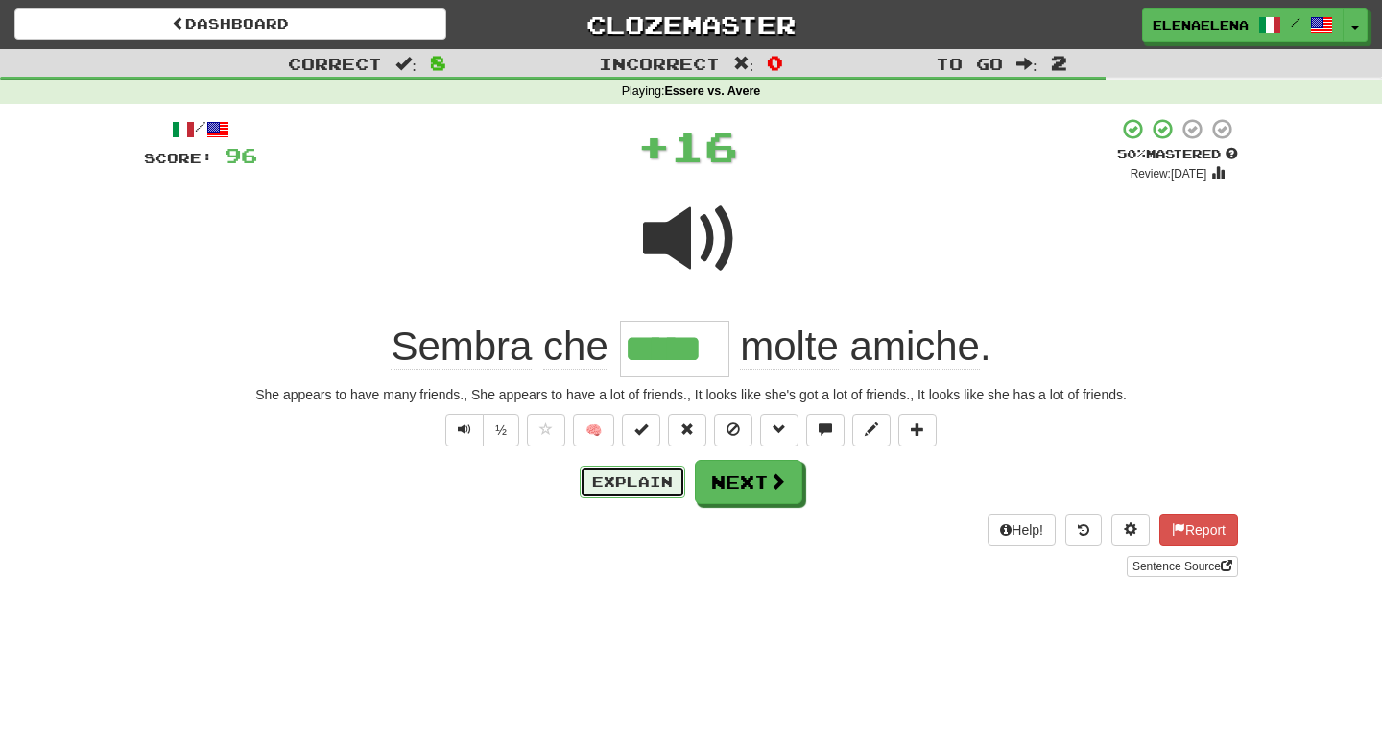
click at [650, 481] on button "Explain" at bounding box center [633, 481] width 106 height 33
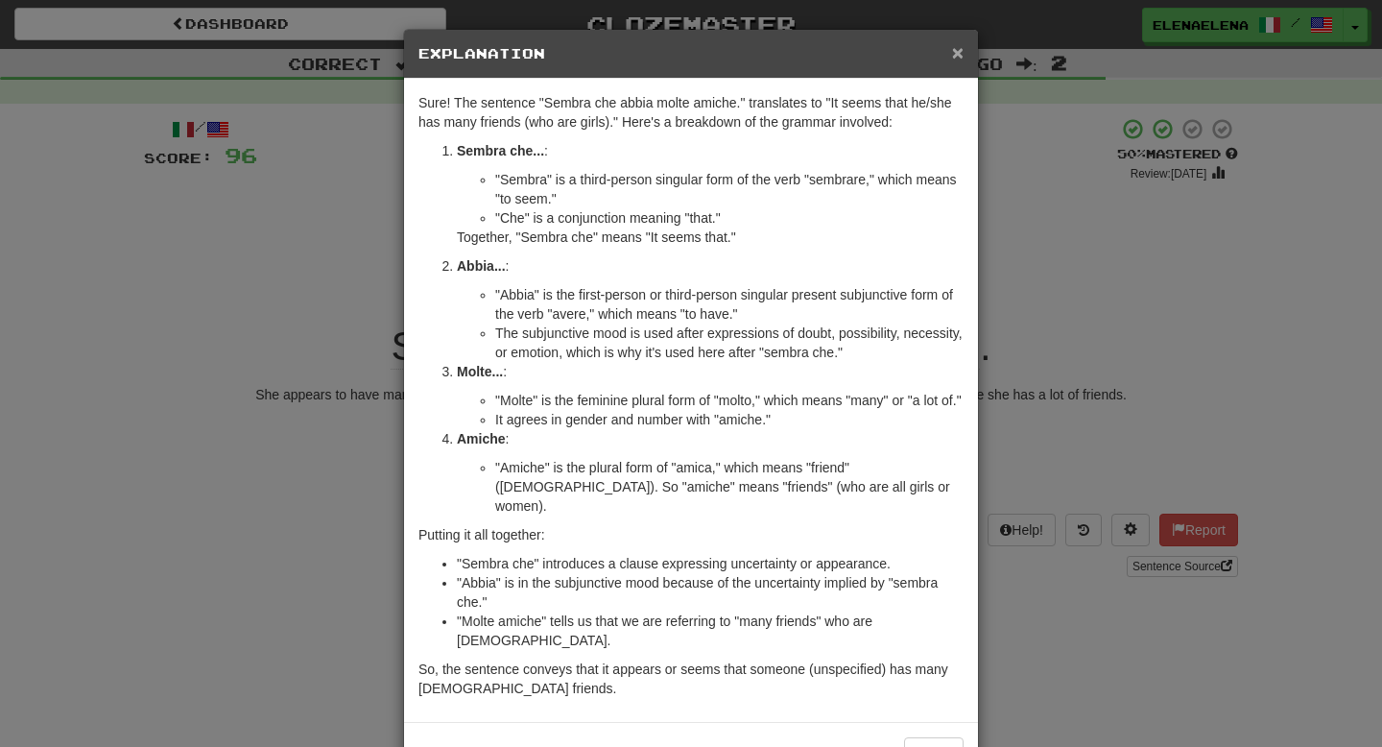
click at [958, 55] on span "×" at bounding box center [958, 52] width 12 height 22
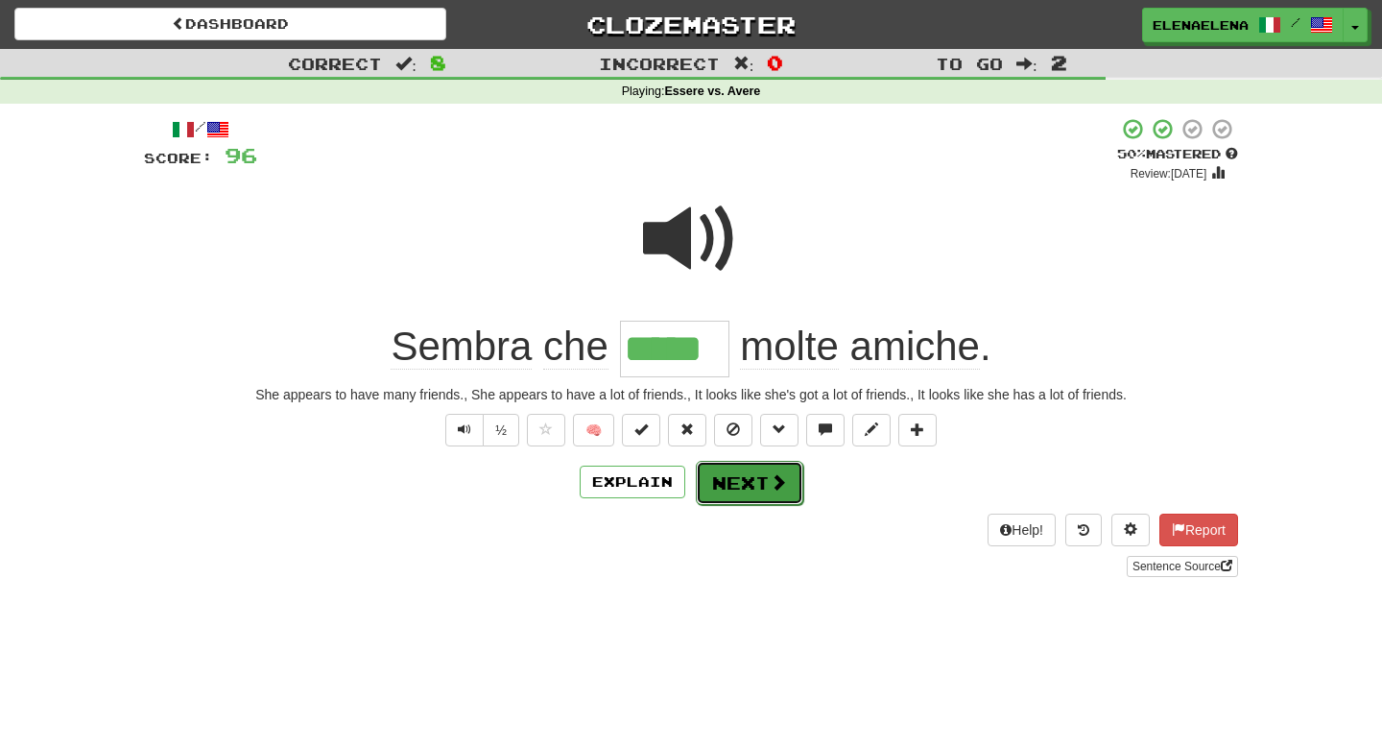
click at [752, 485] on button "Next" at bounding box center [749, 483] width 107 height 44
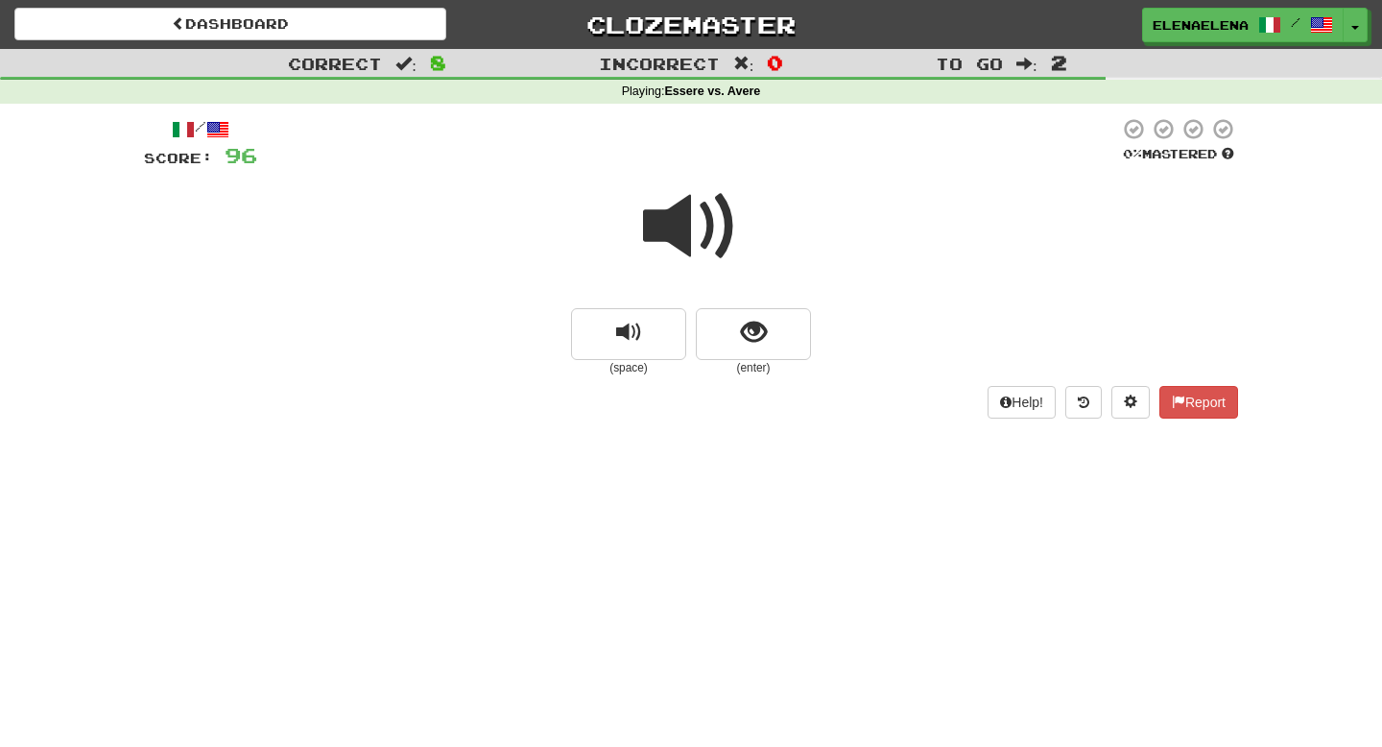
click at [702, 215] on span at bounding box center [691, 226] width 96 height 96
click at [755, 336] on span "show sentence" at bounding box center [754, 333] width 26 height 26
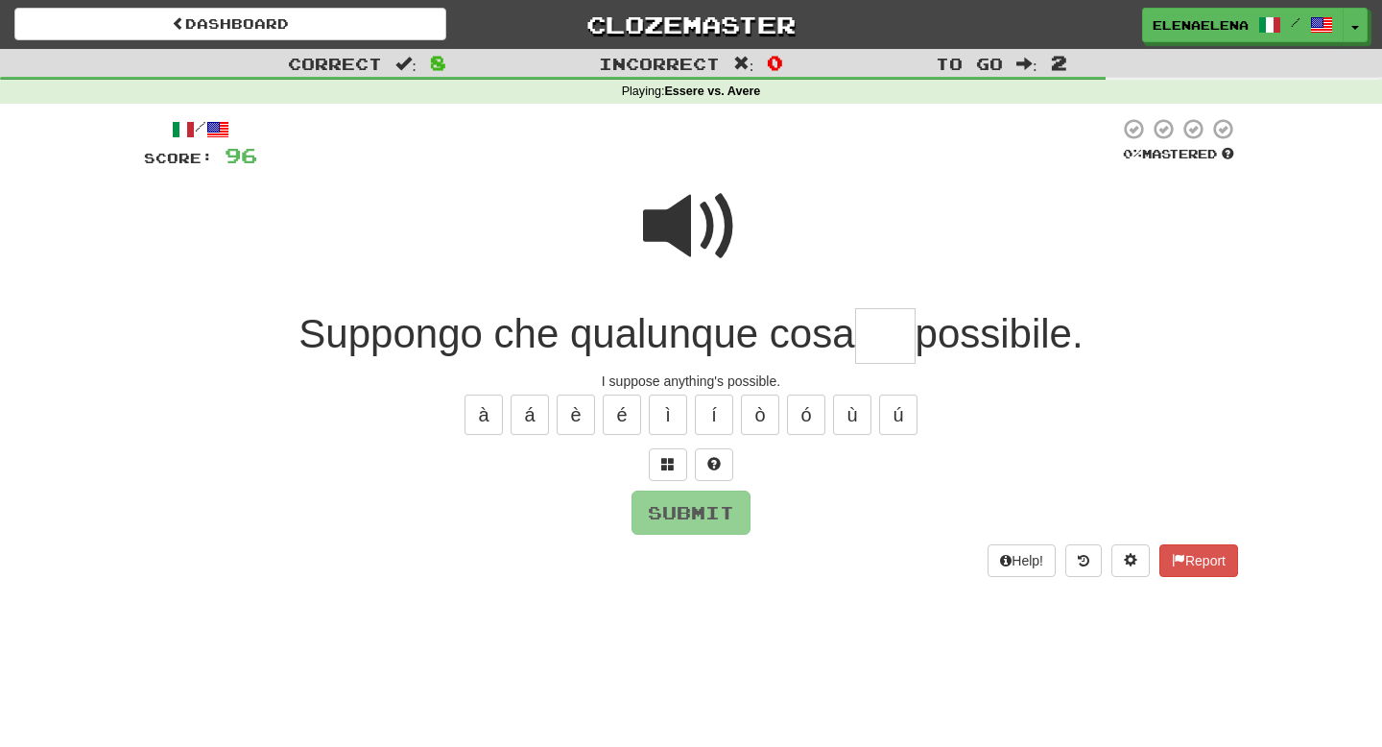
click at [690, 216] on span at bounding box center [691, 226] width 96 height 96
click at [881, 335] on input "text" at bounding box center [885, 336] width 60 height 57
type input "***"
click at [686, 511] on button "Submit" at bounding box center [691, 513] width 119 height 44
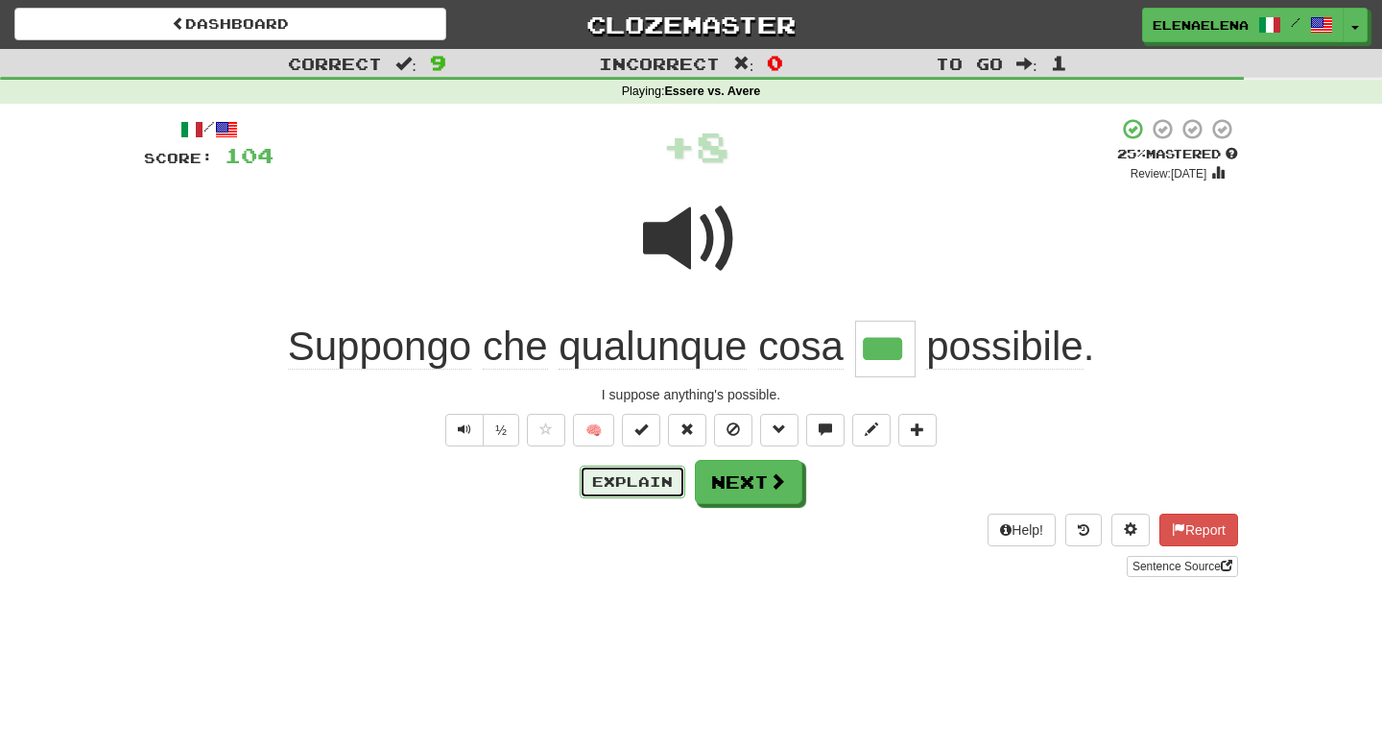
click at [650, 488] on button "Explain" at bounding box center [633, 481] width 106 height 33
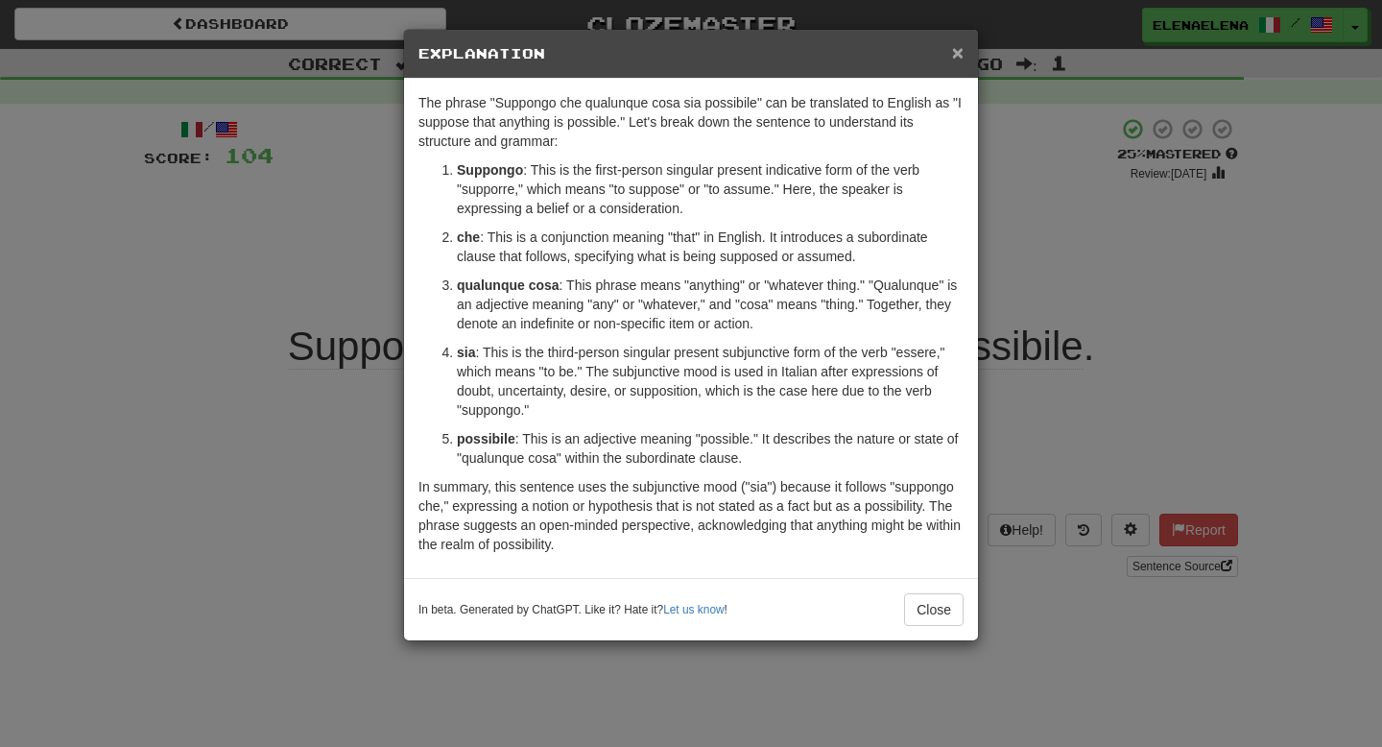
click at [954, 57] on span "×" at bounding box center [958, 52] width 12 height 22
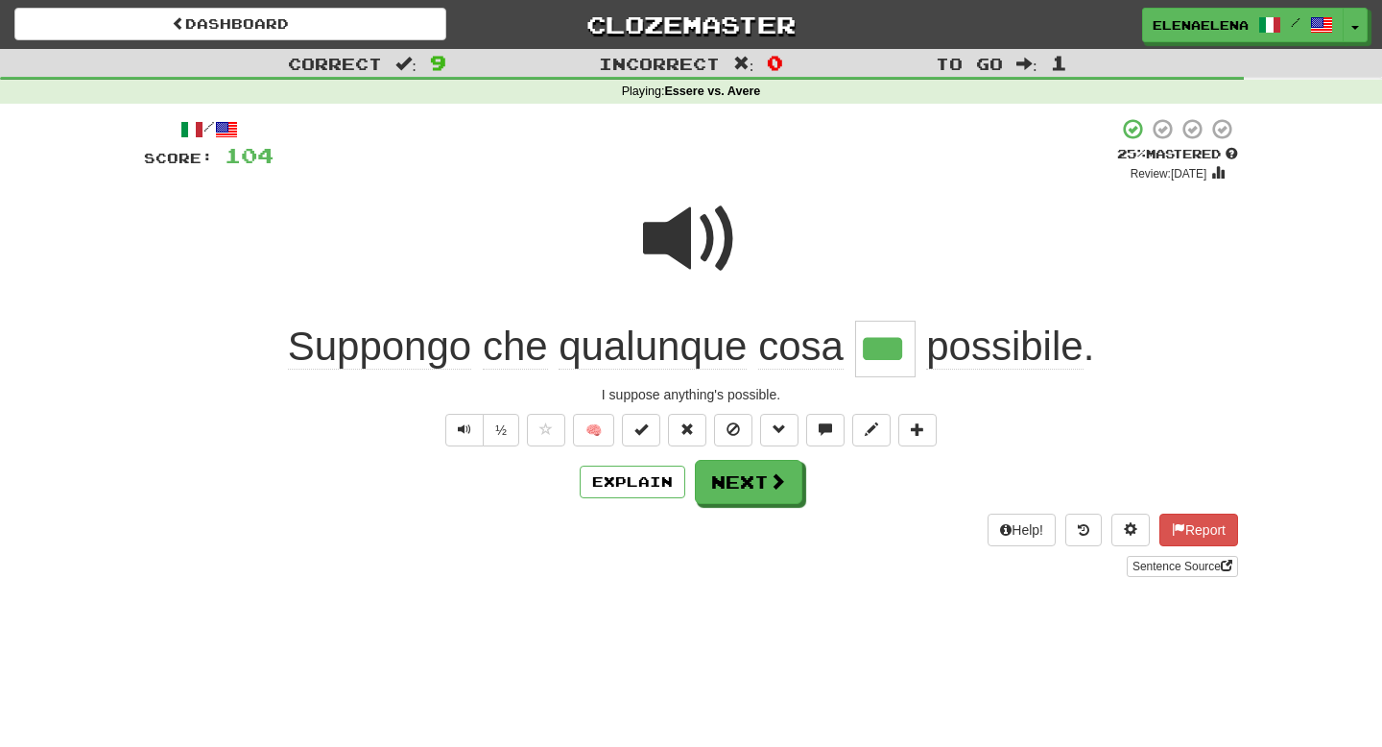
click at [698, 260] on span at bounding box center [691, 239] width 96 height 96
click at [751, 482] on button "Next" at bounding box center [749, 483] width 107 height 44
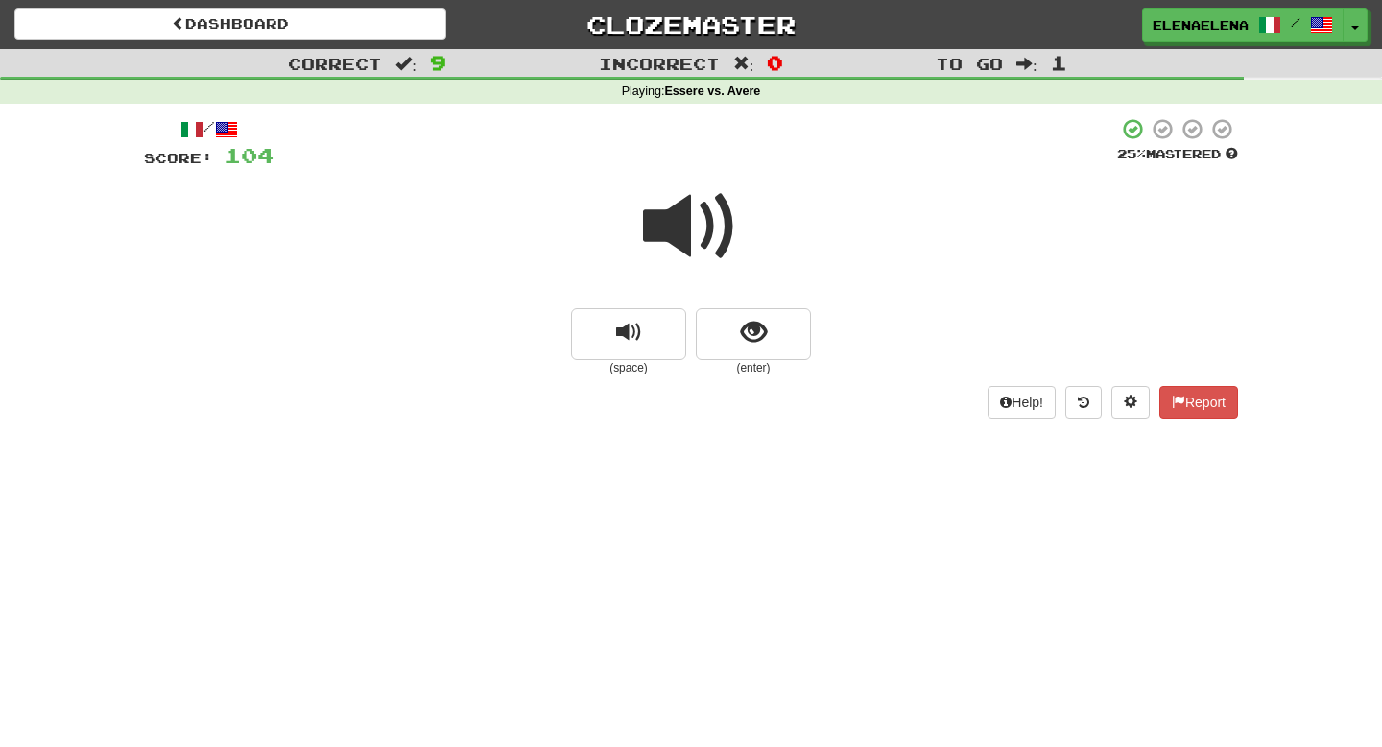
click at [703, 247] on span at bounding box center [691, 226] width 96 height 96
click at [747, 333] on span "show sentence" at bounding box center [754, 333] width 26 height 26
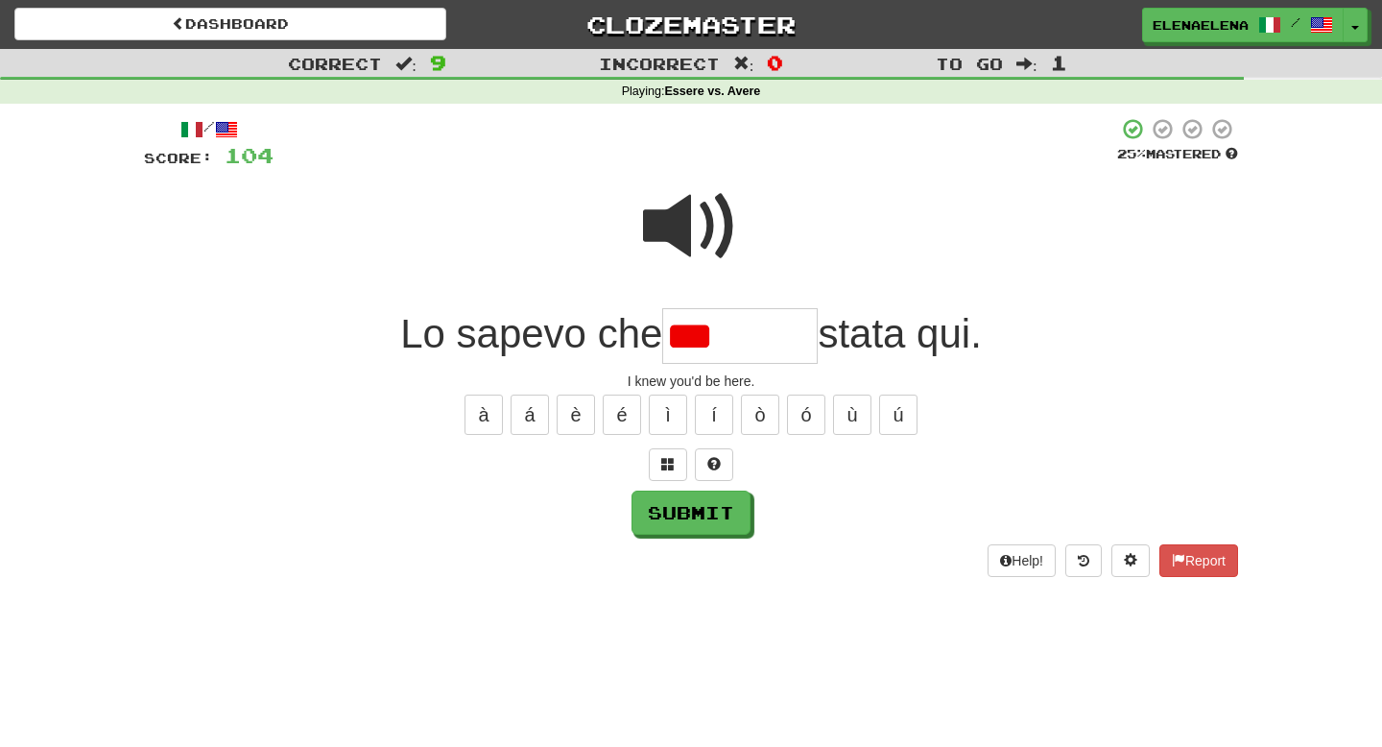
click at [701, 229] on span at bounding box center [691, 226] width 96 height 96
click at [716, 333] on input "***" at bounding box center [739, 336] width 155 height 57
type input "*******"
click at [709, 515] on button "Submit" at bounding box center [691, 513] width 119 height 44
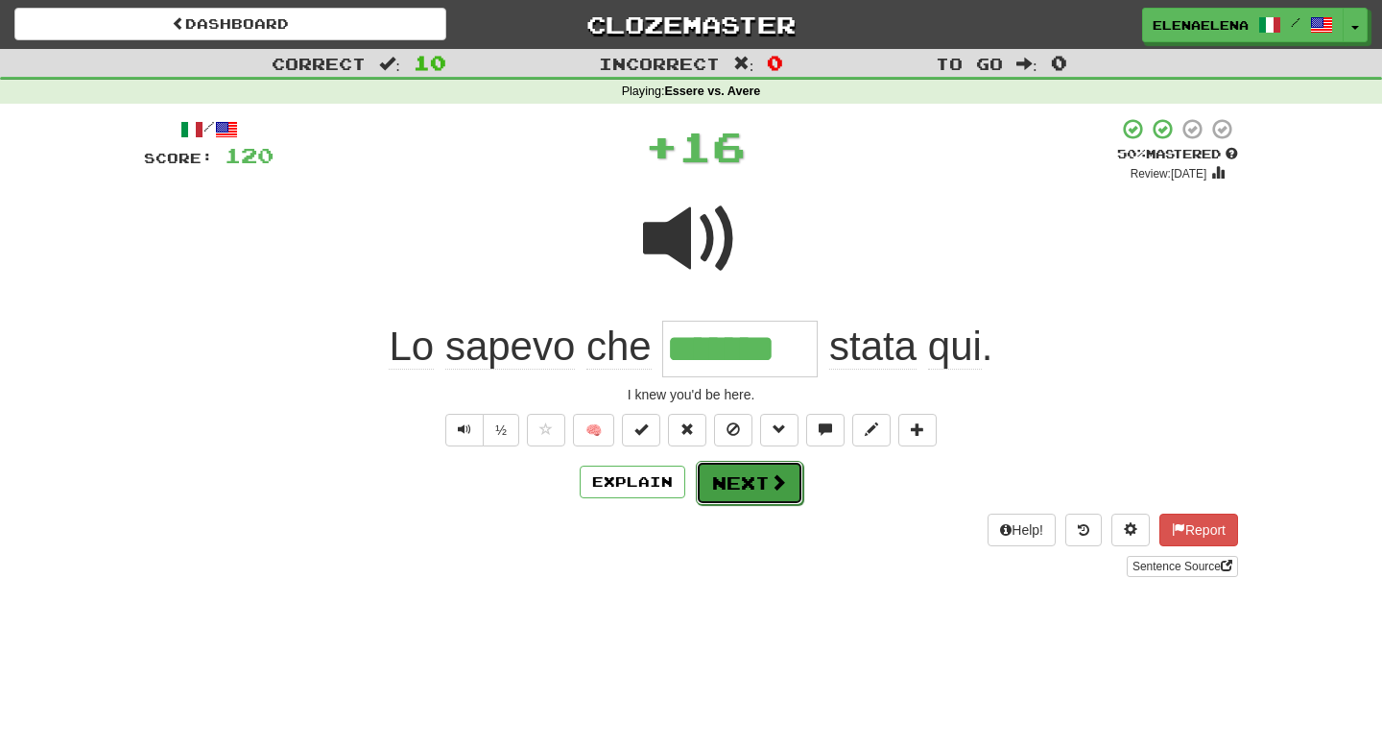
click at [758, 486] on button "Next" at bounding box center [749, 483] width 107 height 44
